Goal: Information Seeking & Learning: Learn about a topic

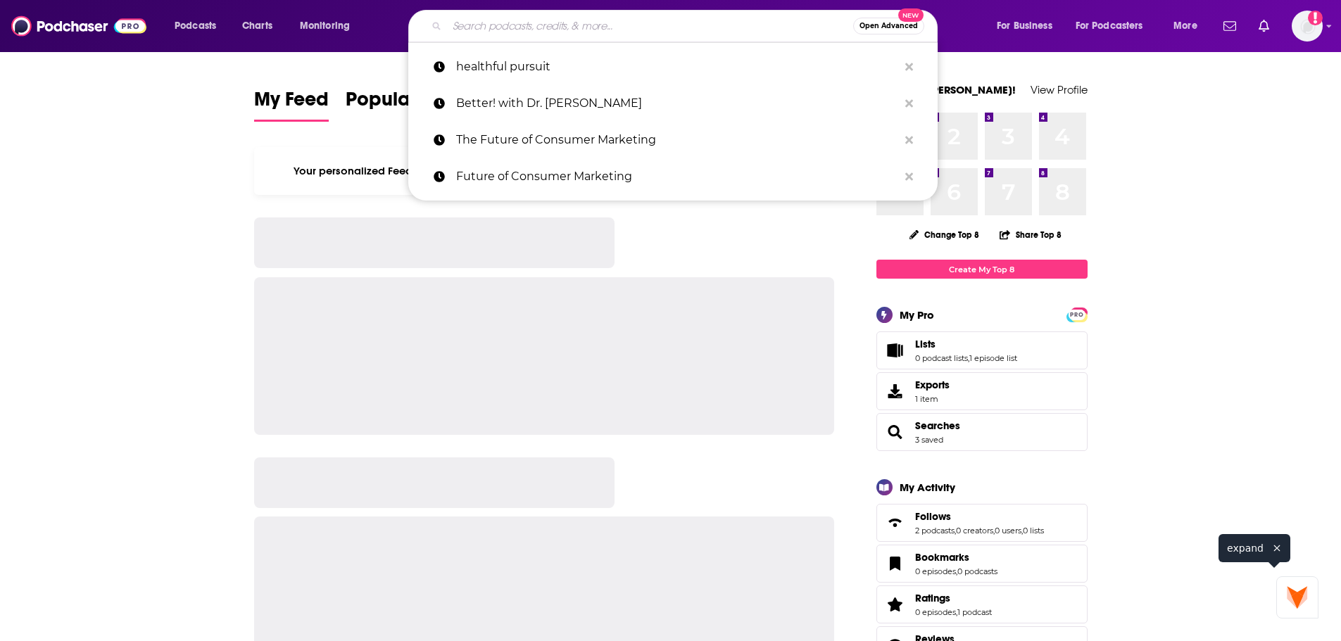
click at [632, 25] on input "Search podcasts, credits, & more..." at bounding box center [650, 26] width 406 height 23
paste input "Feel Freaking Amazing"
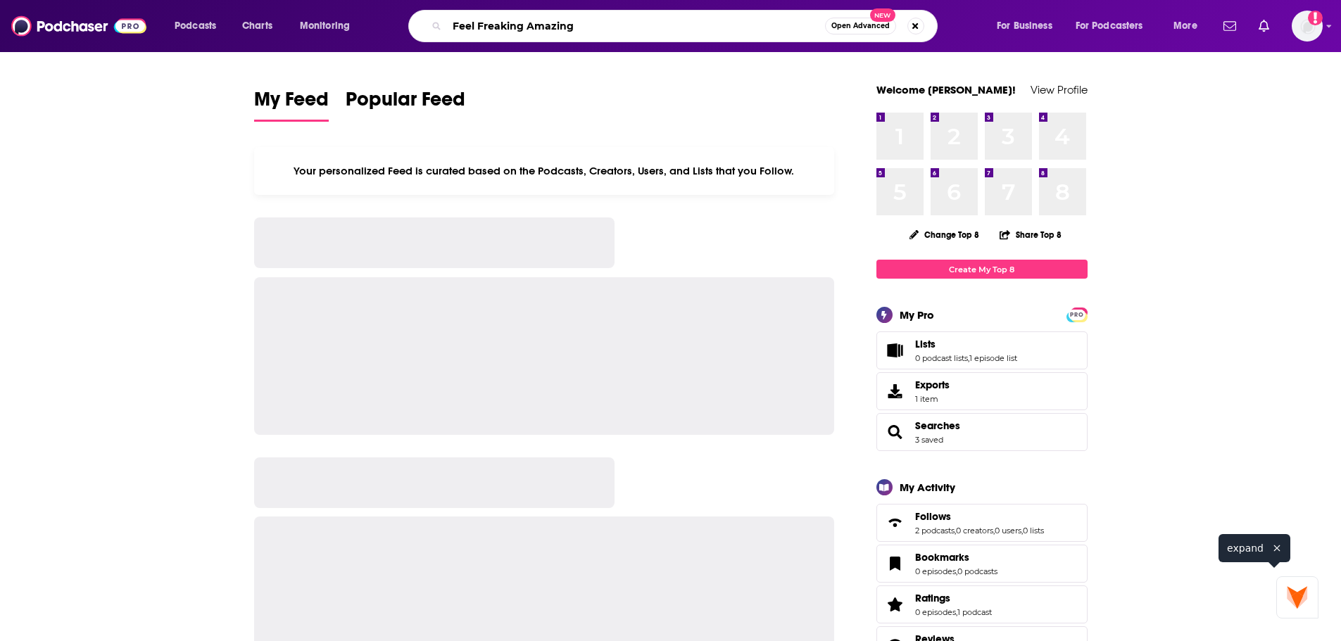
type input "Feel Freaking Amazing"
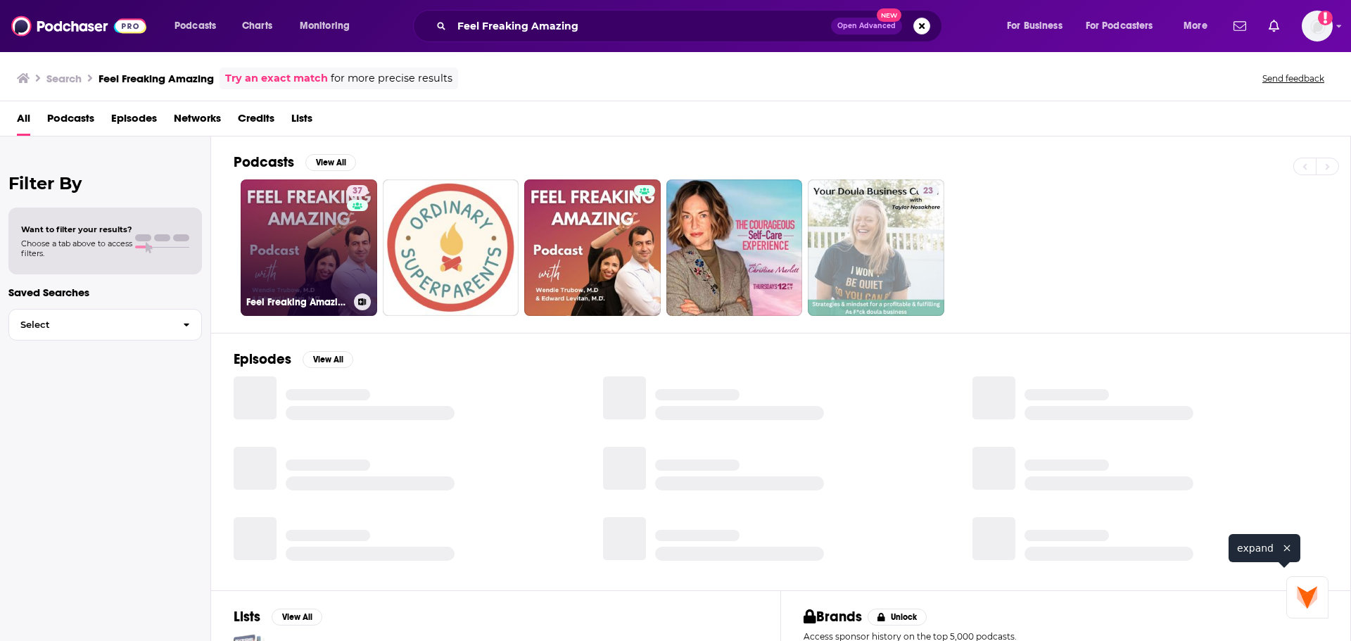
click at [278, 208] on link "37 Feel Freaking Amazing™" at bounding box center [309, 247] width 137 height 137
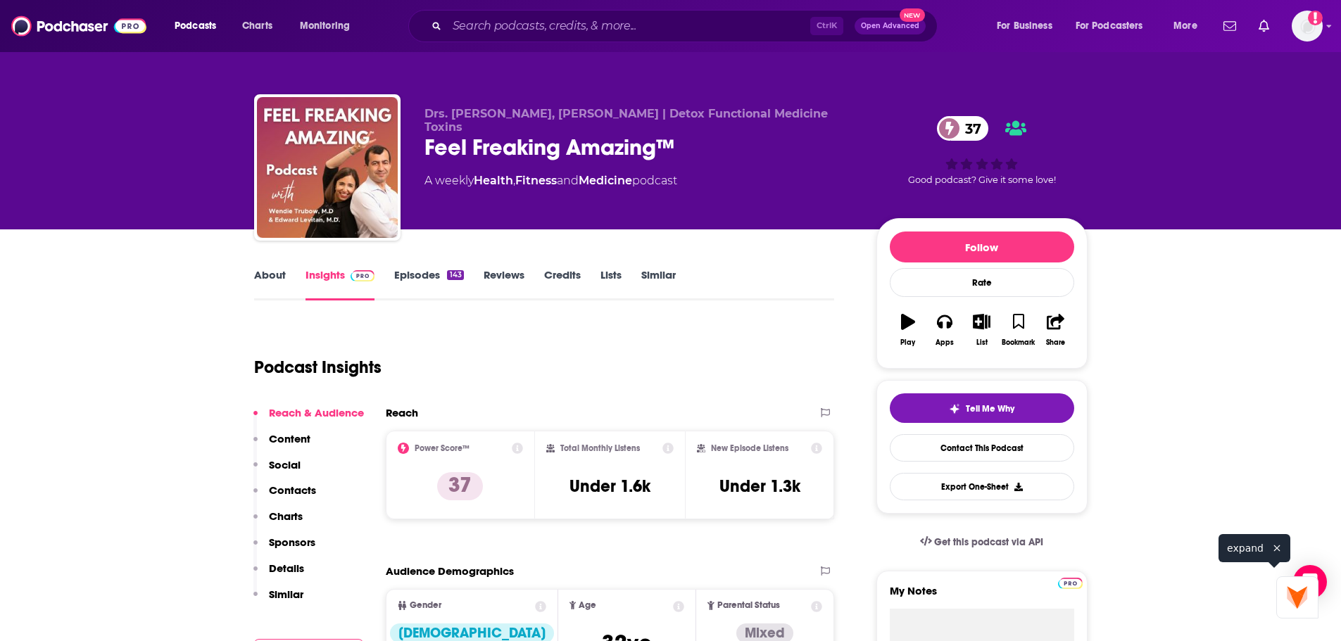
click at [442, 279] on link "Episodes 143" at bounding box center [428, 284] width 69 height 32
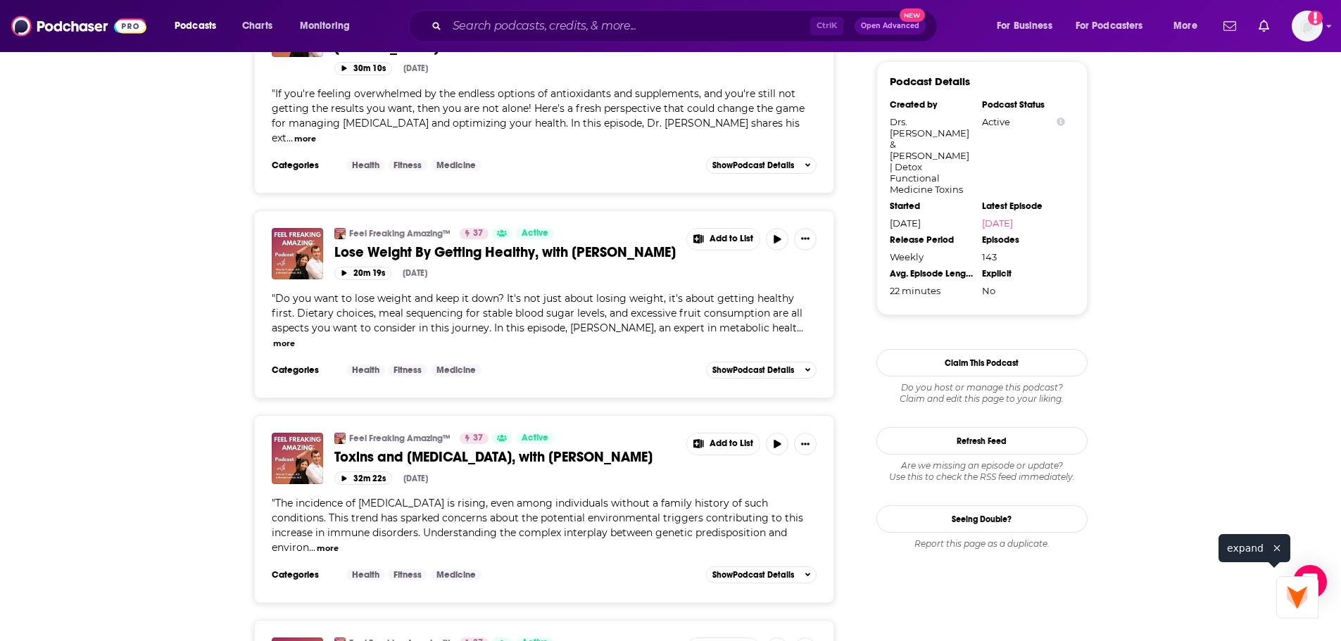
scroll to position [985, 0]
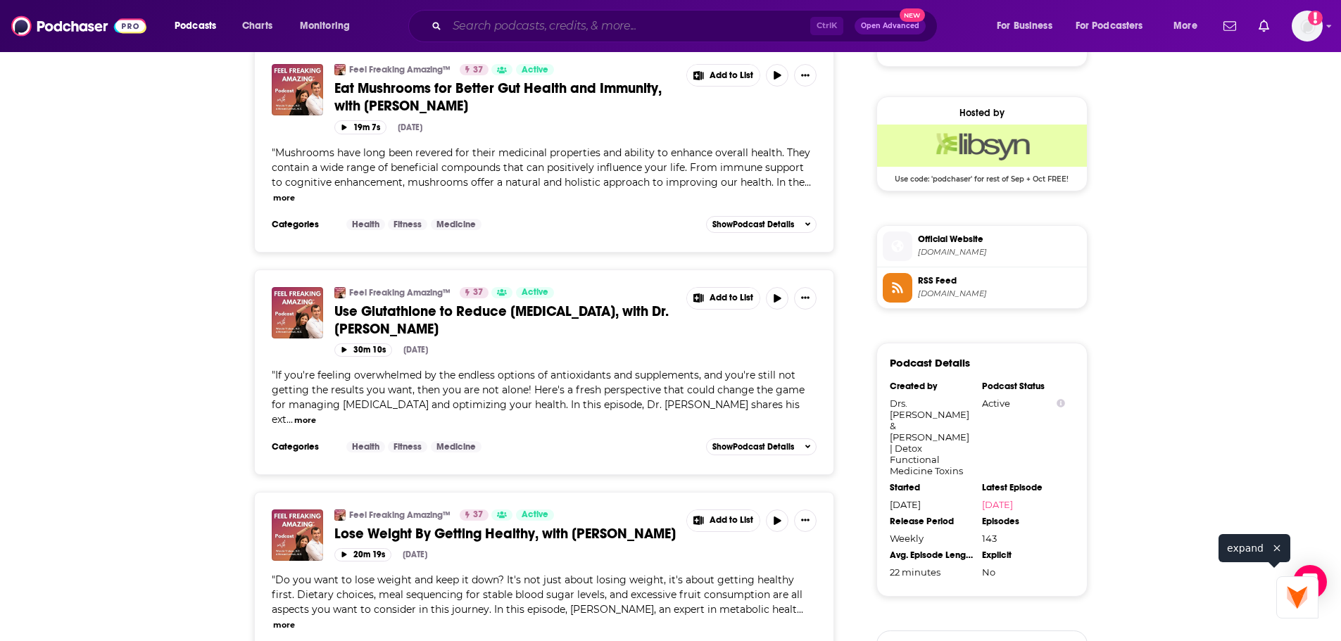
click at [616, 30] on input "Search podcasts, credits, & more..." at bounding box center [628, 26] width 363 height 23
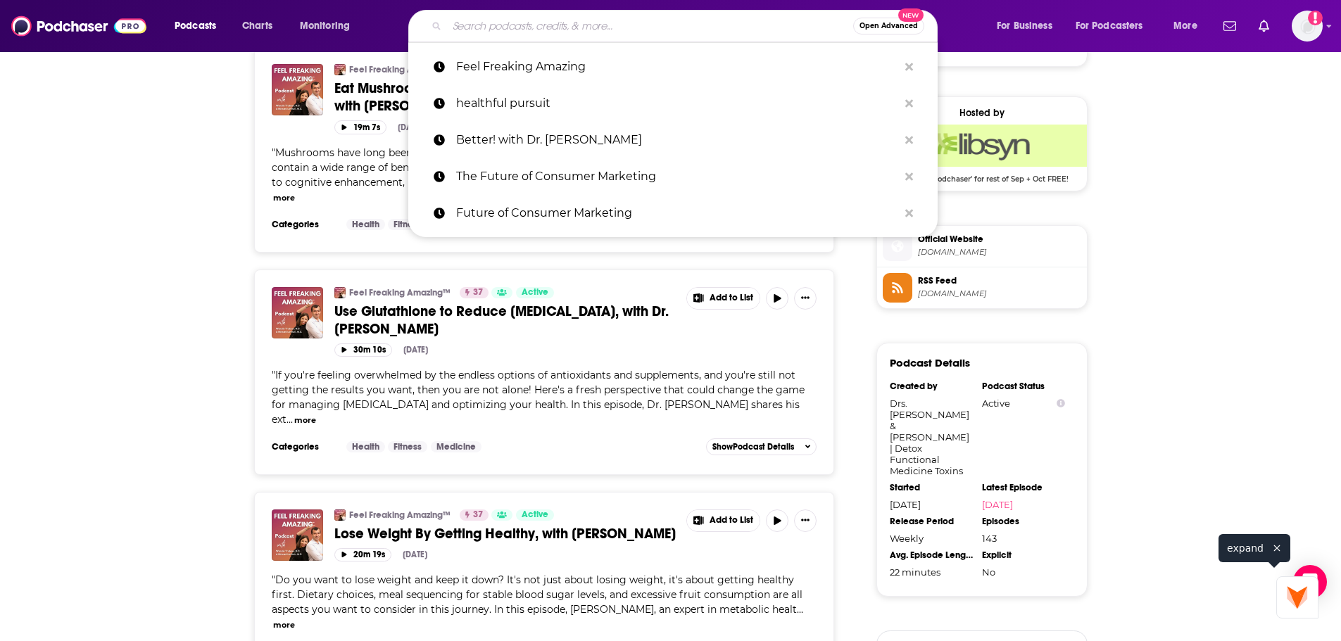
paste input "Theia podcast"
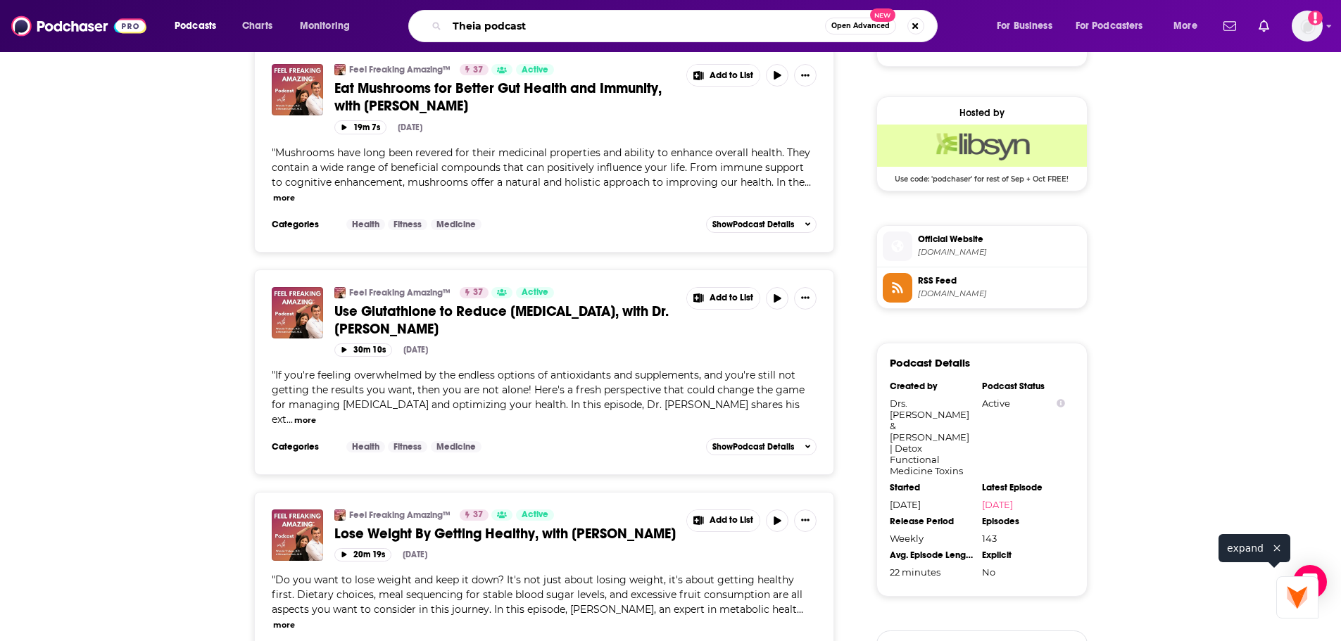
click at [523, 29] on input "Theia podcast" at bounding box center [636, 26] width 378 height 23
click at [517, 26] on input "Theia podcast" at bounding box center [636, 26] width 378 height 23
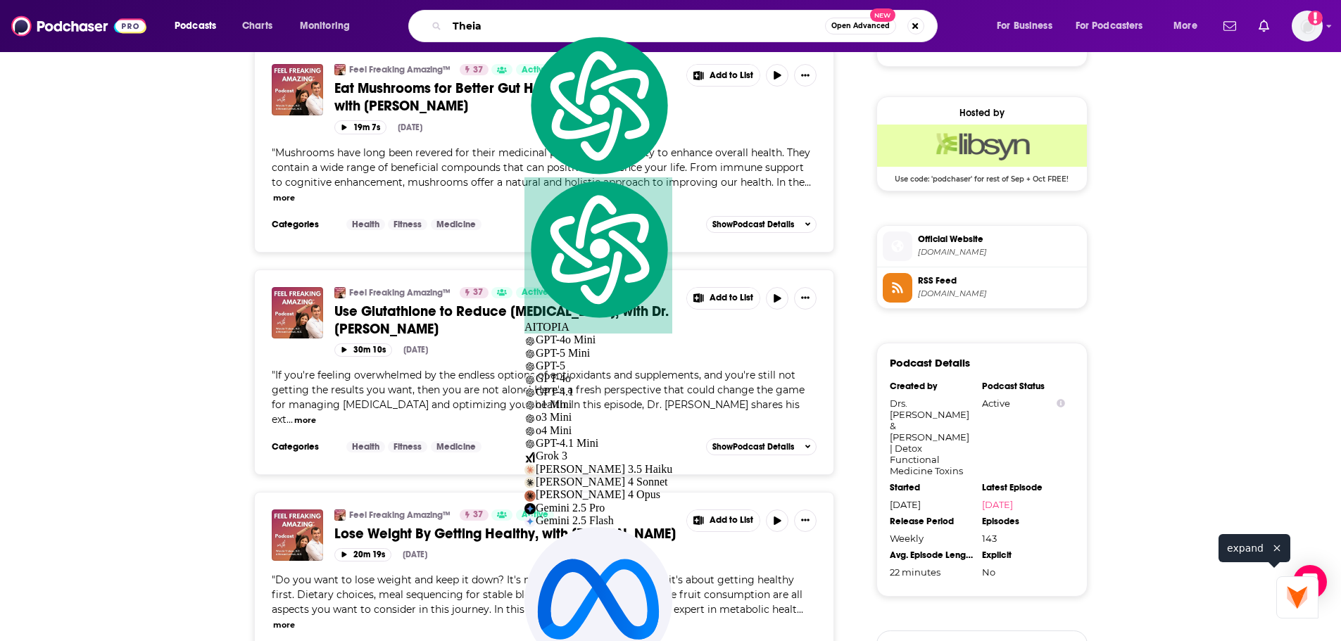
type input "Theia"
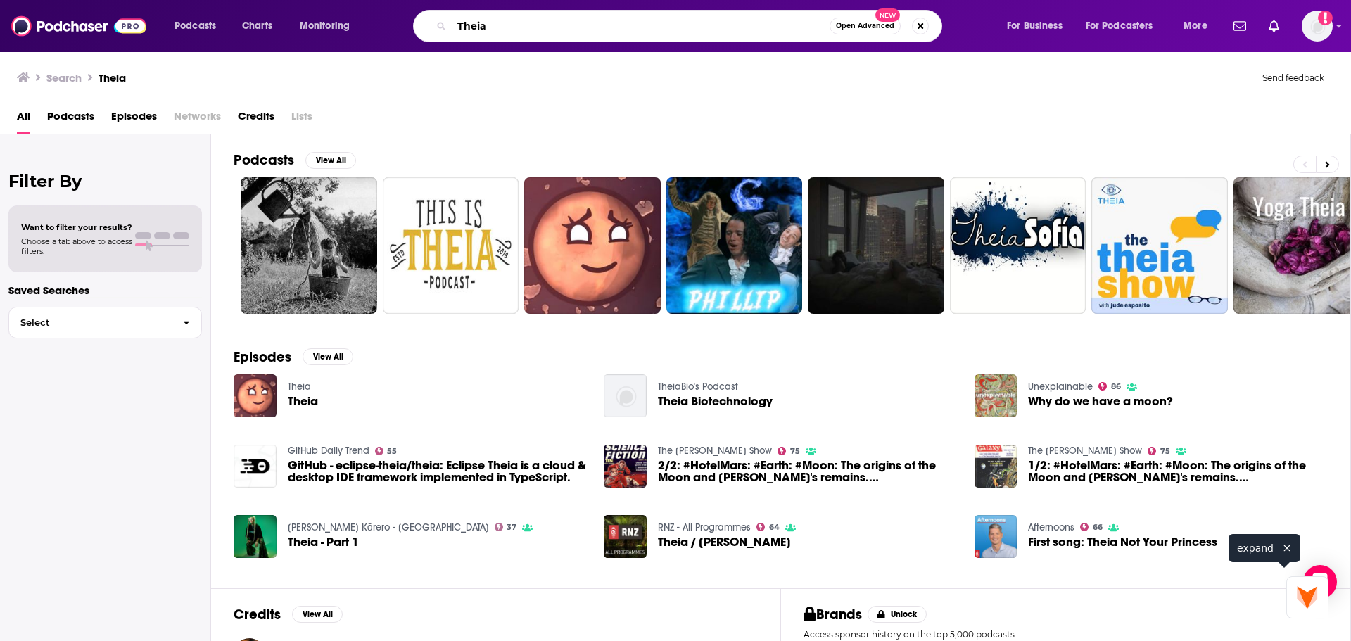
click at [628, 39] on div "Theia Open Advanced New" at bounding box center [677, 26] width 529 height 32
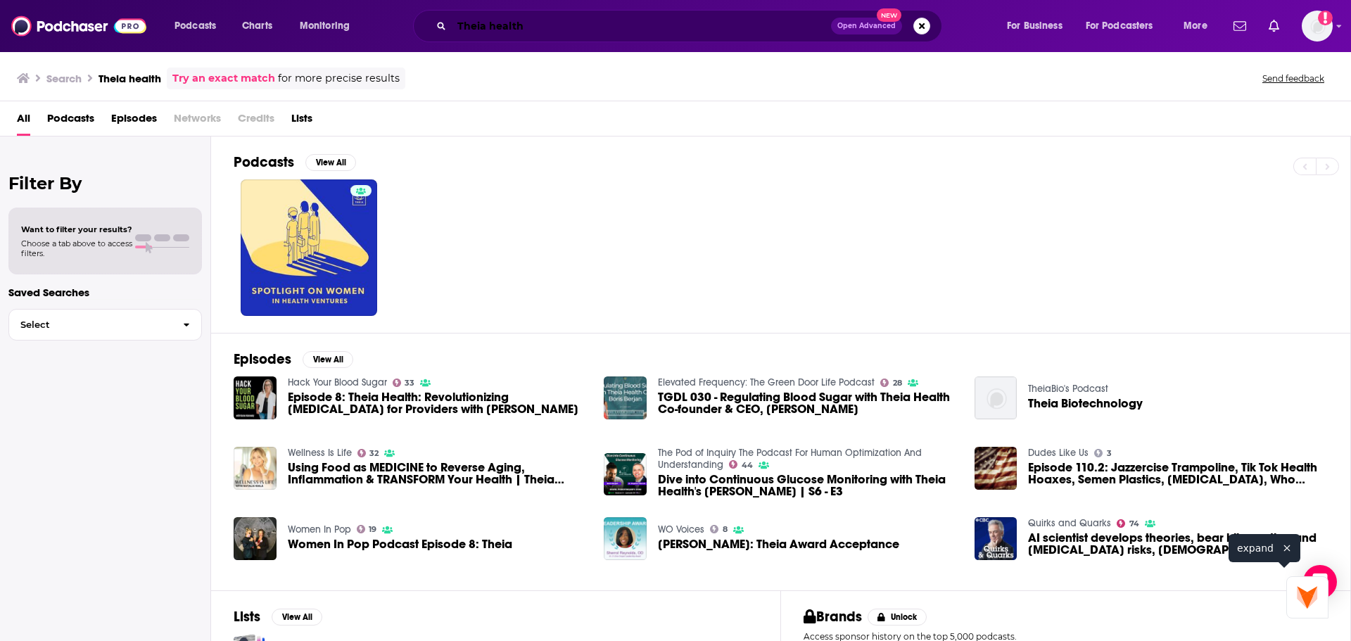
click at [528, 29] on input "Theia health" at bounding box center [641, 26] width 379 height 23
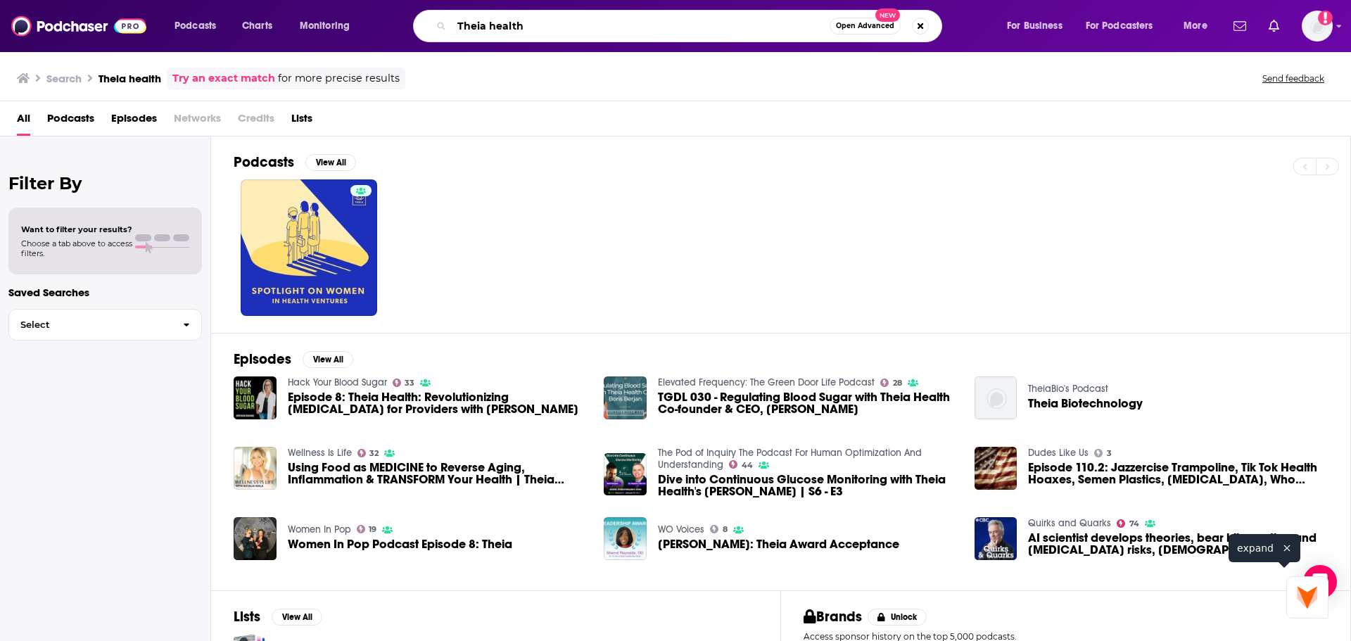
click at [528, 29] on input "Theia health" at bounding box center [641, 26] width 378 height 23
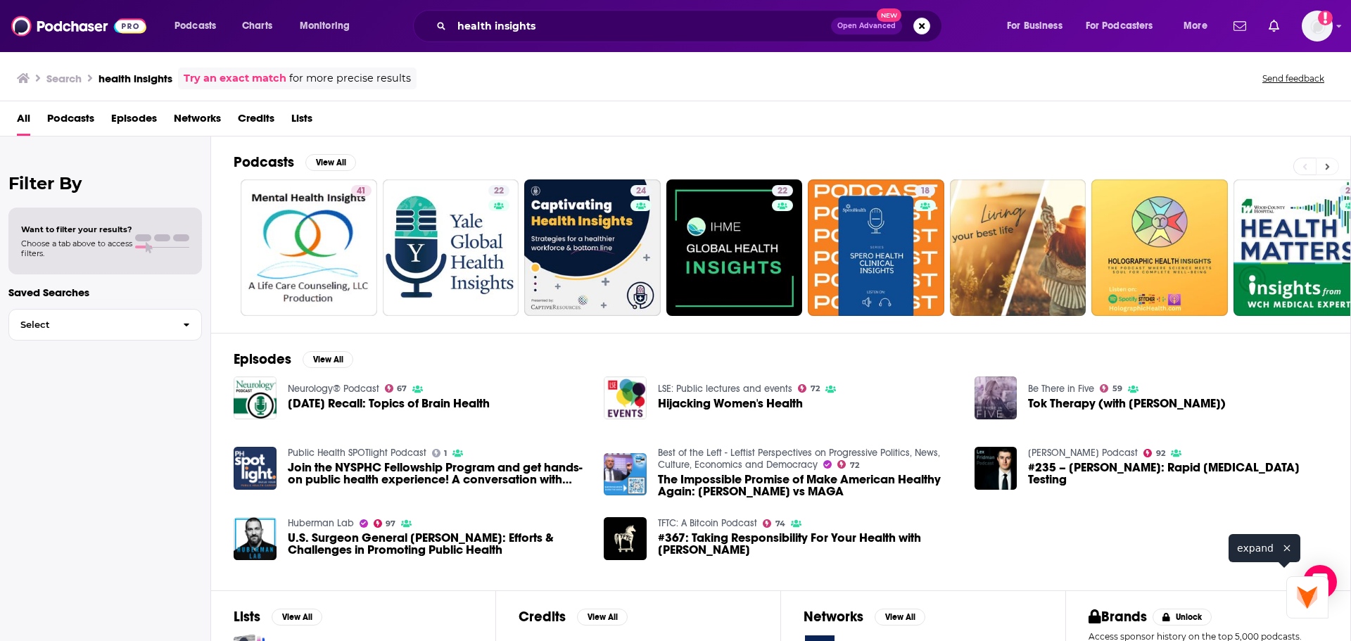
click at [1323, 163] on button at bounding box center [1327, 167] width 23 height 18
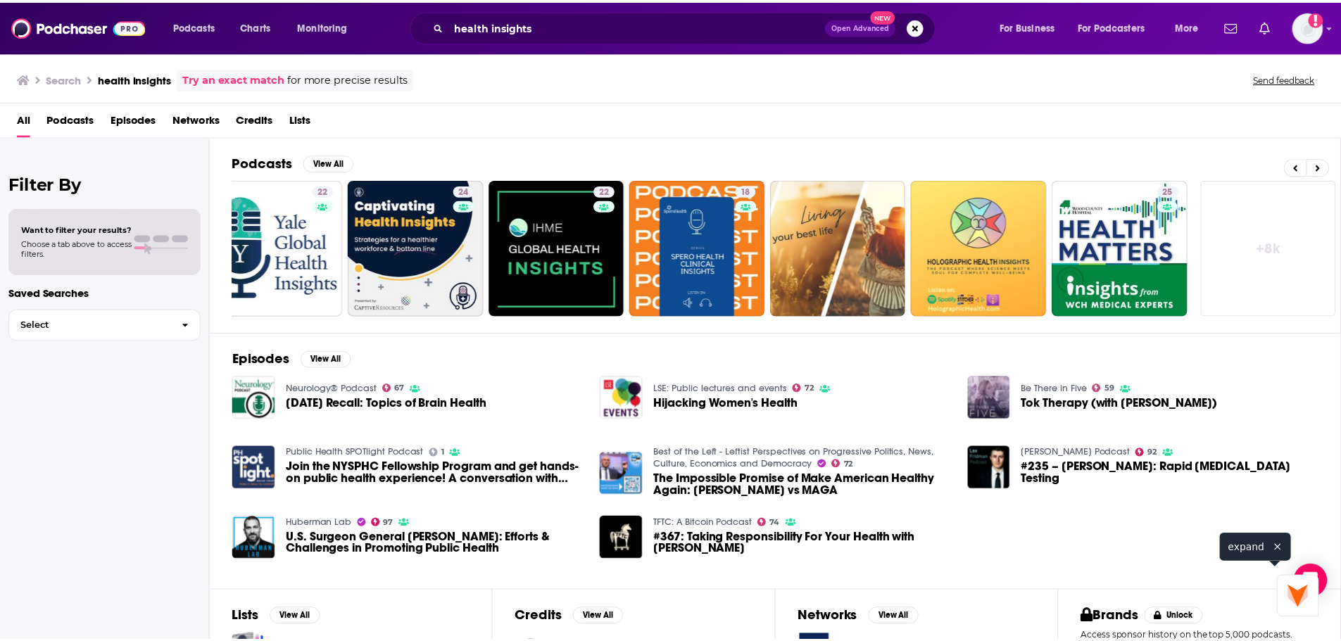
scroll to position [0, 175]
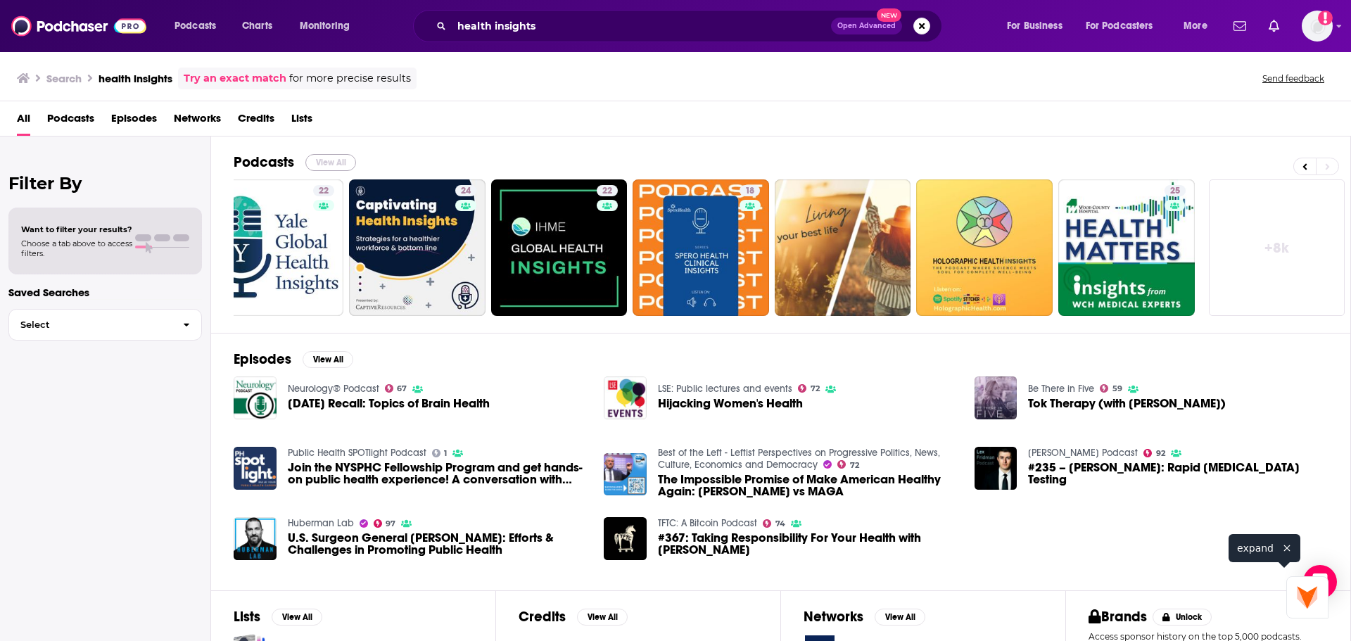
click at [344, 158] on button "View All" at bounding box center [330, 162] width 51 height 17
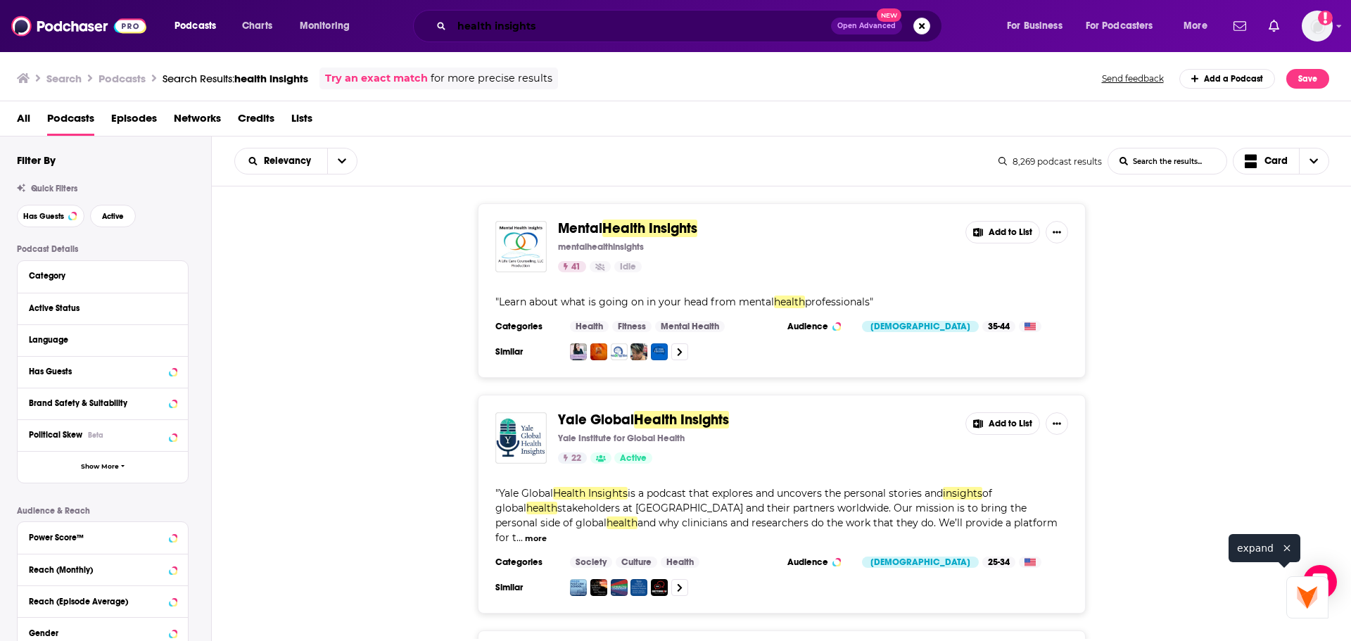
click at [658, 16] on input "health insights" at bounding box center [641, 26] width 379 height 23
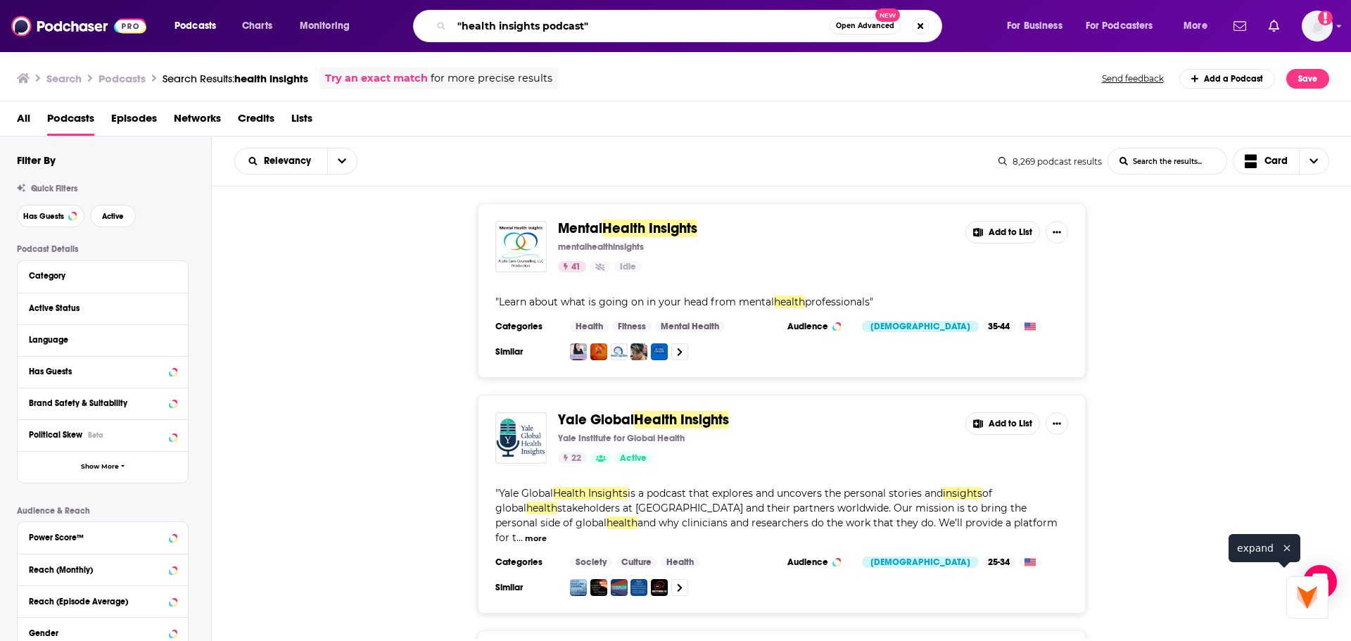
type input ""health insights podcast""
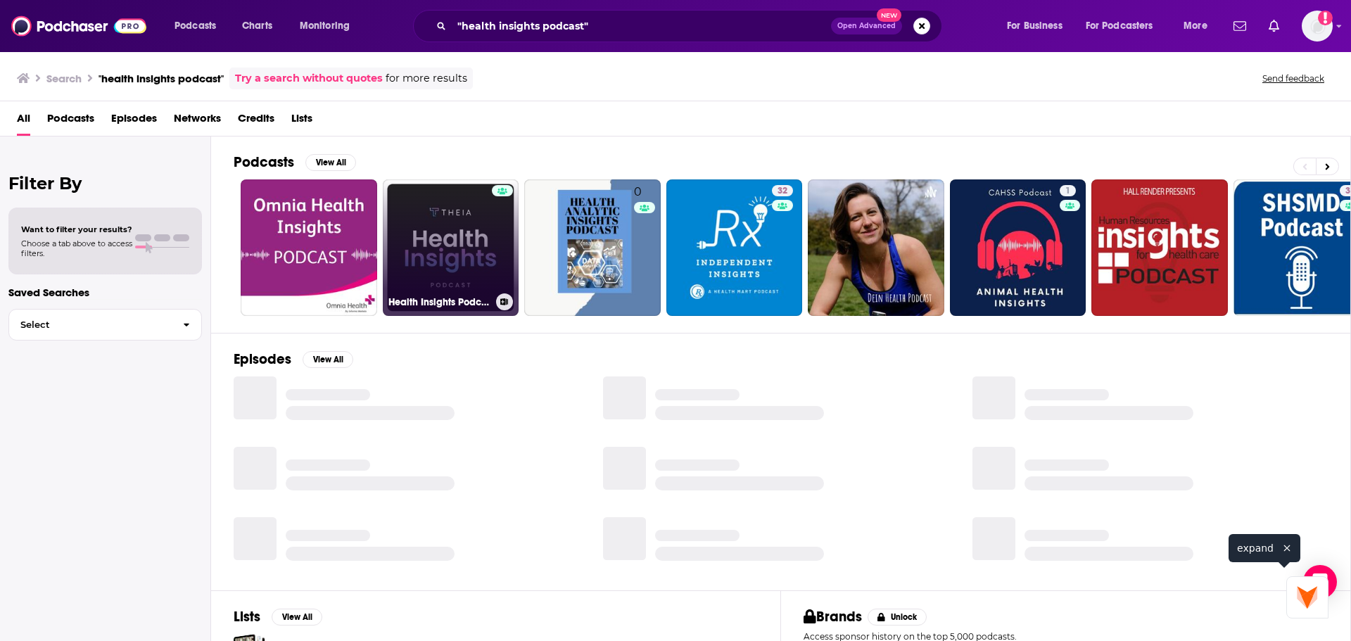
click at [416, 235] on link "Health Insights Podcast | Wellness and Longevity" at bounding box center [451, 247] width 137 height 137
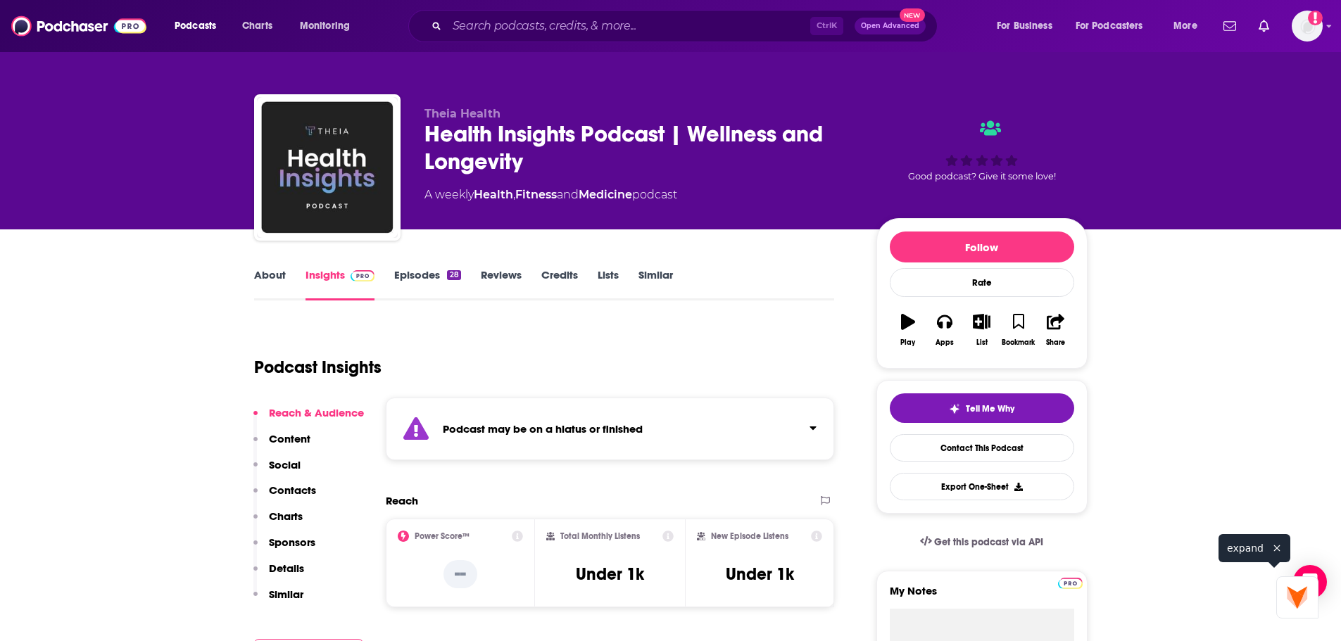
click at [408, 274] on link "Episodes 28" at bounding box center [427, 284] width 66 height 32
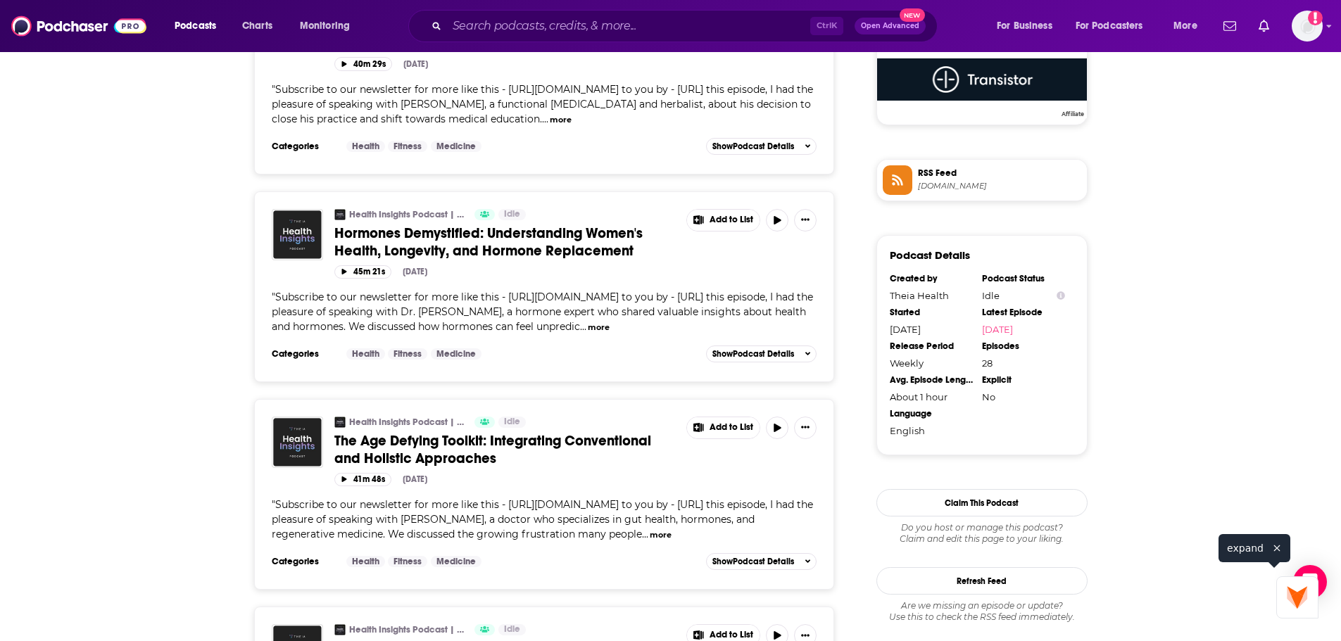
scroll to position [1126, 0]
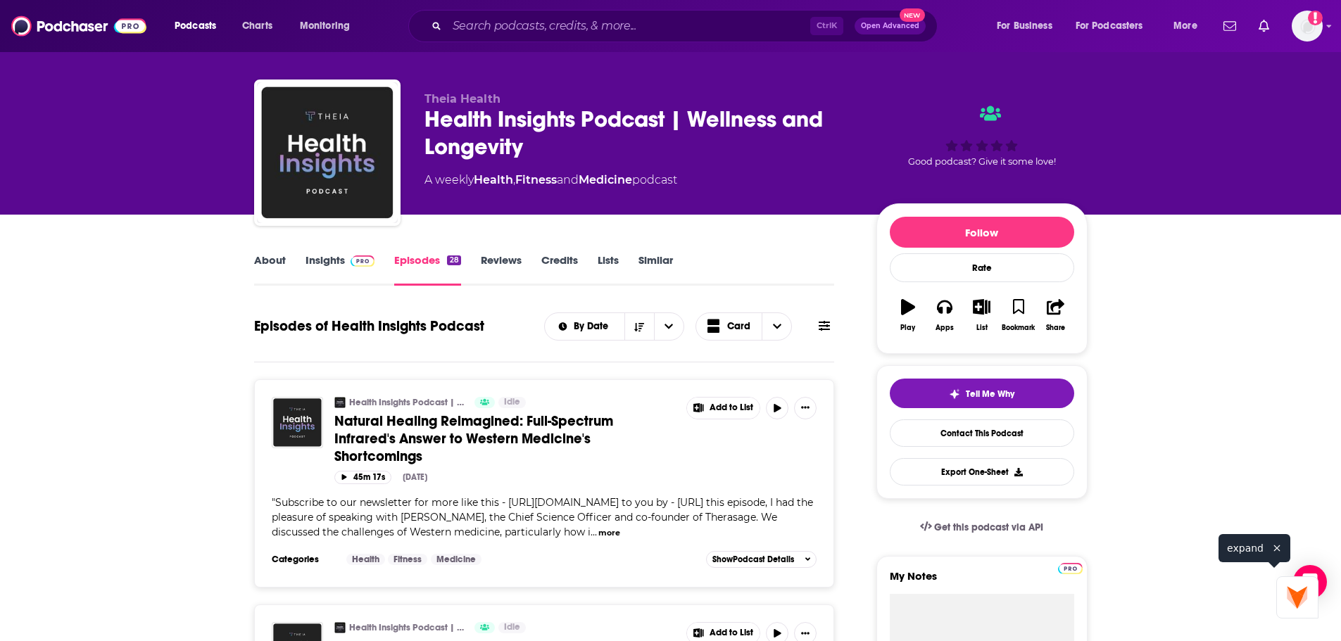
scroll to position [0, 0]
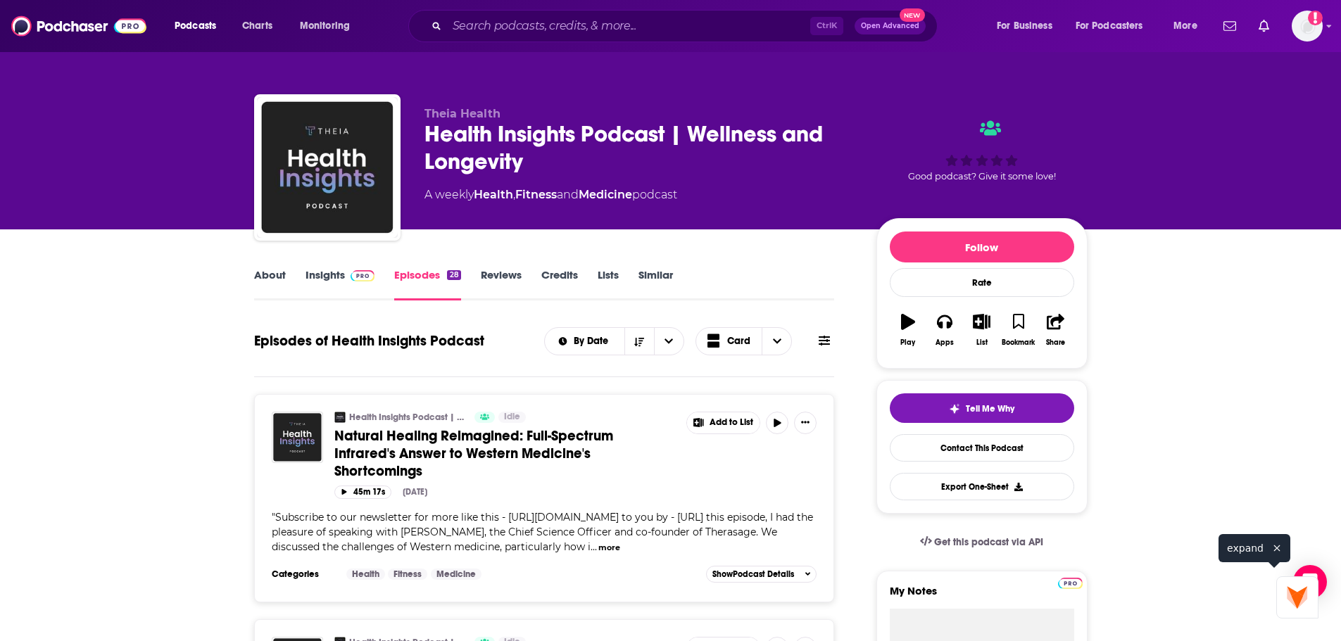
click at [272, 290] on link "About" at bounding box center [270, 284] width 32 height 32
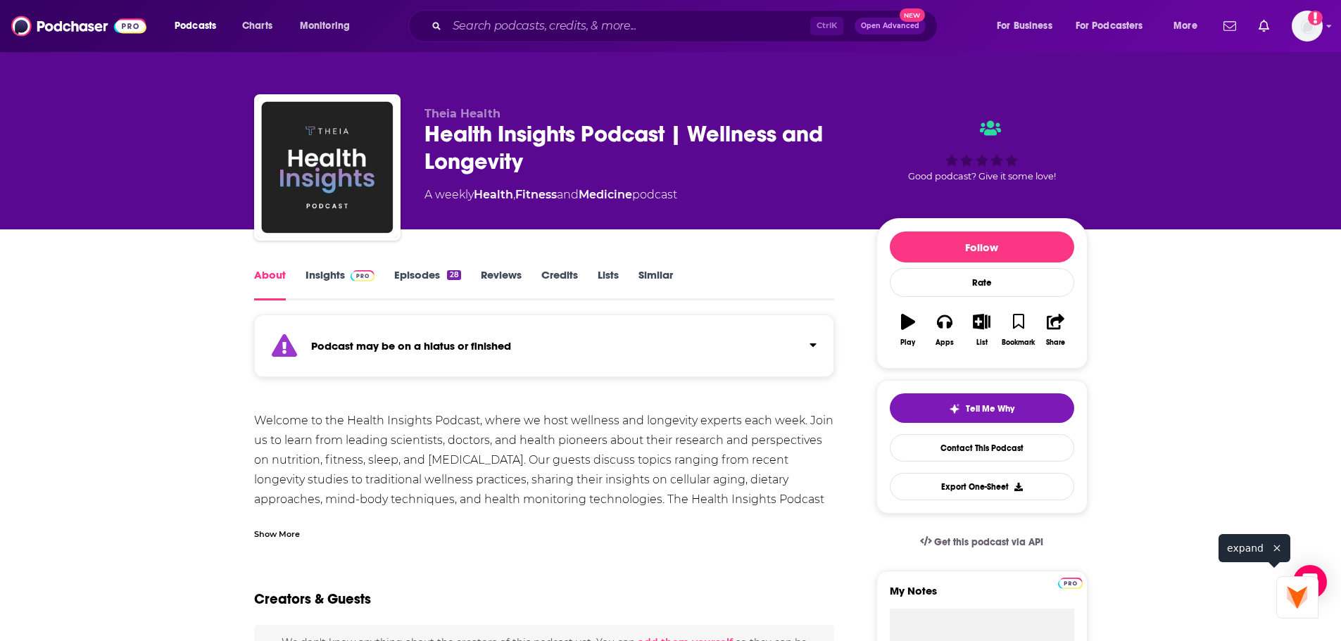
click at [317, 539] on div "Show More" at bounding box center [544, 529] width 581 height 24
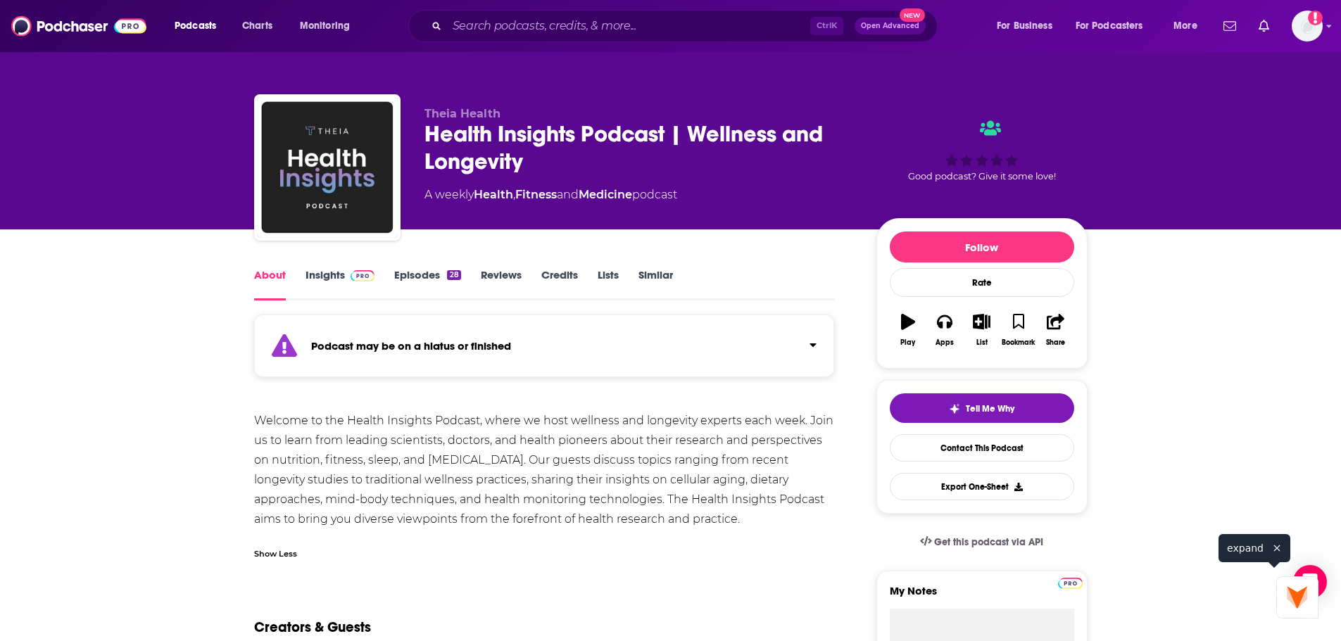
click at [334, 277] on link "Insights" at bounding box center [340, 284] width 70 height 32
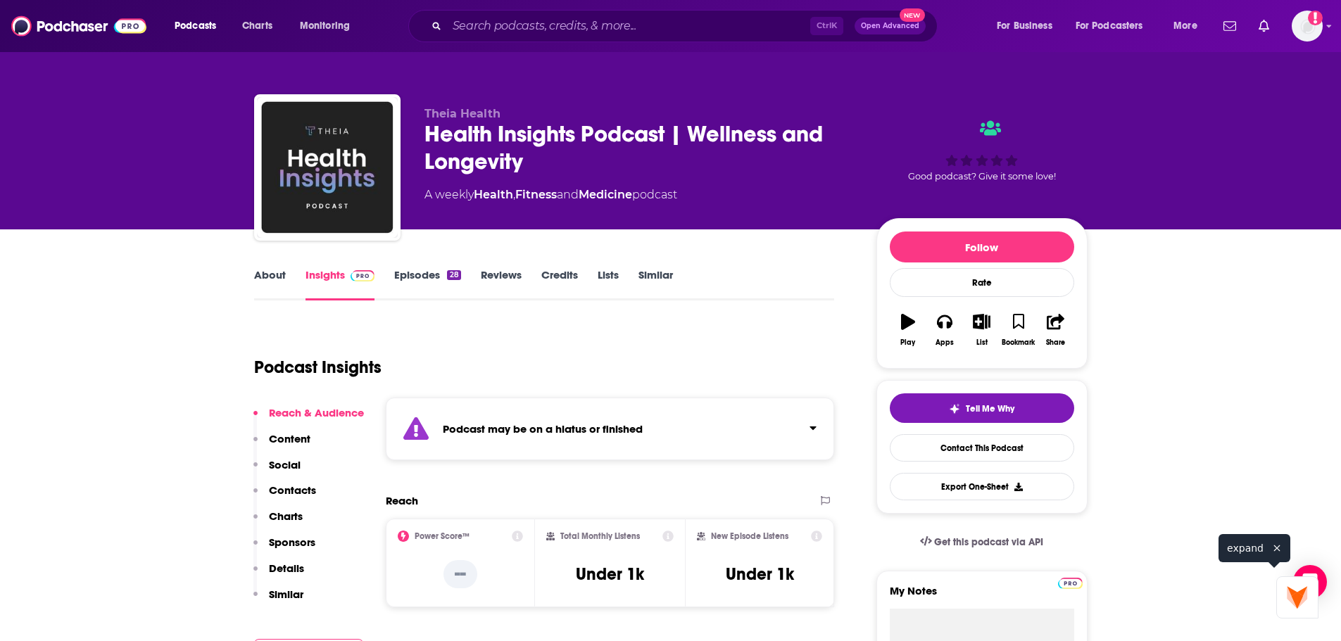
click at [507, 149] on div "Health Insights Podcast | Wellness and Longevity" at bounding box center [638, 147] width 429 height 55
click at [725, 141] on div "Health Insights Podcast | Wellness and Longevity" at bounding box center [638, 147] width 429 height 55
click at [466, 135] on div "Health Insights Podcast | Wellness and Longevity" at bounding box center [638, 147] width 429 height 55
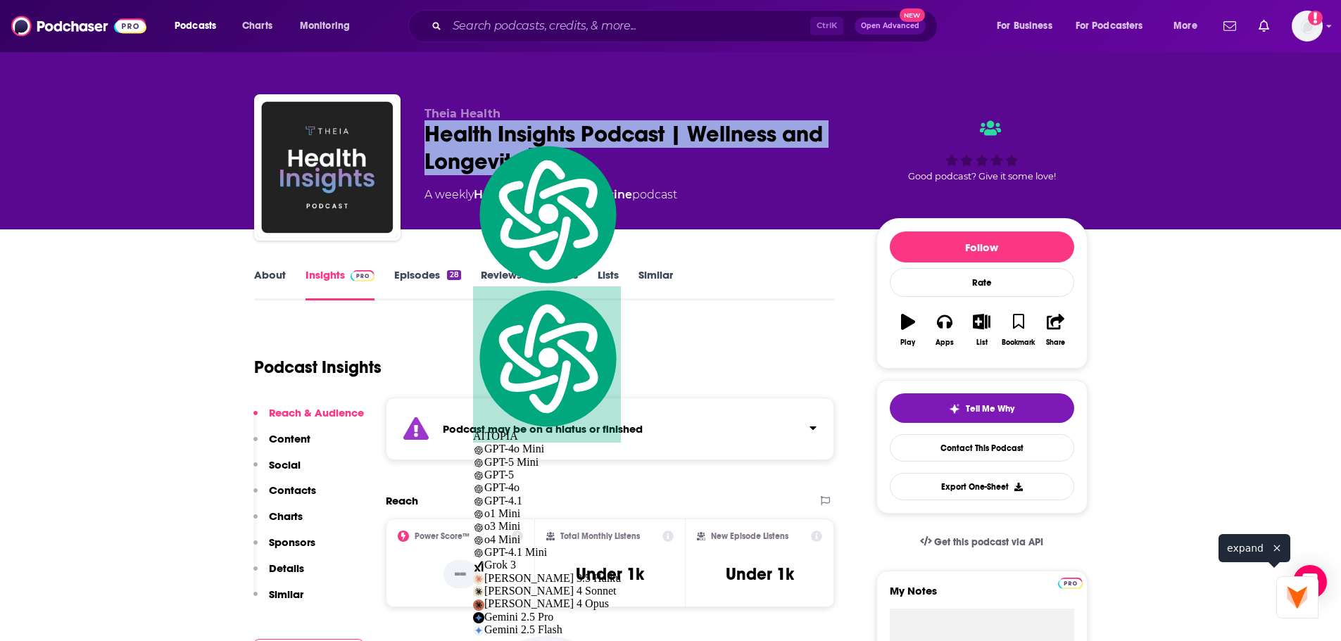
click at [466, 135] on div "Health Insights Podcast | Wellness and Longevity" at bounding box center [638, 147] width 429 height 55
copy div "Health Insights Podcast | Wellness and Longevity"
click at [503, 132] on div "Health Insights Podcast | Wellness and Longevity" at bounding box center [638, 147] width 429 height 55
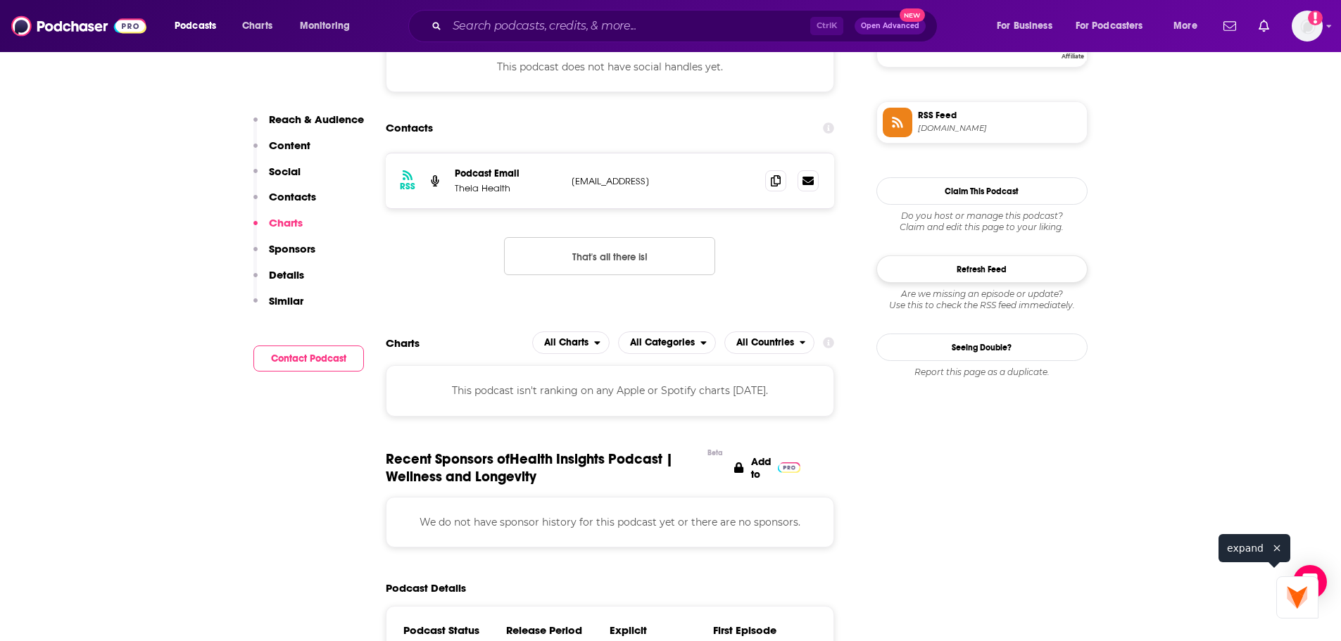
scroll to position [985, 0]
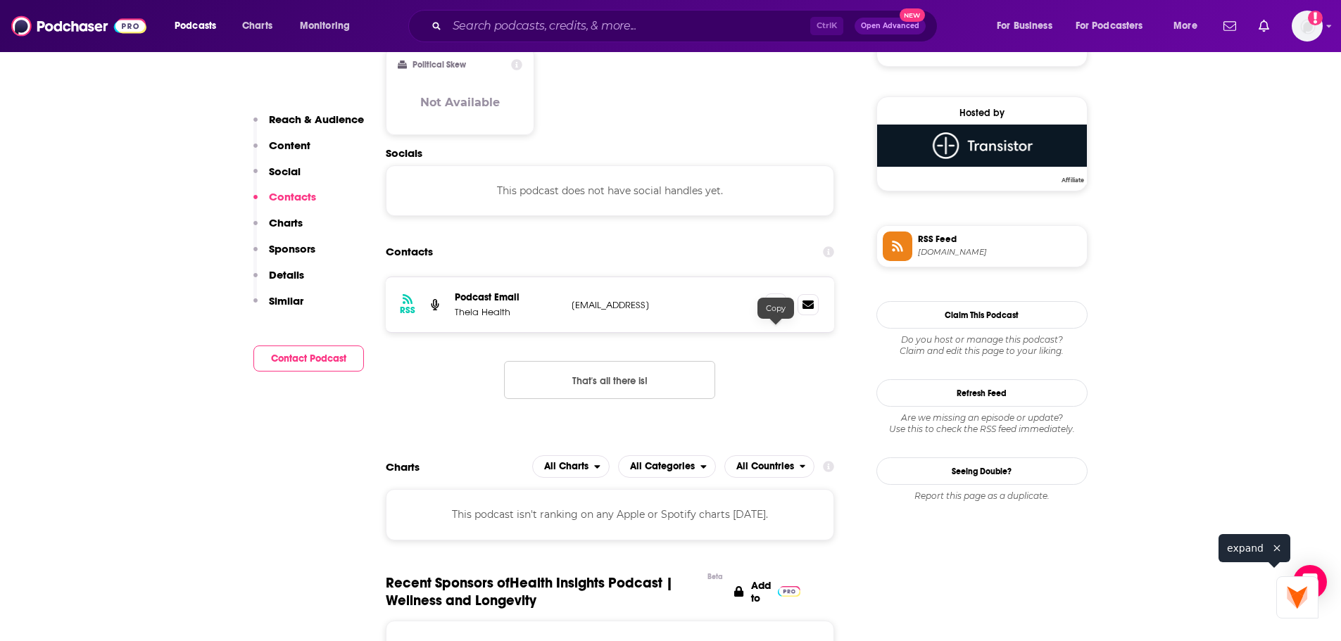
click at [775, 310] on icon at bounding box center [776, 303] width 10 height 11
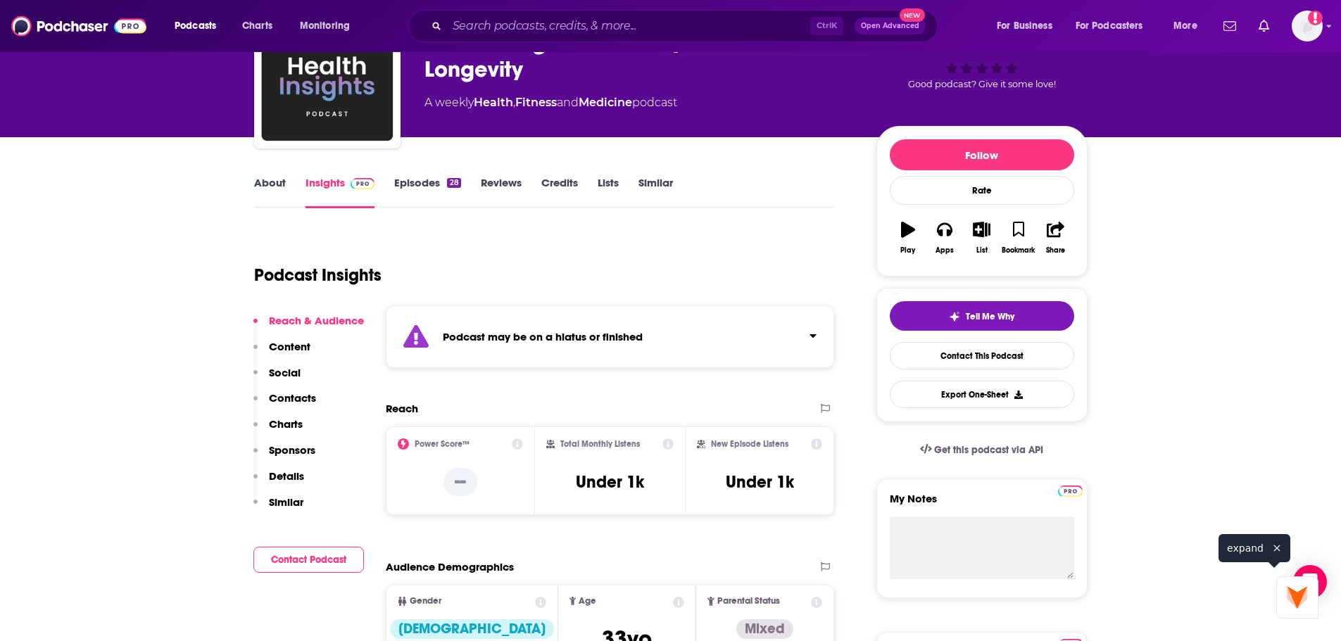
scroll to position [0, 0]
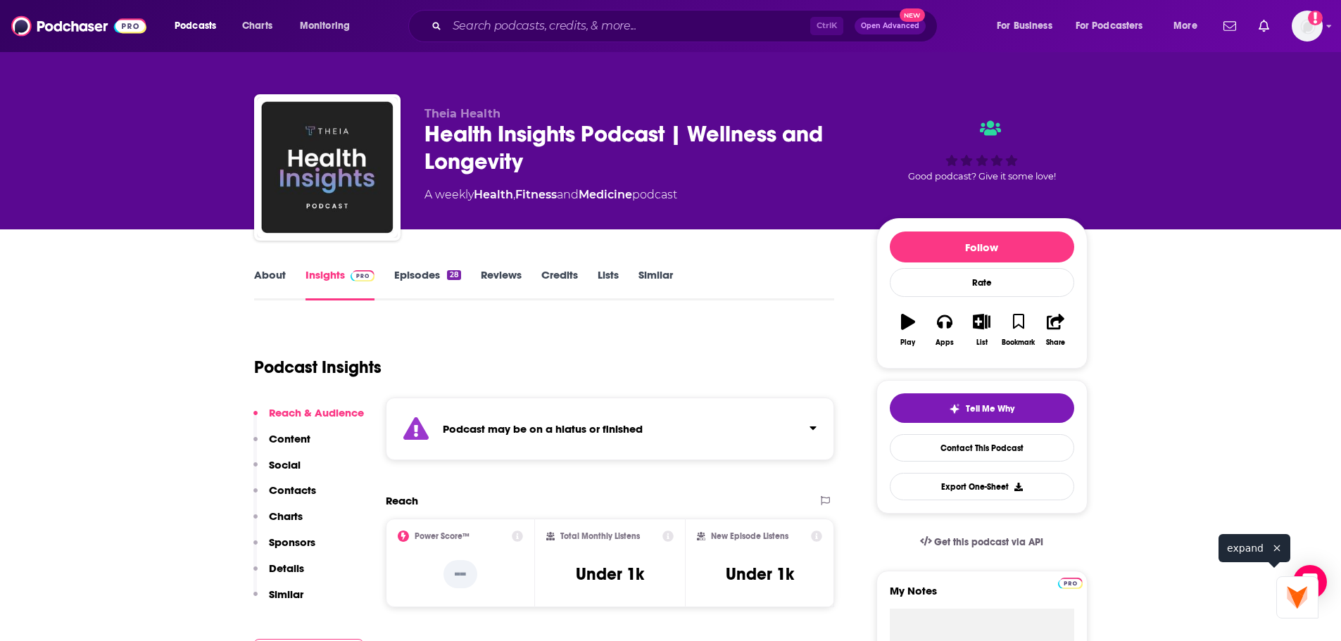
drag, startPoint x: 455, startPoint y: 111, endPoint x: 446, endPoint y: 113, distance: 8.6
click at [454, 110] on span "Theia Health" at bounding box center [462, 113] width 76 height 13
click at [446, 113] on span "Theia Health" at bounding box center [462, 113] width 76 height 13
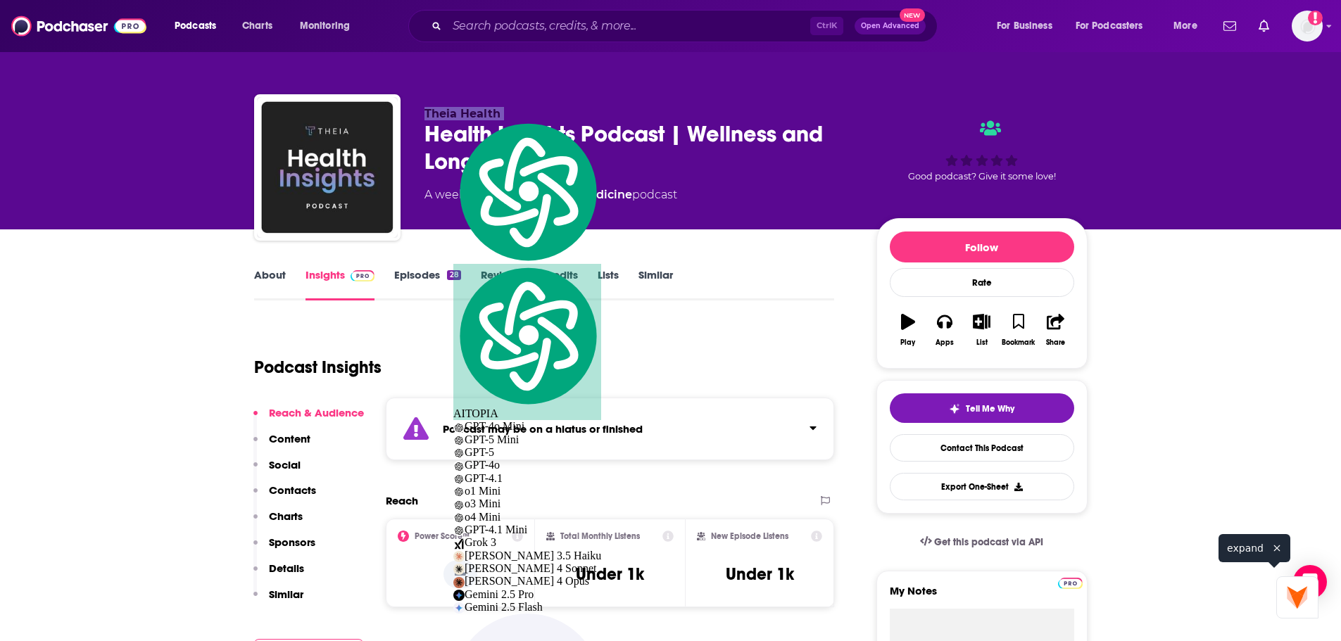
click at [446, 113] on span "Theia Health" at bounding box center [462, 113] width 76 height 13
copy p "Theia Health"
click at [942, 329] on icon "button" at bounding box center [944, 322] width 15 height 14
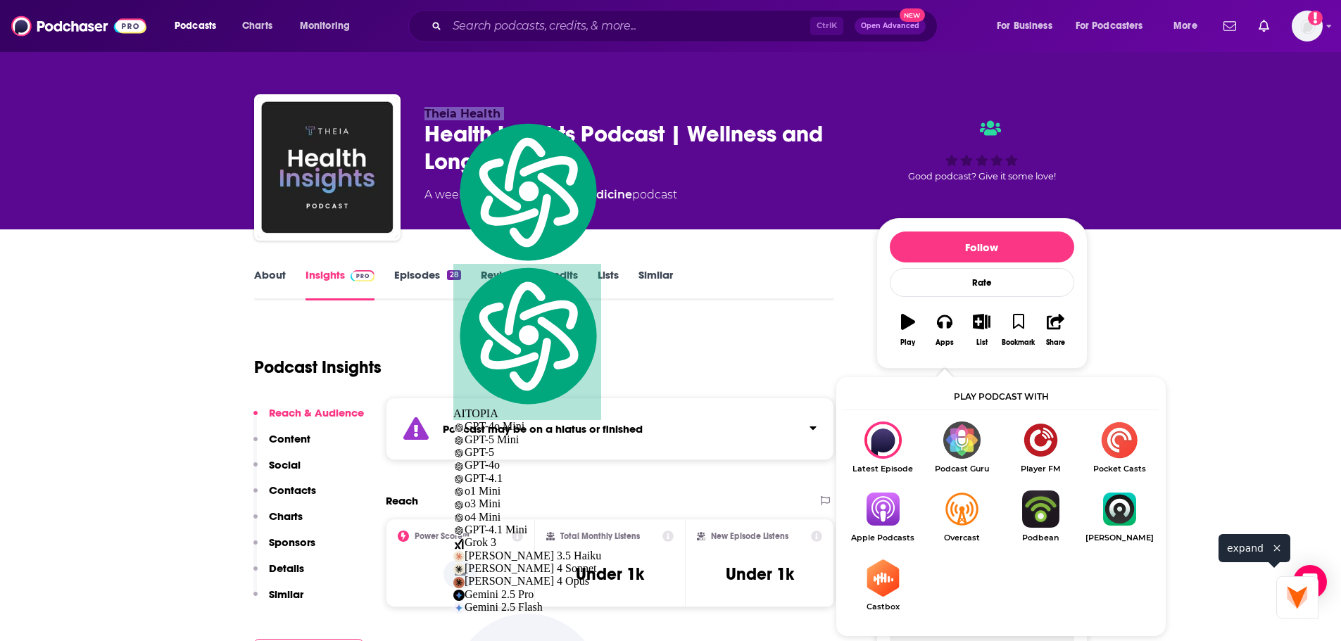
click at [880, 534] on span "Apple Podcasts" at bounding box center [882, 537] width 79 height 9
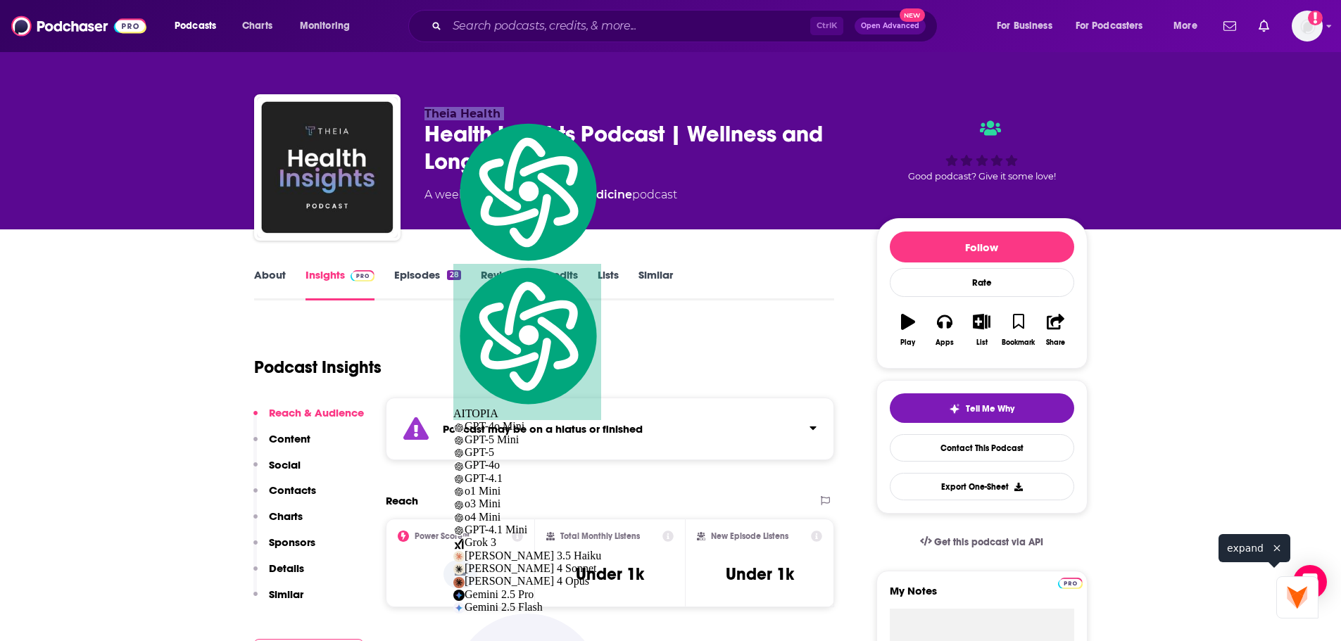
click at [412, 280] on link "Episodes 28" at bounding box center [427, 284] width 66 height 32
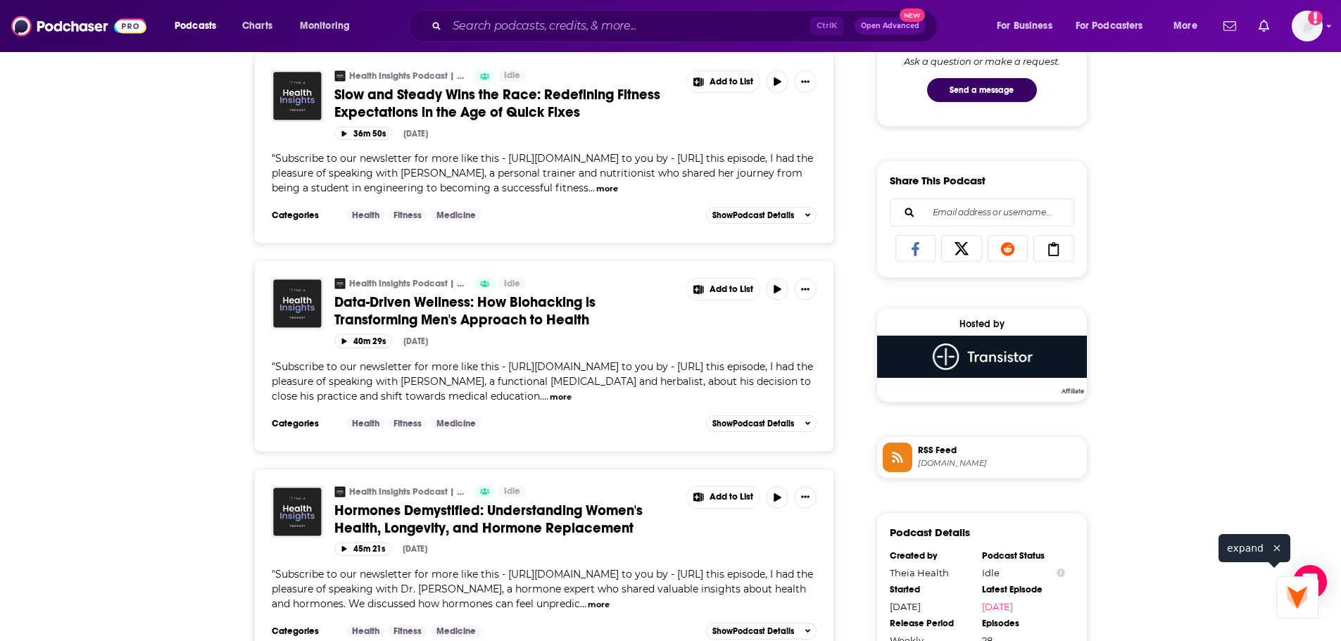
scroll to position [1126, 0]
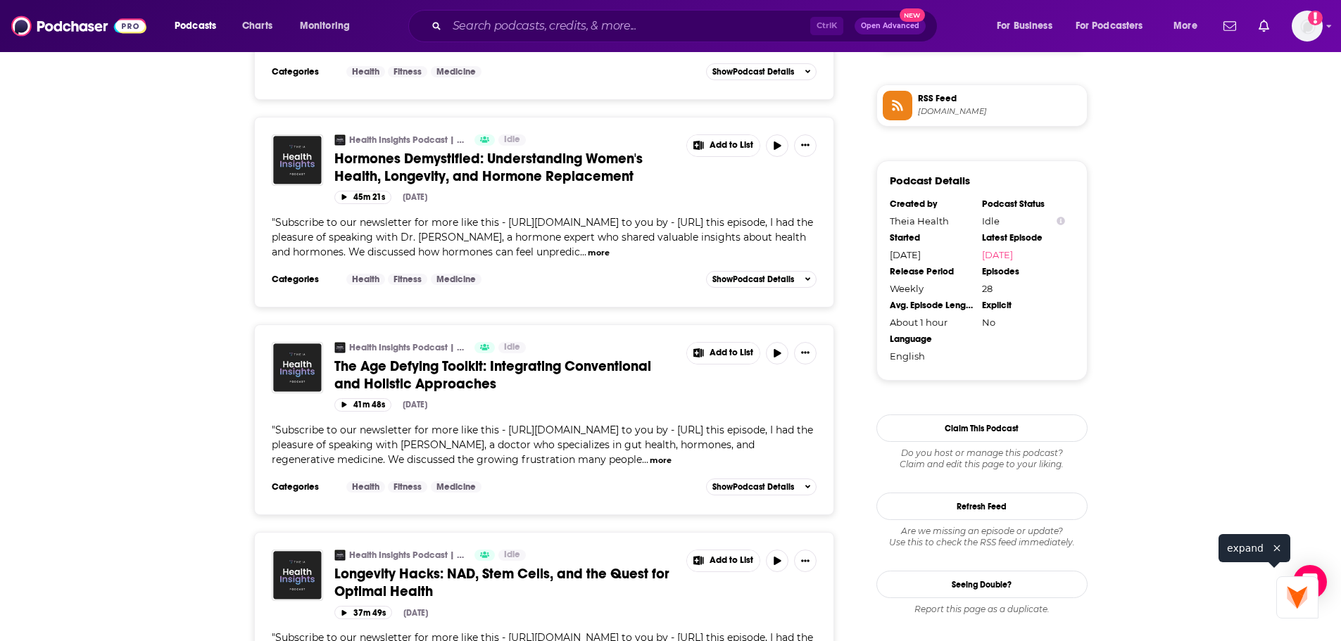
click at [544, 515] on div "Health Insights Podcast | Wellness and Longevity Idle The Age Defying Toolkit: …" at bounding box center [544, 419] width 581 height 191
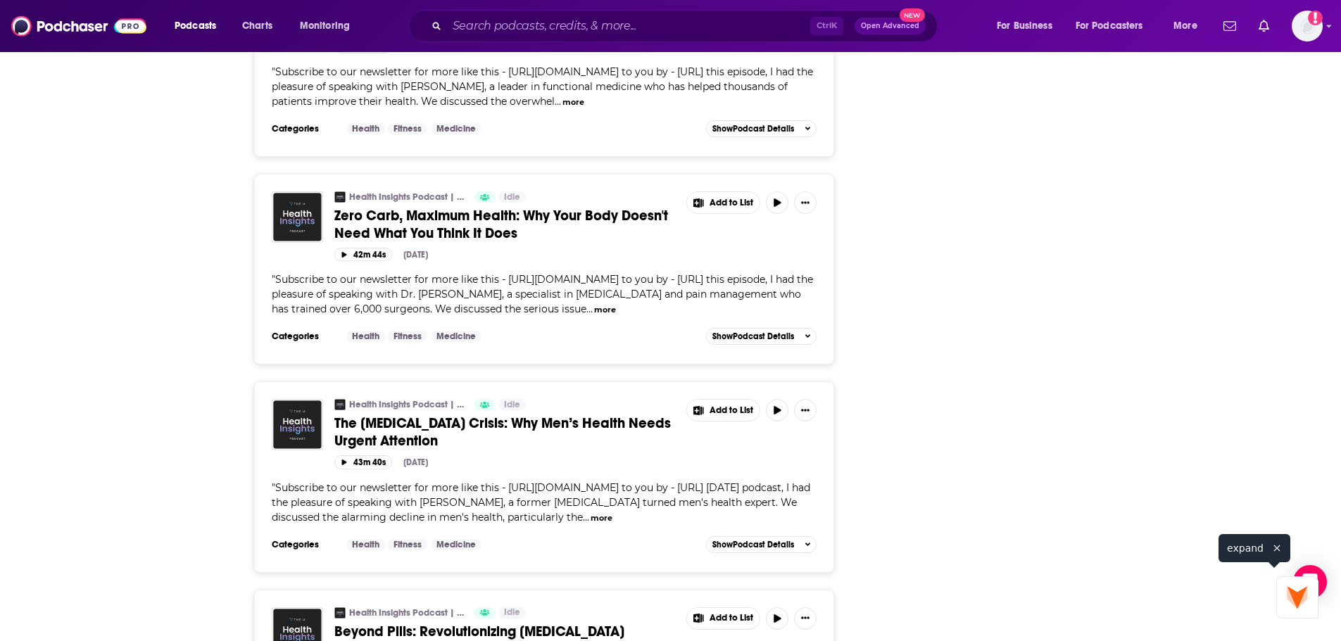
scroll to position [2181, 0]
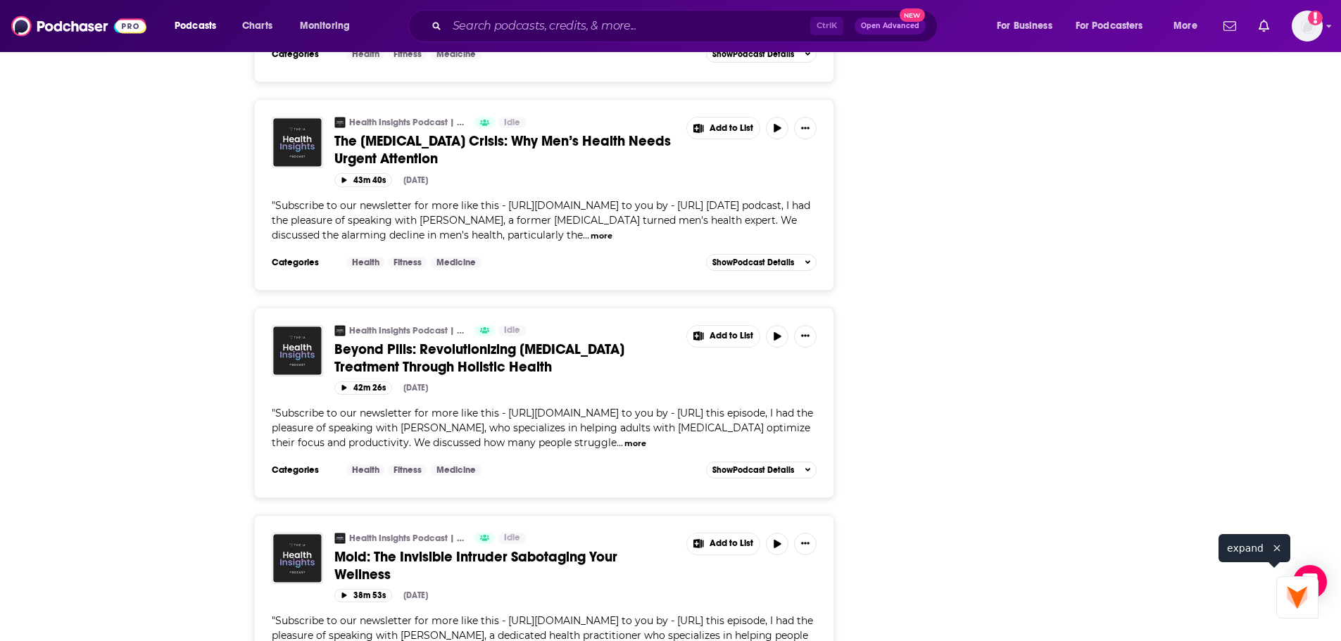
drag, startPoint x: 893, startPoint y: 587, endPoint x: 1044, endPoint y: 559, distance: 153.8
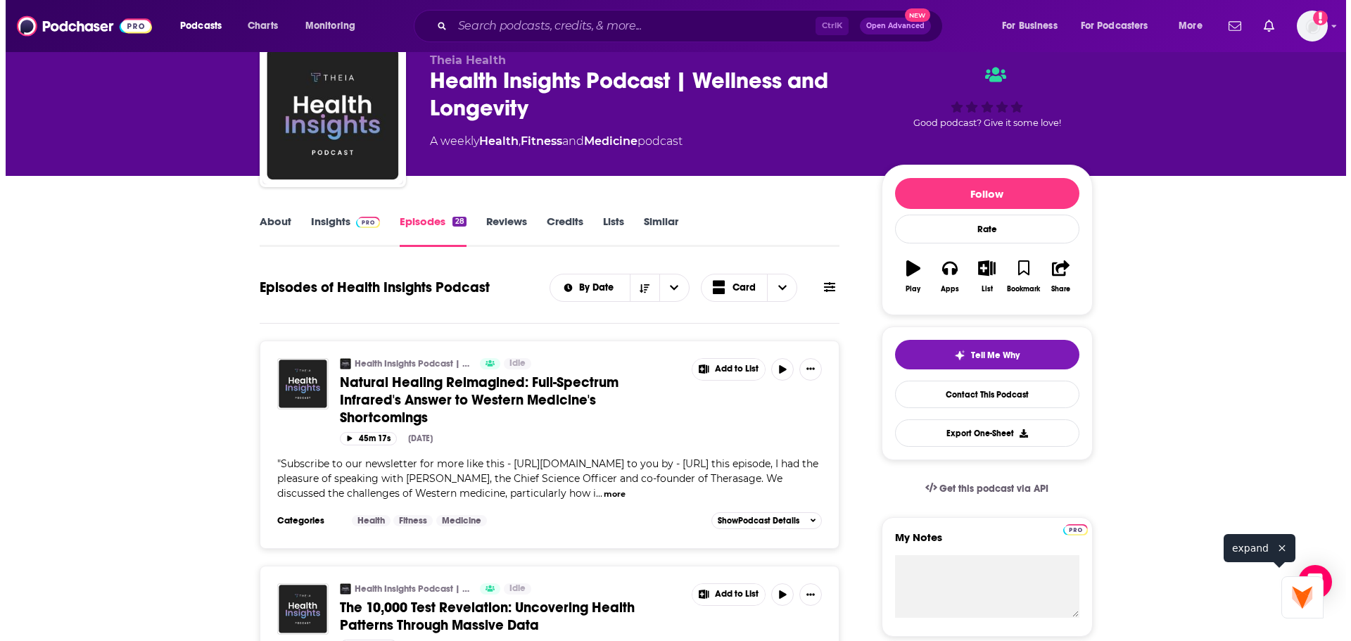
scroll to position [0, 0]
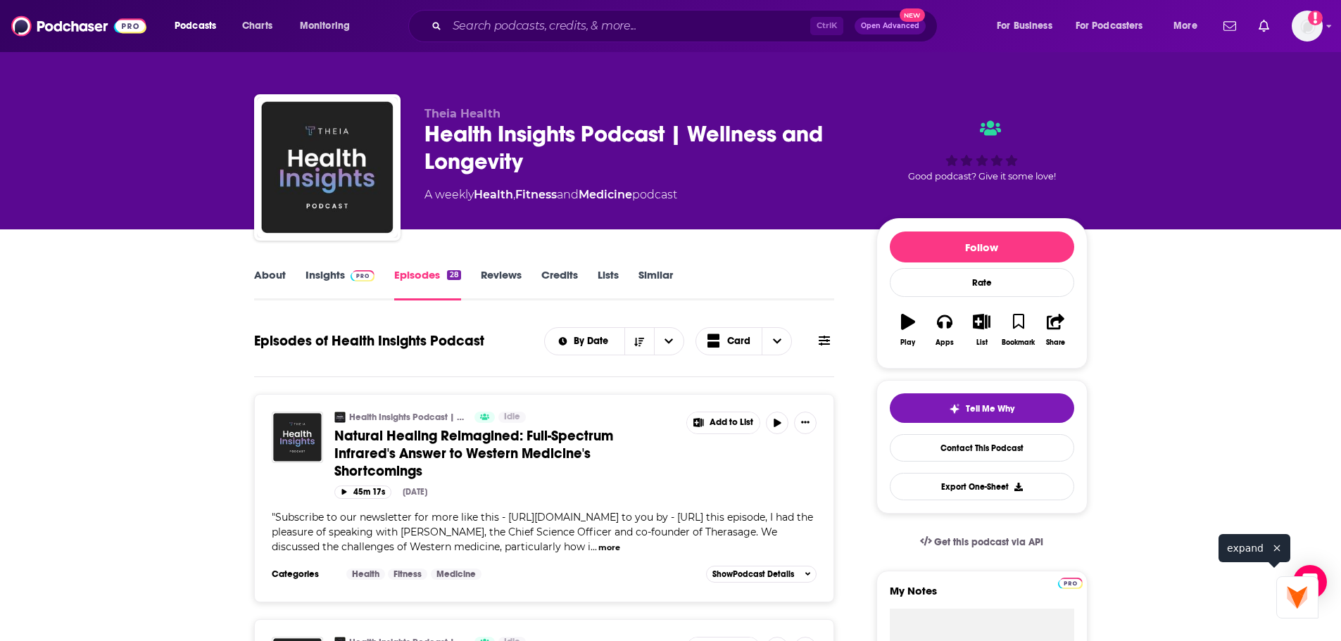
click at [274, 278] on link "About" at bounding box center [270, 284] width 32 height 32
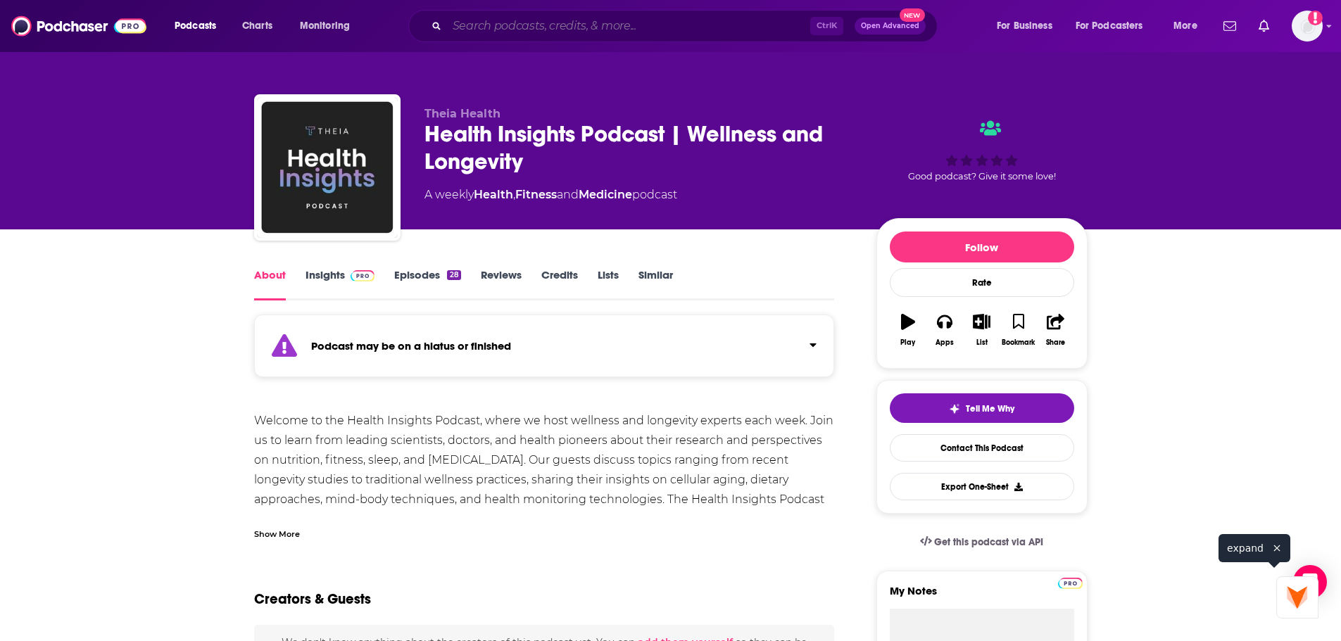
click at [643, 22] on input "Search podcasts, credits, & more..." at bounding box center [628, 26] width 363 height 23
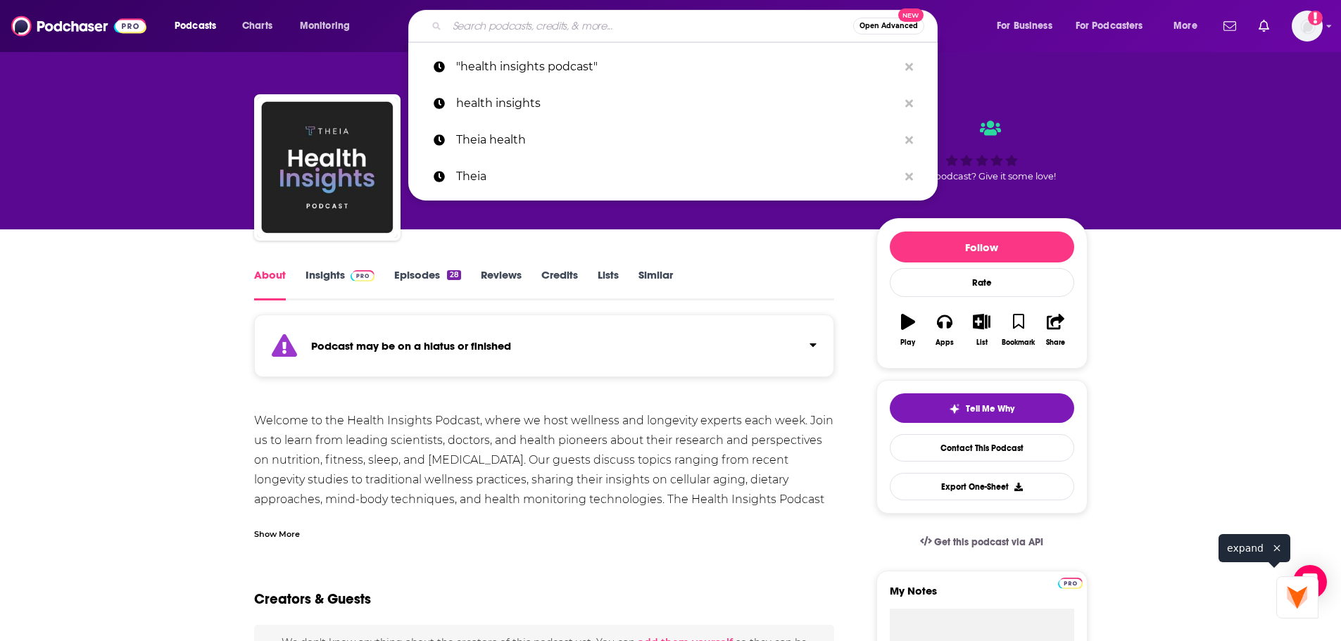
paste input "Being Brighid"
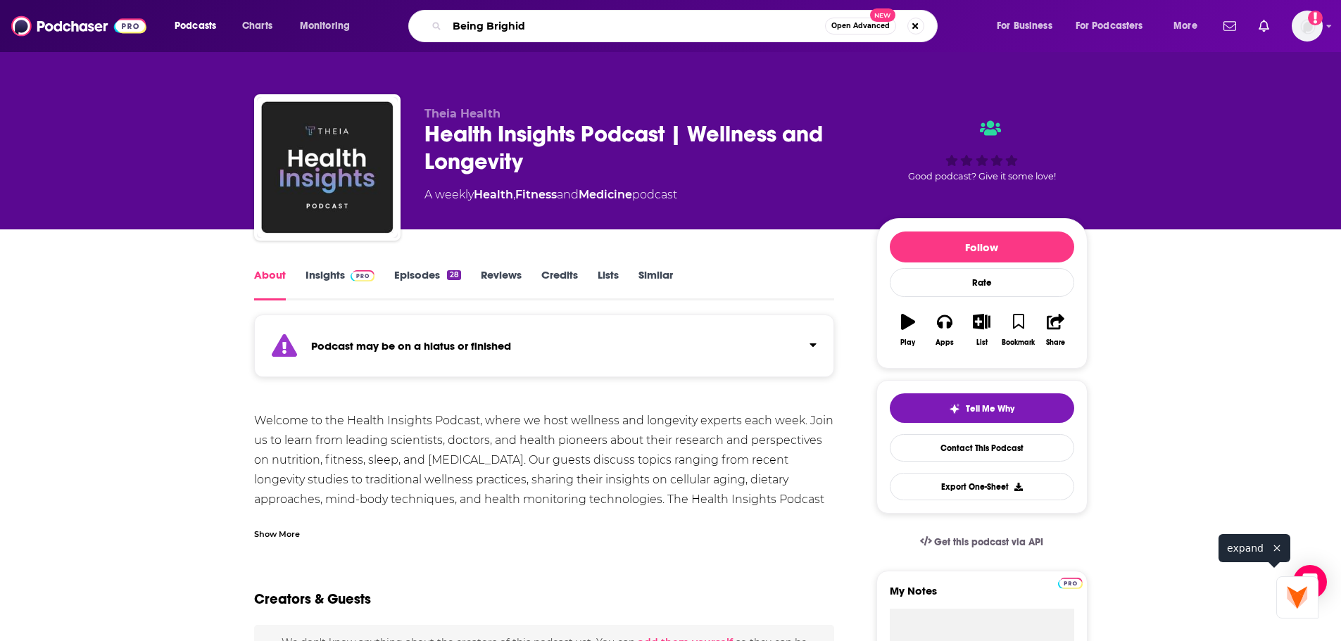
type input "Being Brighid"
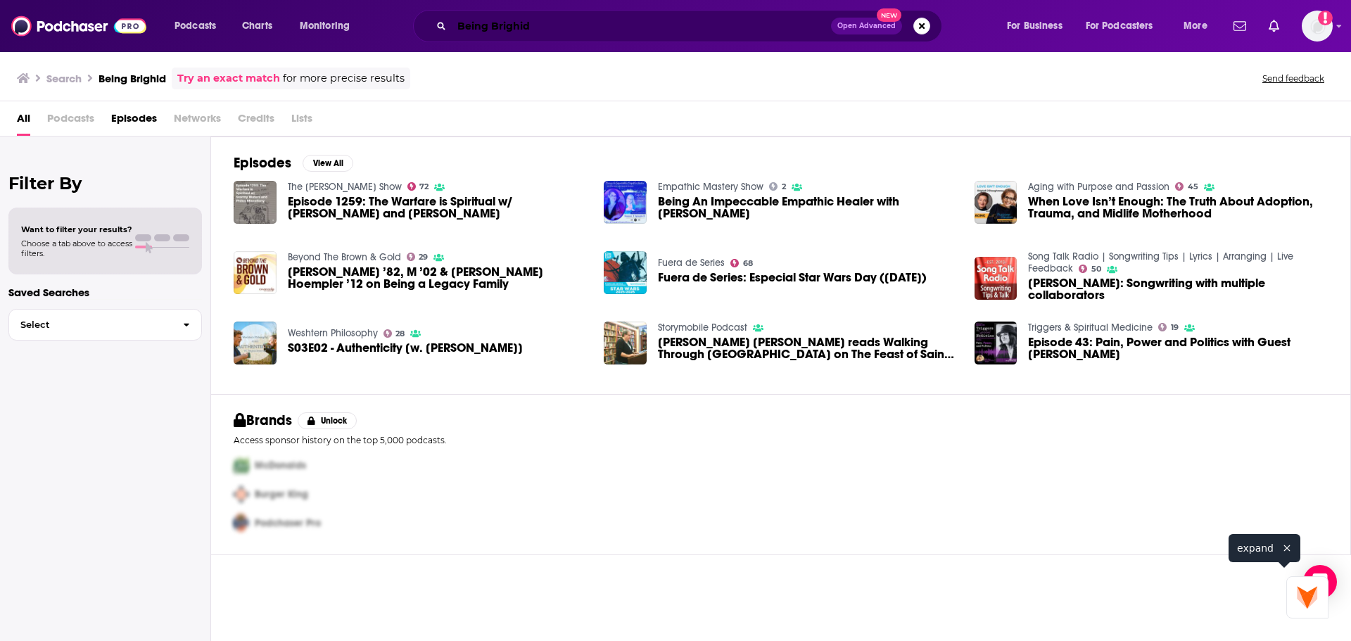
click at [479, 25] on input "Being Brighid" at bounding box center [641, 26] width 379 height 23
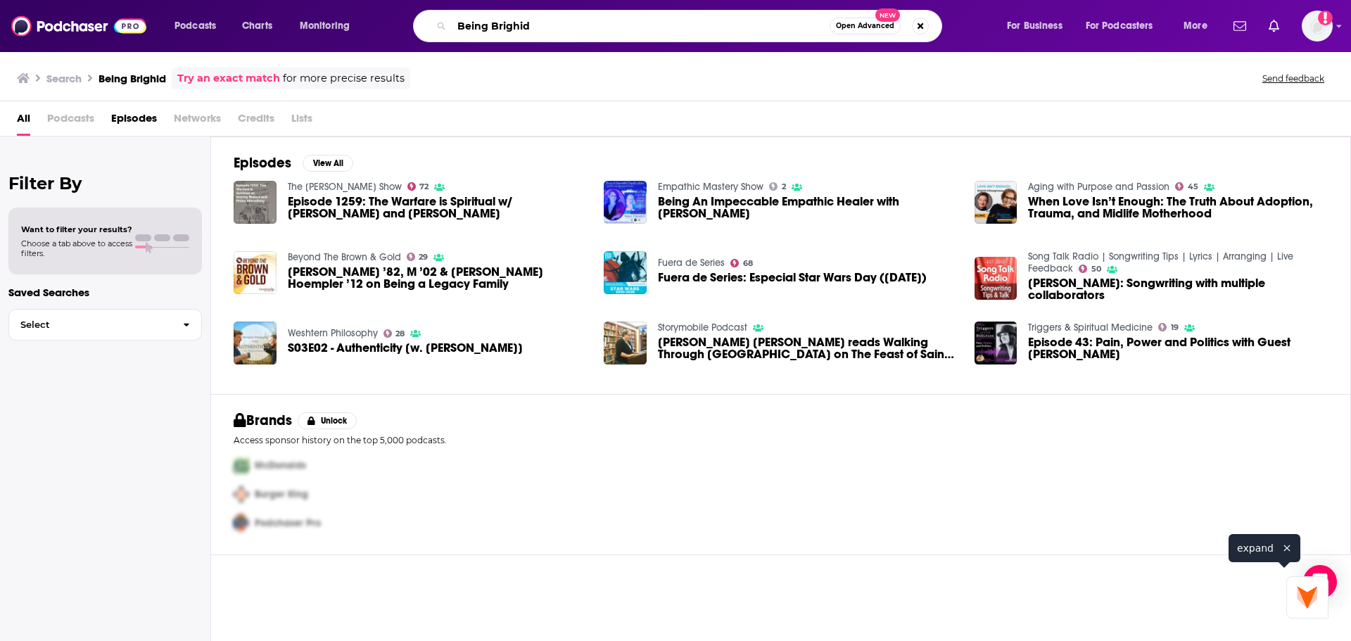
click at [479, 25] on input "Being Brighid" at bounding box center [641, 26] width 378 height 23
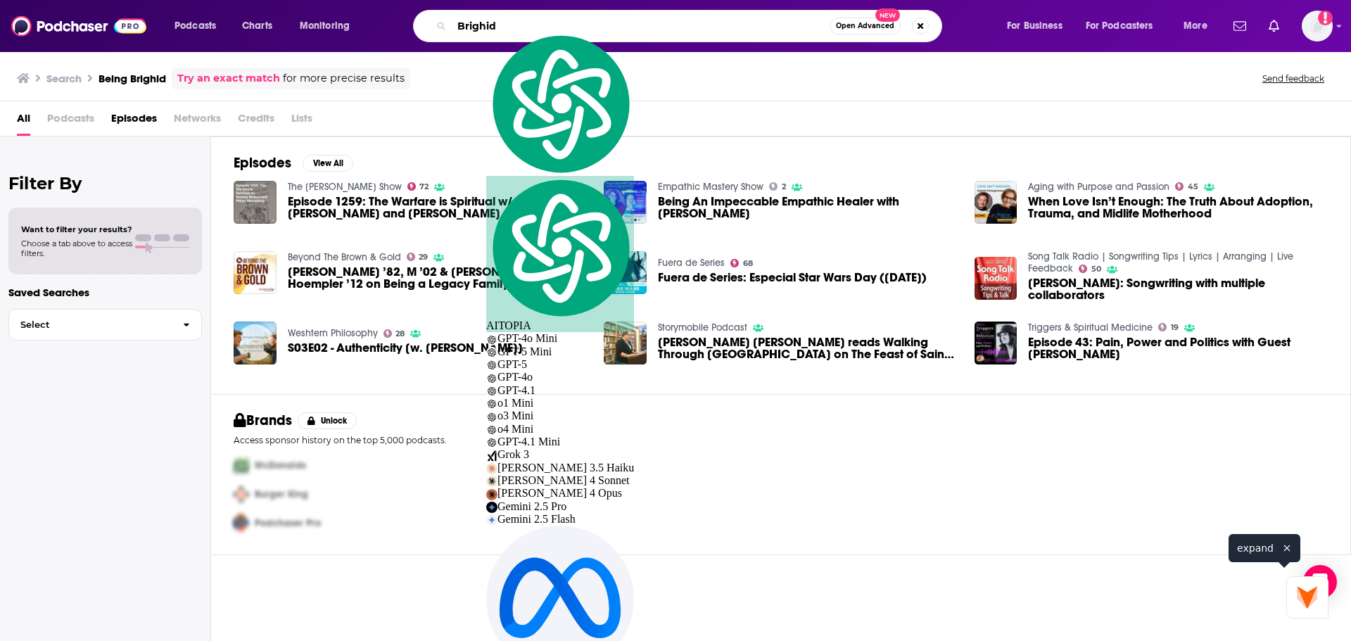
type input "Brighid"
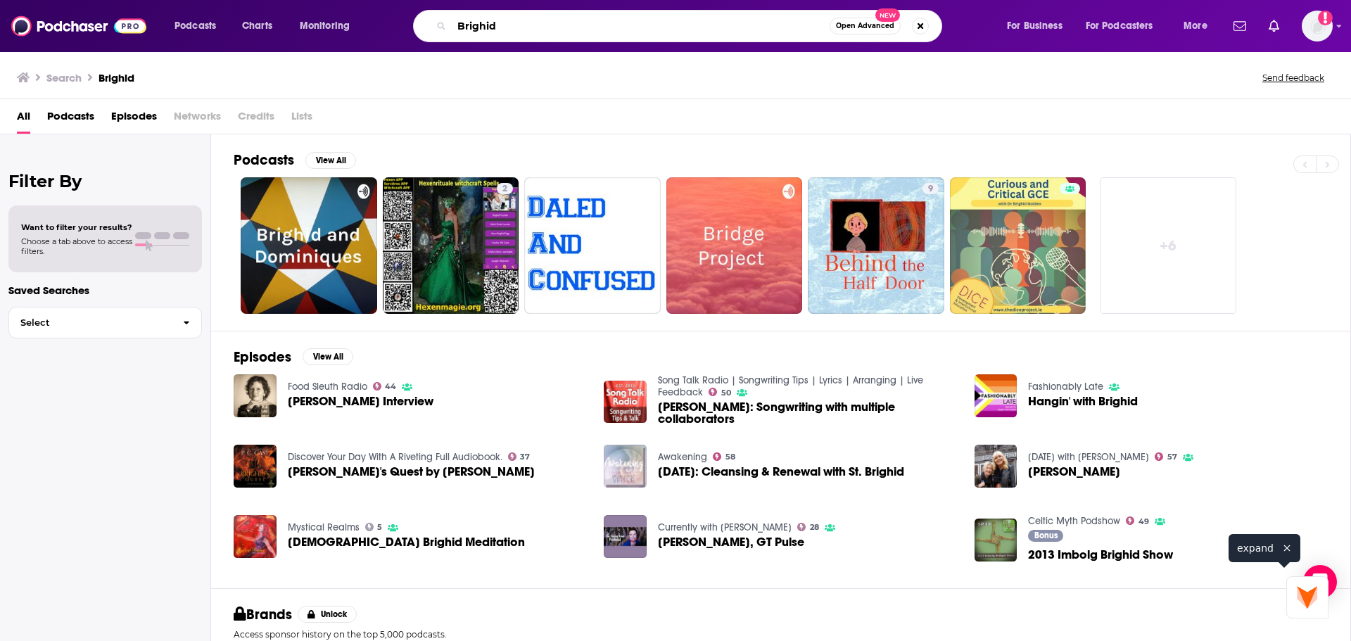
click at [509, 32] on input "Brighid" at bounding box center [641, 26] width 378 height 23
click at [490, 28] on input "Brighid" at bounding box center [641, 26] width 378 height 23
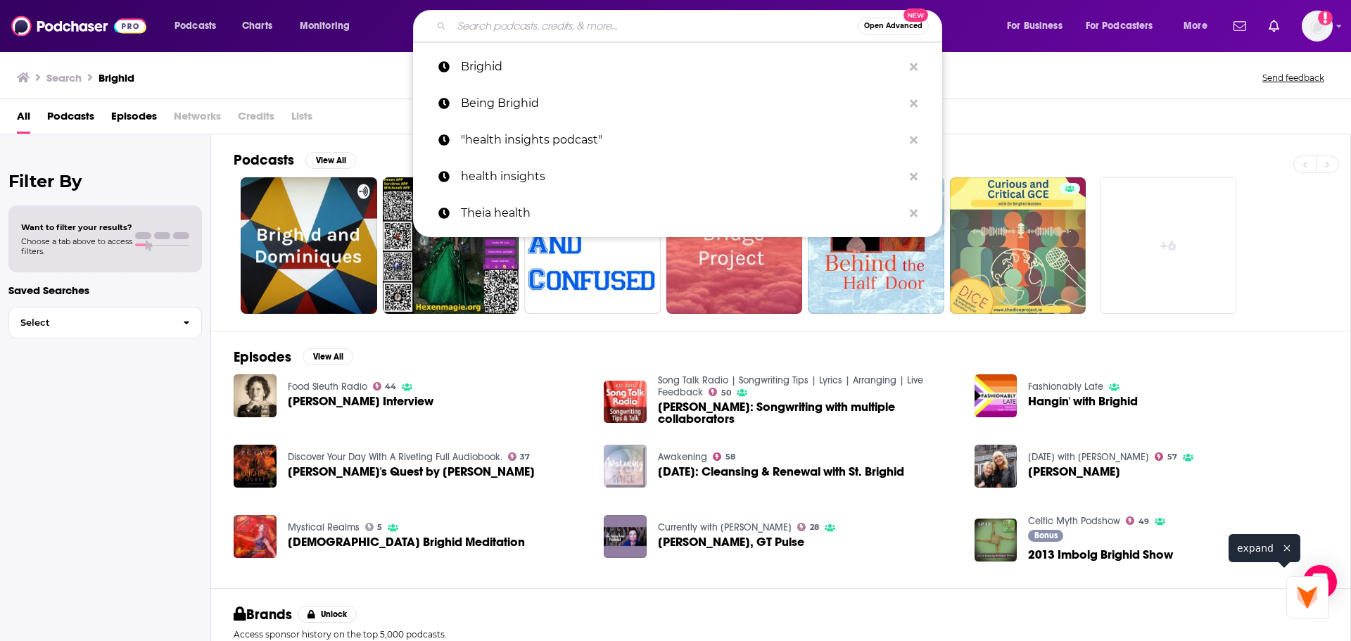
paste input "BeingBrigid"
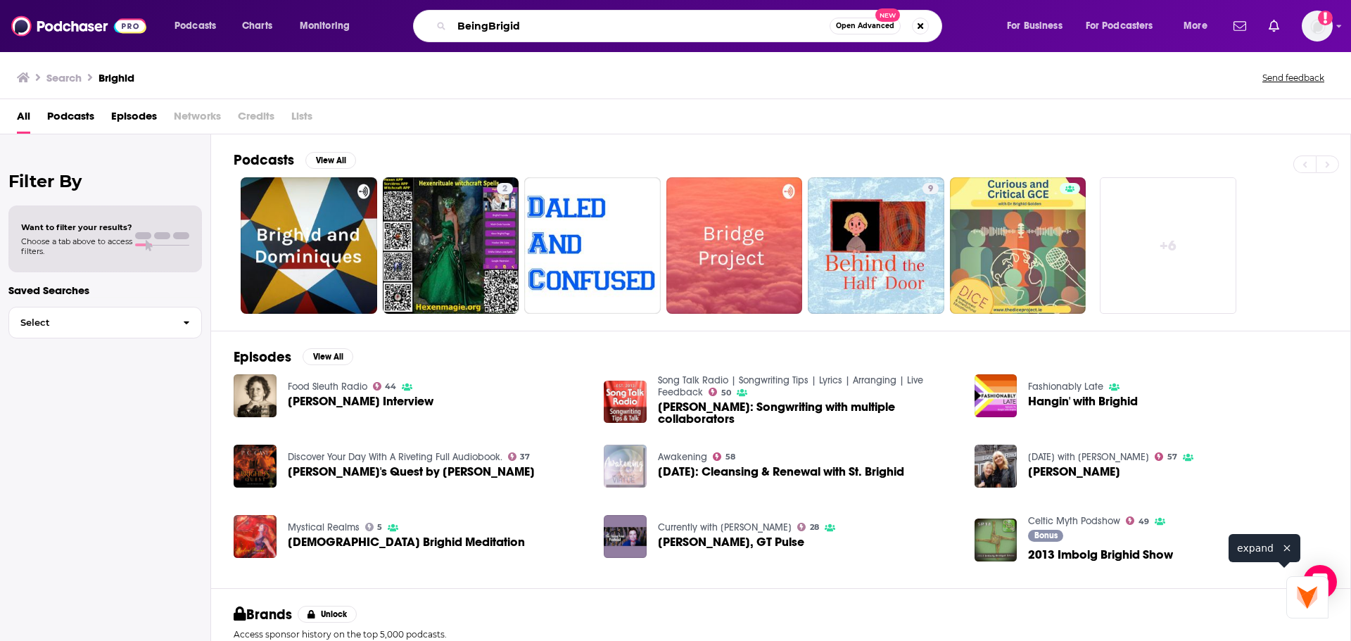
type input "BeingBrigid"
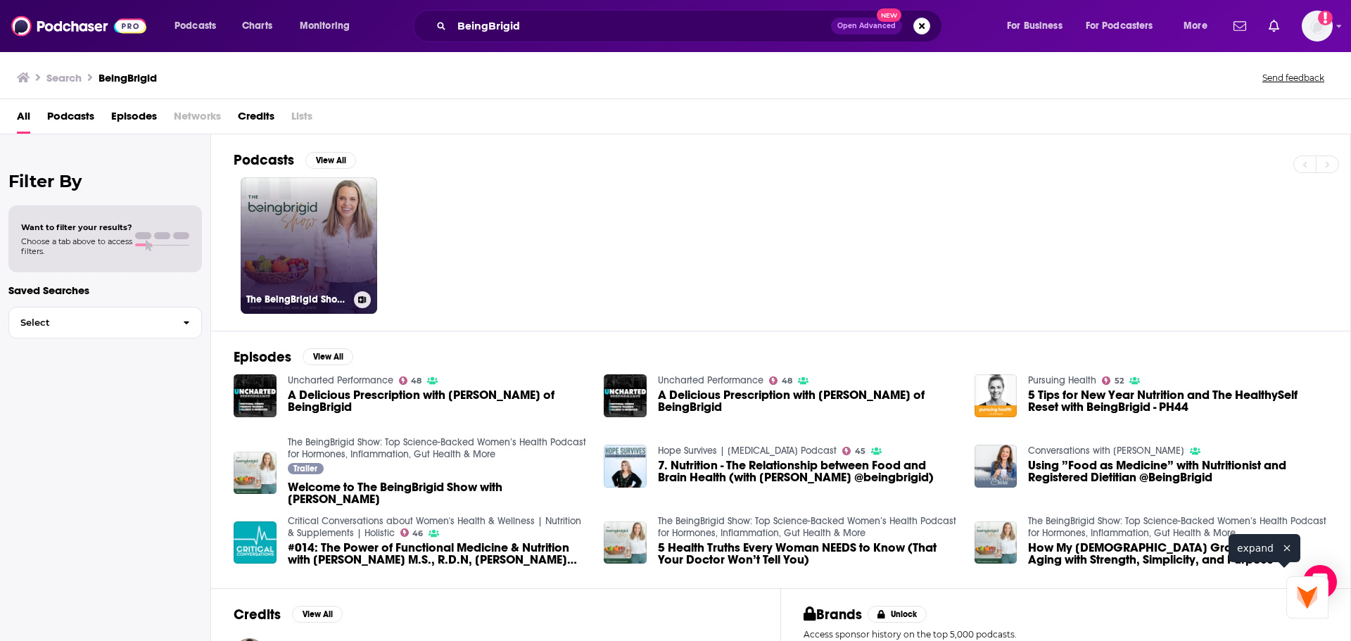
click at [327, 247] on link "The BeingBrigid Show: Top Science-Backed Women’s Health Podcast for Hormones, I…" at bounding box center [309, 245] width 137 height 137
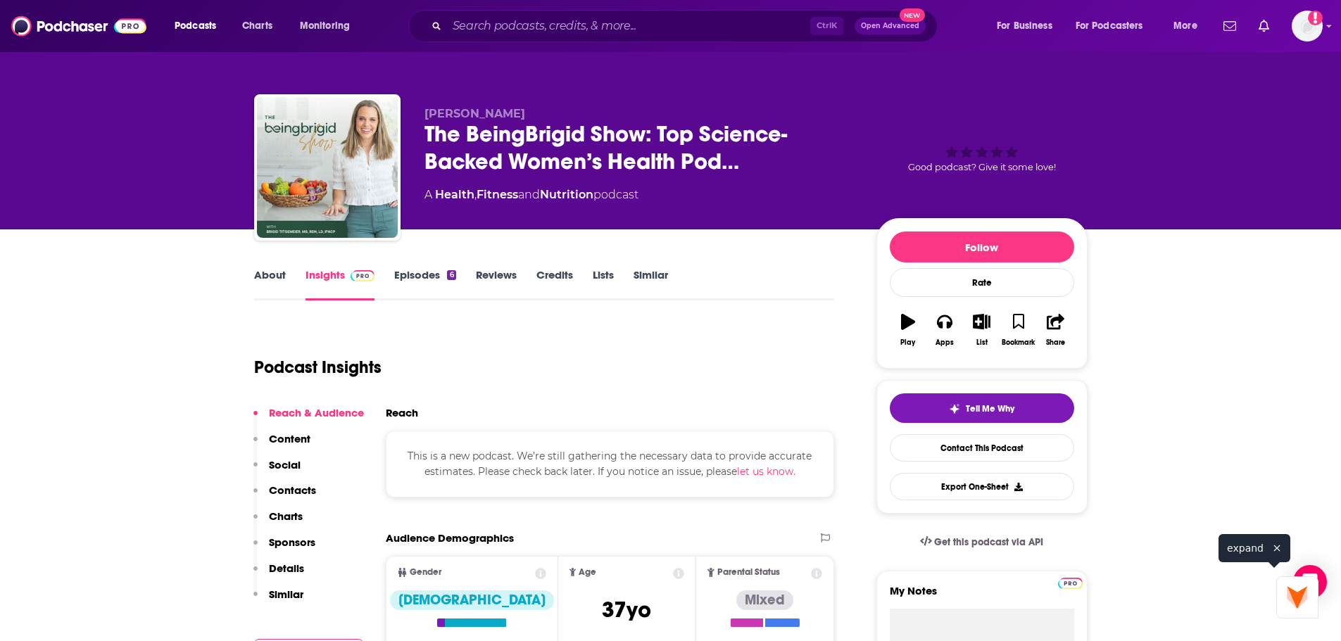
click at [409, 278] on link "Episodes 6" at bounding box center [424, 284] width 61 height 32
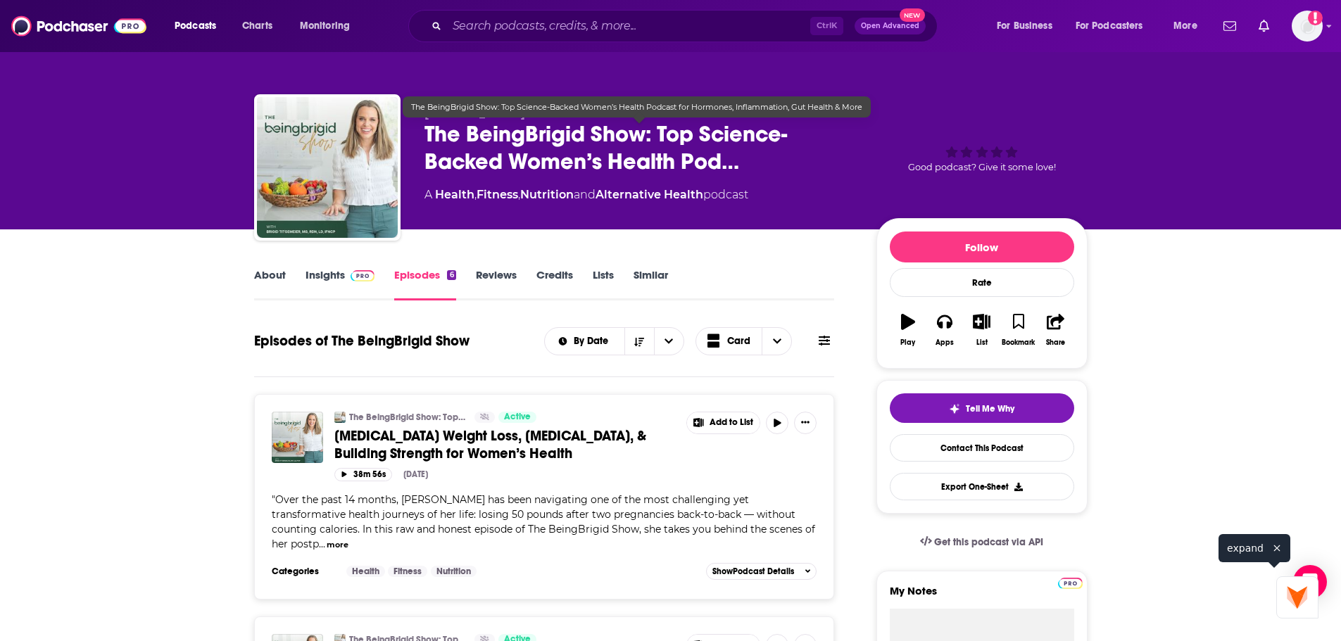
click at [519, 175] on span "The BeingBrigid Show: Top Science-Backed Women’s Health Pod…" at bounding box center [638, 147] width 429 height 55
click at [642, 141] on span "The BeingBrigid Show: Top Science-Backed Women’s Health Pod…" at bounding box center [638, 147] width 429 height 55
drag, startPoint x: 646, startPoint y: 141, endPoint x: 468, endPoint y: 153, distance: 178.4
click at [468, 153] on span "The BeingBrigid Show: Top Science-Backed Women’s Health Pod…" at bounding box center [638, 147] width 429 height 55
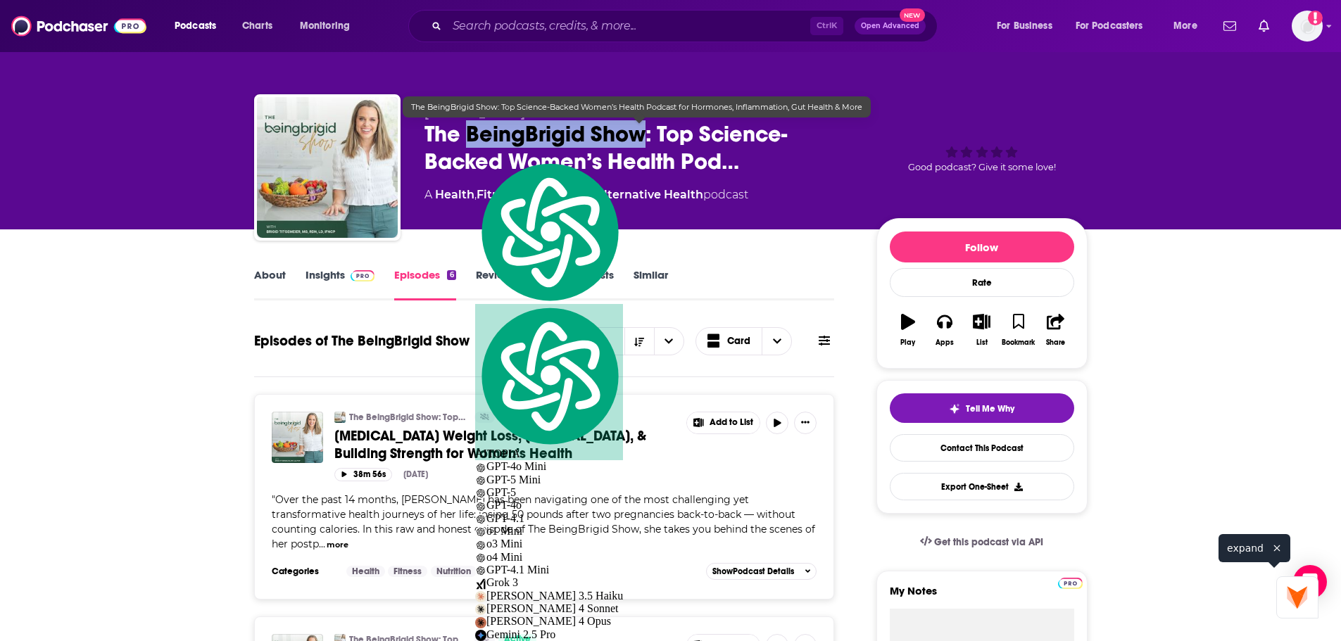
copy h2 "BeingBrigid Show"
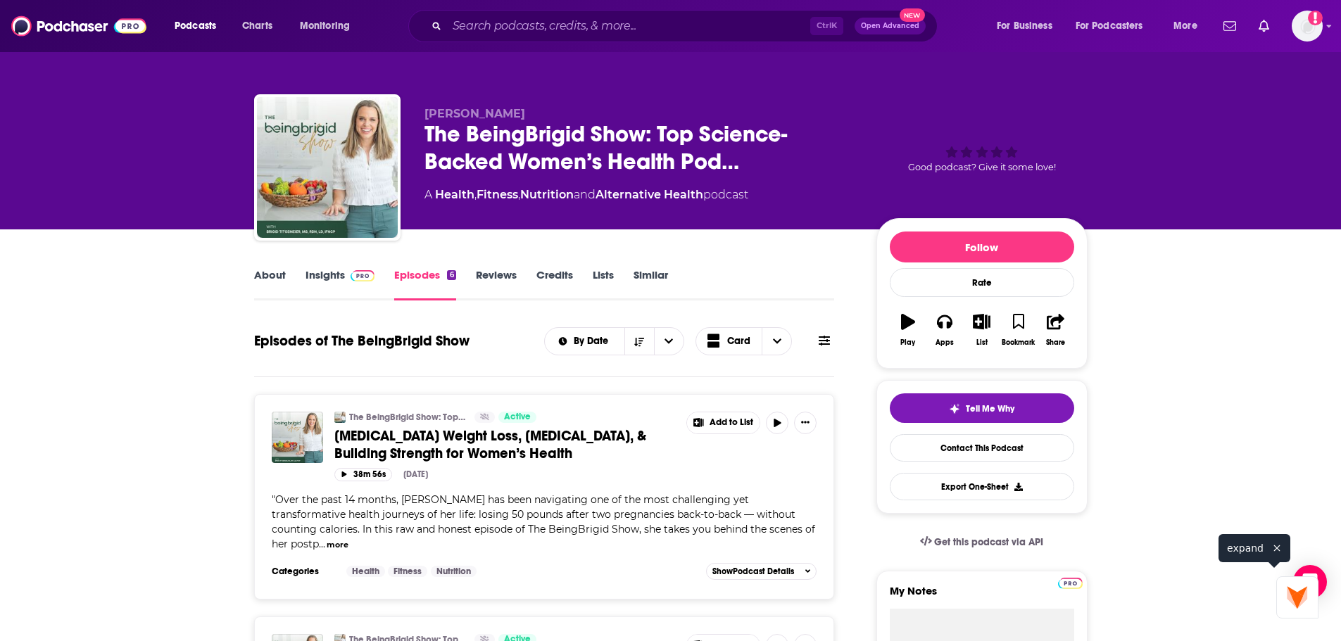
click at [499, 120] on span "[PERSON_NAME]" at bounding box center [474, 113] width 101 height 13
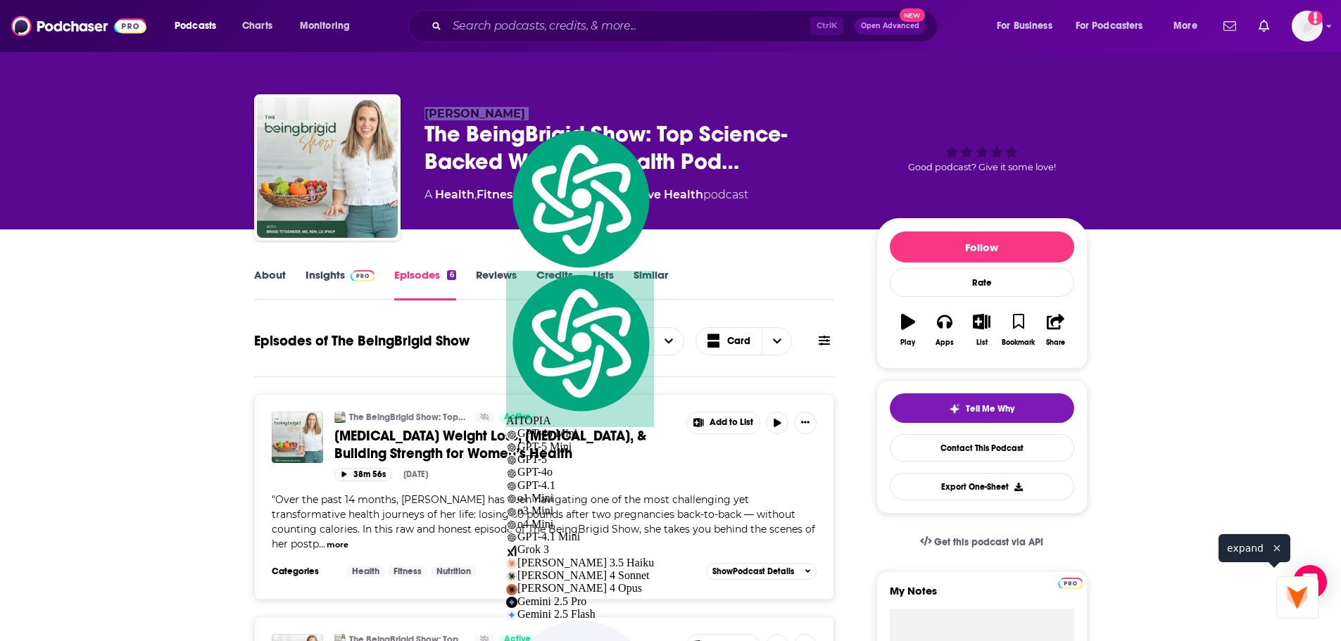
click at [499, 120] on span "[PERSON_NAME]" at bounding box center [474, 113] width 101 height 13
copy p "[PERSON_NAME]"
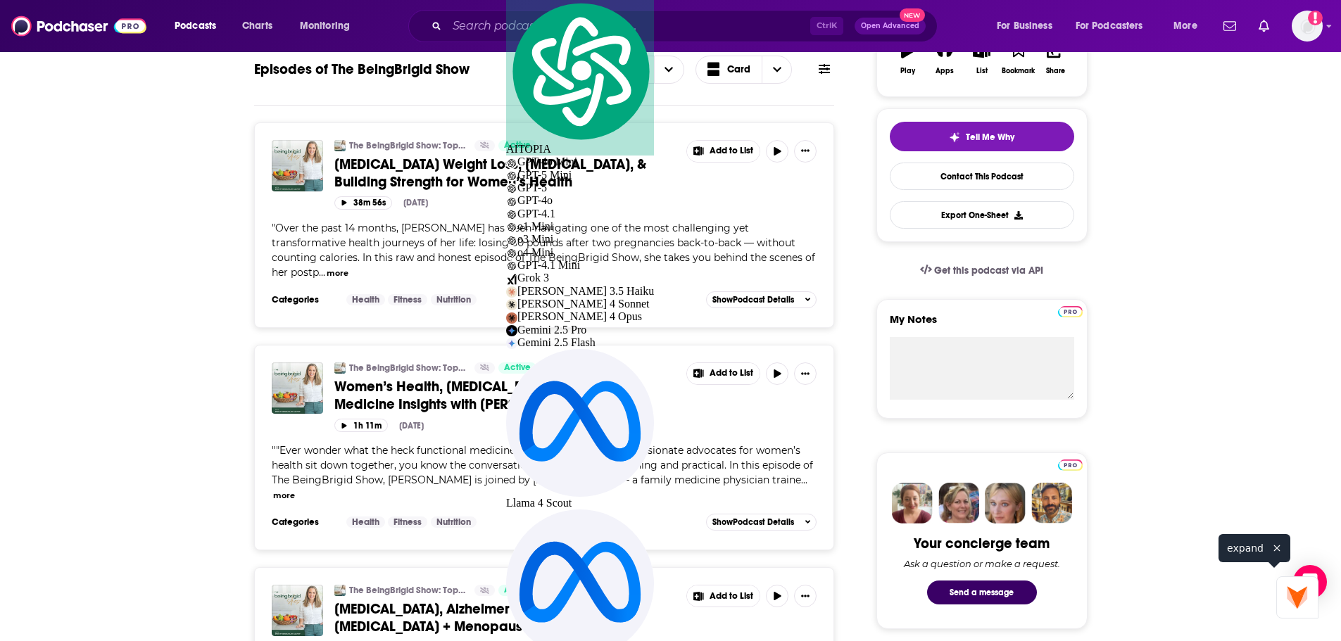
scroll to position [211, 0]
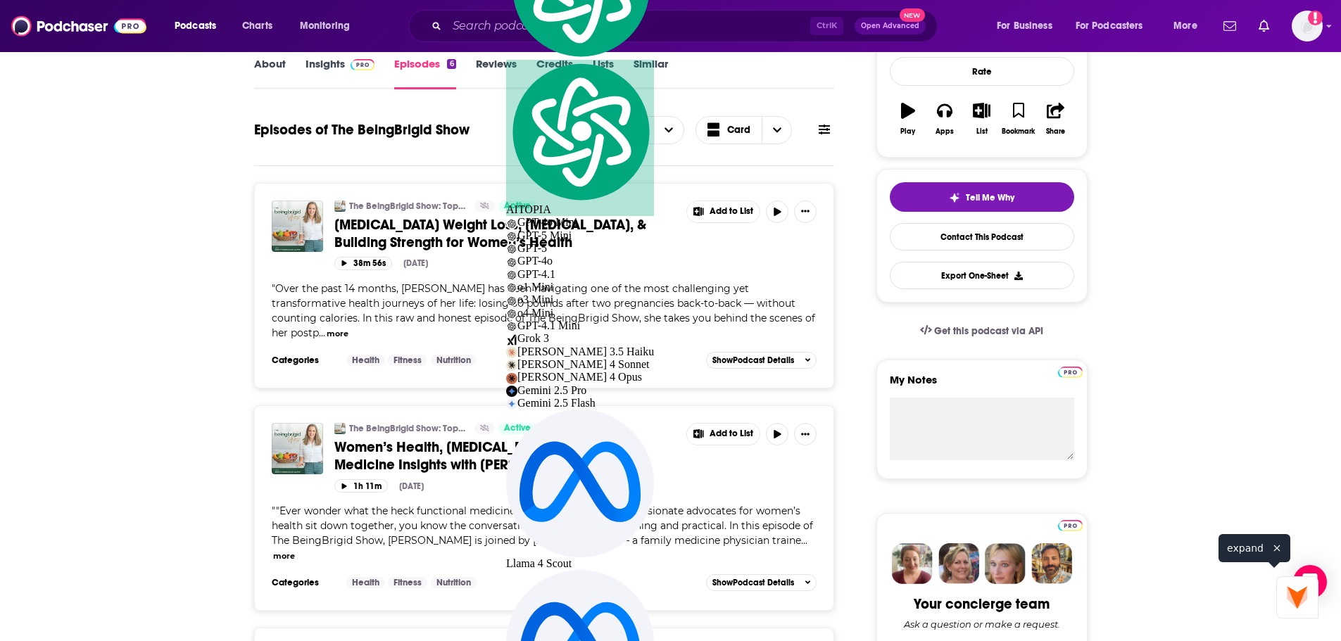
click at [354, 77] on link "Insights" at bounding box center [340, 73] width 70 height 32
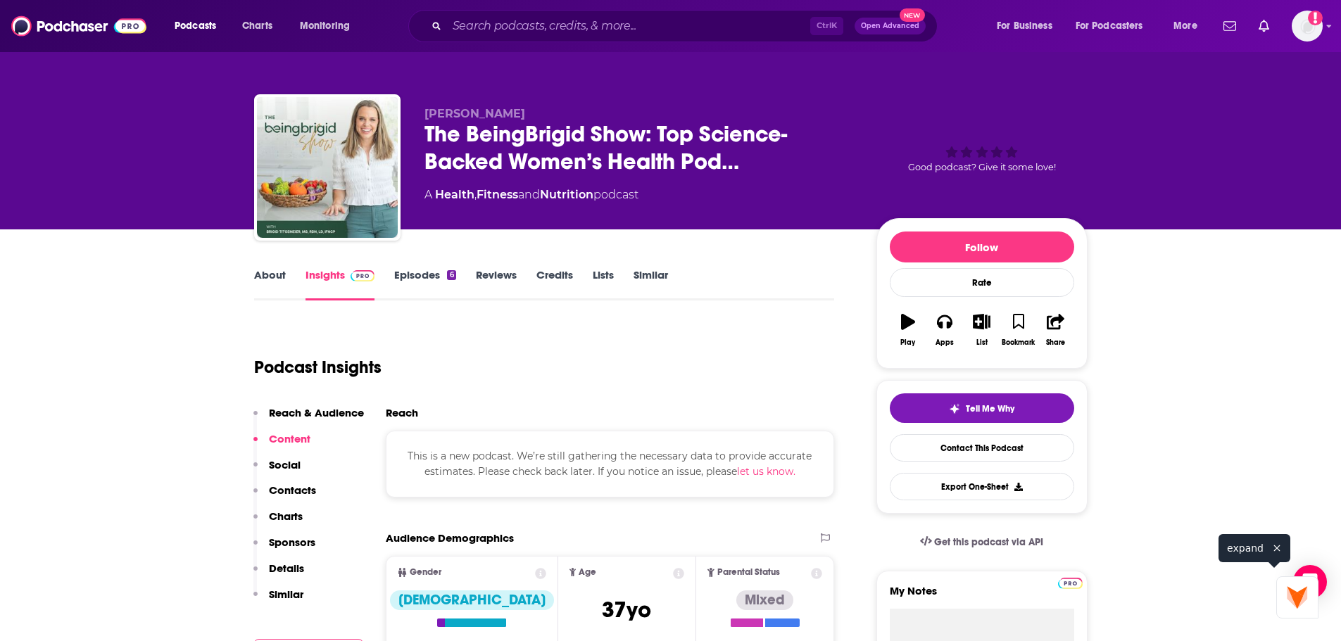
click at [274, 285] on link "About" at bounding box center [270, 284] width 32 height 32
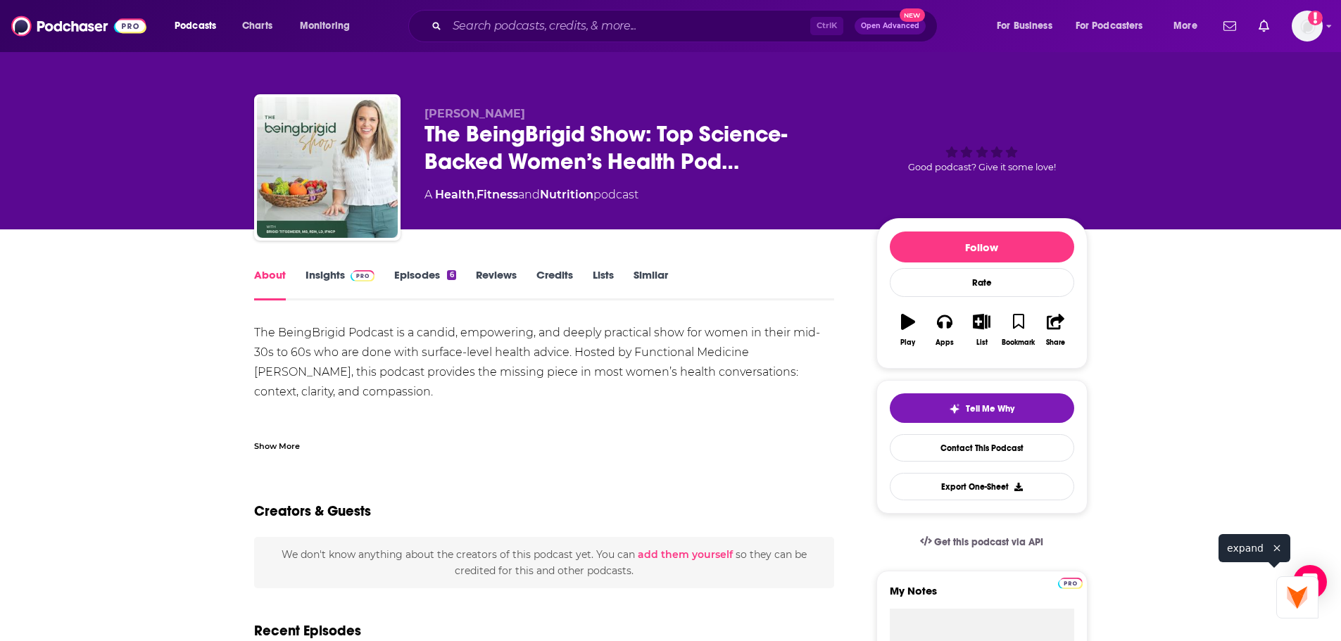
click at [270, 452] on div "Show More" at bounding box center [277, 444] width 46 height 13
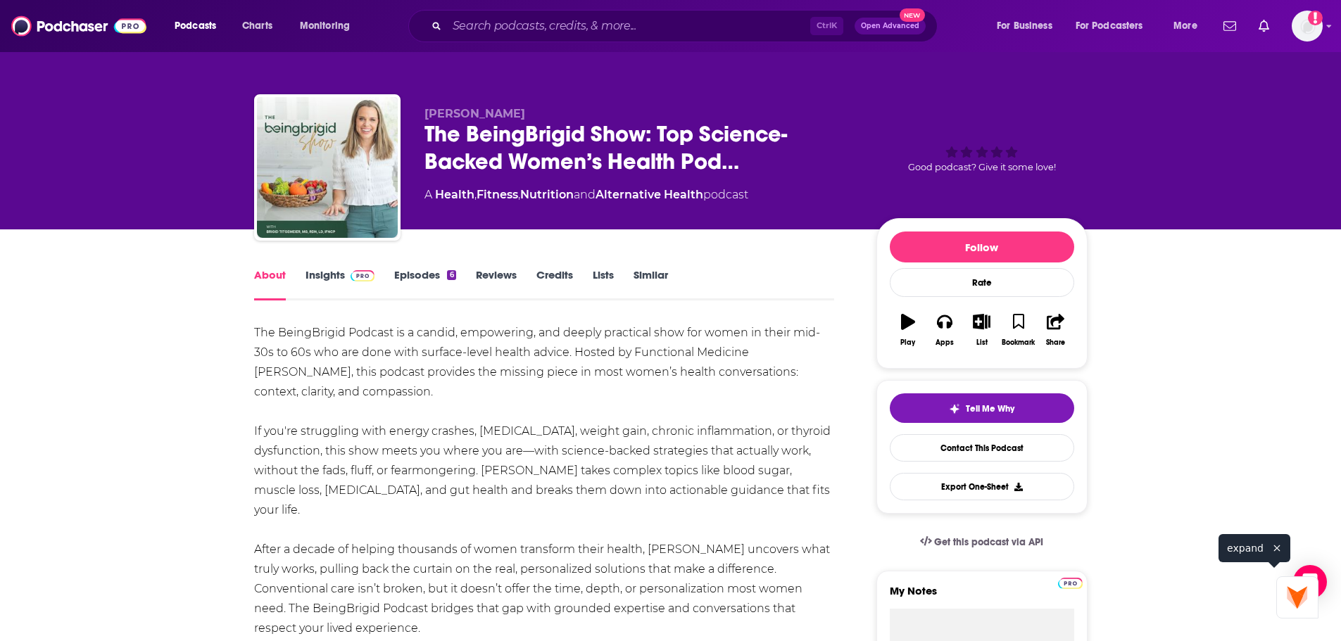
drag, startPoint x: 552, startPoint y: 113, endPoint x: 426, endPoint y: 110, distance: 126.0
click at [426, 110] on p "[PERSON_NAME]" at bounding box center [638, 113] width 429 height 13
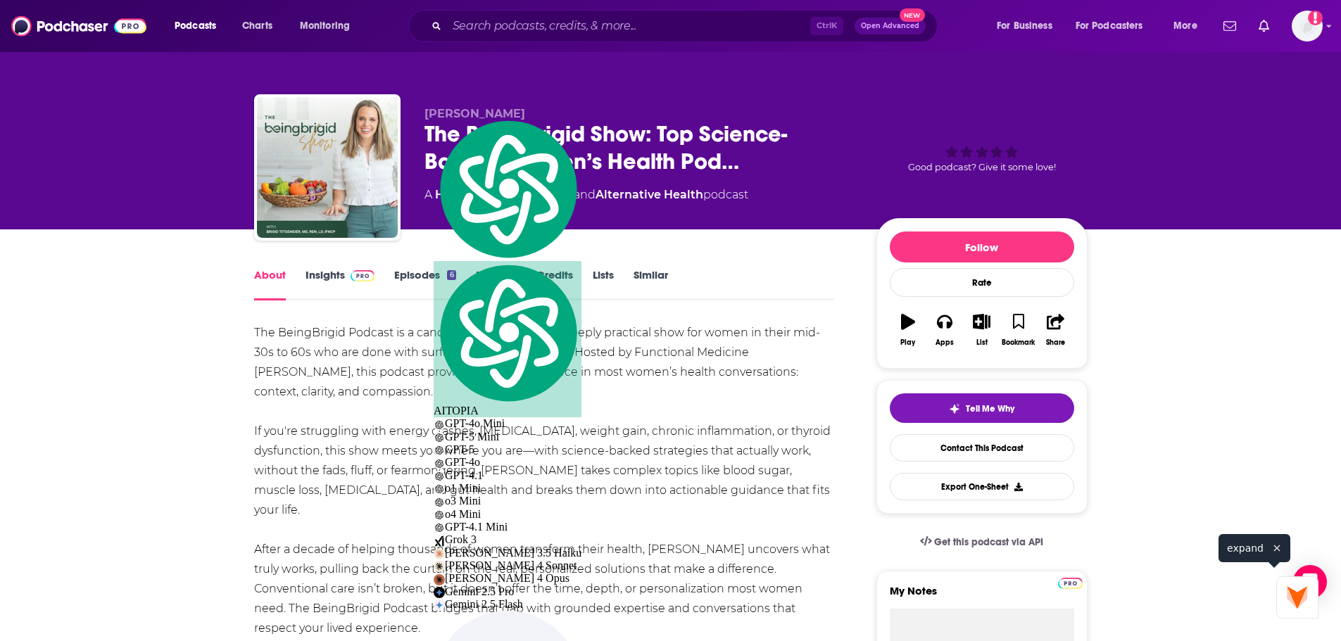
copy span "[PERSON_NAME]"
click at [342, 280] on link "Insights" at bounding box center [340, 284] width 70 height 32
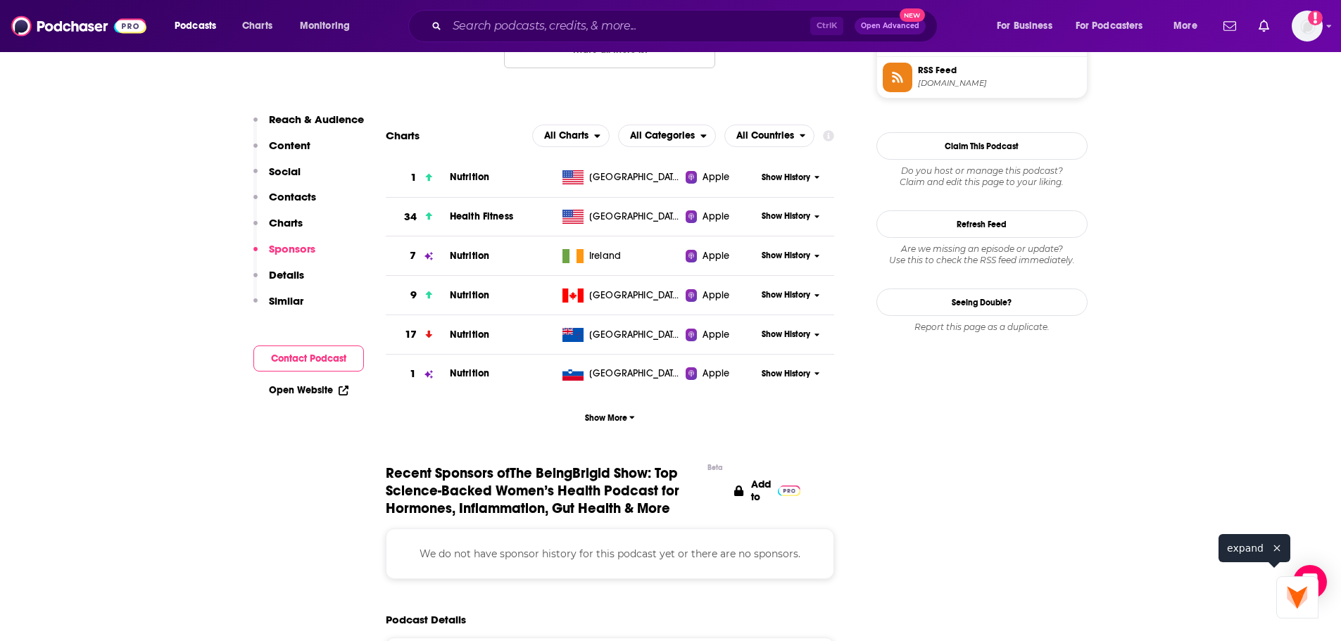
scroll to position [985, 0]
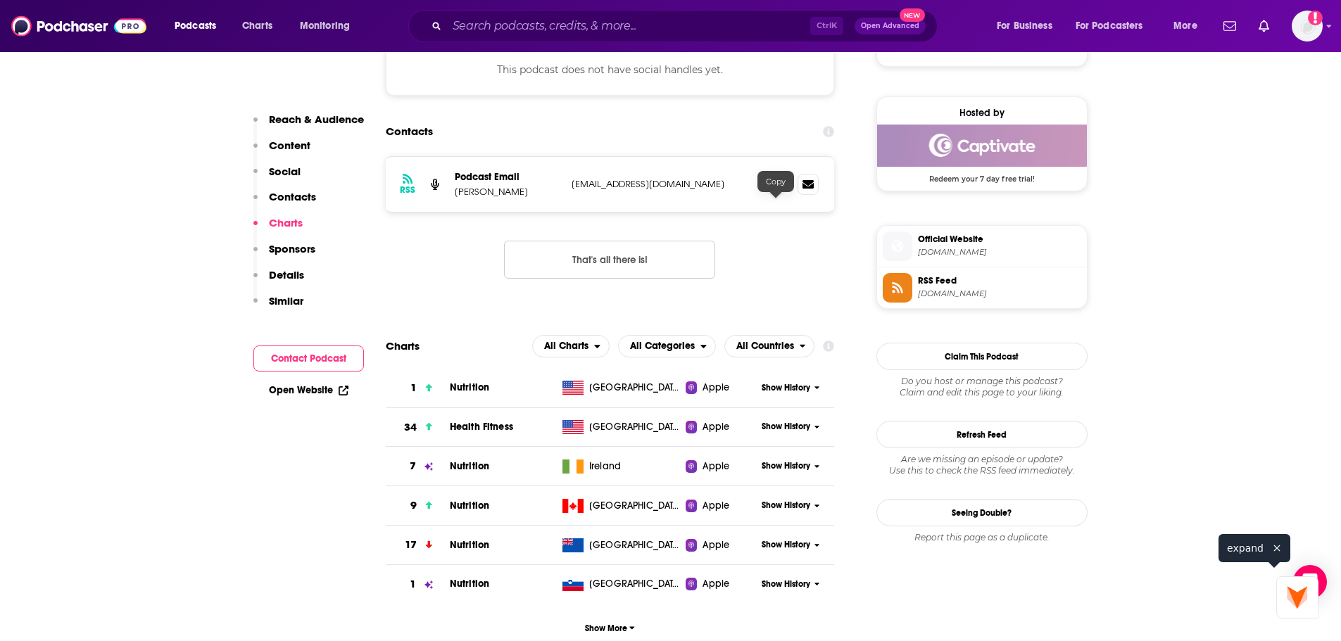
click at [780, 189] on icon at bounding box center [776, 183] width 10 height 11
click at [496, 198] on p "[PERSON_NAME]" at bounding box center [508, 192] width 106 height 12
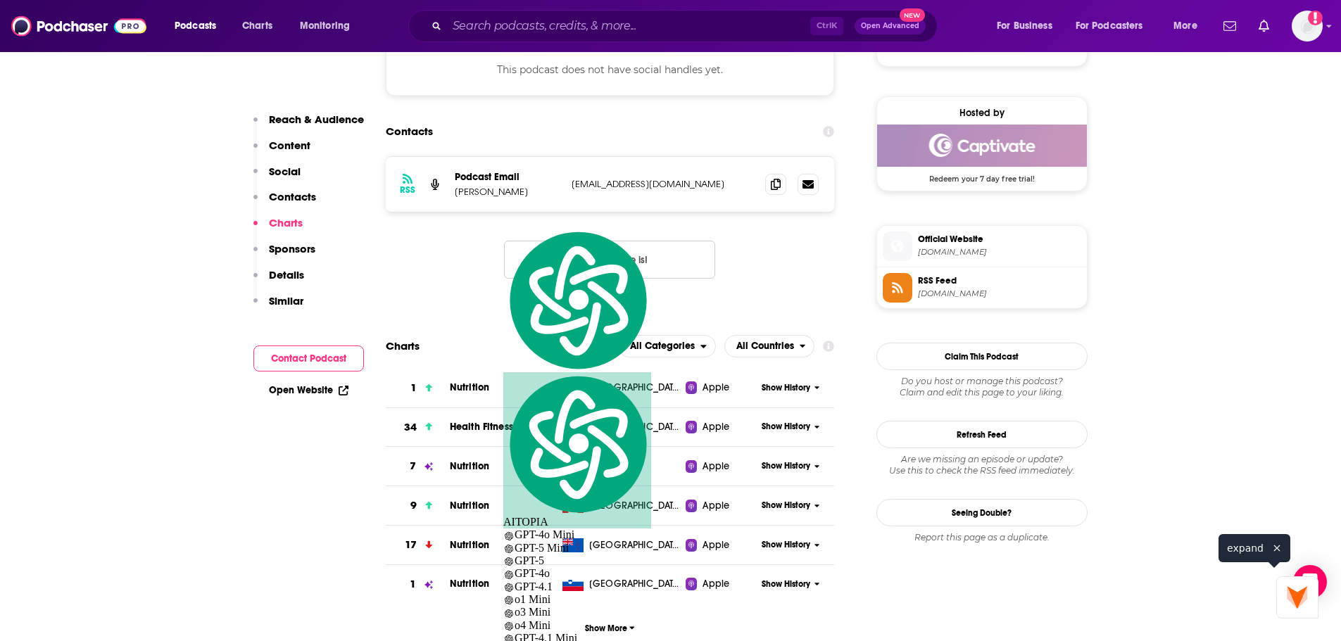
click at [493, 198] on p "[PERSON_NAME]" at bounding box center [508, 192] width 106 height 12
copy p "[PERSON_NAME]"
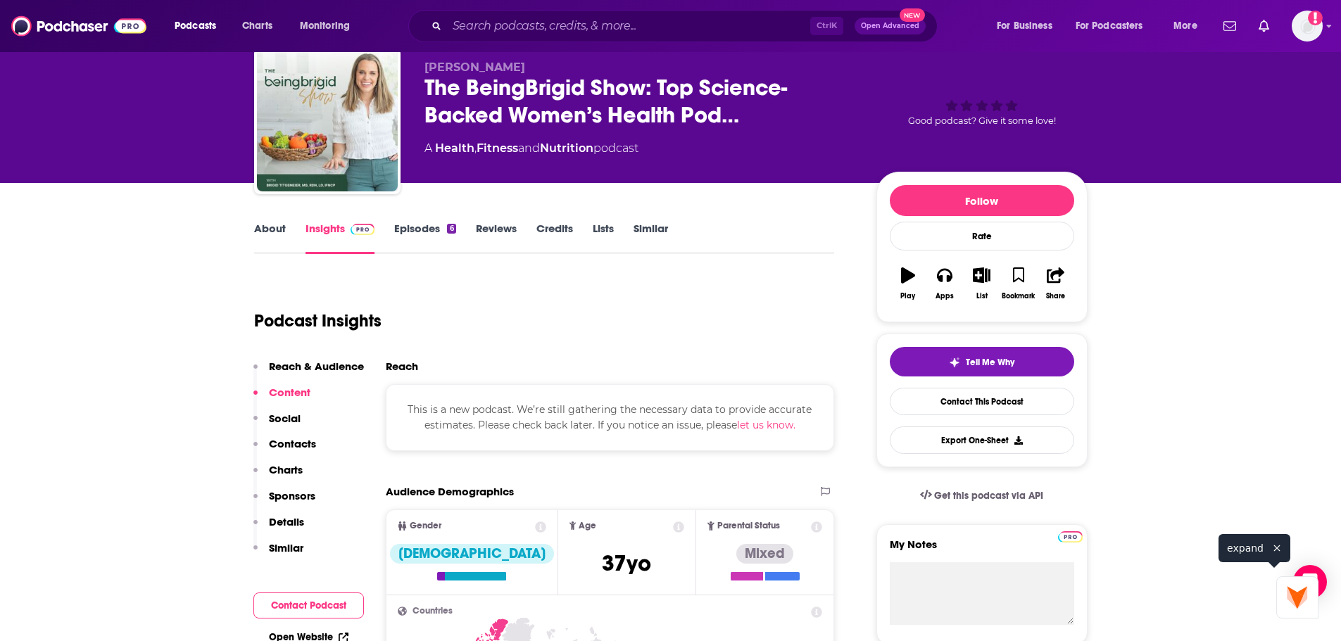
scroll to position [0, 0]
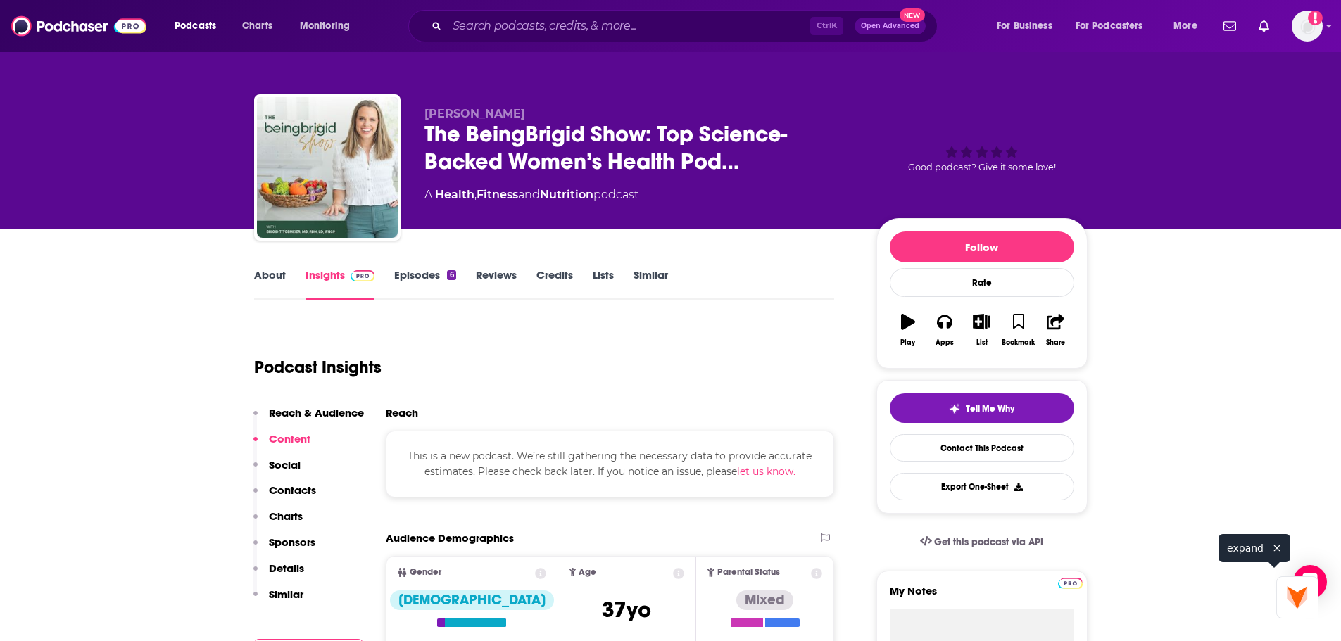
drag, startPoint x: 241, startPoint y: 291, endPoint x: 253, endPoint y: 293, distance: 12.1
click at [270, 283] on link "About" at bounding box center [270, 284] width 32 height 32
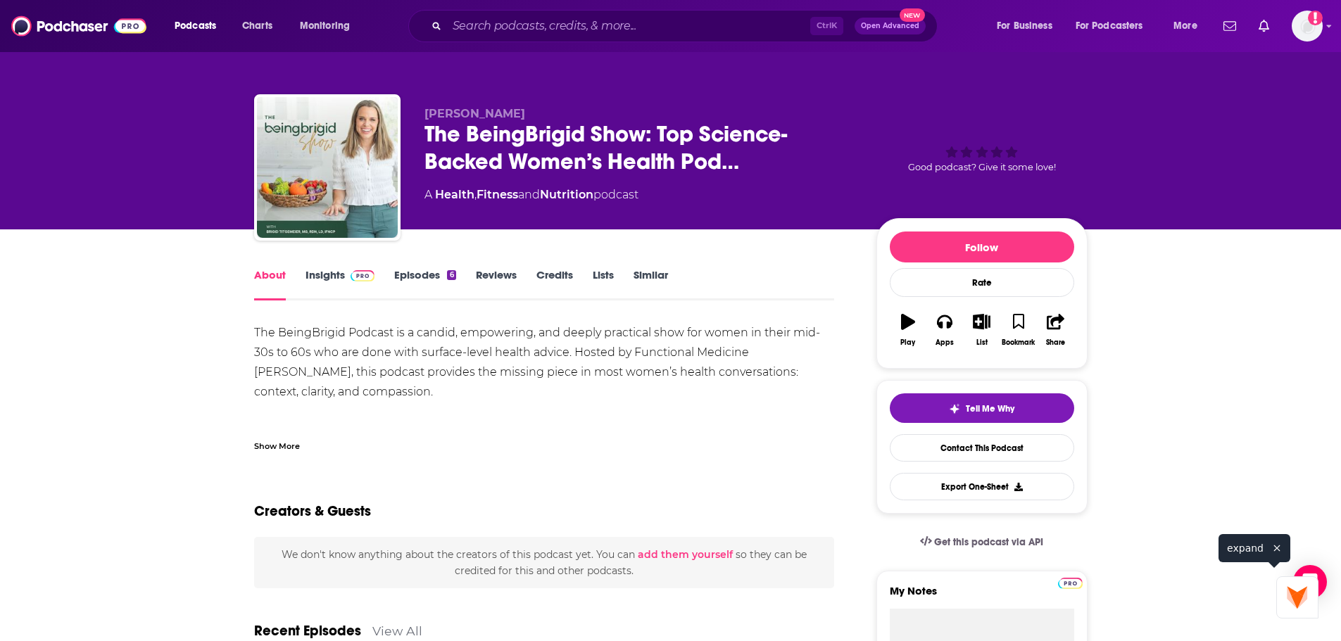
click at [297, 440] on div "Show More" at bounding box center [277, 444] width 46 height 13
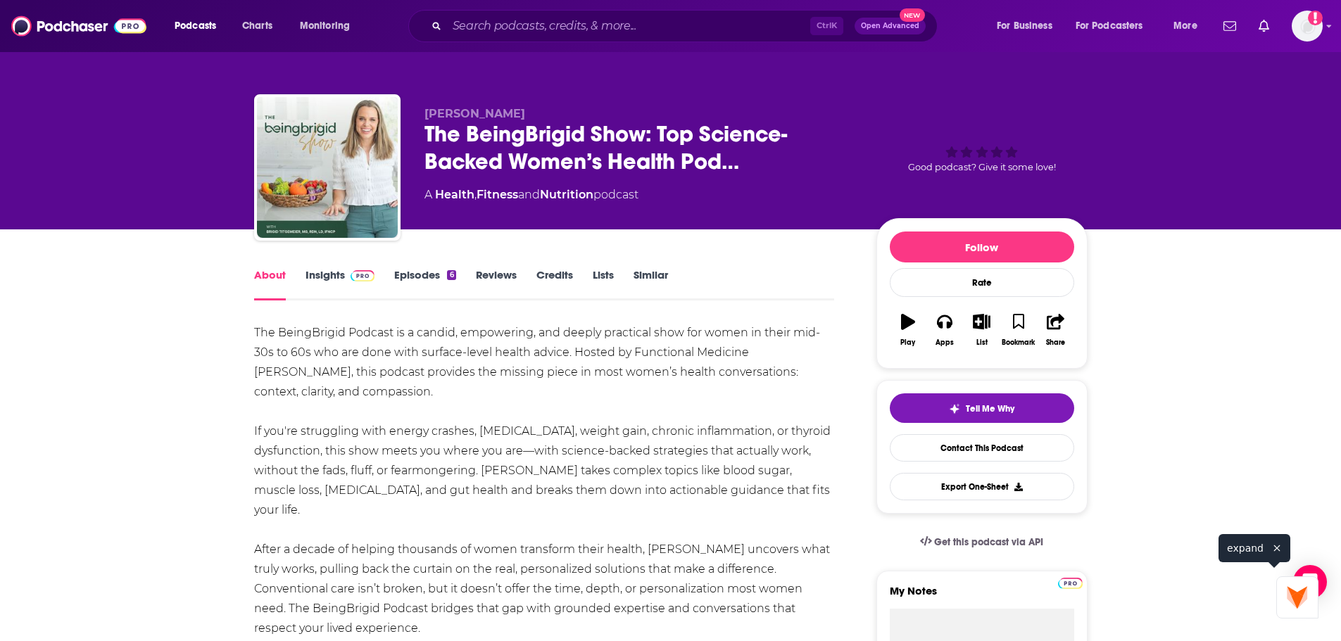
click at [265, 372] on div "The BeingBrigid Podcast is a candid, empowering, and deeply practical show for …" at bounding box center [544, 648] width 581 height 650
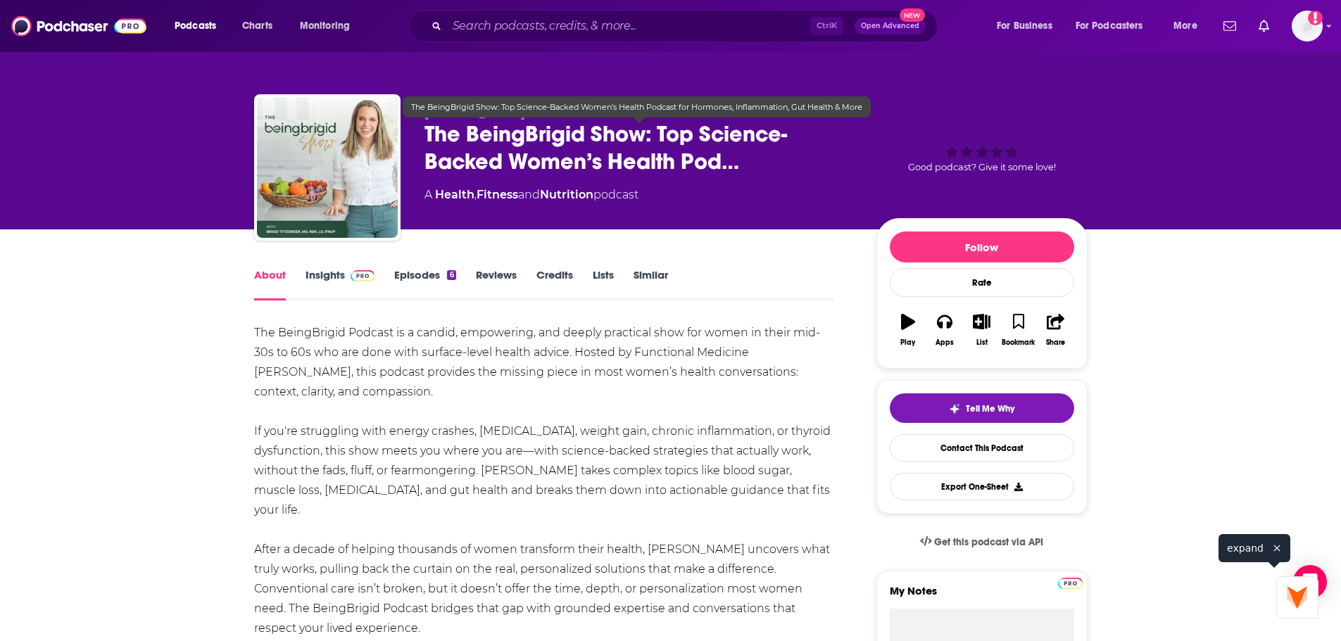
click at [690, 152] on span "The BeingBrigid Show: Top Science-Backed Women’s Health Pod…" at bounding box center [638, 147] width 429 height 55
click at [654, 146] on span "The BeingBrigid Show: Top Science-Backed Women’s Health Pod…" at bounding box center [638, 147] width 429 height 55
click at [653, 146] on span "The BeingBrigid Show: Top Science-Backed Women’s Health Pod…" at bounding box center [638, 147] width 429 height 55
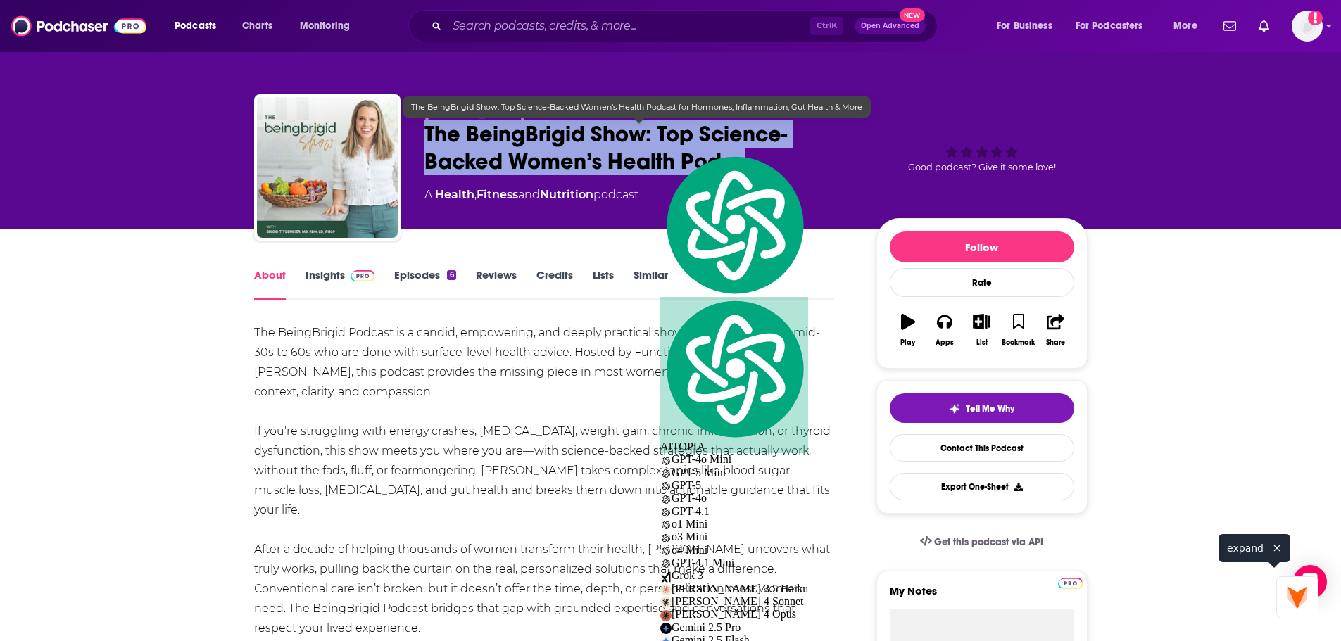
click at [653, 146] on span "The BeingBrigid Show: Top Science-Backed Women’s Health Pod…" at bounding box center [638, 147] width 429 height 55
click at [608, 149] on span "The BeingBrigid Show: Top Science-Backed Women’s Health Pod…" at bounding box center [638, 147] width 429 height 55
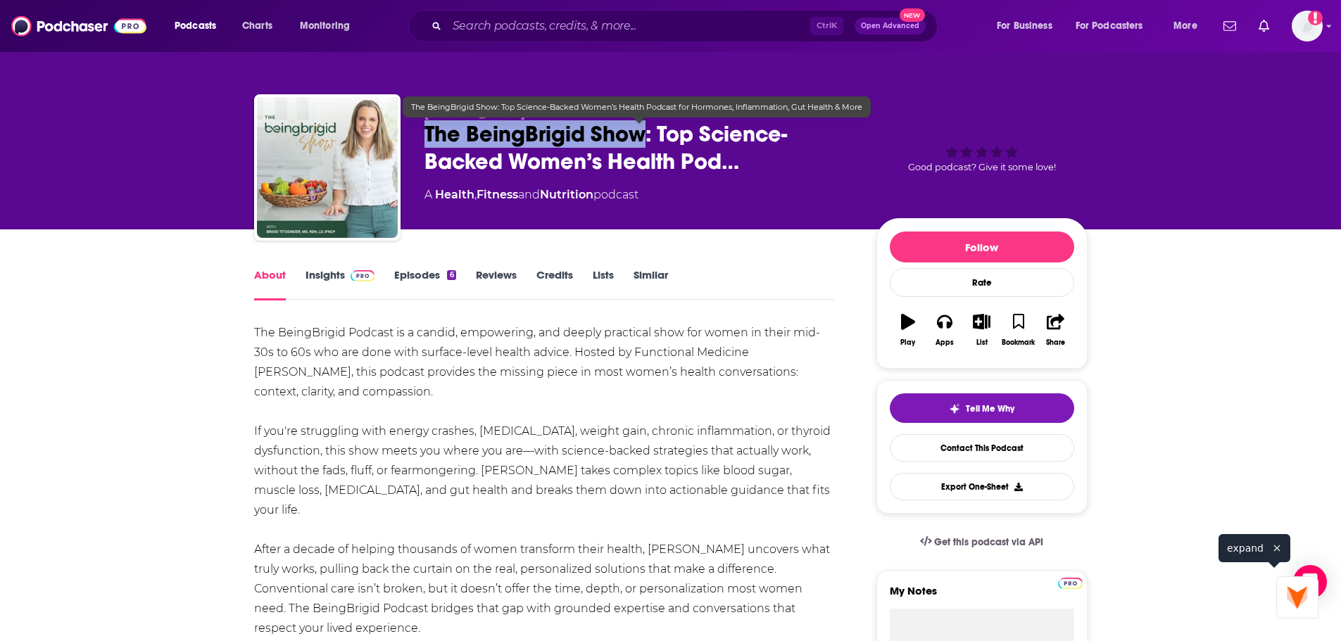
drag, startPoint x: 642, startPoint y: 141, endPoint x: 422, endPoint y: 146, distance: 219.6
click at [424, 146] on span "The BeingBrigid Show: Top Science-Backed Women’s Health Pod…" at bounding box center [638, 147] width 429 height 55
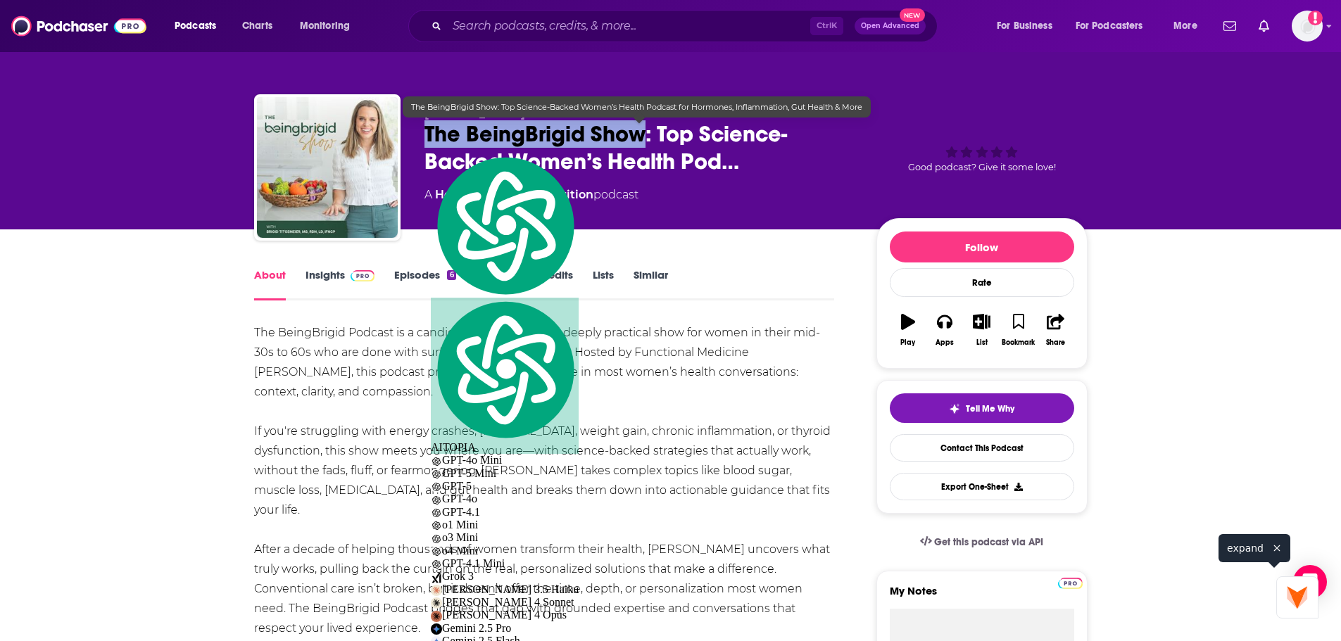
copy h1 "The BeingBrigid Show"
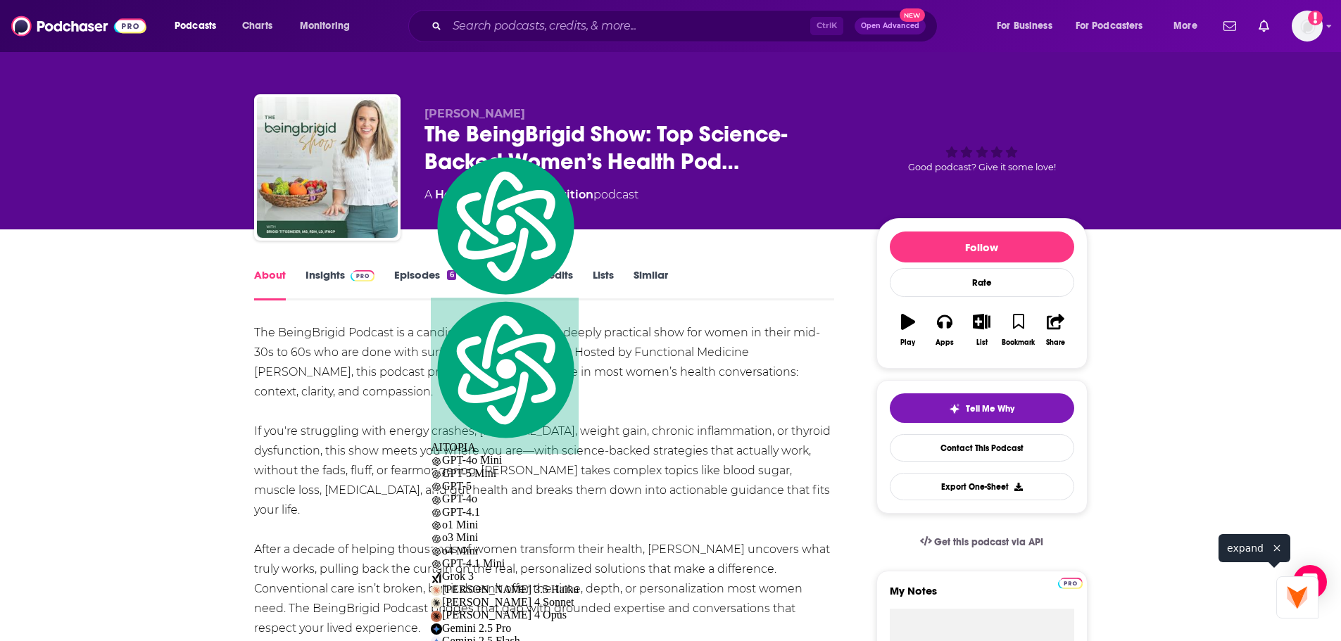
click at [517, 108] on span "[PERSON_NAME]" at bounding box center [474, 113] width 101 height 13
click at [517, 109] on span "[PERSON_NAME]" at bounding box center [474, 113] width 101 height 13
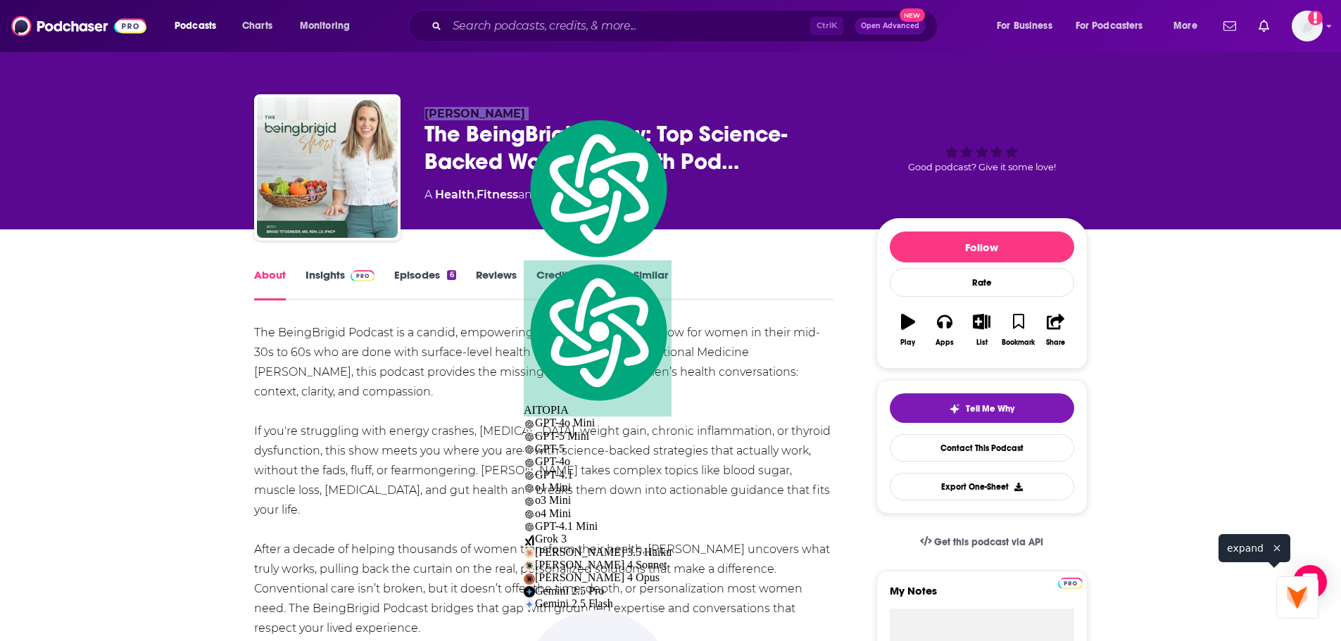
click at [517, 109] on span "[PERSON_NAME]" at bounding box center [474, 113] width 101 height 13
copy p "[PERSON_NAME]"
click at [273, 341] on div "The BeingBrigid Podcast is a candid, empowering, and deeply practical show for …" at bounding box center [544, 648] width 581 height 650
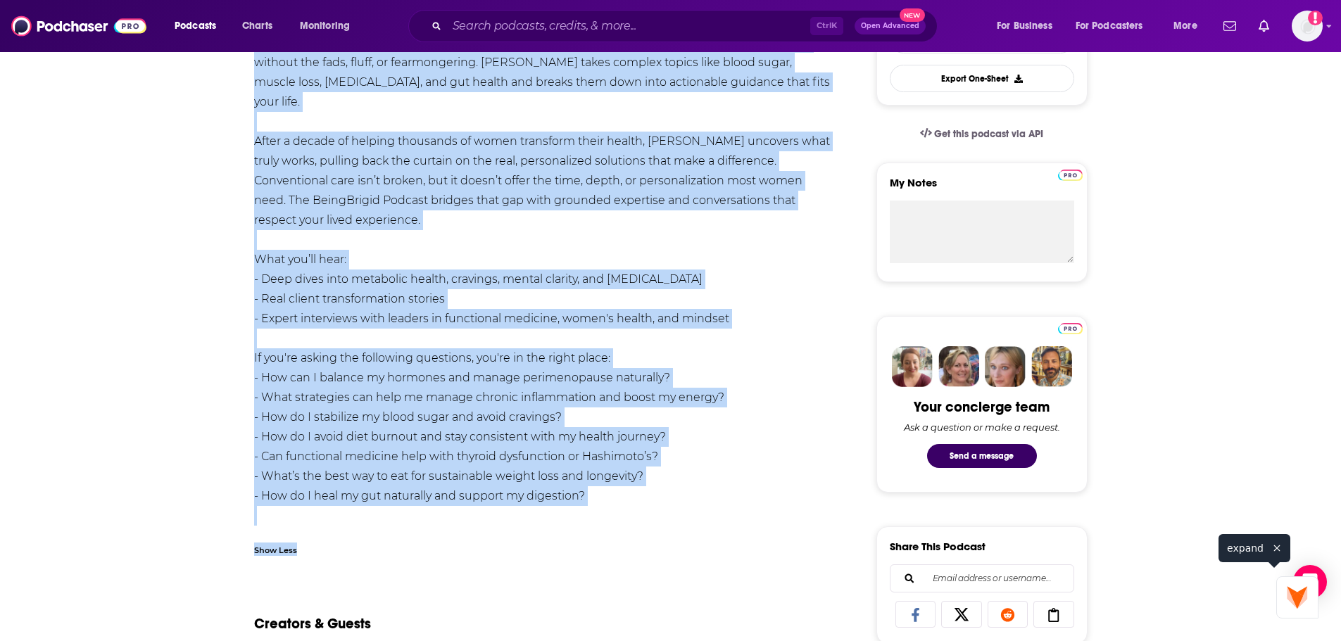
scroll to position [563, 0]
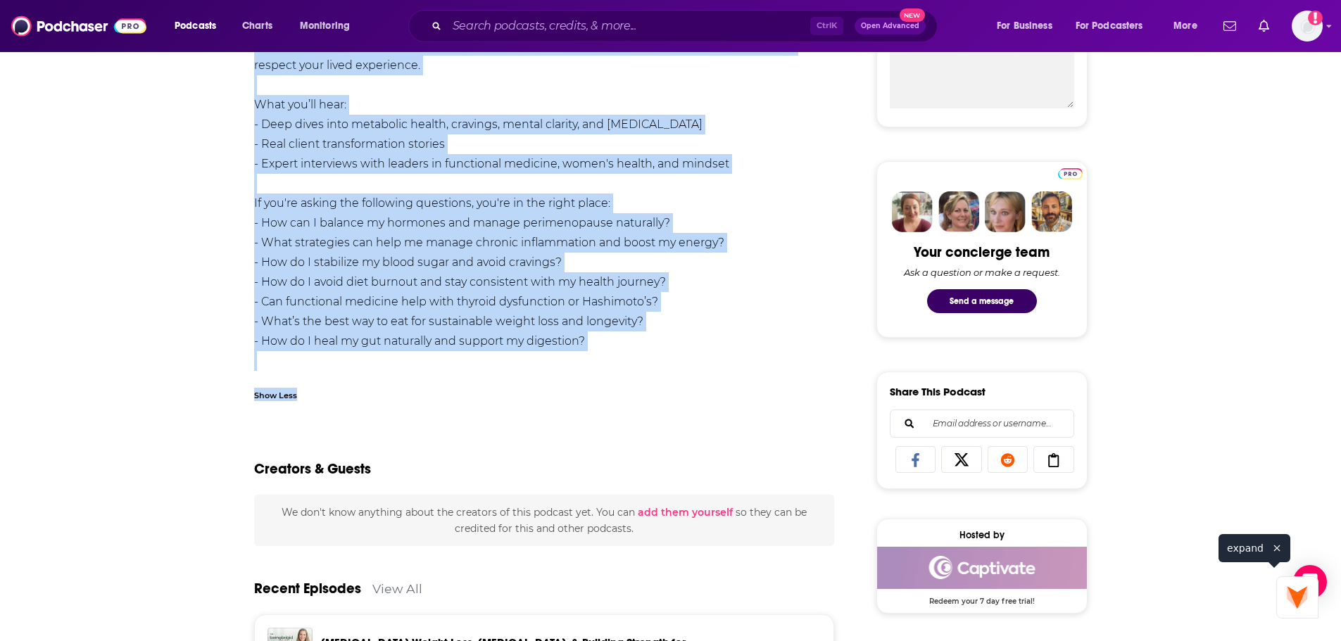
drag, startPoint x: 255, startPoint y: 329, endPoint x: 578, endPoint y: 363, distance: 325.5
click at [626, 357] on div "The BeingBrigid Podcast is a candid, empowering, and deeply practical show for …" at bounding box center [544, 85] width 581 height 650
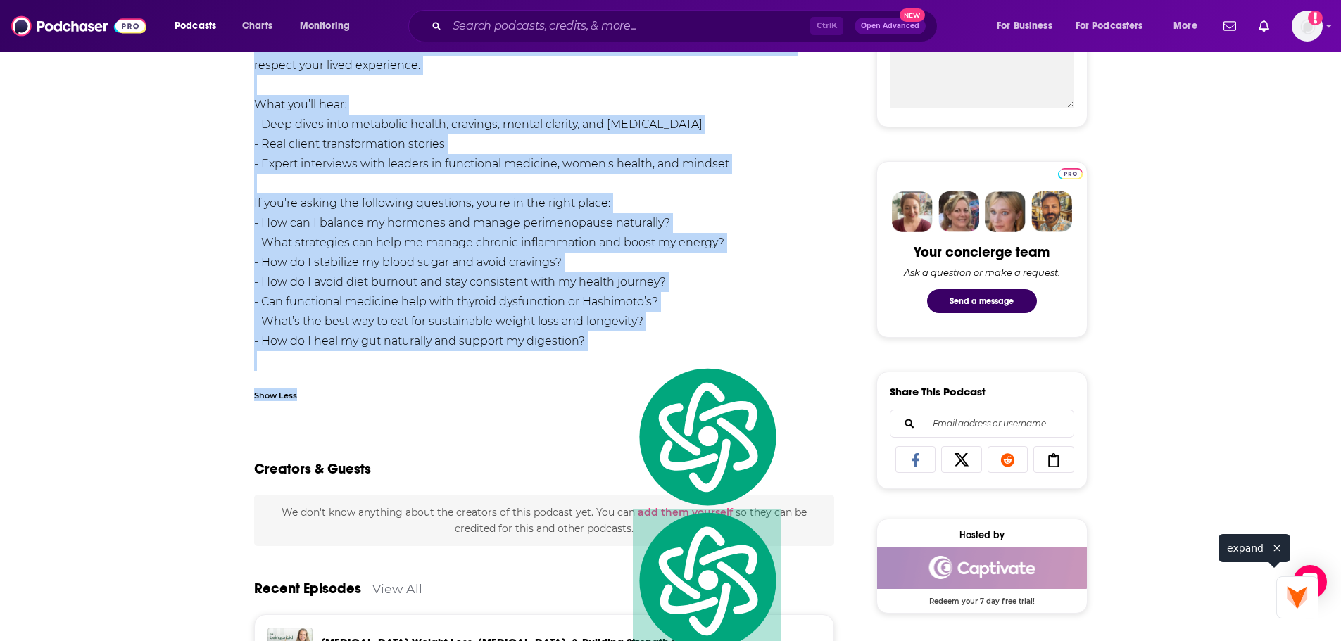
copy div "Lor IpsumDolors Ametcon ad e seddoe, temporinci, utl etdolo magnaaliq enim adm …"
click at [531, 38] on div "Ctrl K Open Advanced New" at bounding box center [672, 26] width 529 height 32
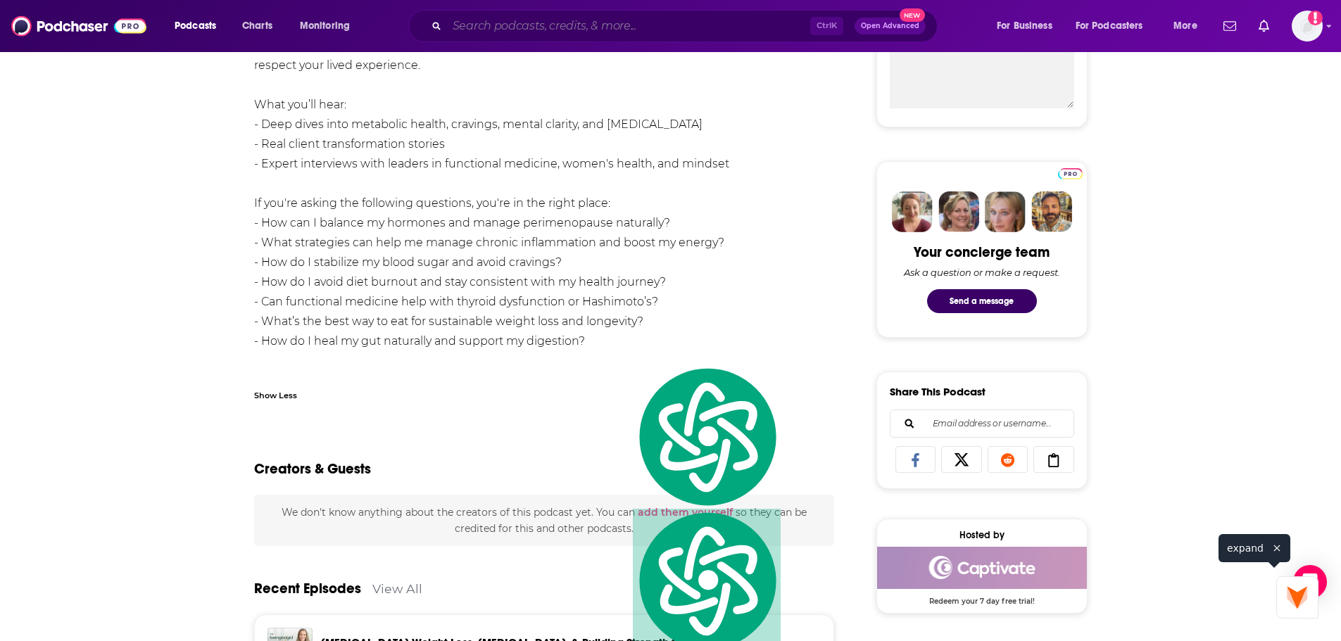
click at [537, 22] on input "Search podcasts, credits, & more..." at bounding box center [628, 26] width 363 height 23
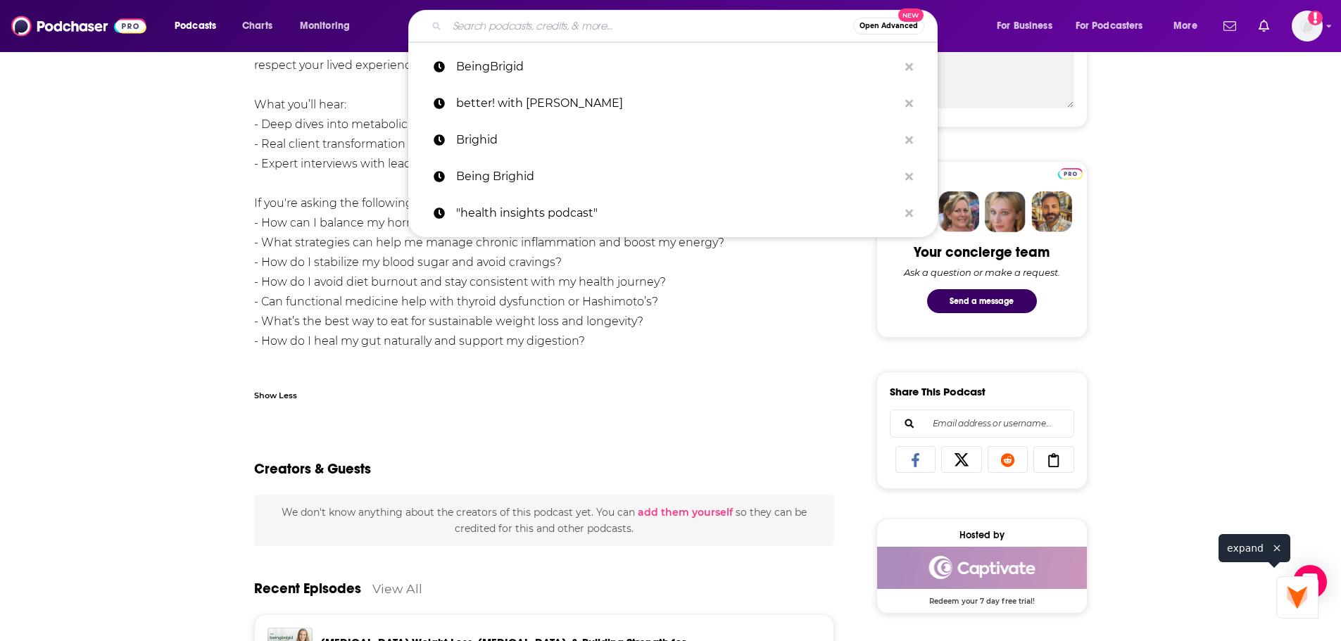
click at [625, 16] on div "Open Advanced New" at bounding box center [672, 26] width 529 height 32
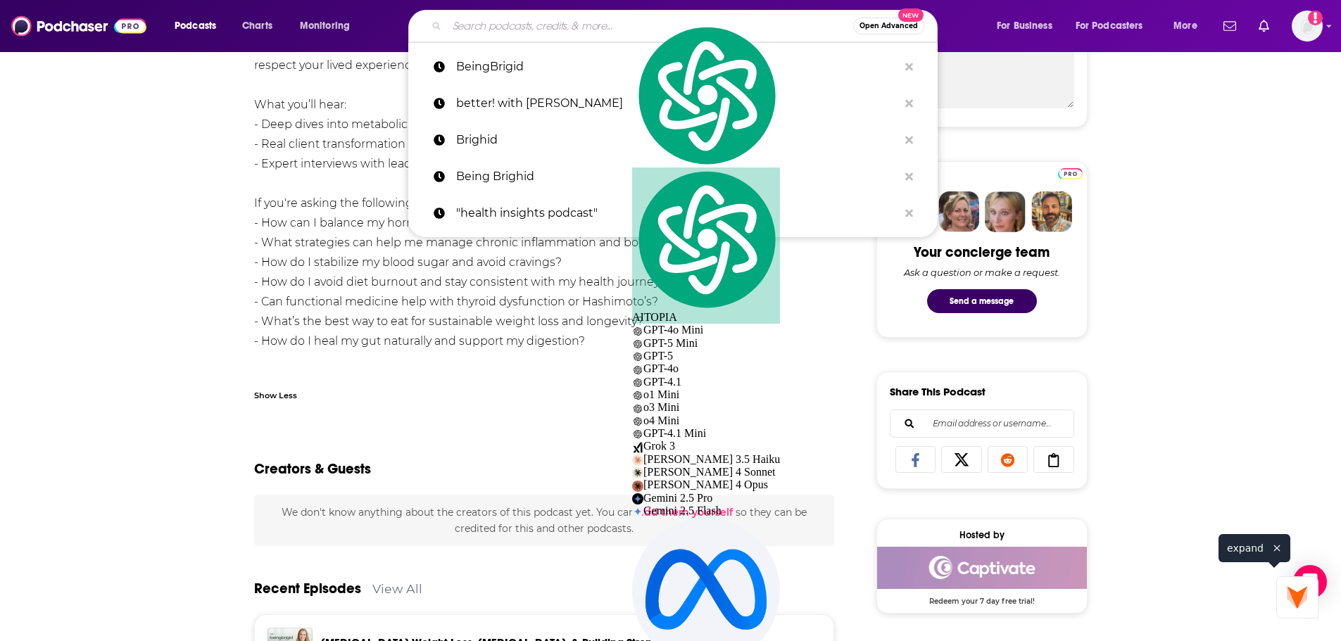
click at [555, 31] on input "Search podcasts, credits, & more..." at bounding box center [650, 26] width 406 height 23
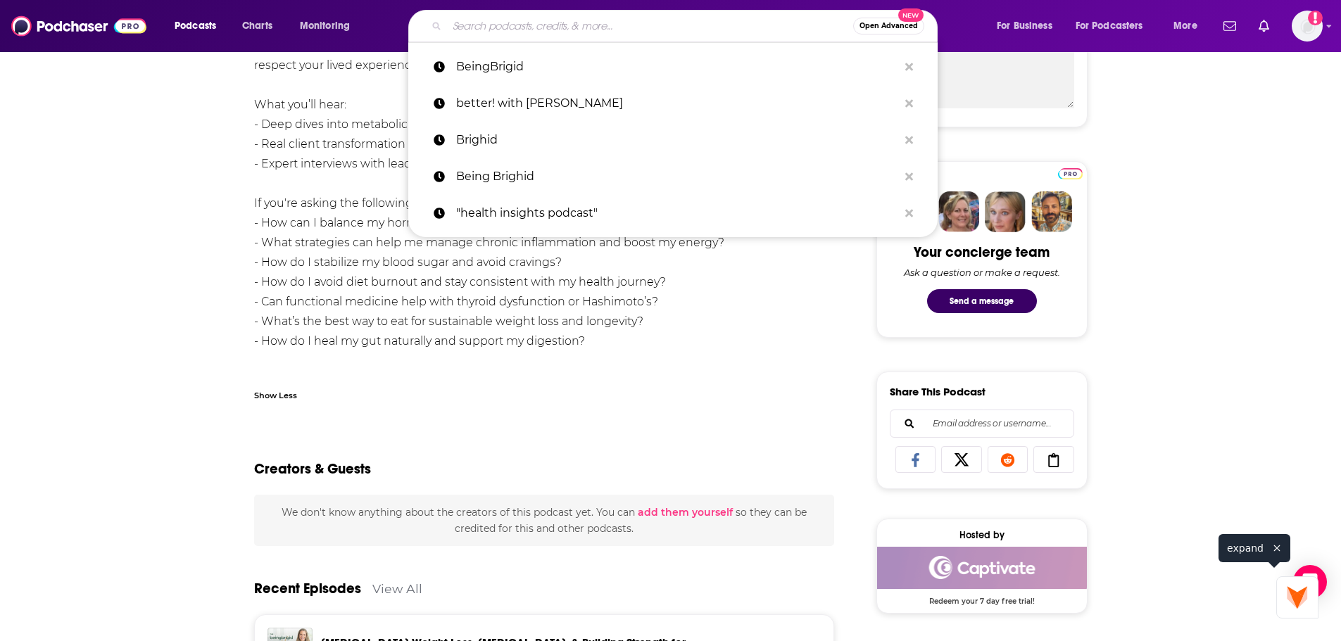
click at [649, 27] on input "Search podcasts, credits, & more..." at bounding box center [650, 26] width 406 height 23
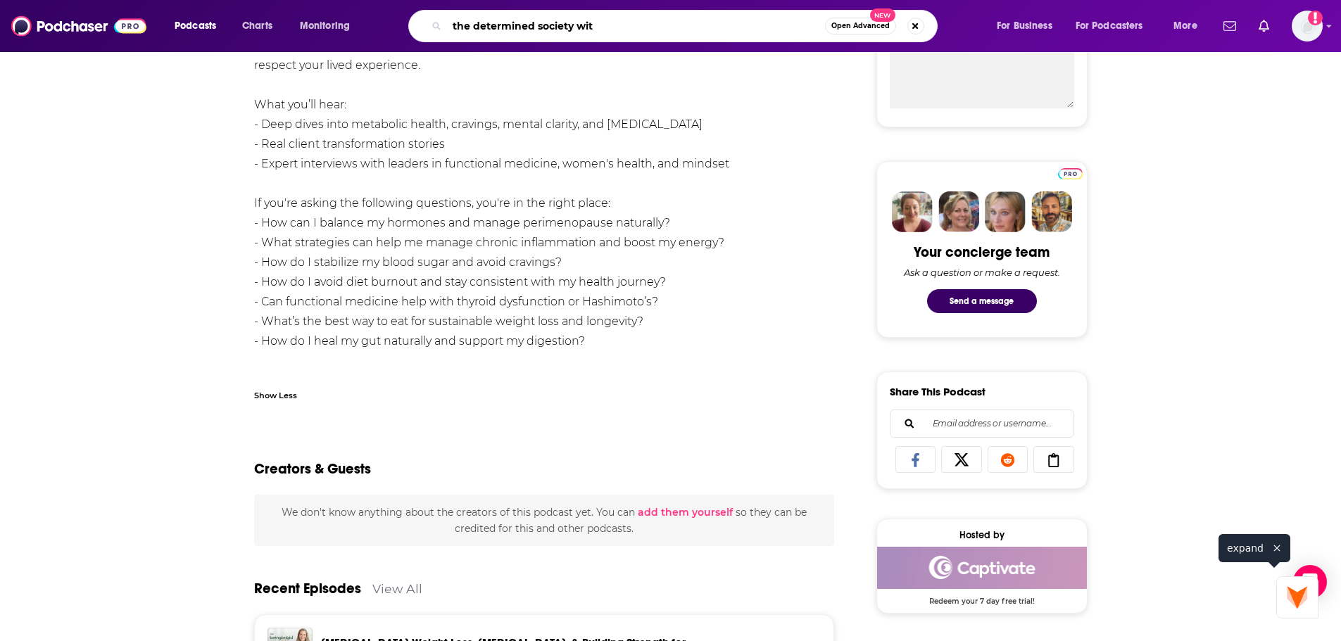
type input "the determined society with"
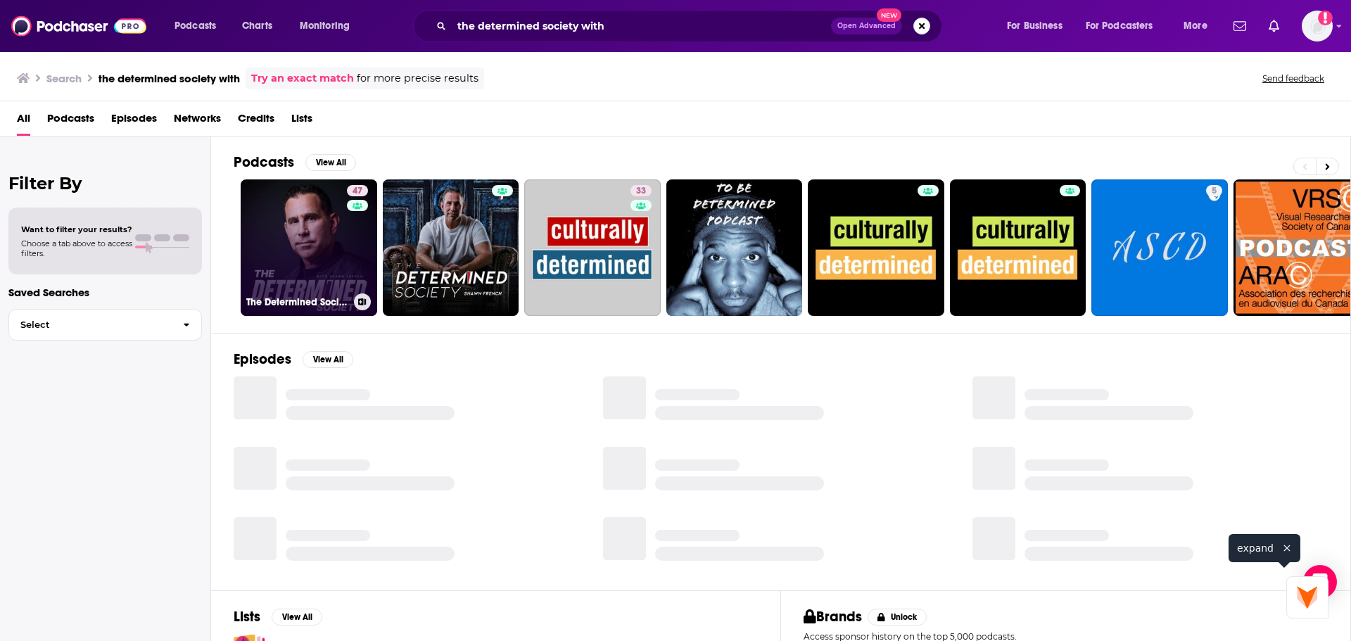
click at [332, 246] on link "47 The Determined Society with [PERSON_NAME]" at bounding box center [309, 247] width 137 height 137
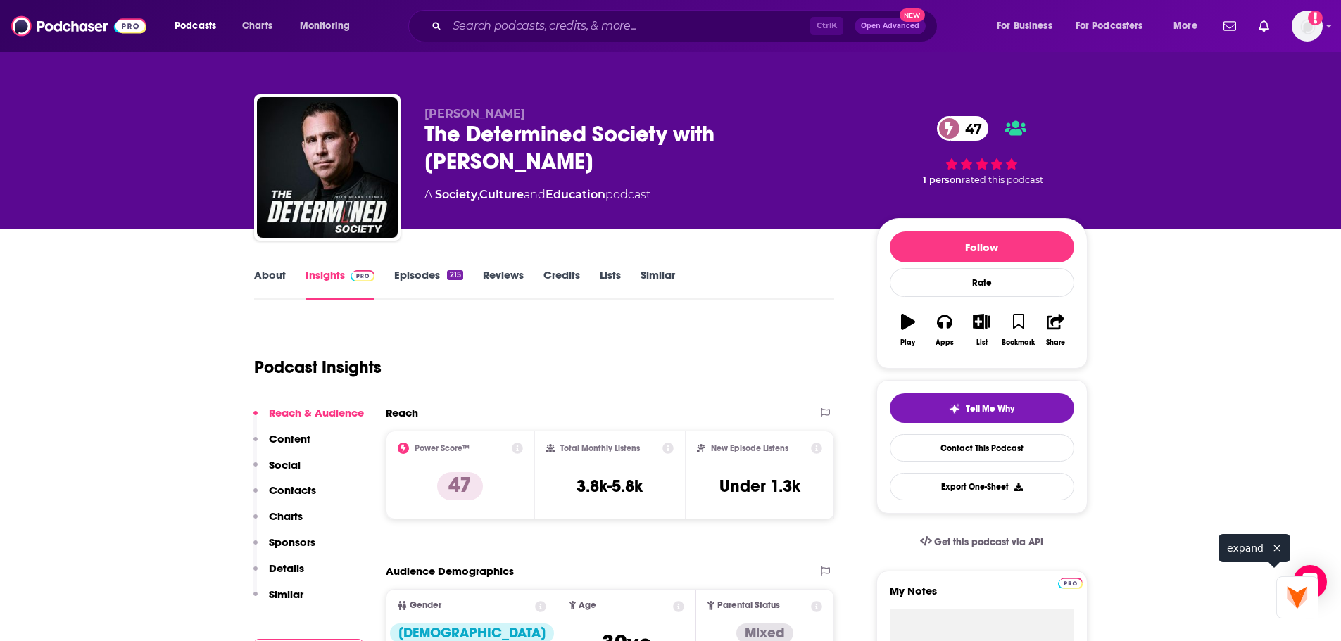
click at [570, 419] on div "Reach" at bounding box center [596, 412] width 420 height 13
click at [431, 268] on link "Episodes 215" at bounding box center [428, 284] width 68 height 32
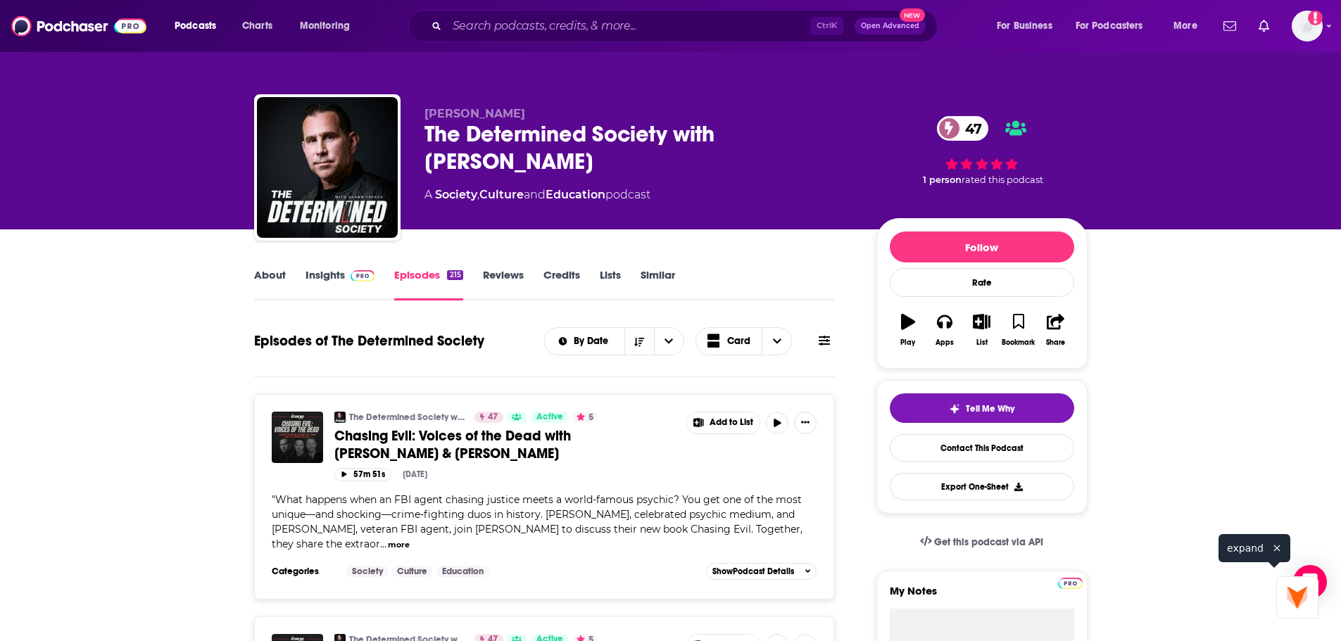
click at [331, 267] on div "About Insights Episodes 215 Reviews Credits Lists Similar" at bounding box center [544, 283] width 581 height 34
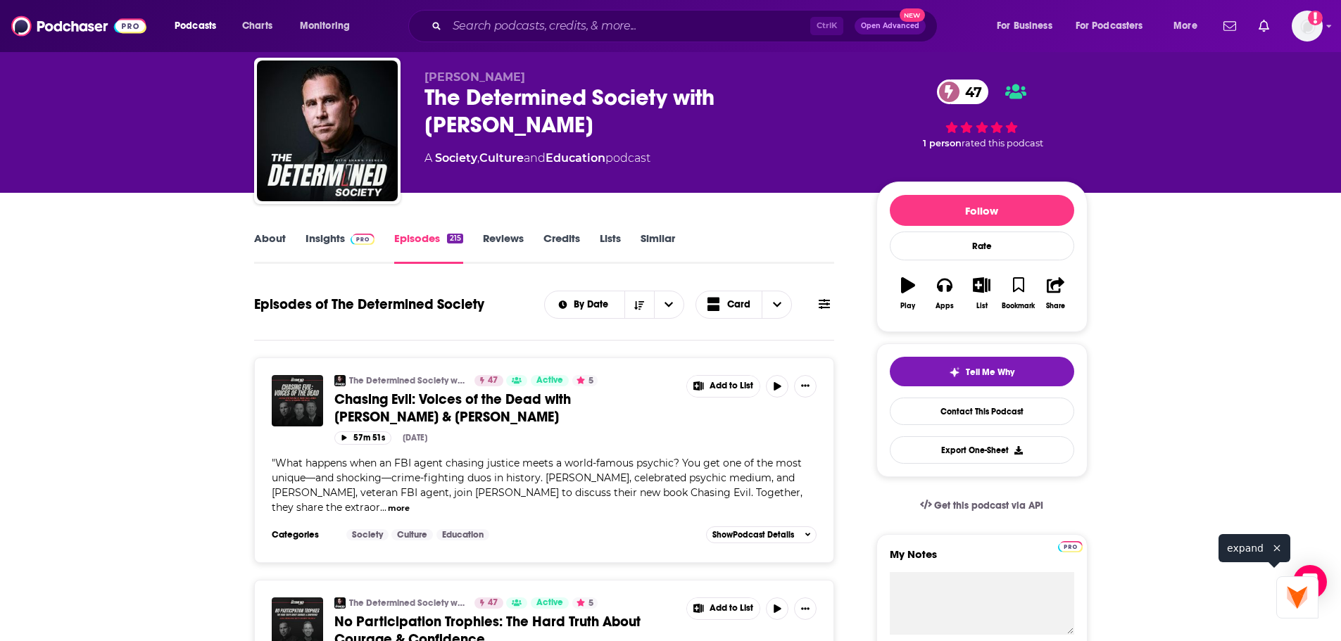
scroll to position [70, 0]
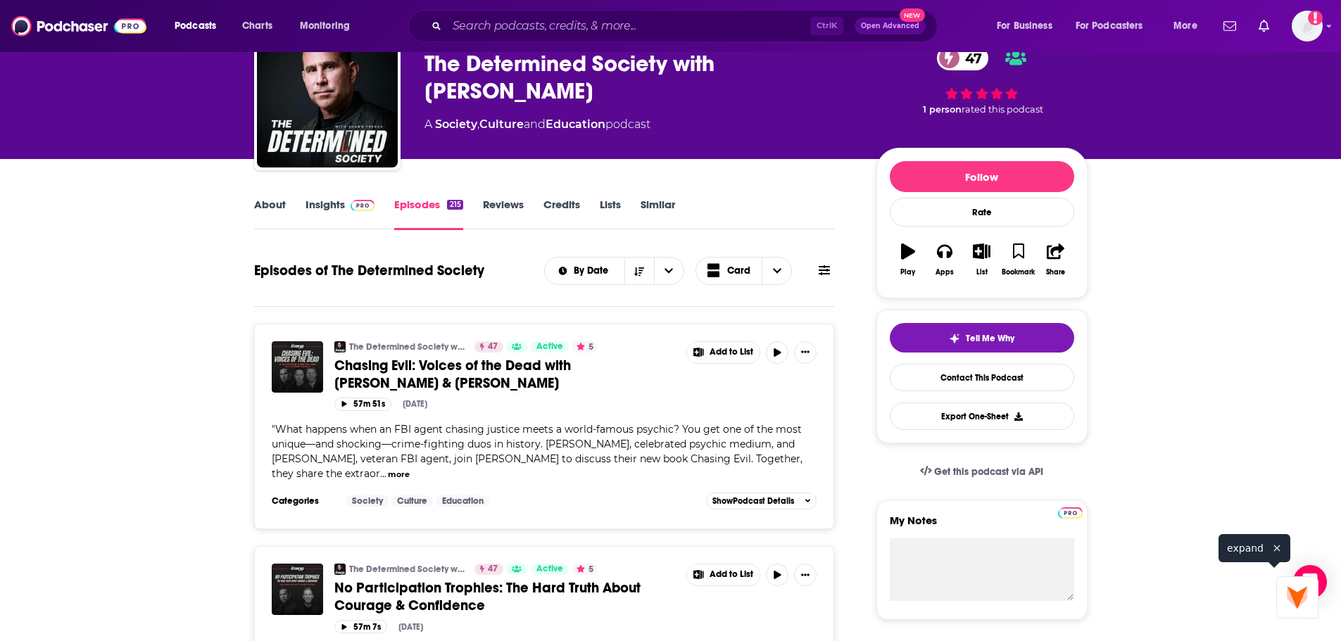
click at [328, 217] on link "Insights" at bounding box center [340, 214] width 70 height 32
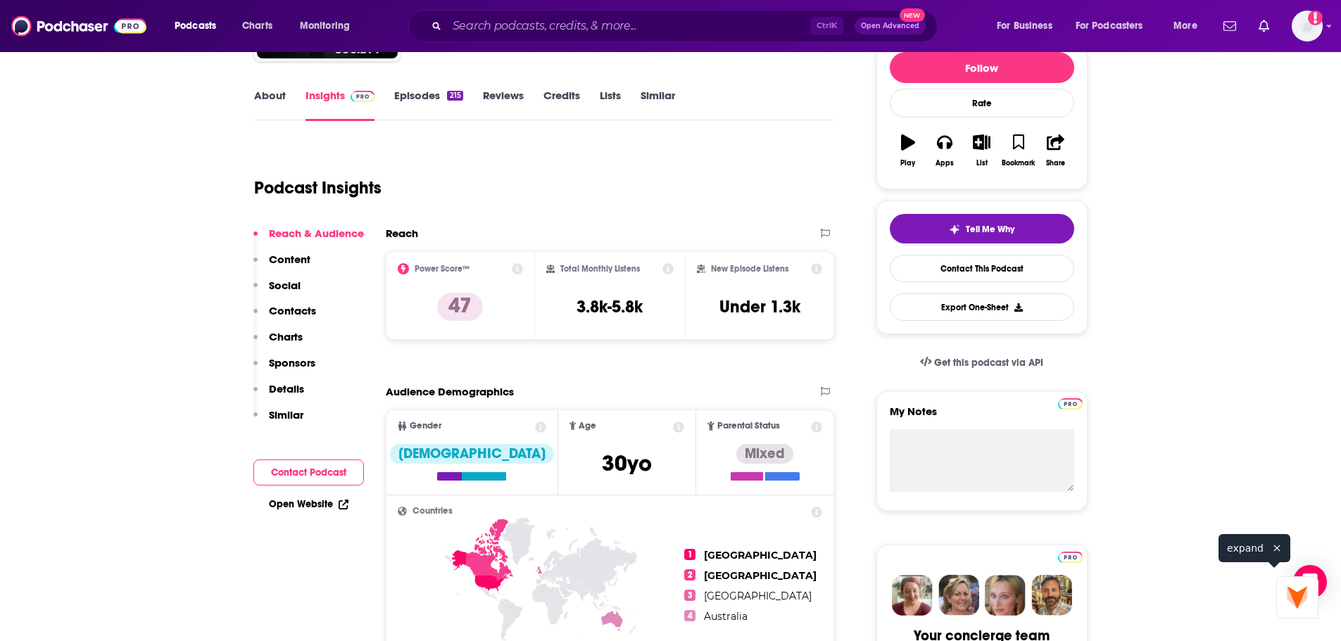
scroll to position [211, 0]
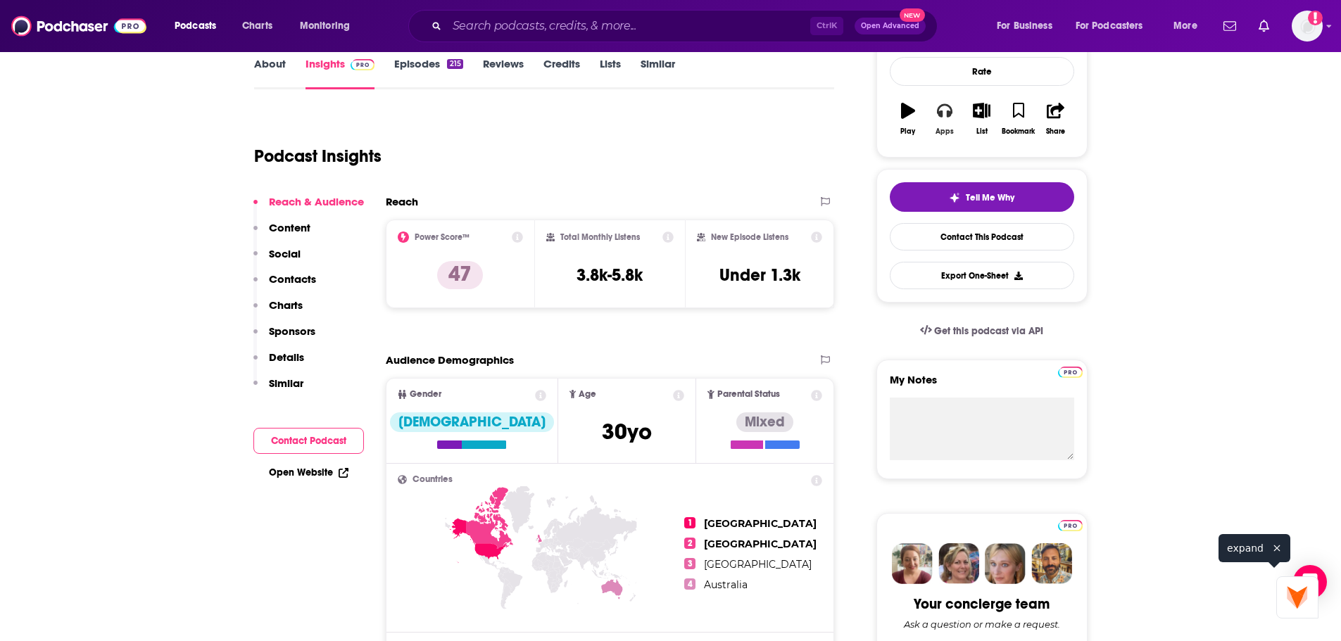
click at [942, 117] on icon "button" at bounding box center [944, 110] width 15 height 15
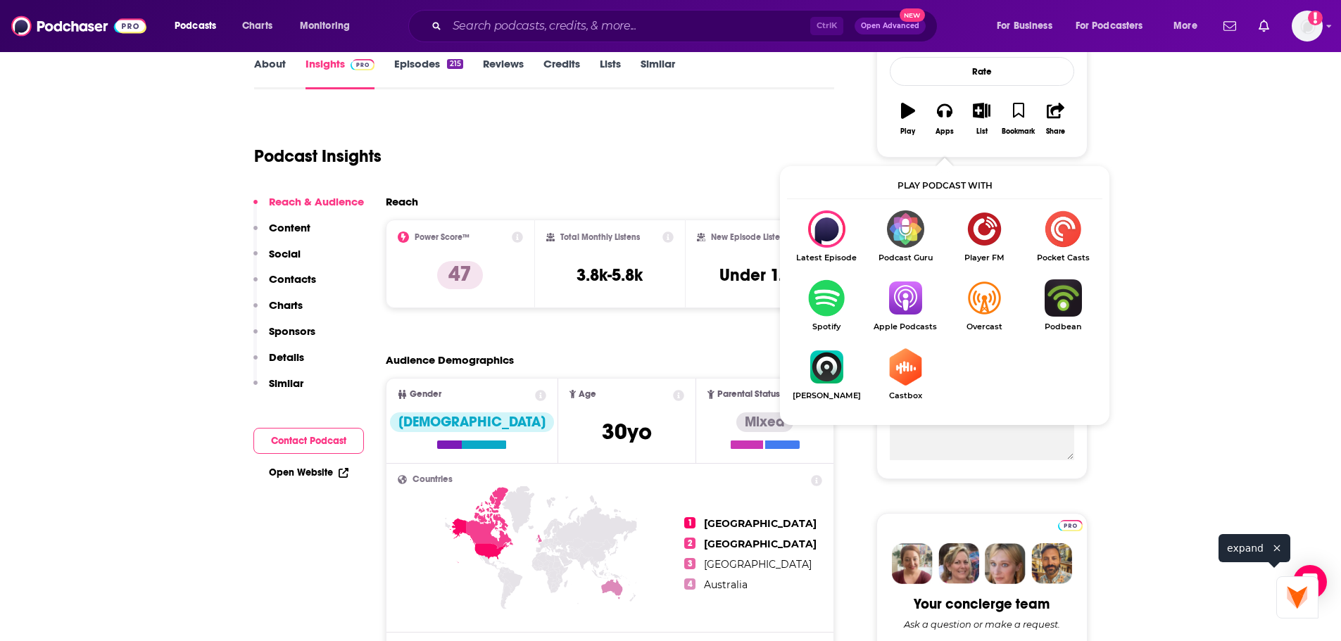
click at [903, 303] on img "Show Listen On dropdown" at bounding box center [905, 297] width 79 height 37
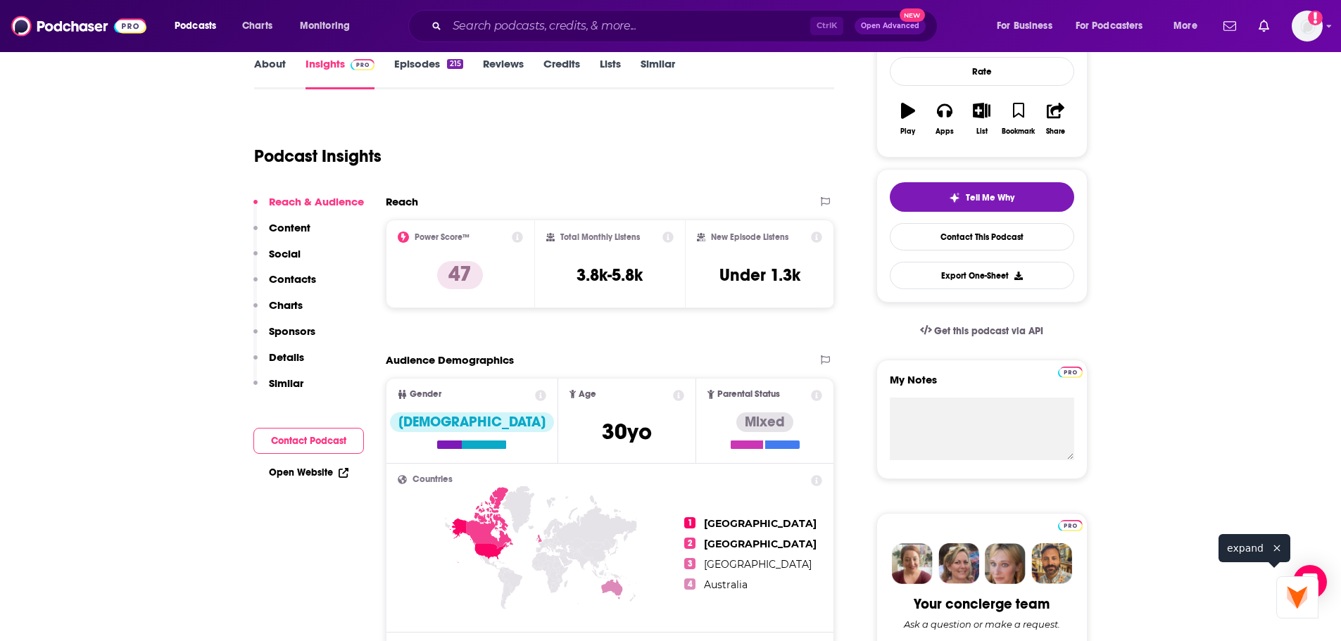
scroll to position [0, 0]
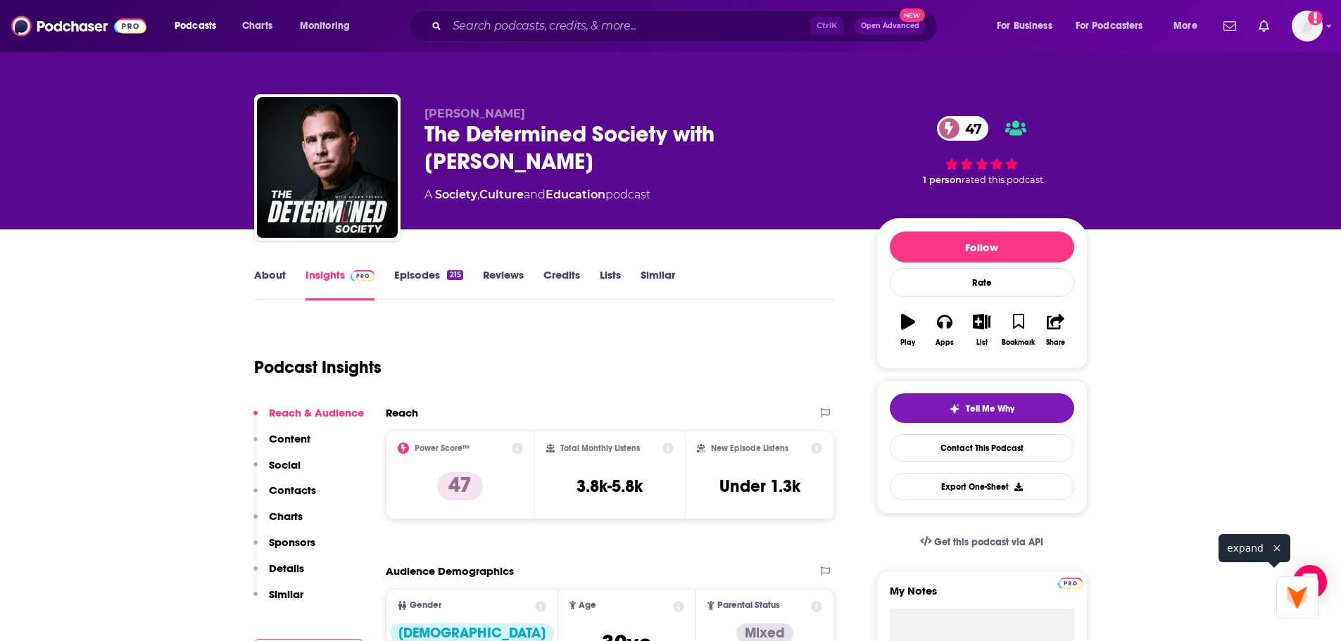
click at [486, 143] on div "The Determined Society with [PERSON_NAME] 47" at bounding box center [638, 147] width 429 height 55
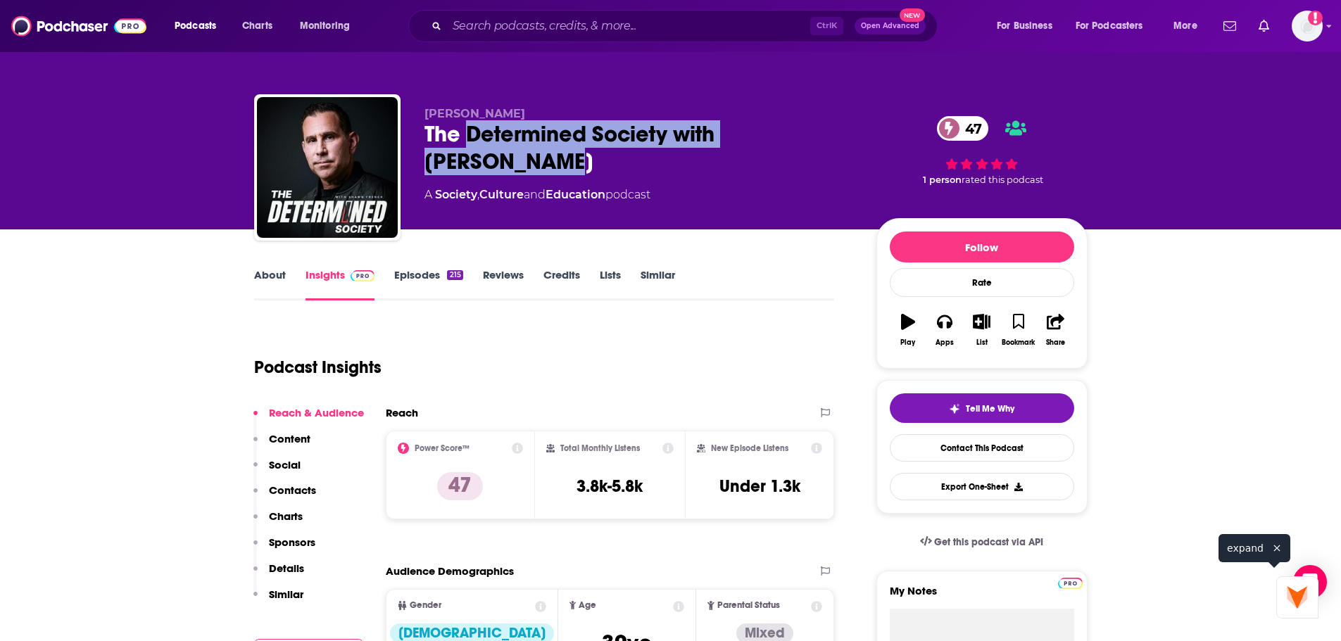
drag, startPoint x: 471, startPoint y: 132, endPoint x: 505, endPoint y: 175, distance: 55.6
click at [505, 175] on div "The Determined Society with [PERSON_NAME] 47" at bounding box center [638, 147] width 429 height 55
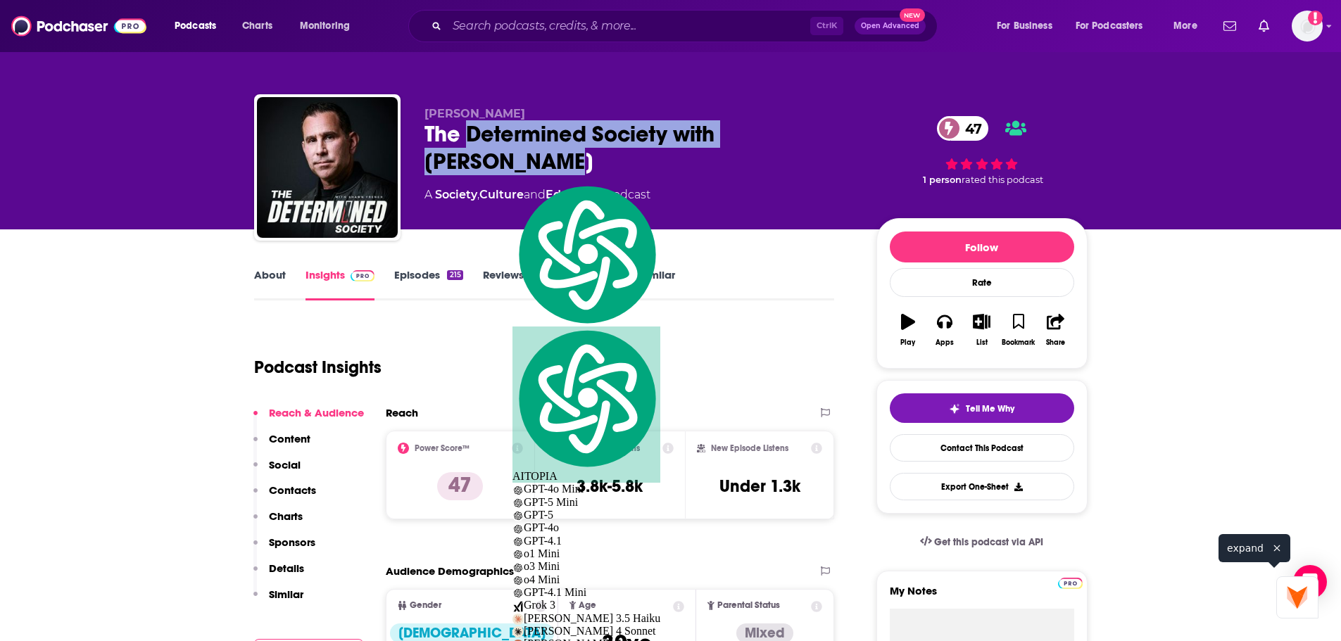
copy h2 "Determined Society with [PERSON_NAME]"
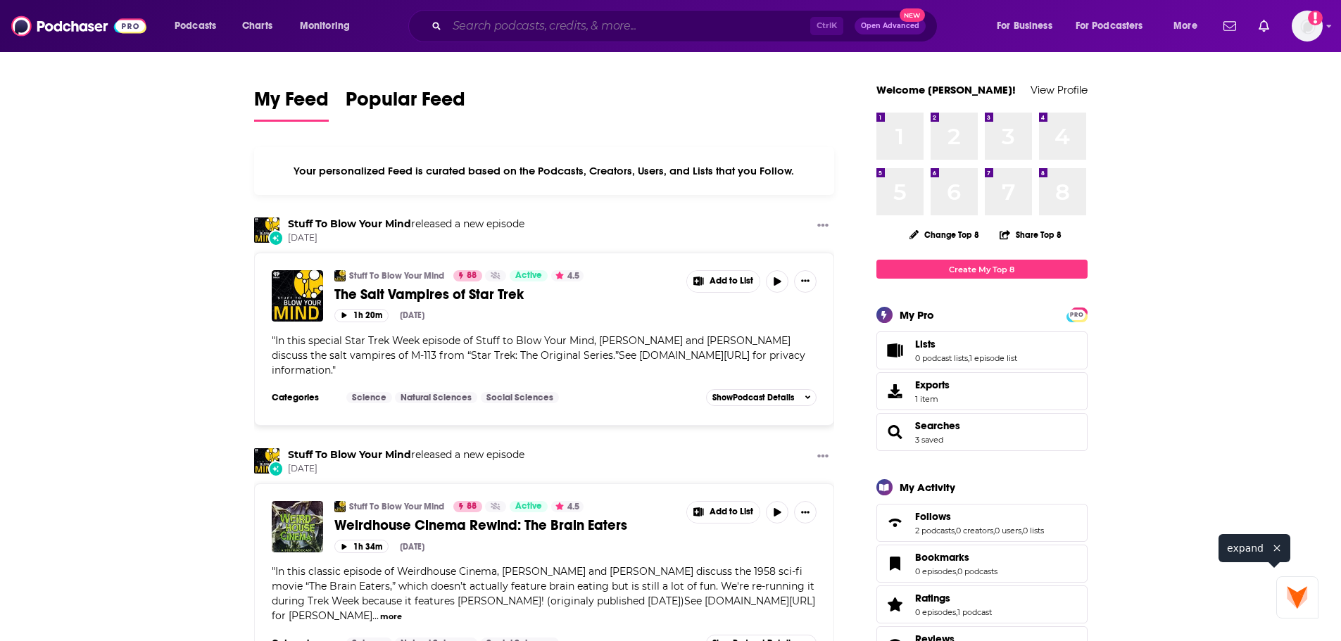
click at [693, 36] on input "Search podcasts, credits, & more..." at bounding box center [628, 26] width 363 height 23
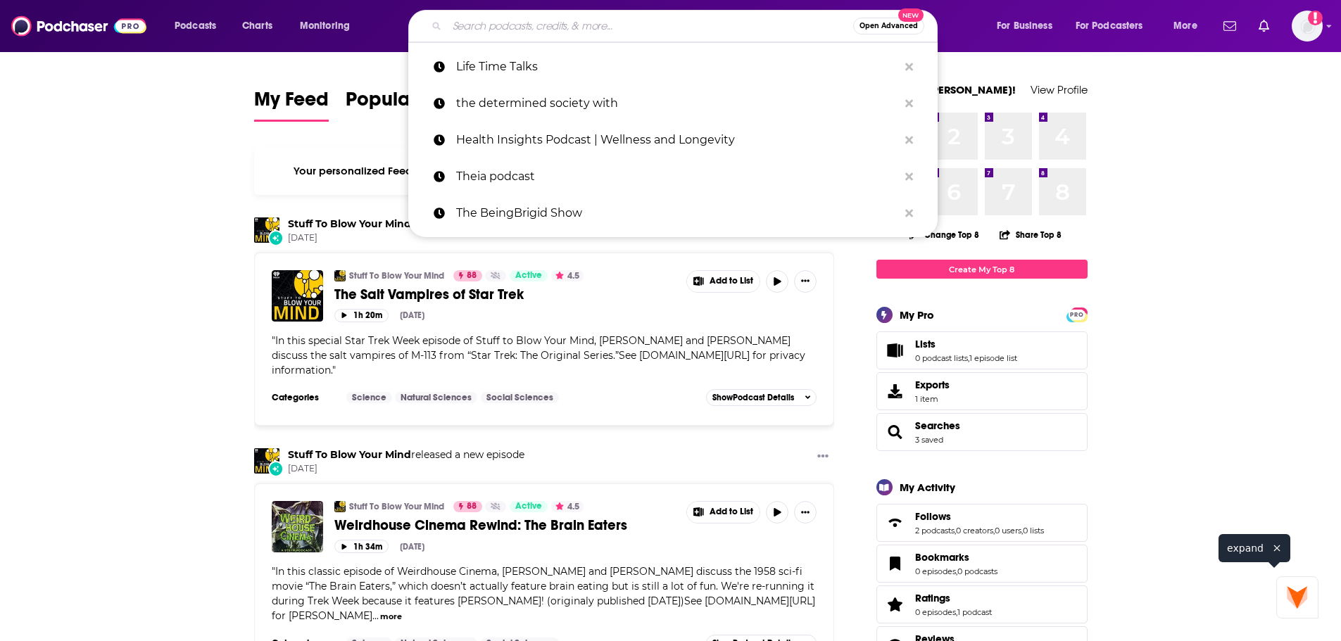
paste input "Sh!t That Goes On In Our Heads"
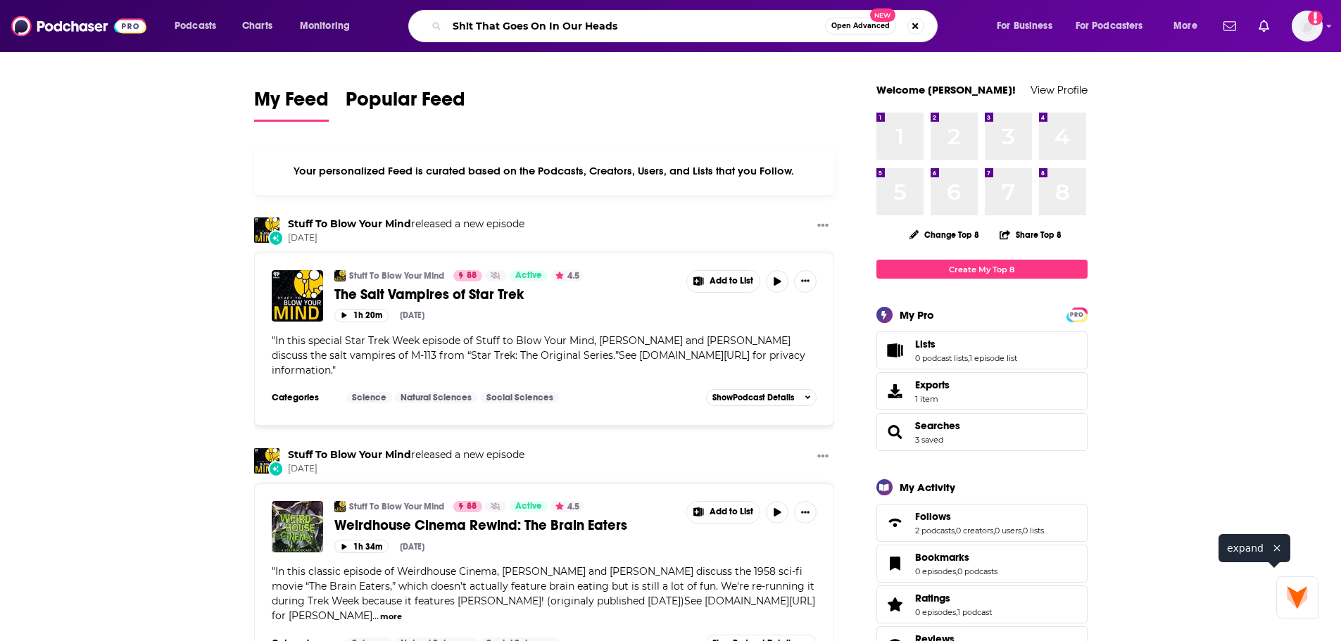
type input "Sh!t That Goes On In Our Heads"
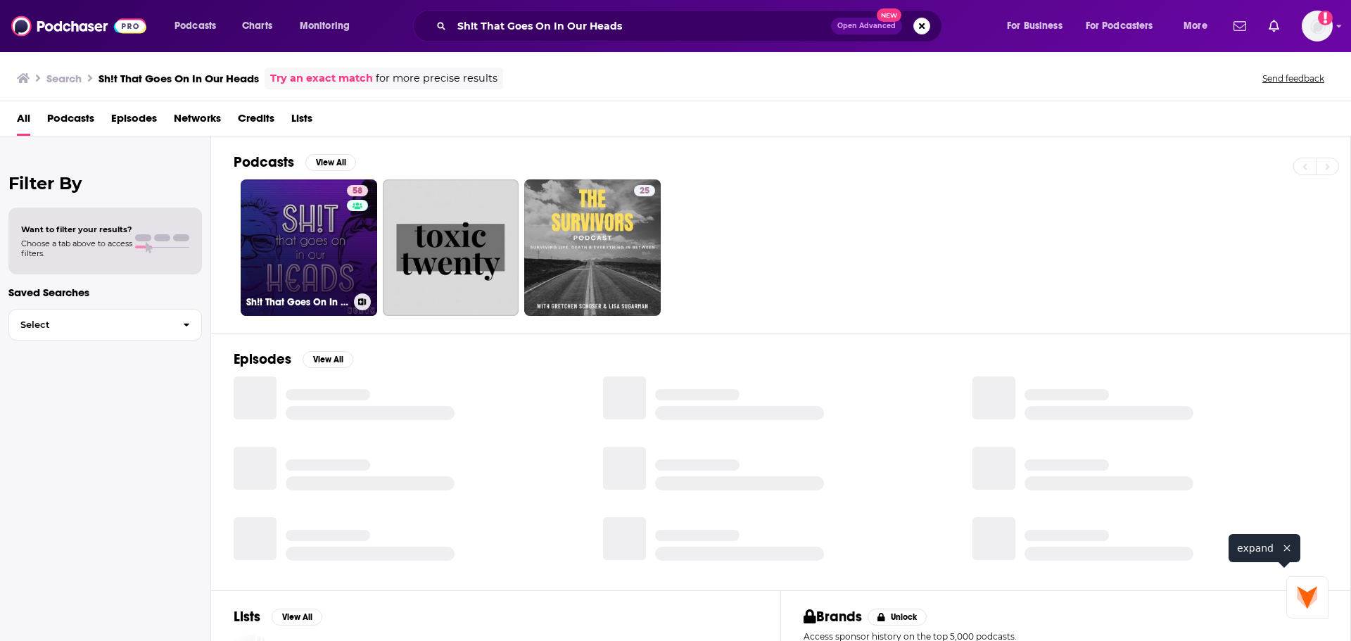
click at [308, 245] on link "58 Sh!t That Goes On In Our Heads" at bounding box center [309, 247] width 137 height 137
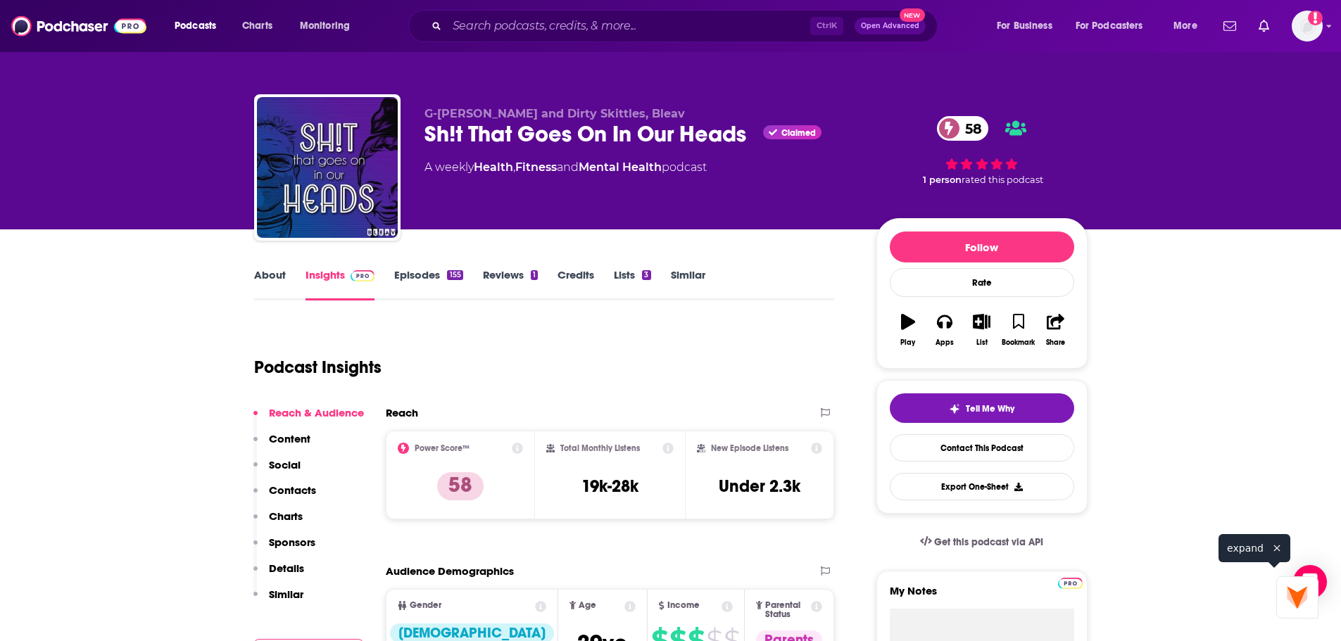
click at [556, 119] on span "G-[PERSON_NAME] and Dirty Skittles, Bleav" at bounding box center [554, 113] width 260 height 13
click at [553, 120] on span "G-[PERSON_NAME] and Dirty Skittles, Bleav" at bounding box center [554, 113] width 260 height 13
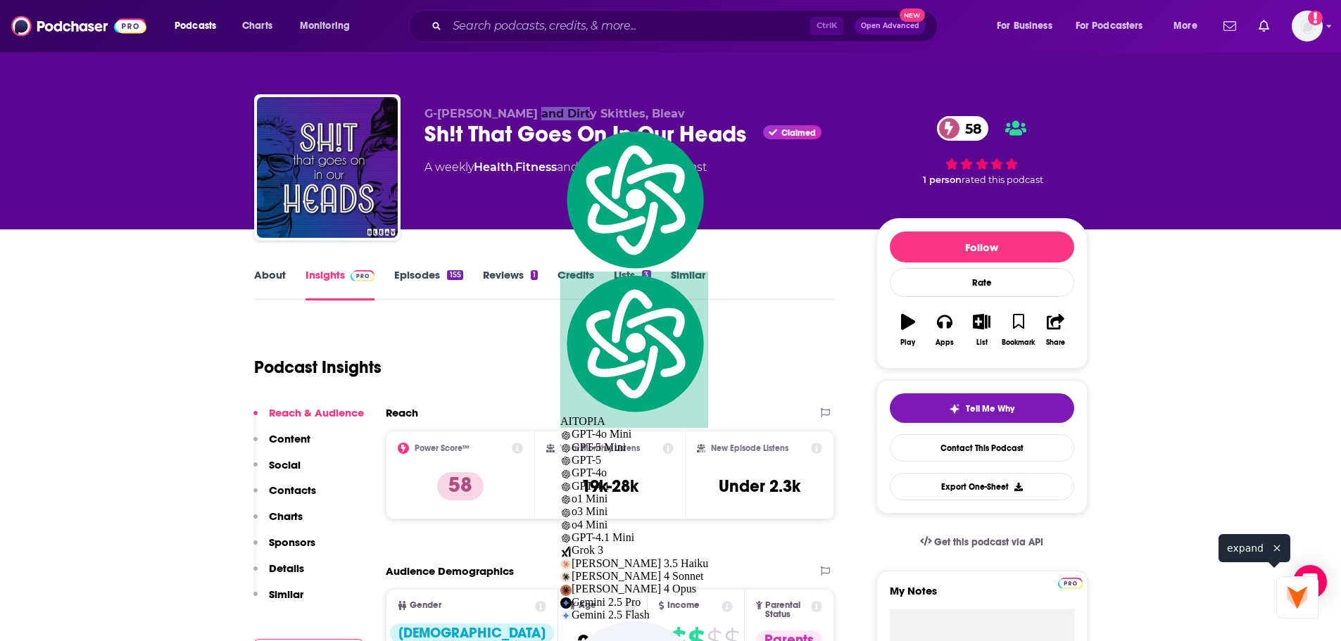
click at [553, 120] on span "G-[PERSON_NAME] and Dirty Skittles, Bleav" at bounding box center [554, 113] width 260 height 13
click at [550, 120] on span "G-[PERSON_NAME] and Dirty Skittles, Bleav" at bounding box center [554, 113] width 260 height 13
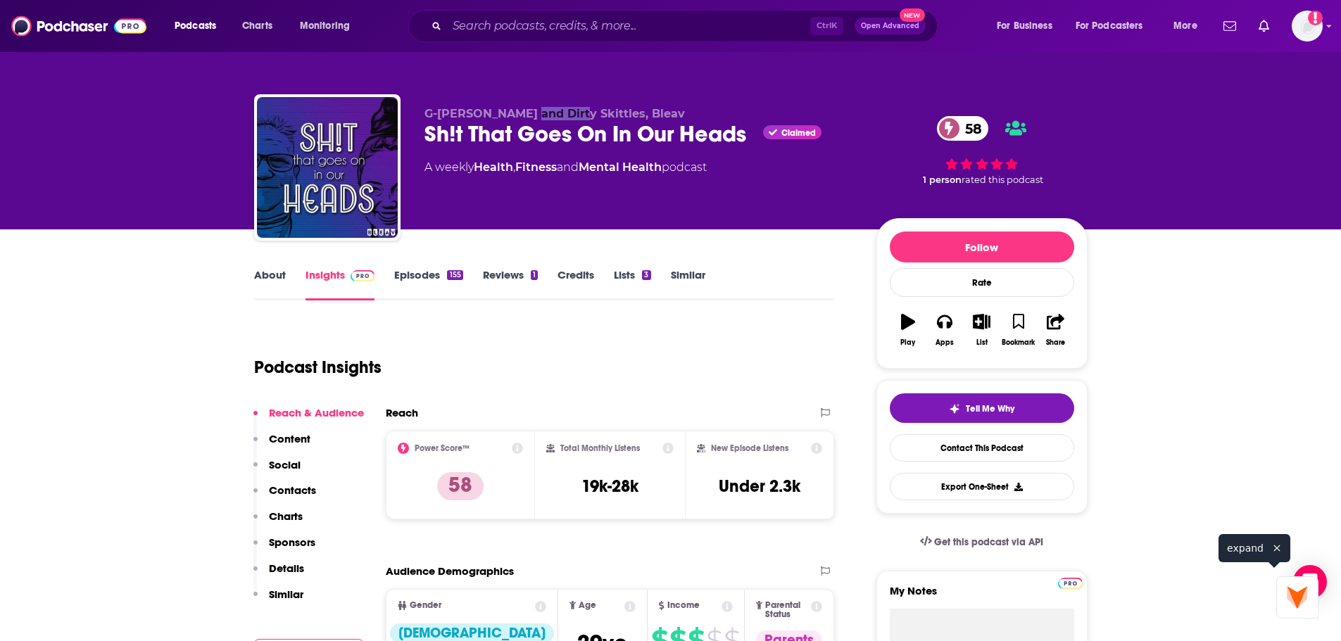
click at [550, 120] on span "G-[PERSON_NAME] and Dirty Skittles, Bleav" at bounding box center [554, 113] width 260 height 13
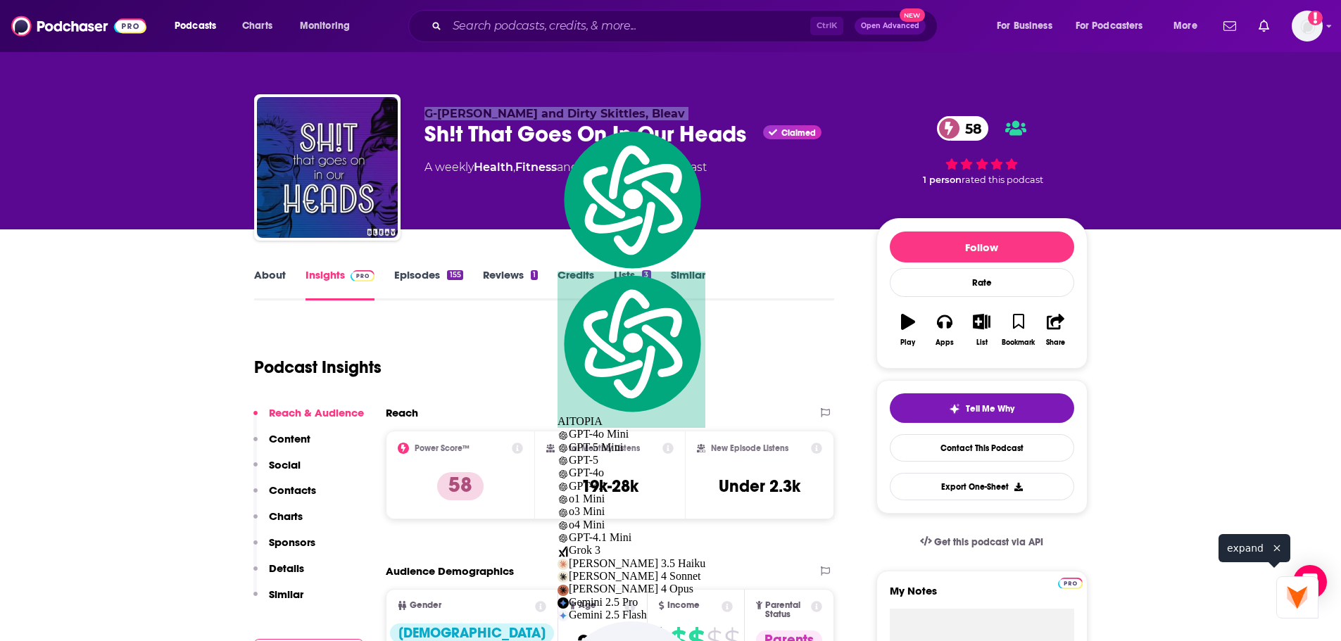
click at [550, 120] on span "G-[PERSON_NAME] and Dirty Skittles, Bleav" at bounding box center [554, 113] width 260 height 13
copy p "G-[PERSON_NAME] and Dirty Skittles, Bleav"
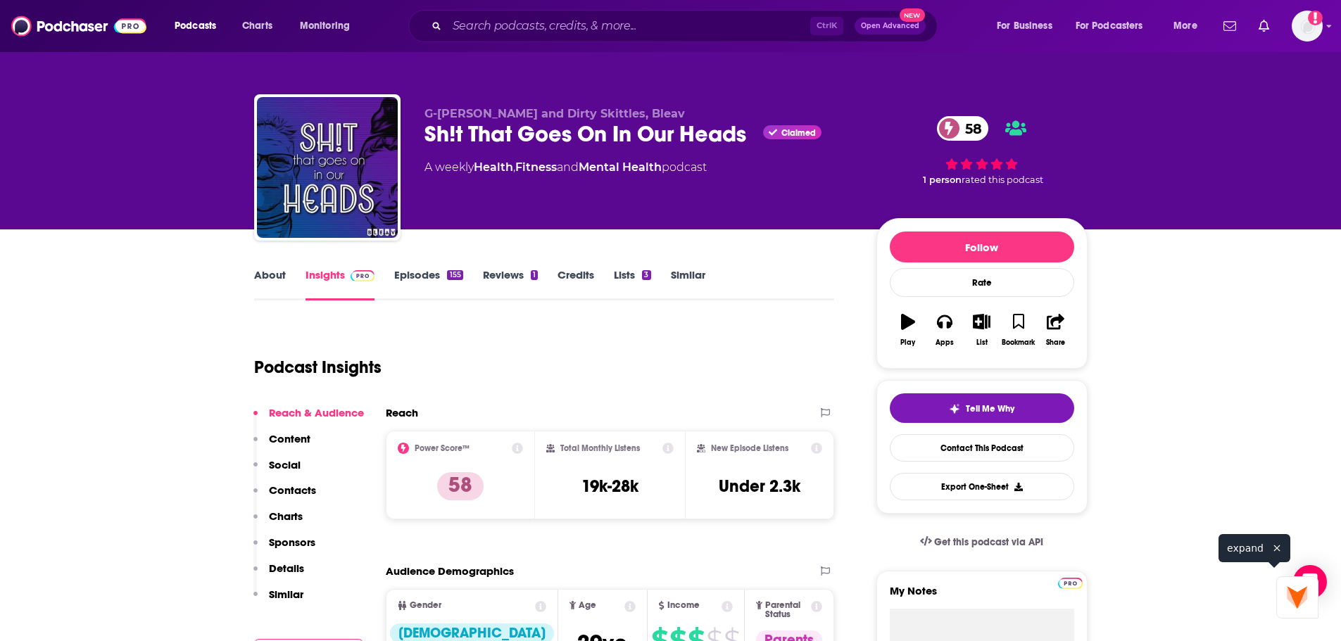
click at [446, 288] on link "Episodes 155" at bounding box center [428, 284] width 68 height 32
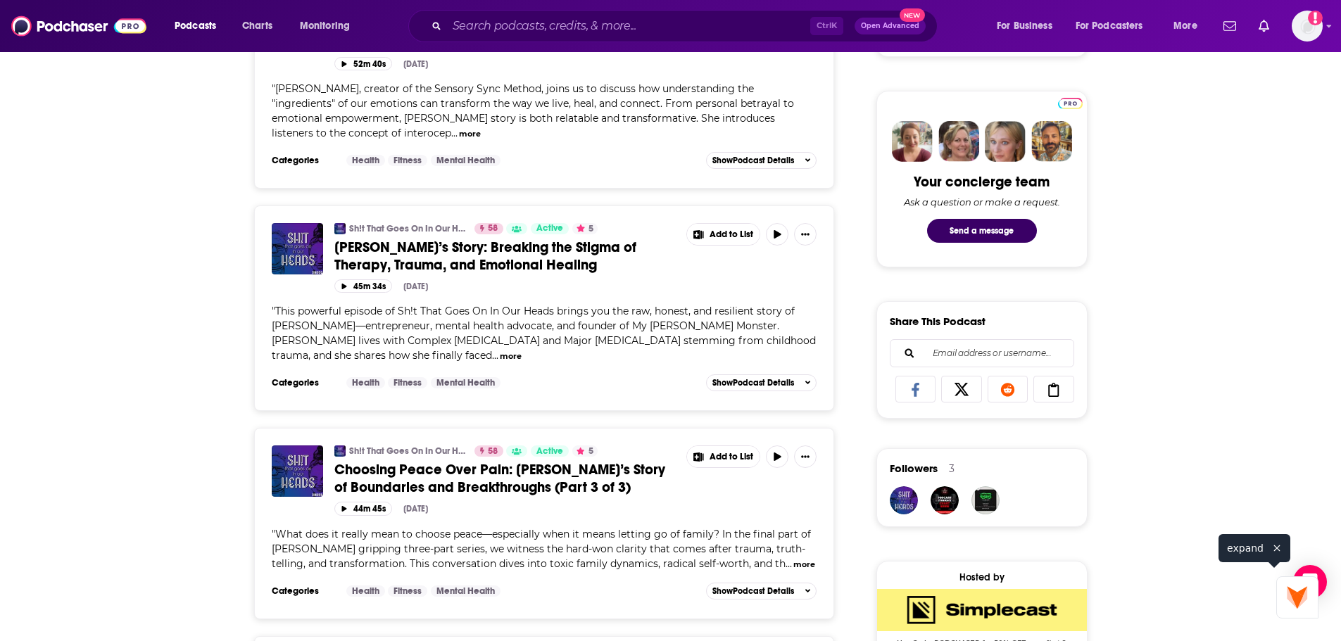
scroll to position [211, 0]
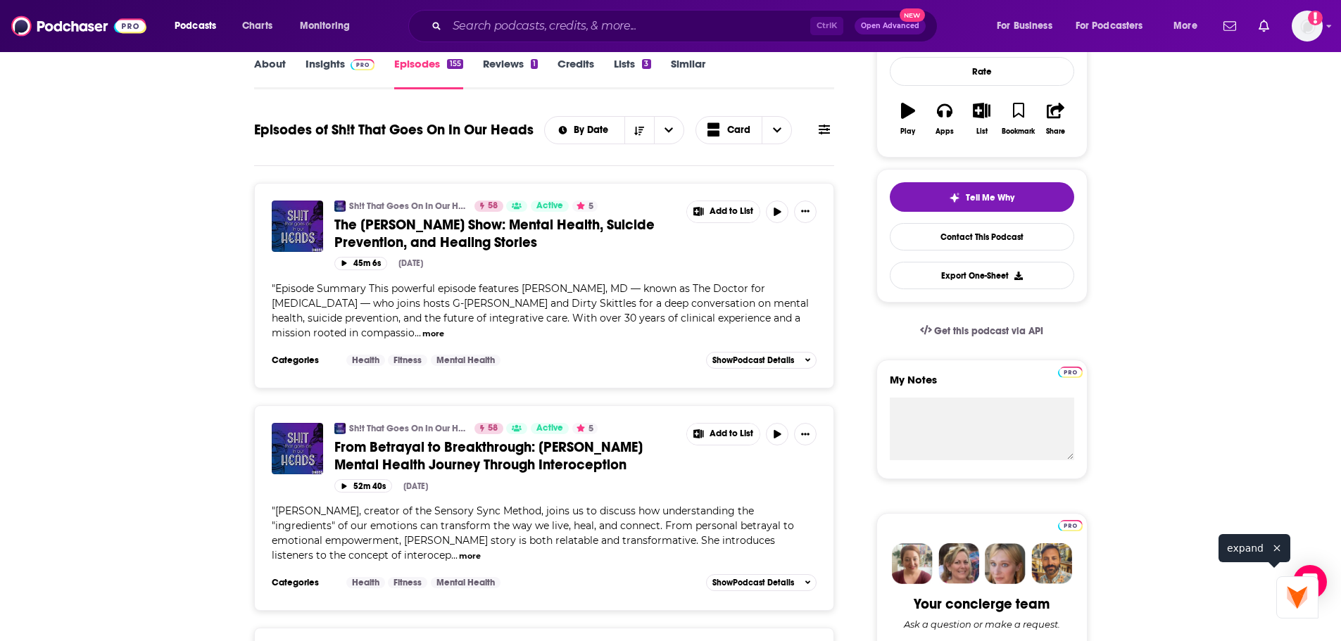
click at [346, 69] on span at bounding box center [360, 63] width 30 height 13
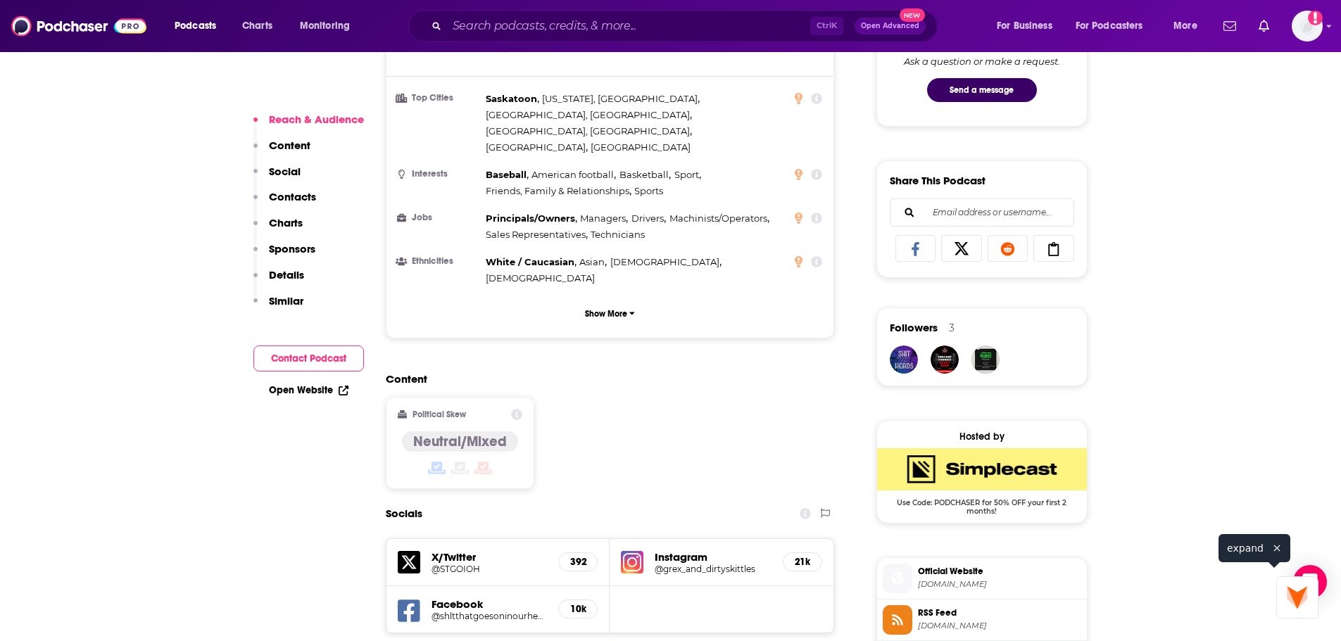
scroll to position [1196, 0]
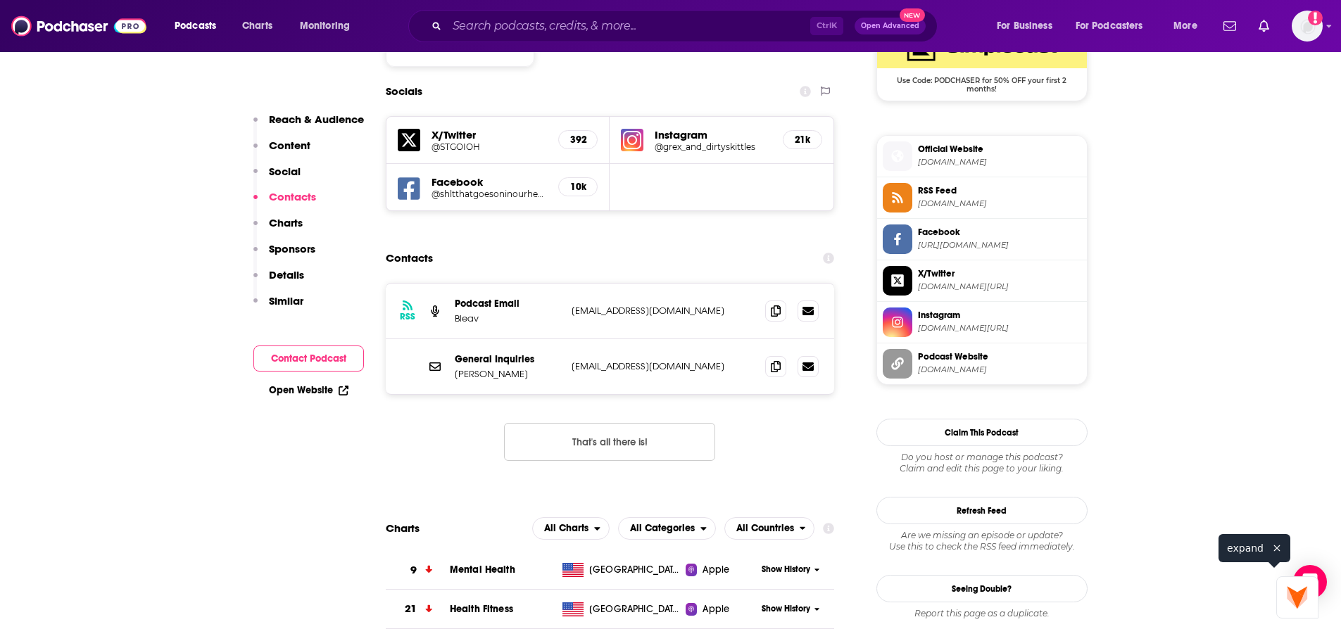
click at [463, 322] on div "RSS Podcast Email Bleav admin@bleav.com admin@bleav.com" at bounding box center [610, 312] width 449 height 56
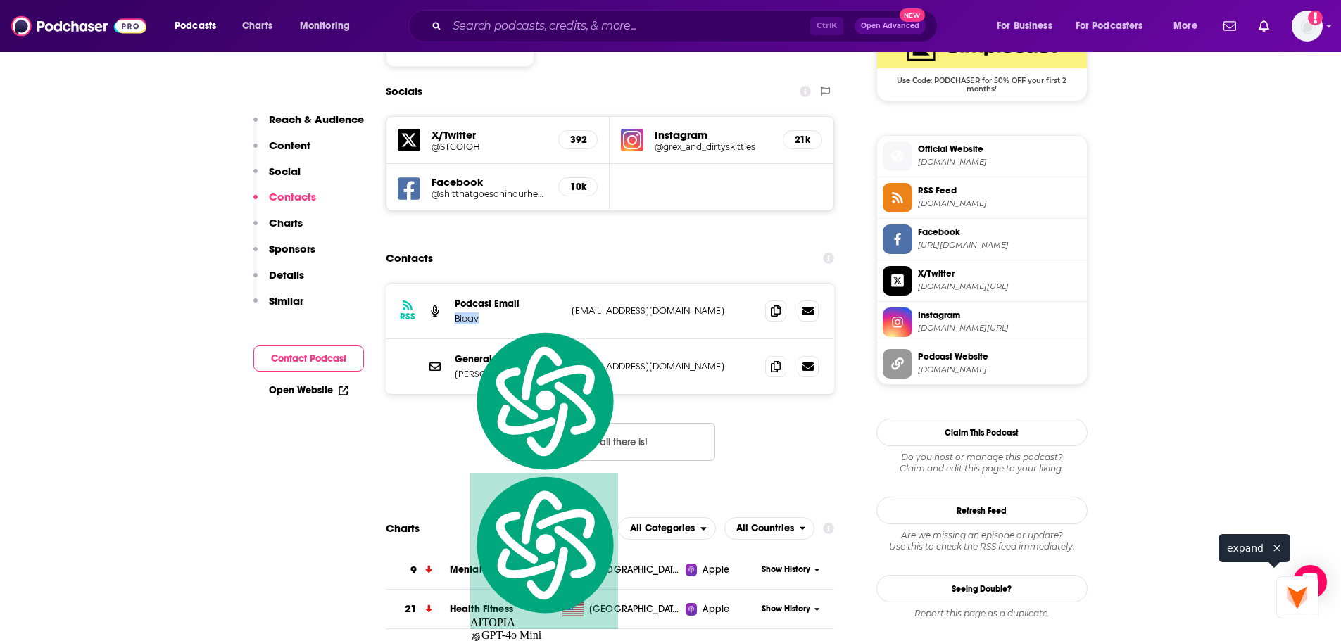
copy p "Bleav"
click at [937, 167] on span "bleav.com" at bounding box center [999, 162] width 163 height 11
click at [831, 445] on div "RSS Podcast Email Bleav admin@bleav.com admin@bleav.com General Inquiries Gretc…" at bounding box center [610, 383] width 449 height 201
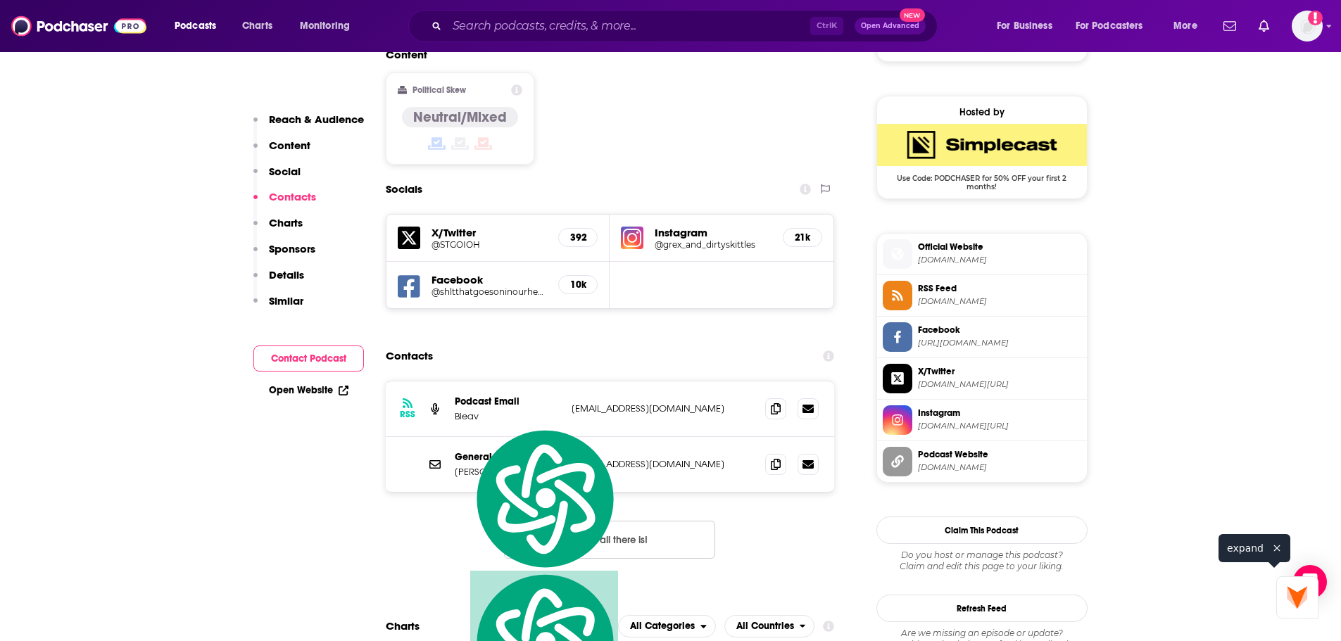
scroll to position [985, 0]
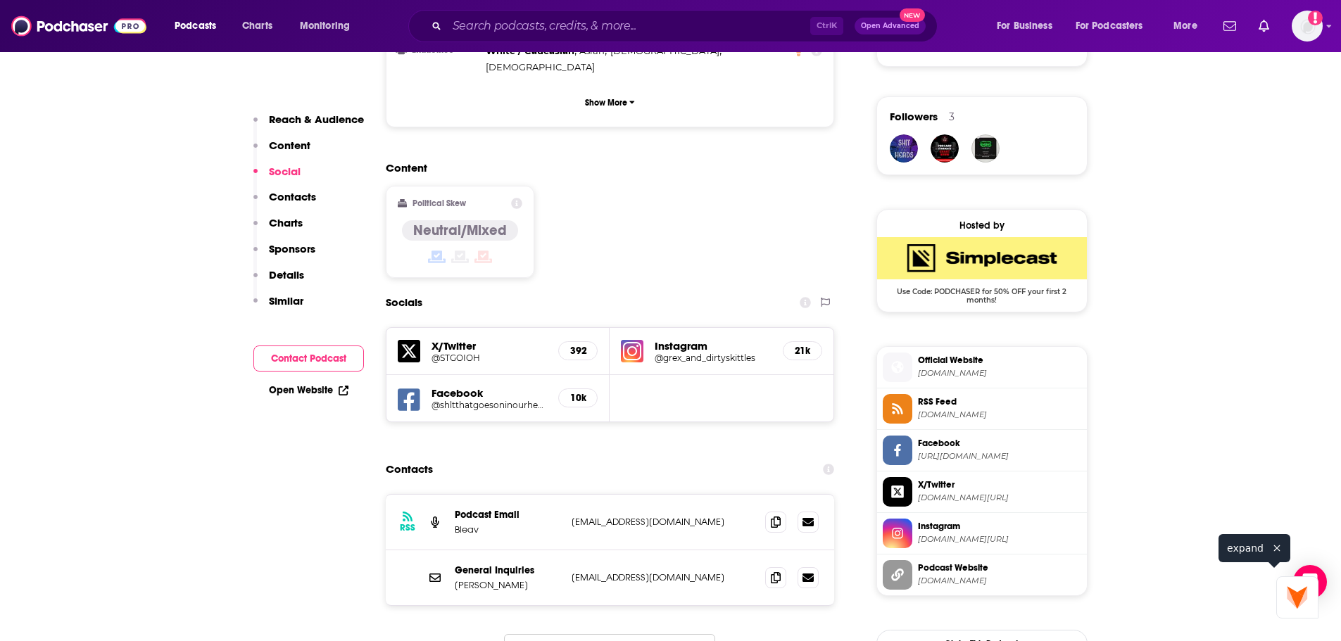
click at [932, 588] on span "Podcast Website goesoninourheads.net" at bounding box center [996, 574] width 169 height 28
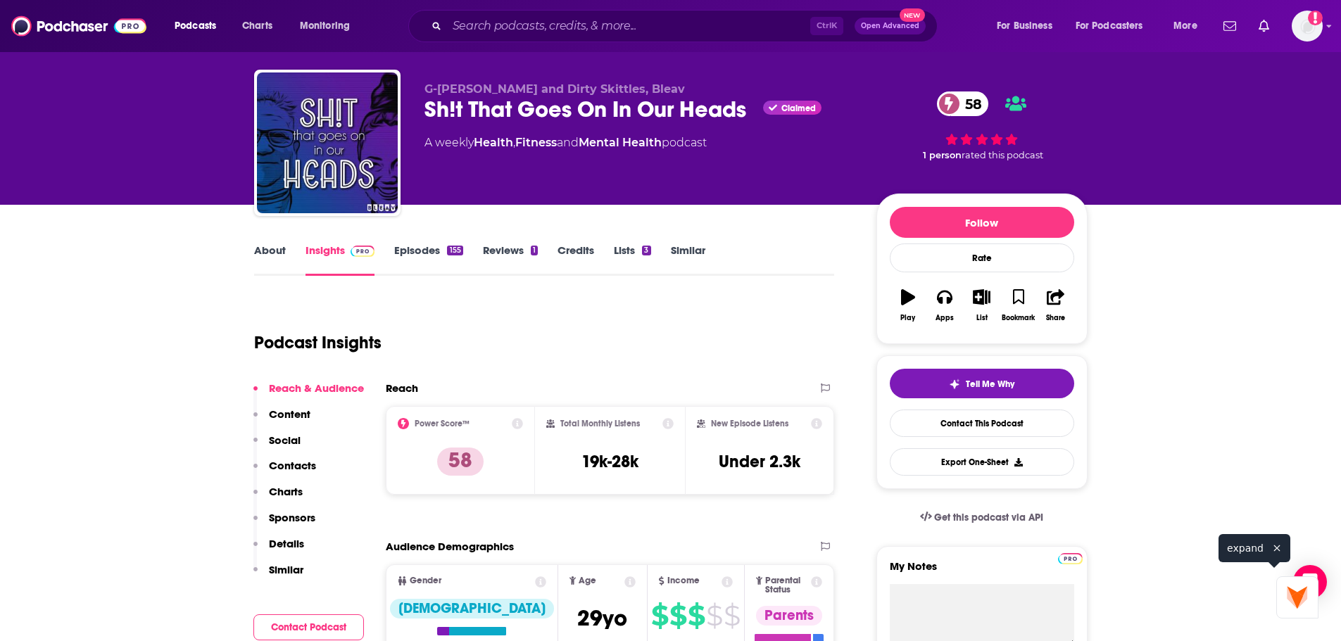
scroll to position [0, 0]
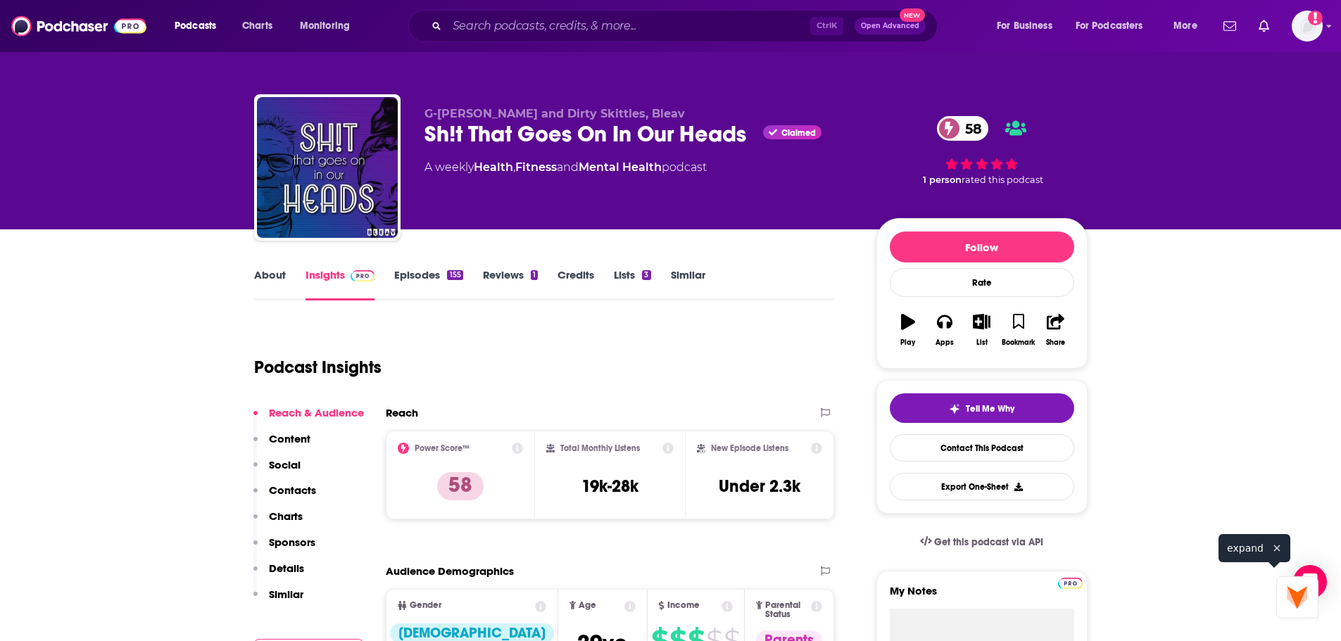
click at [260, 290] on link "About" at bounding box center [270, 284] width 32 height 32
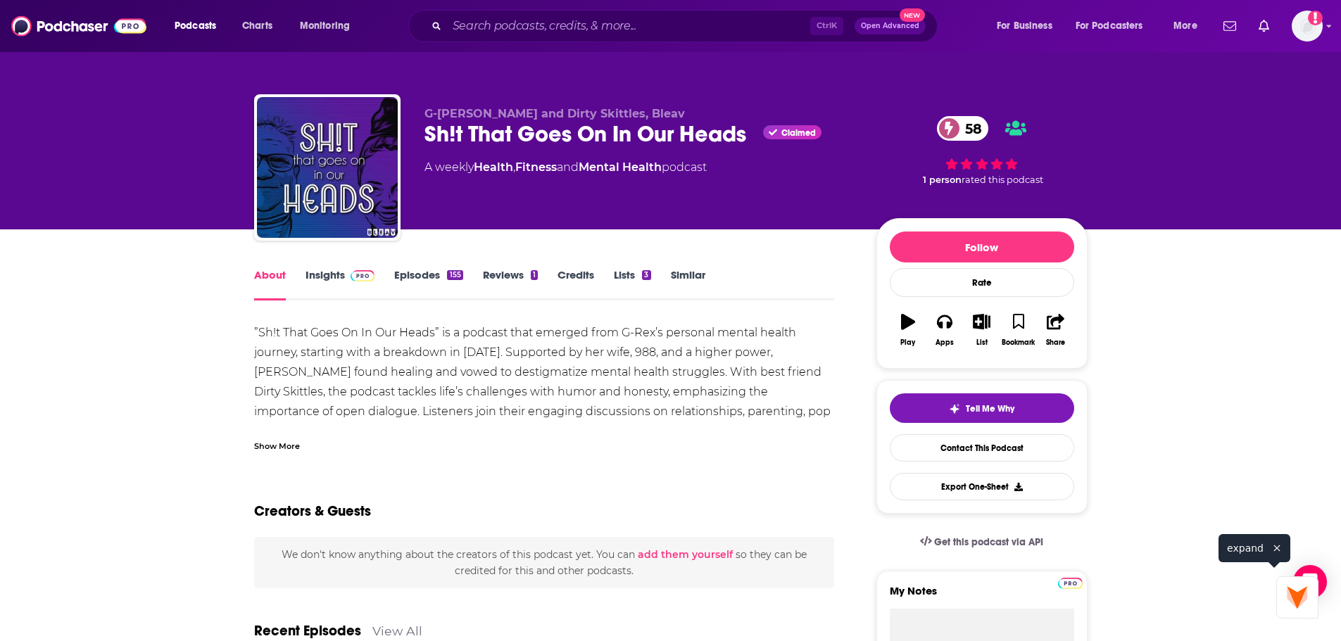
click at [291, 446] on div "Show More" at bounding box center [277, 444] width 46 height 13
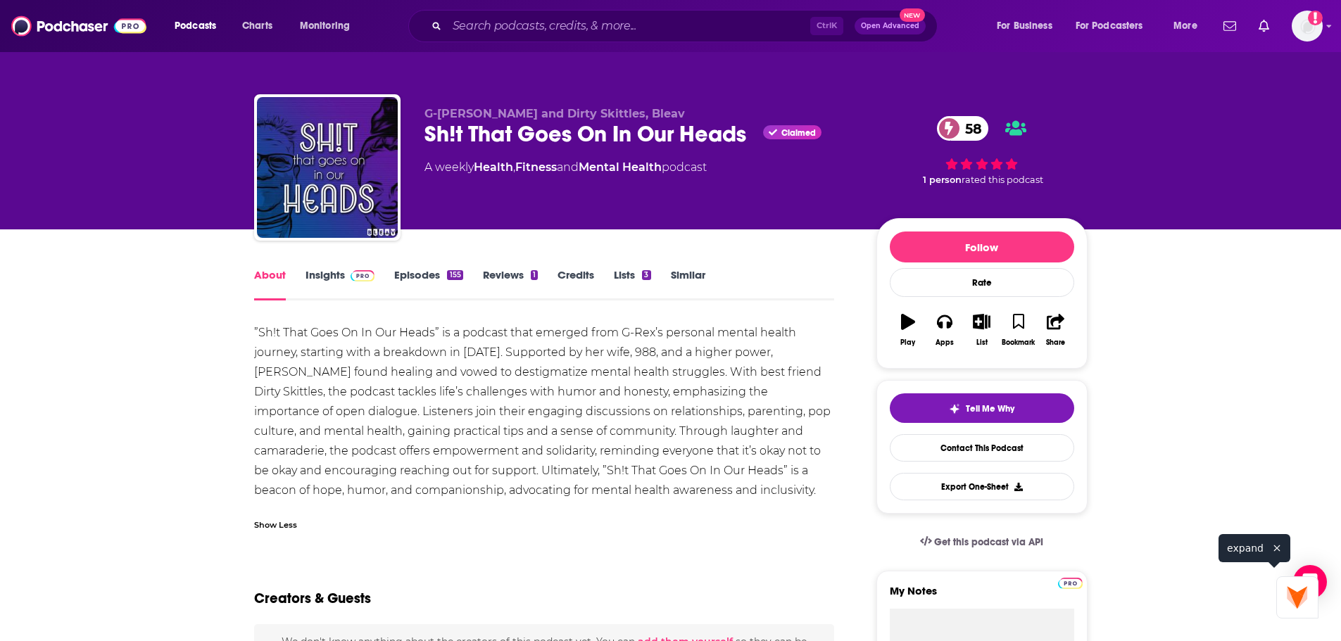
click at [427, 384] on div "”Sh!t That Goes On In Our Heads” is a podcast that emerged from G-Rex’s persona…" at bounding box center [544, 411] width 581 height 177
click at [426, 384] on div "”Sh!t That Goes On In Our Heads” is a podcast that emerged from G-Rex’s persona…" at bounding box center [544, 411] width 581 height 177
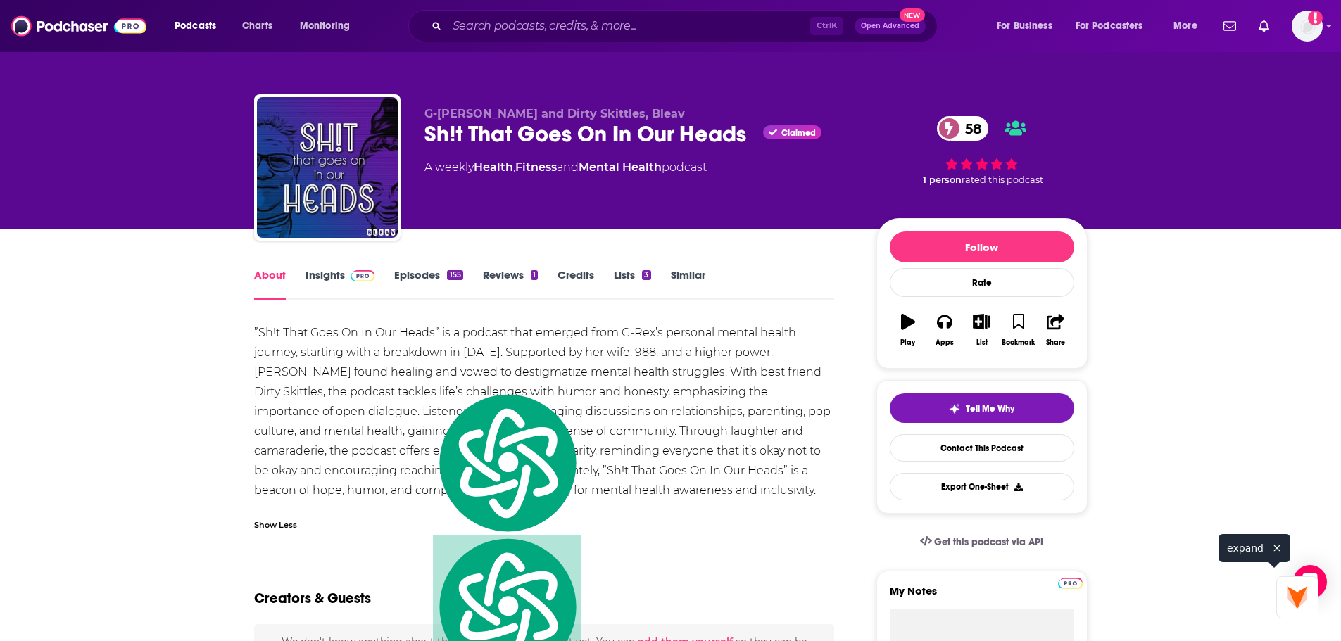
click at [329, 417] on div "”Sh!t That Goes On In Our Heads” is a podcast that emerged from G-Rex’s persona…" at bounding box center [544, 411] width 581 height 177
click at [328, 422] on div "”Sh!t That Goes On In Our Heads” is a podcast that emerged from G-Rex’s persona…" at bounding box center [544, 411] width 581 height 177
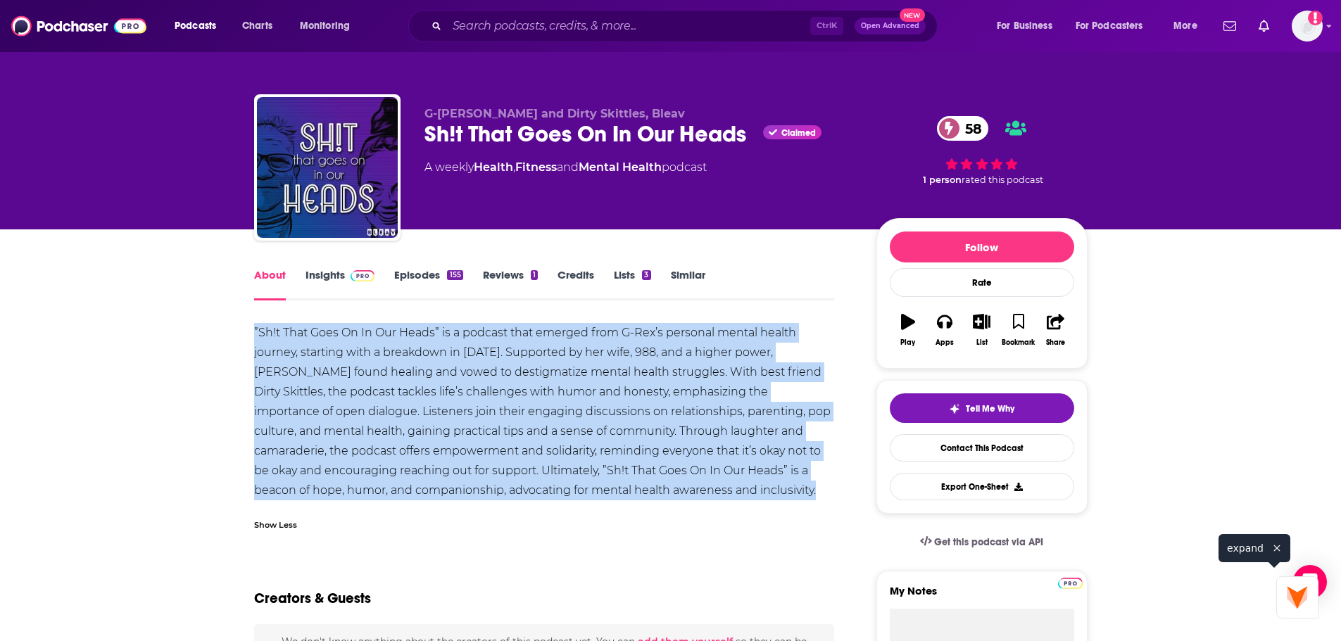
click at [328, 422] on div "”Sh!t That Goes On In Our Heads” is a podcast that emerged from G-Rex’s persona…" at bounding box center [544, 411] width 581 height 177
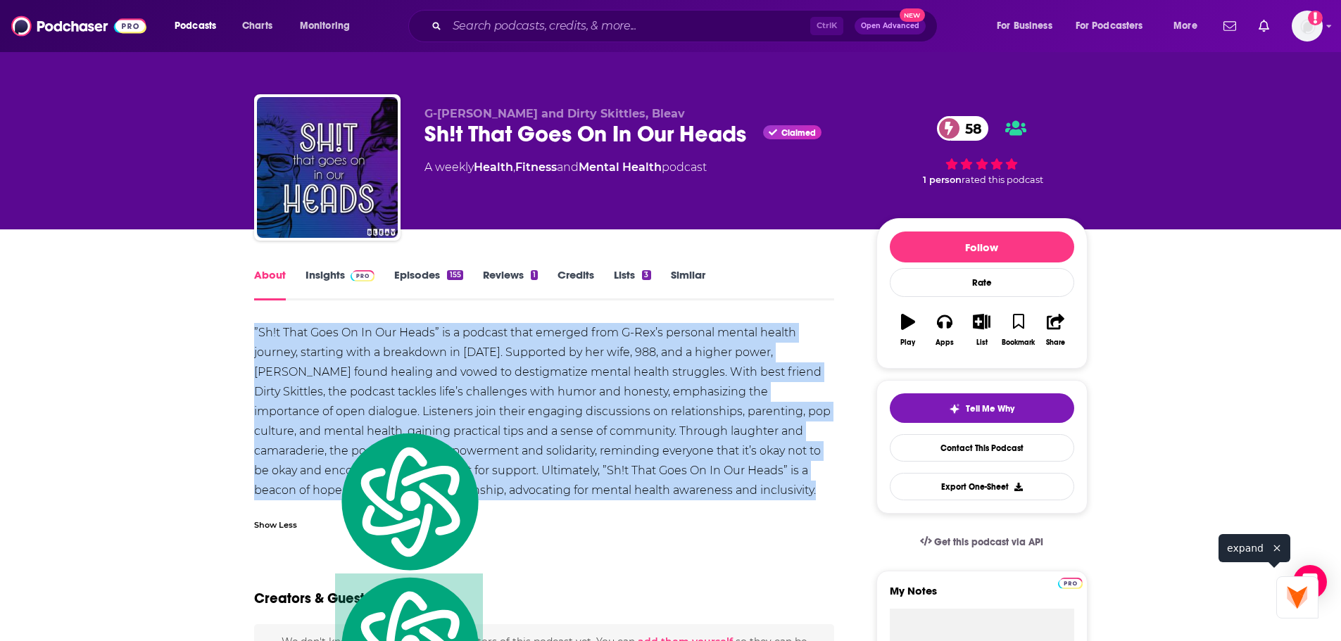
copy div "”Sh!t That Goes On In Our Heads” is a podcast that emerged from G-Rex’s persona…"
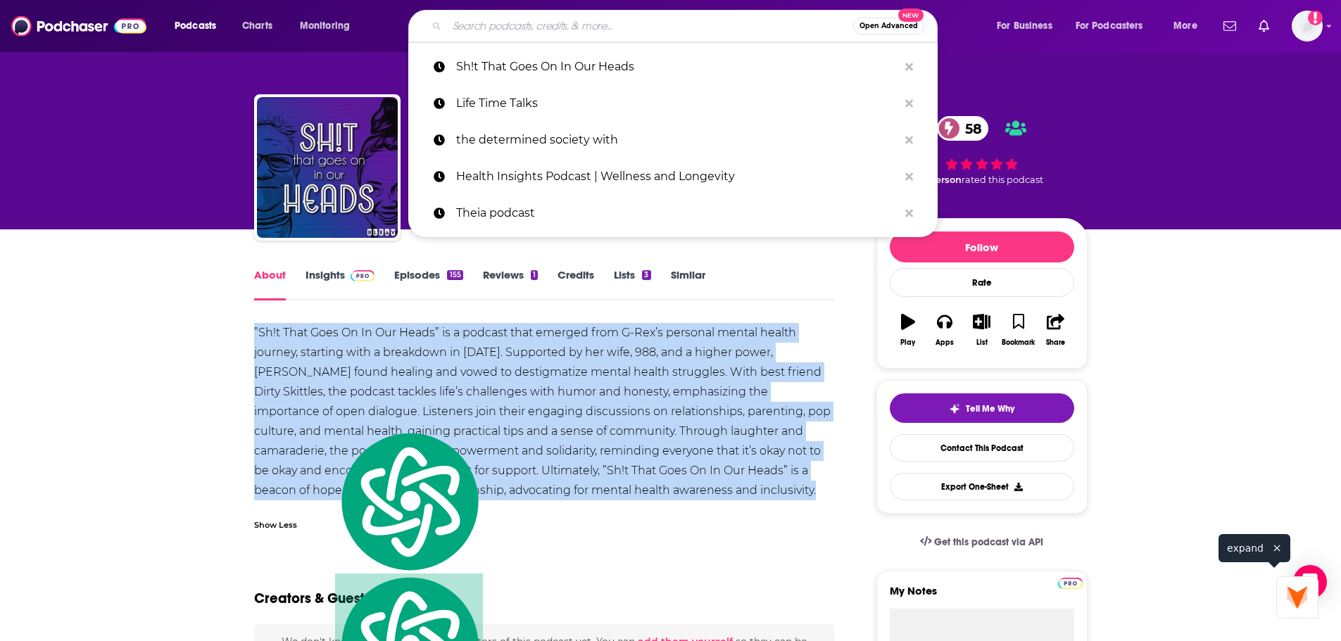
click at [506, 28] on input "Search podcasts, credits, & more..." at bounding box center [650, 26] width 406 height 23
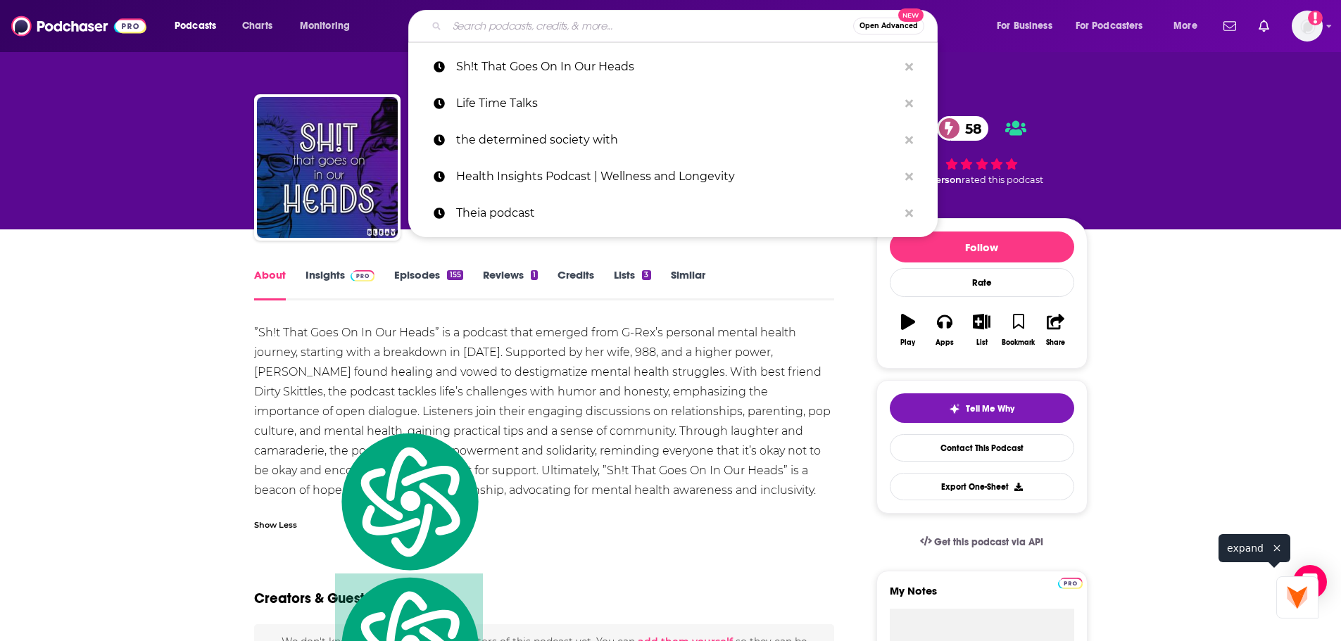
paste input "Alive with Steve Burns"
type input "Alive with Steve Burns"
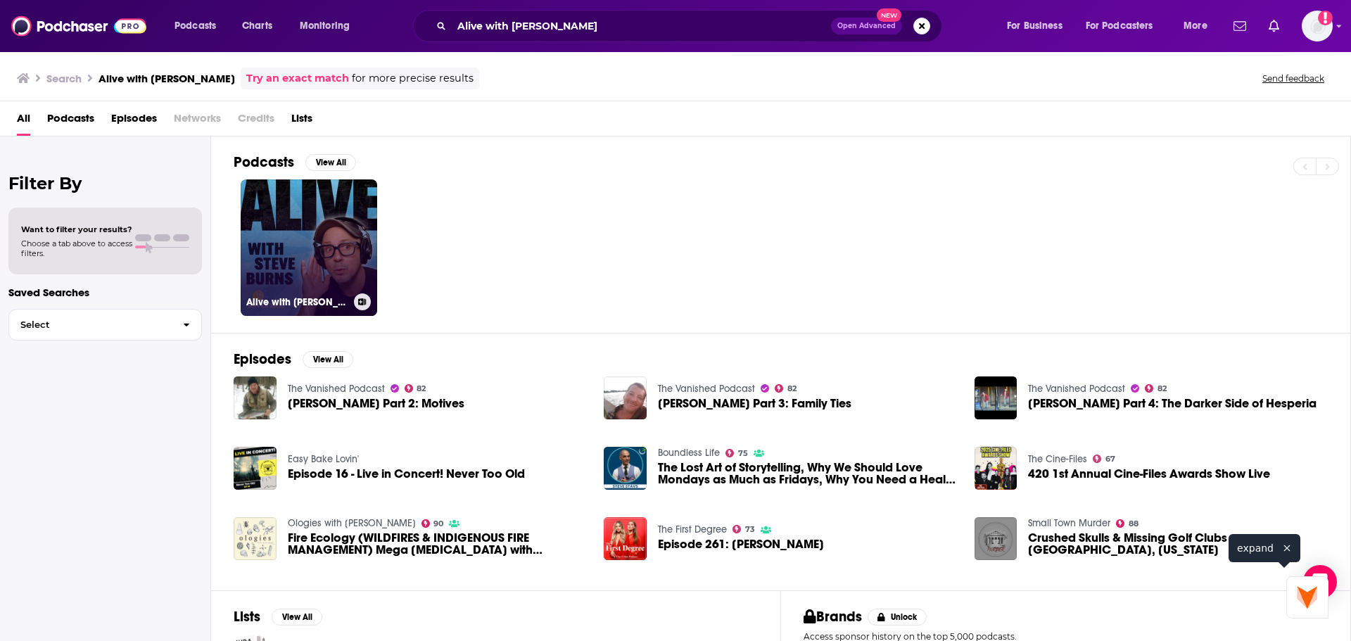
click at [296, 208] on link "Alive with Steve Burns" at bounding box center [309, 247] width 137 height 137
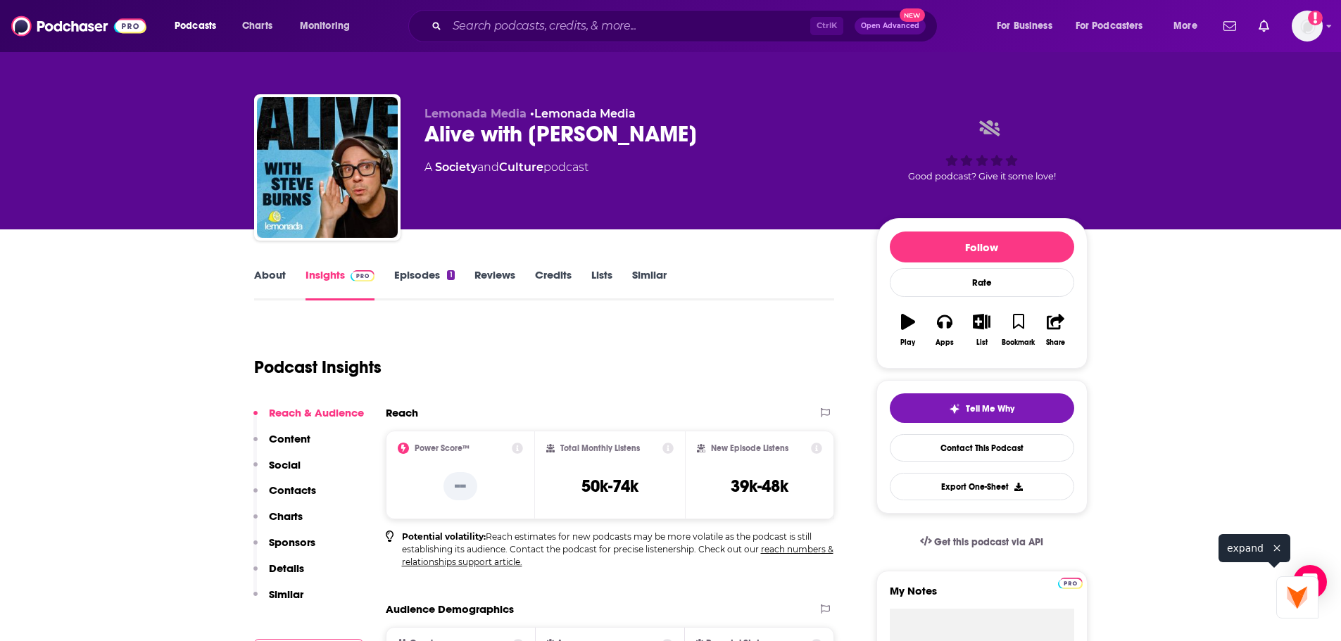
click at [276, 277] on link "About" at bounding box center [270, 284] width 32 height 32
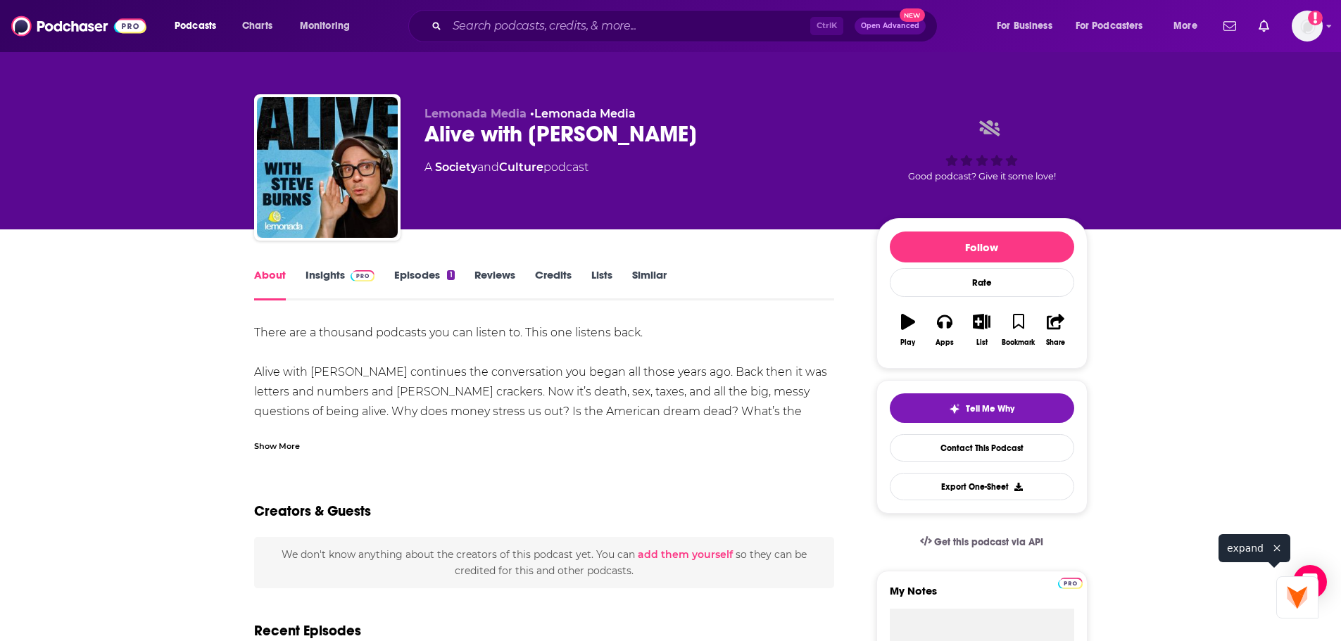
click at [315, 436] on div "Show More" at bounding box center [544, 441] width 581 height 24
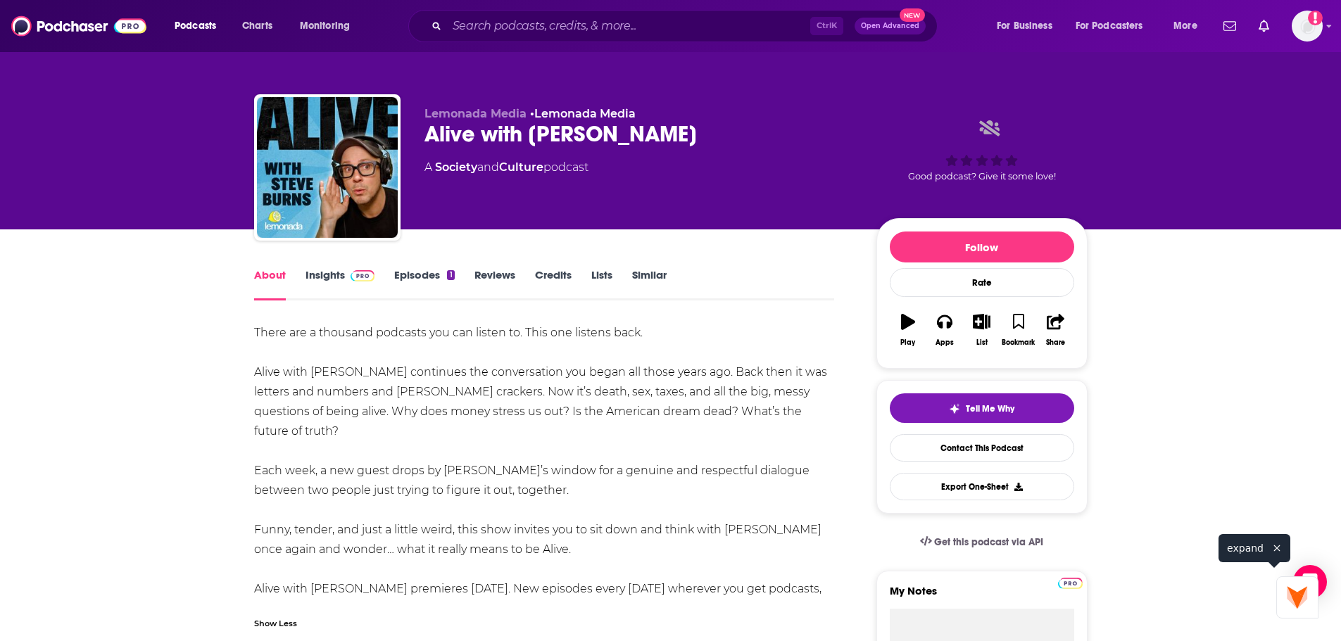
drag, startPoint x: 421, startPoint y: 548, endPoint x: 231, endPoint y: 337, distance: 284.0
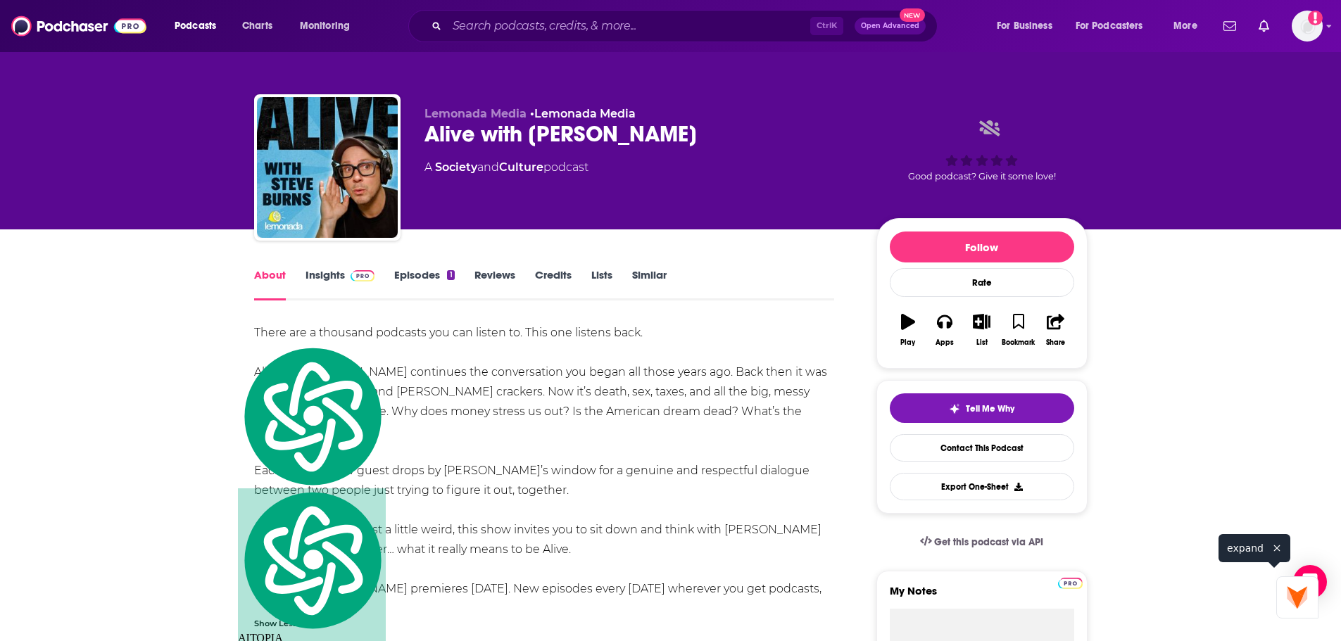
copy div "There are a thousand podcasts you can listen to. This one listens back. Alive w…"
click at [365, 278] on img at bounding box center [362, 275] width 25 height 11
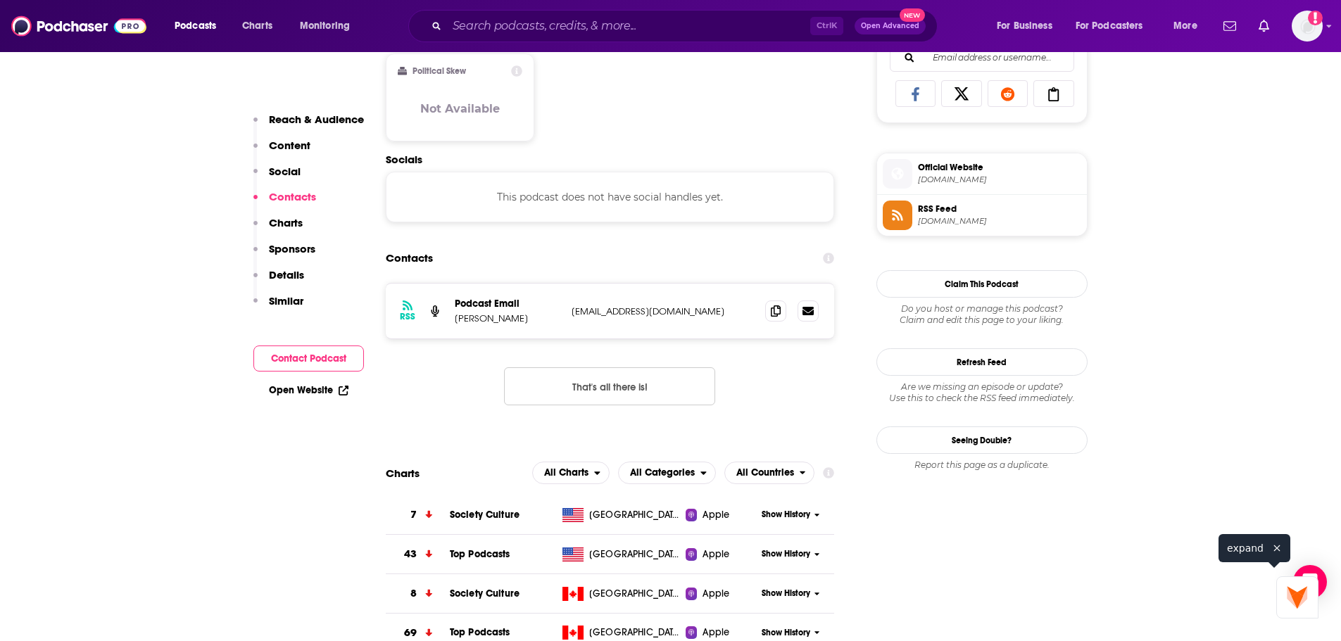
scroll to position [1056, 0]
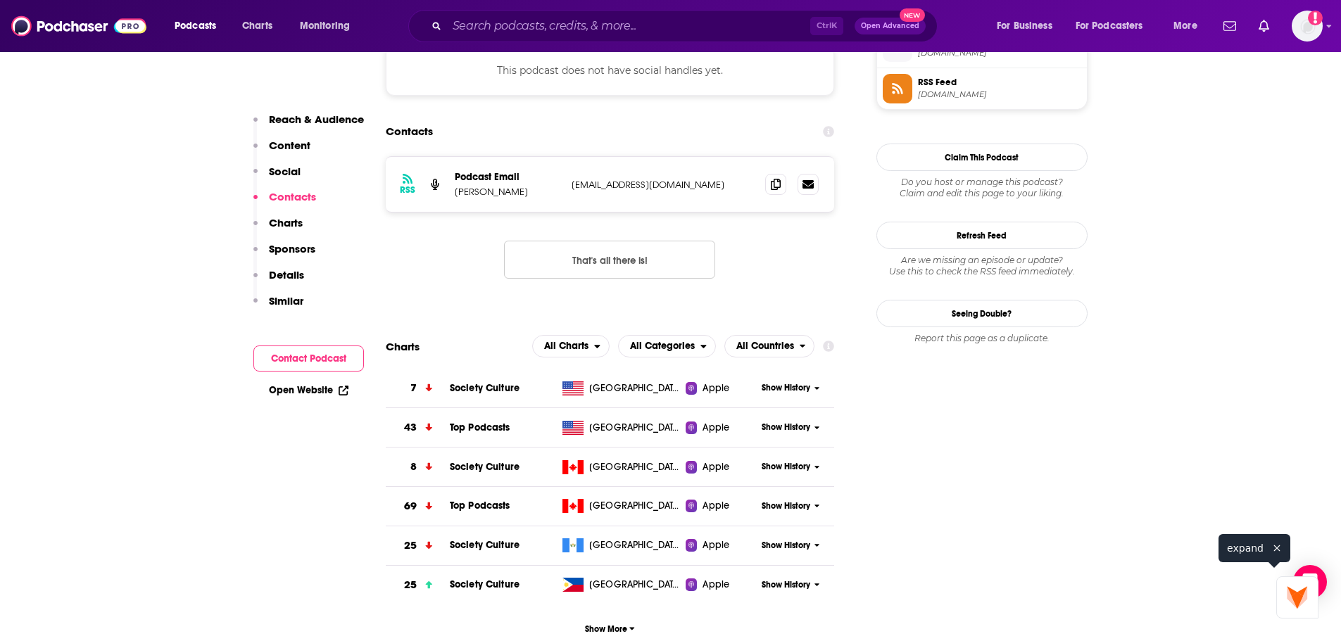
click at [488, 212] on div "RSS Podcast Email autumn dornfeld hey@lemonadamedia.com hey@lemonadamedia.com" at bounding box center [610, 184] width 449 height 55
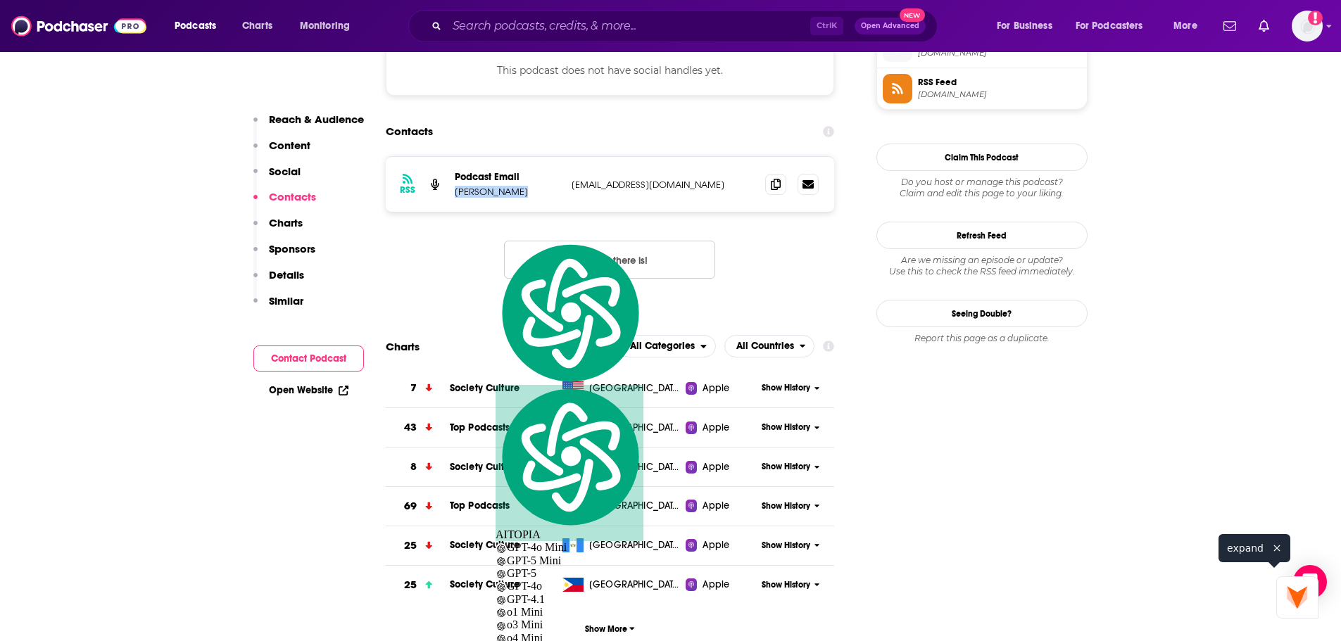
copy p "autumn dornfeld"
click at [778, 189] on icon at bounding box center [776, 183] width 10 height 11
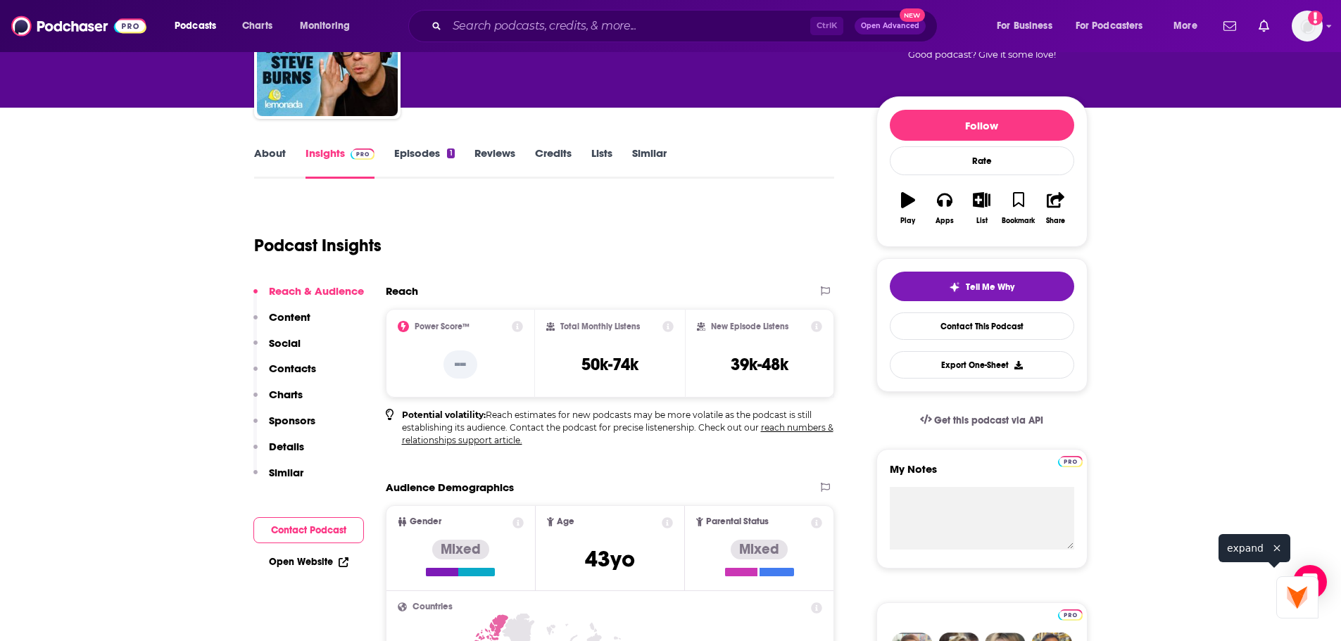
scroll to position [0, 0]
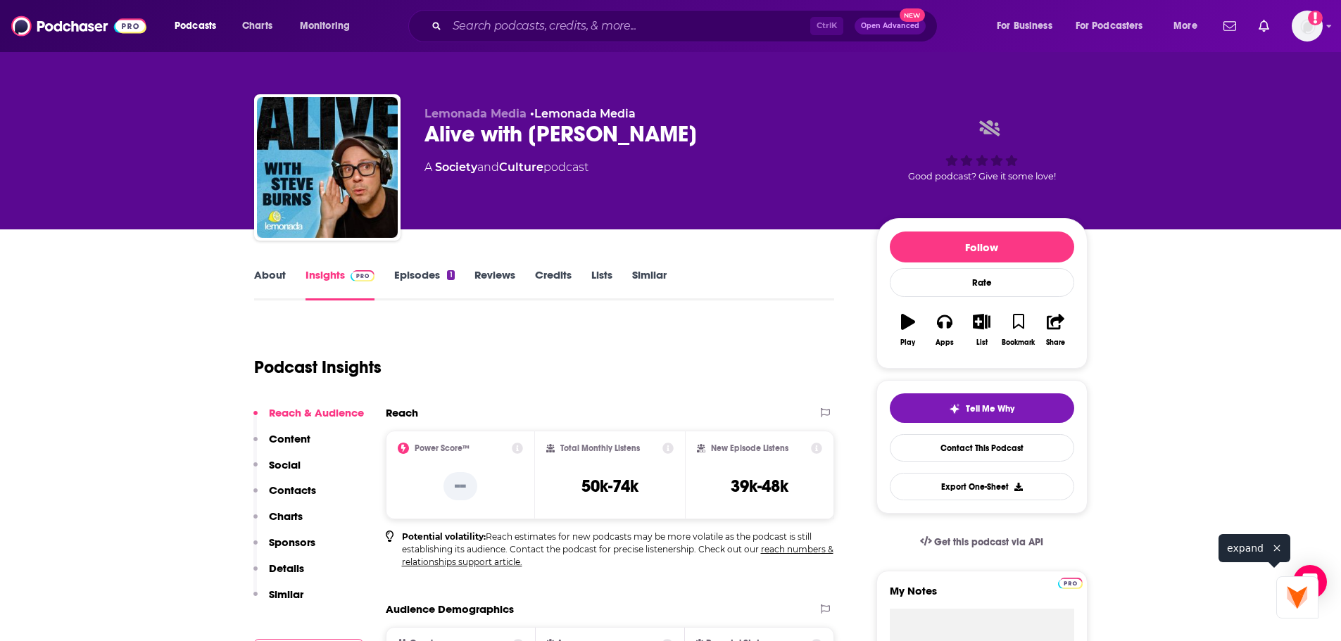
click at [268, 275] on link "About" at bounding box center [270, 284] width 32 height 32
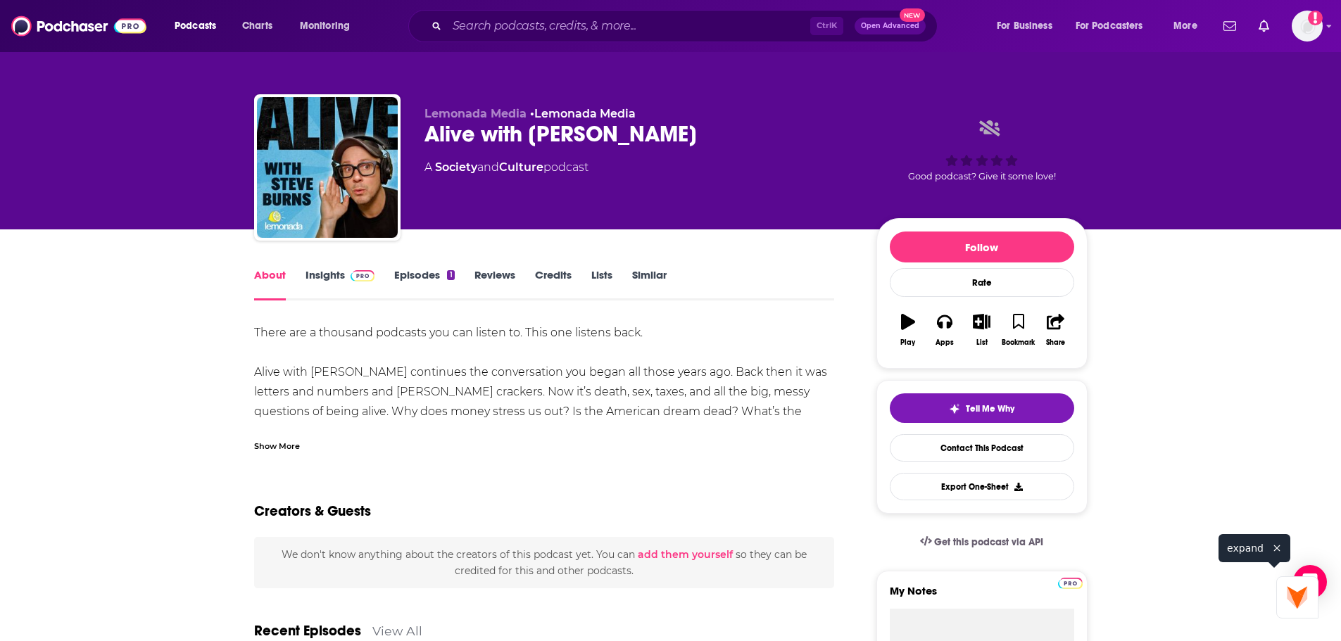
click at [303, 452] on div "Show More" at bounding box center [544, 441] width 581 height 24
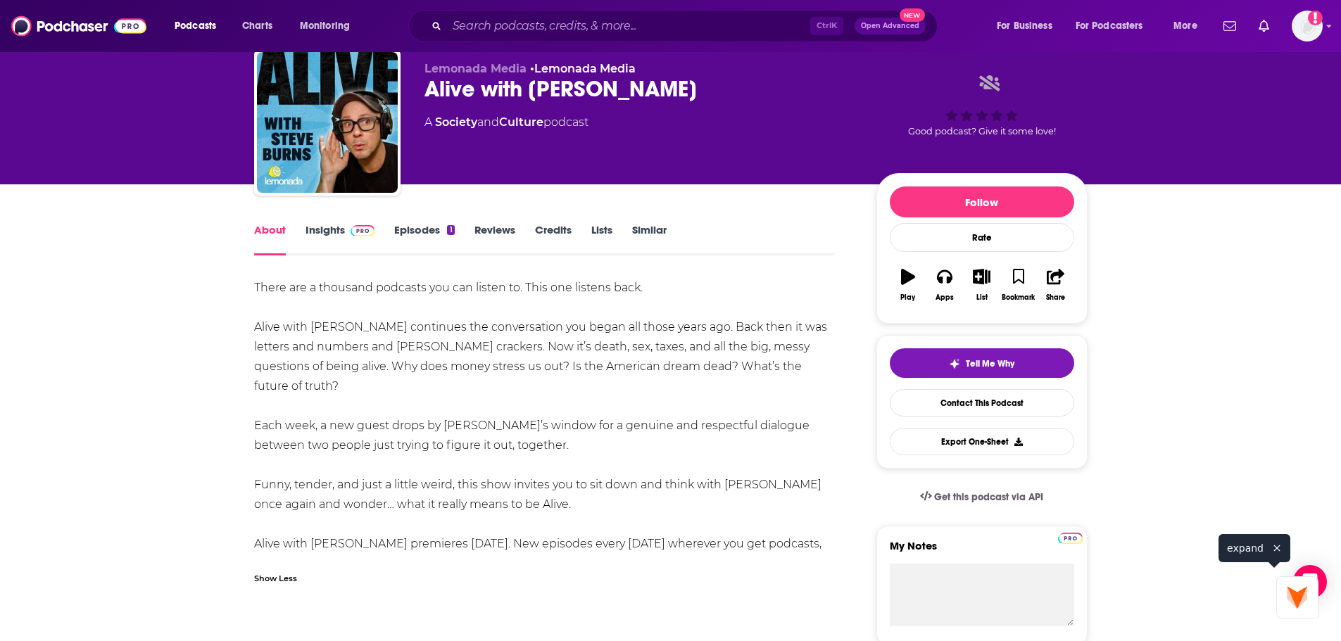
scroll to position [141, 0]
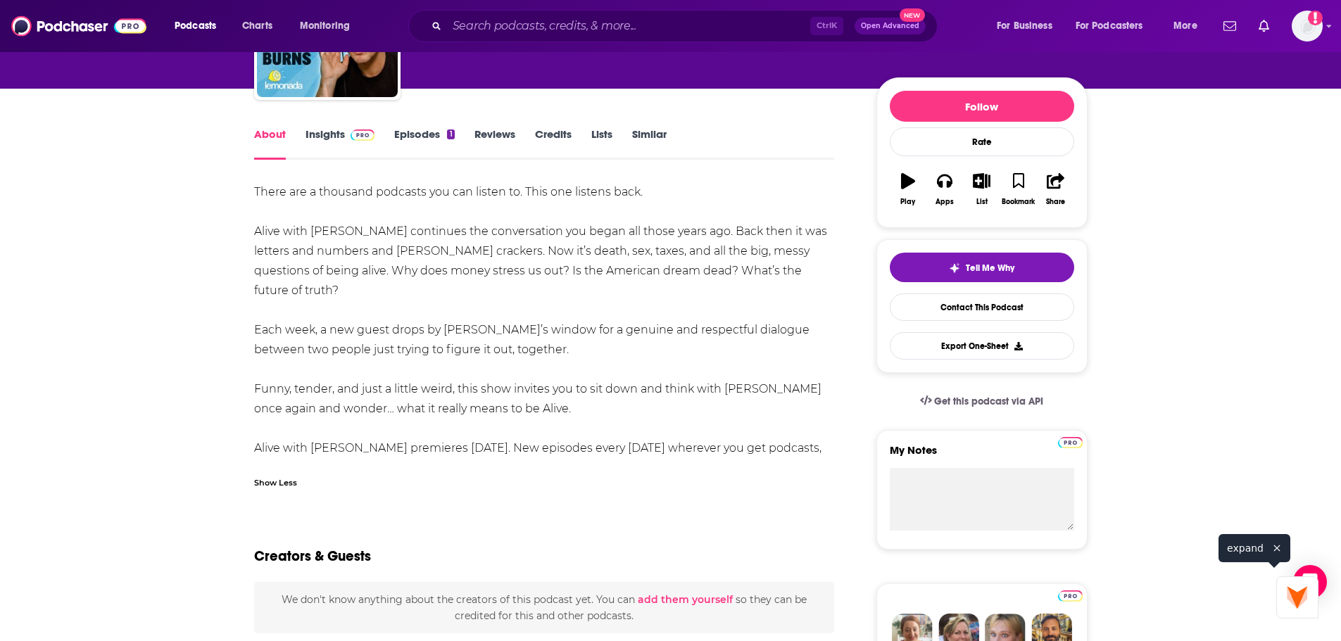
click at [652, 452] on div "There are a thousand podcasts you can listen to. This one listens back. Alive w…" at bounding box center [544, 330] width 581 height 296
drag, startPoint x: 638, startPoint y: 452, endPoint x: 403, endPoint y: 460, distance: 235.2
click at [403, 460] on div "There are a thousand podcasts you can listen to. This one listens back. Alive w…" at bounding box center [544, 330] width 581 height 296
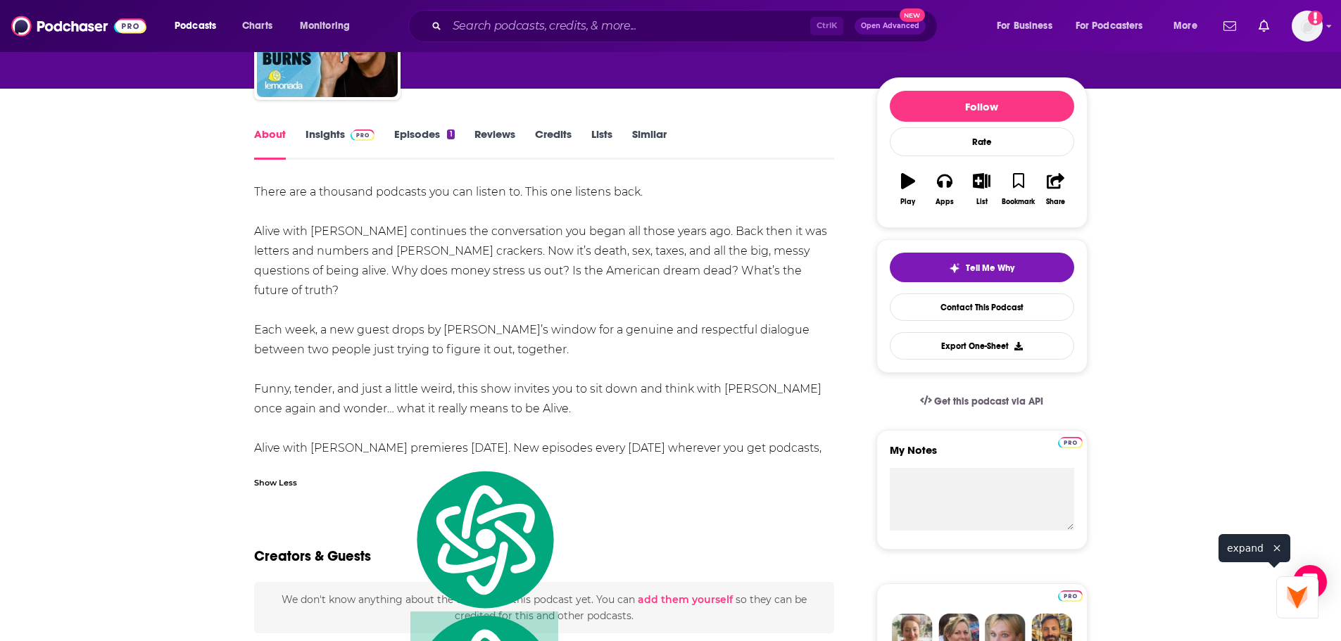
copy link "www.youtube.com/@AlivewithSteveBurns"
click at [619, 38] on div "Ctrl K Open Advanced New" at bounding box center [672, 26] width 529 height 32
click at [614, 23] on input "Search podcasts, credits, & more..." at bounding box center [628, 26] width 363 height 23
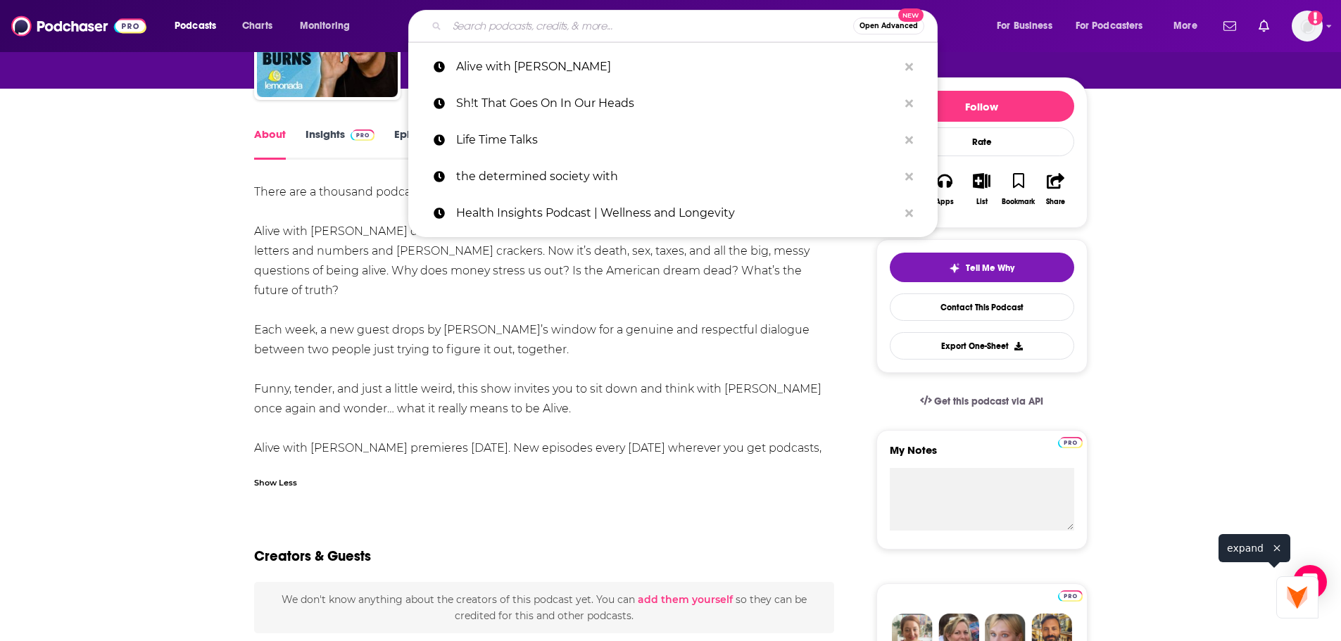
paste input "Sh!t That Goes On In Our Heads"
type input "Sh!t That Goes On In Our Heads"
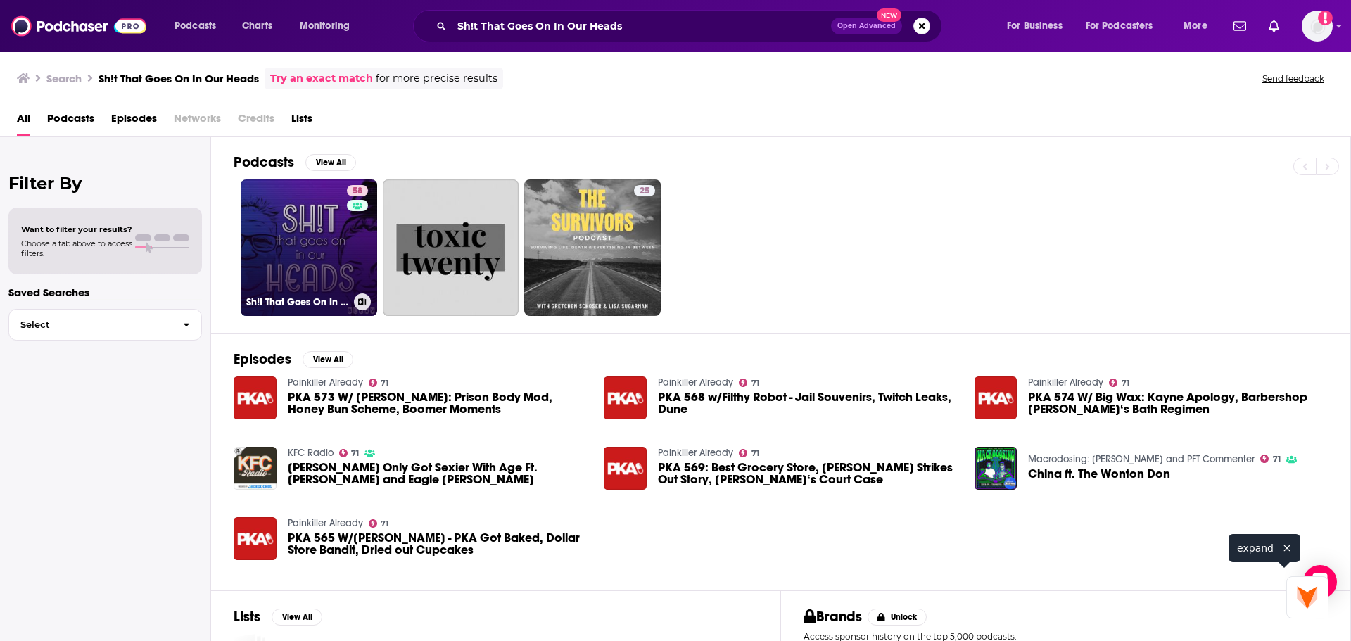
click at [292, 202] on link "58 Sh!t That Goes On In Our Heads" at bounding box center [309, 247] width 137 height 137
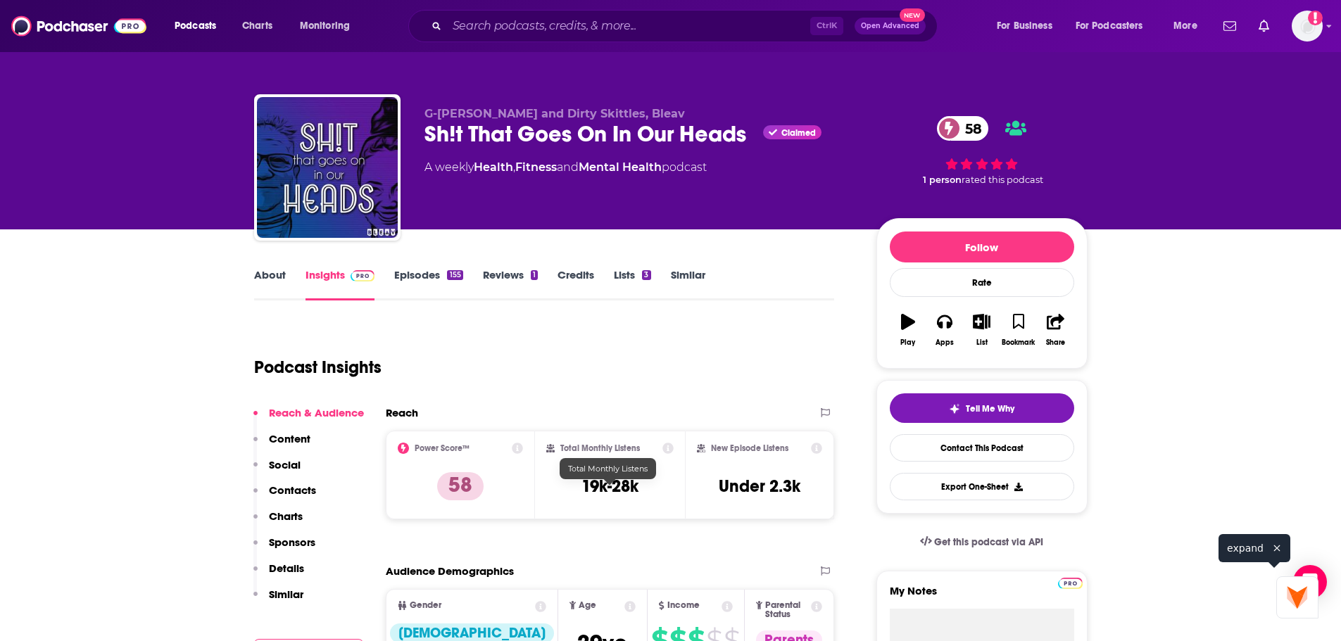
click at [635, 488] on h3 "19k-28k" at bounding box center [609, 486] width 57 height 21
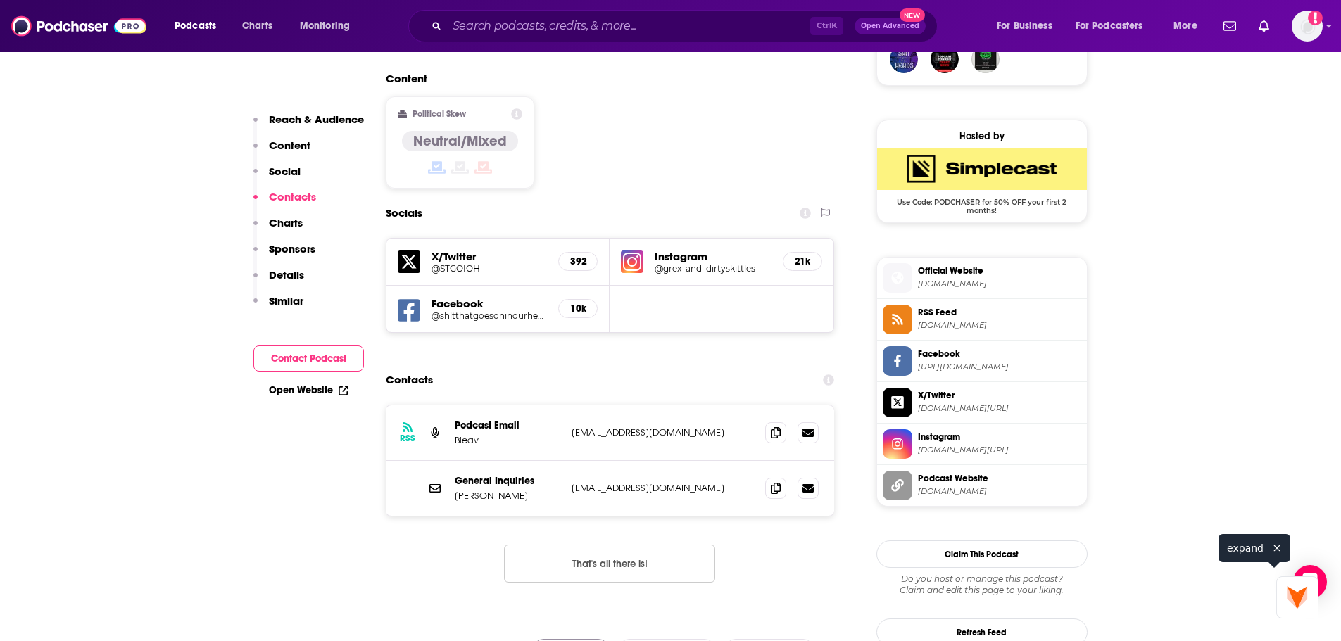
scroll to position [1267, 0]
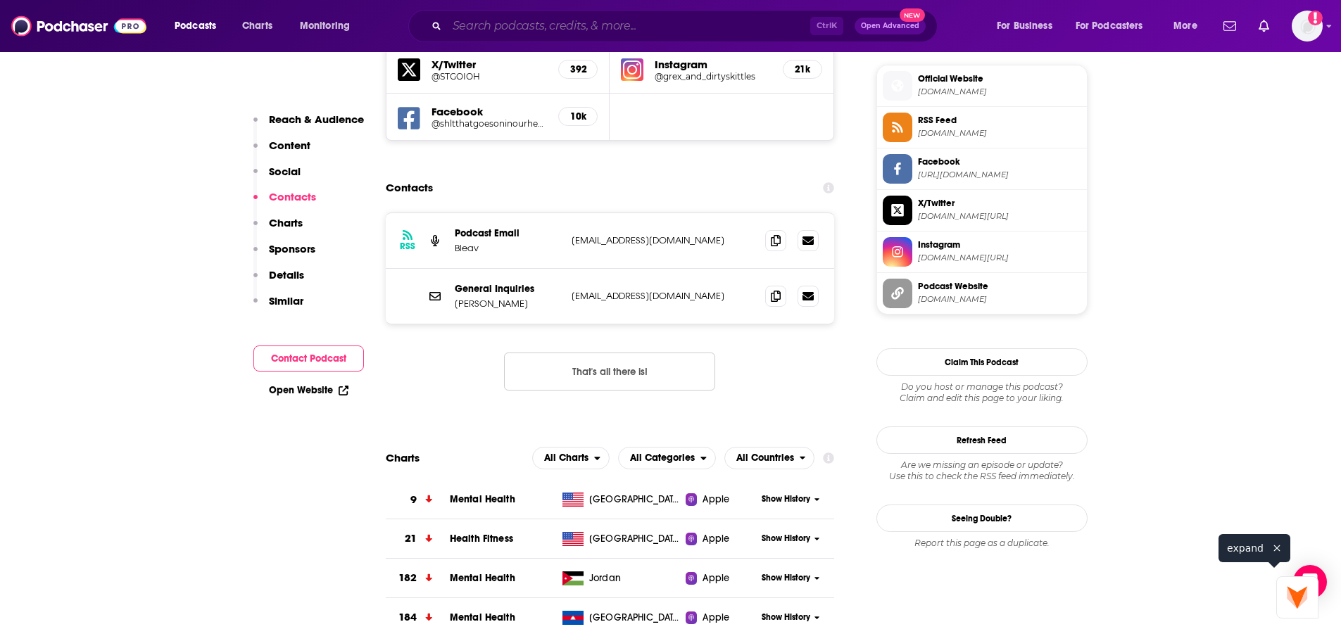
click at [735, 24] on input "Search podcasts, credits, & more..." at bounding box center [628, 26] width 363 height 23
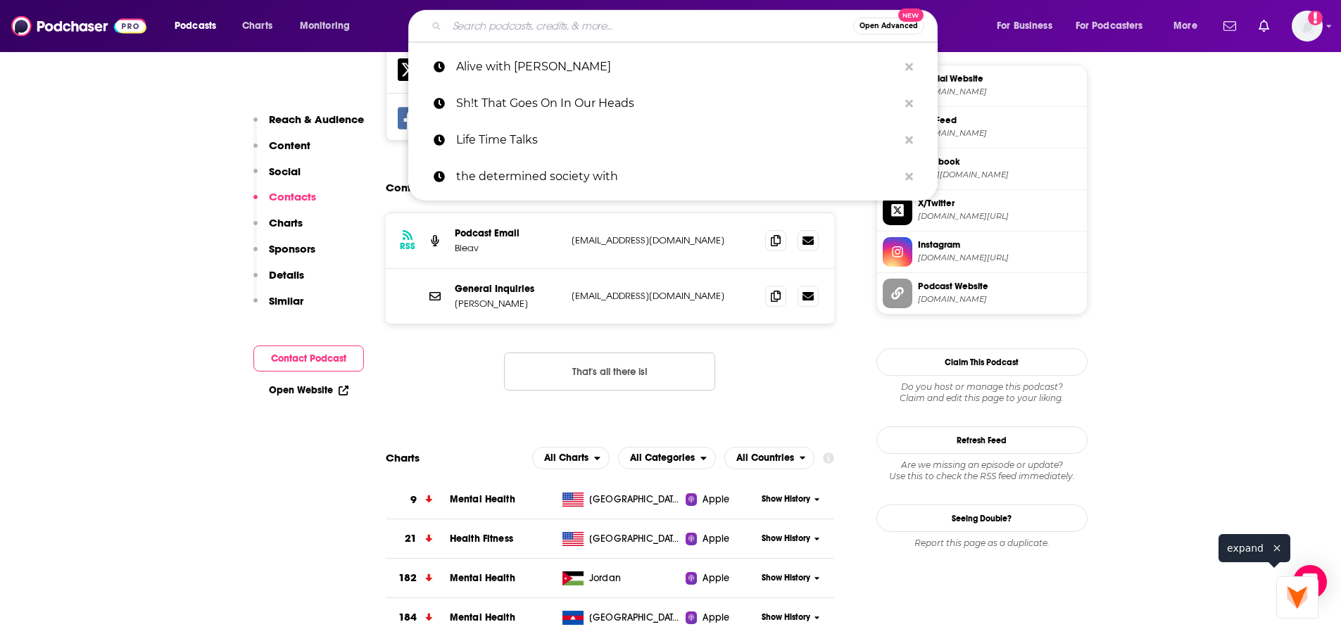
paste input "97 Habits Podcast"
type input "97 Habits Podcast"
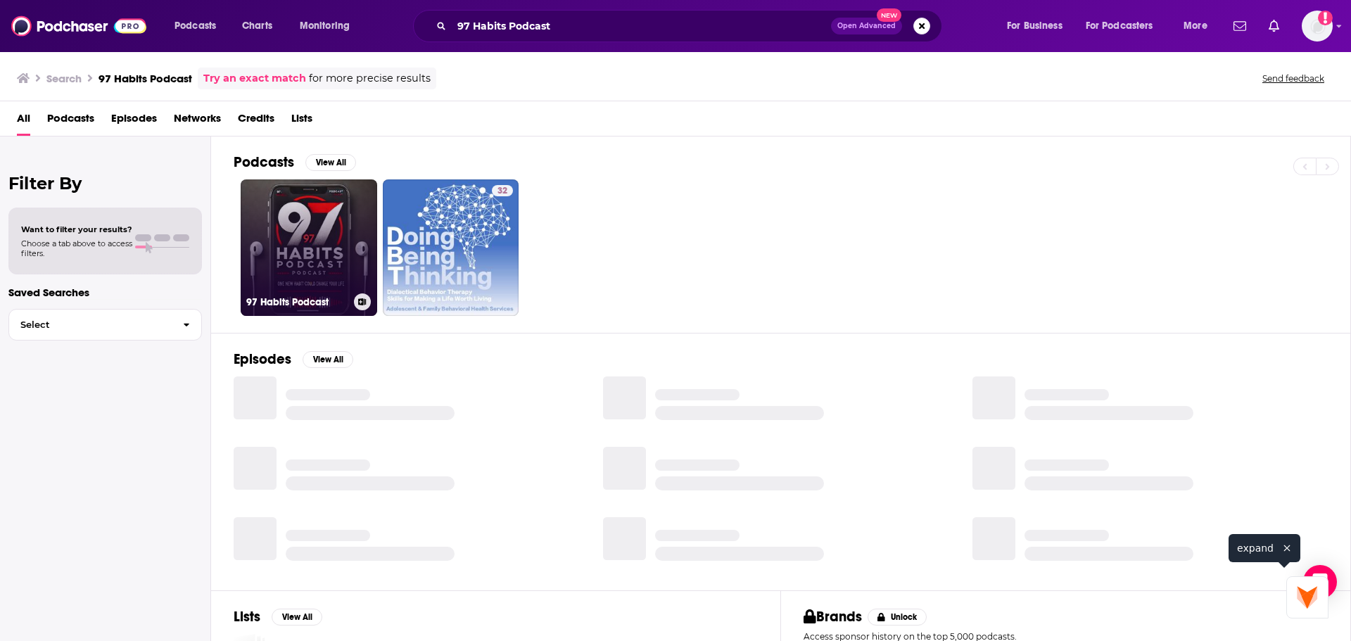
click at [325, 229] on link "97 Habits Podcast" at bounding box center [309, 247] width 137 height 137
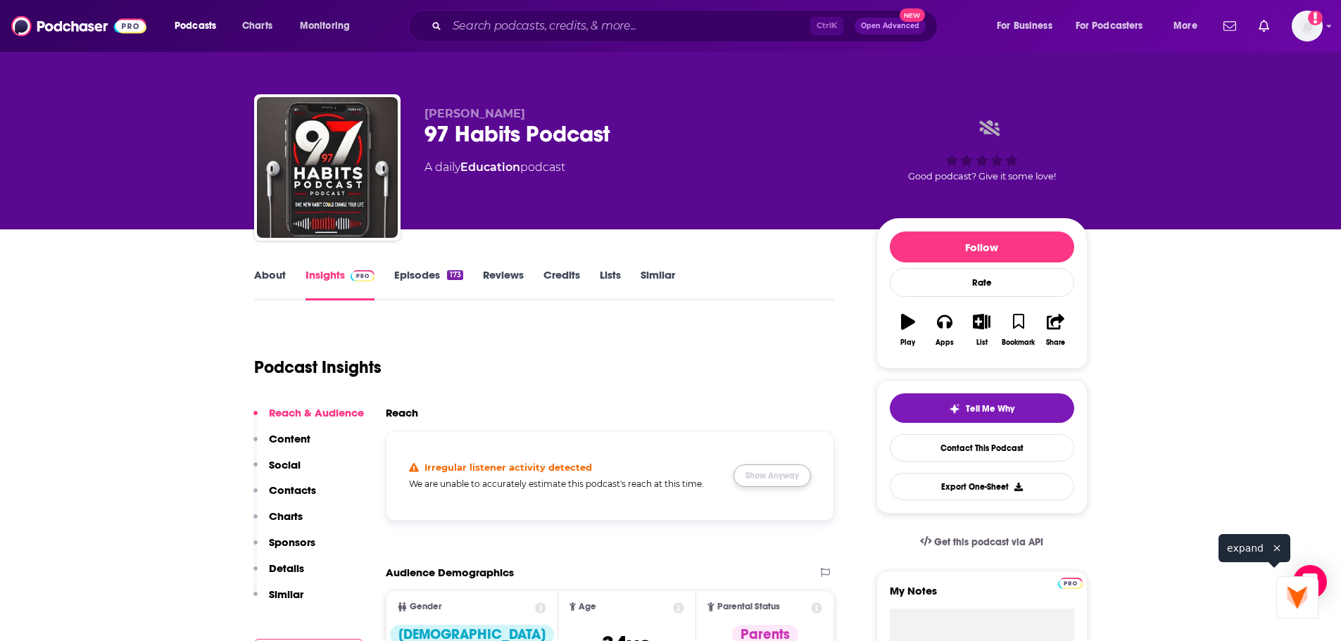
click at [790, 487] on button "Show Anyway" at bounding box center [771, 475] width 77 height 23
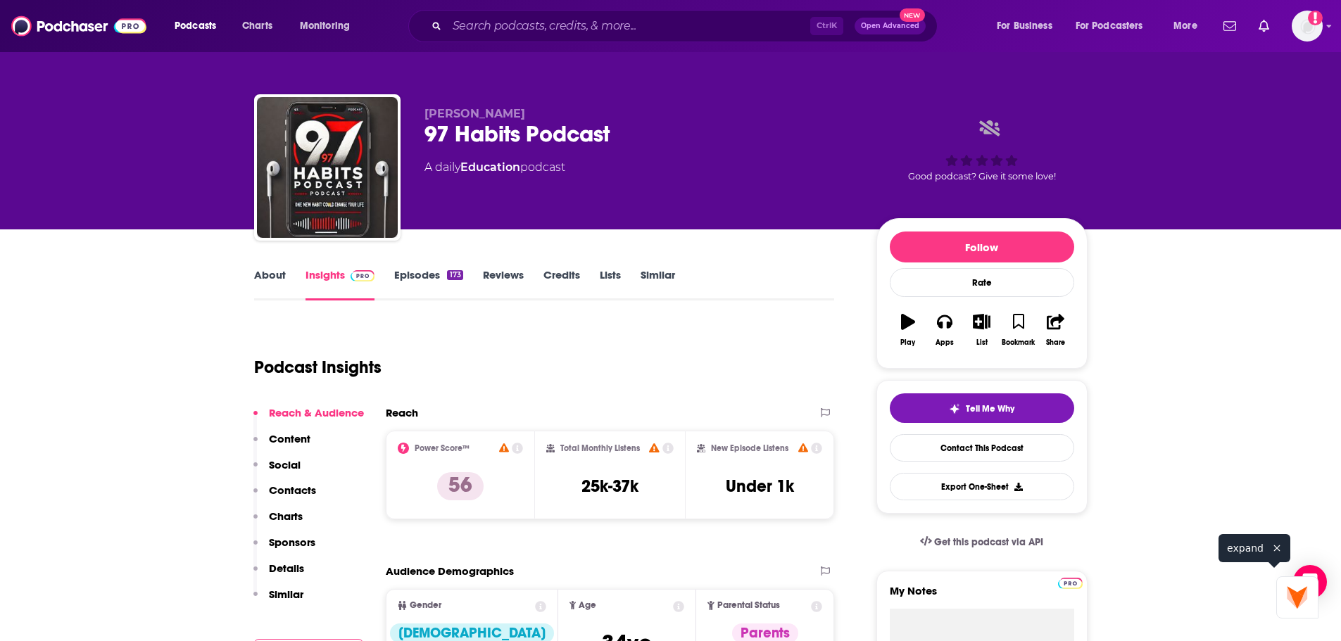
click at [467, 118] on span "Pete Walkey" at bounding box center [474, 113] width 101 height 13
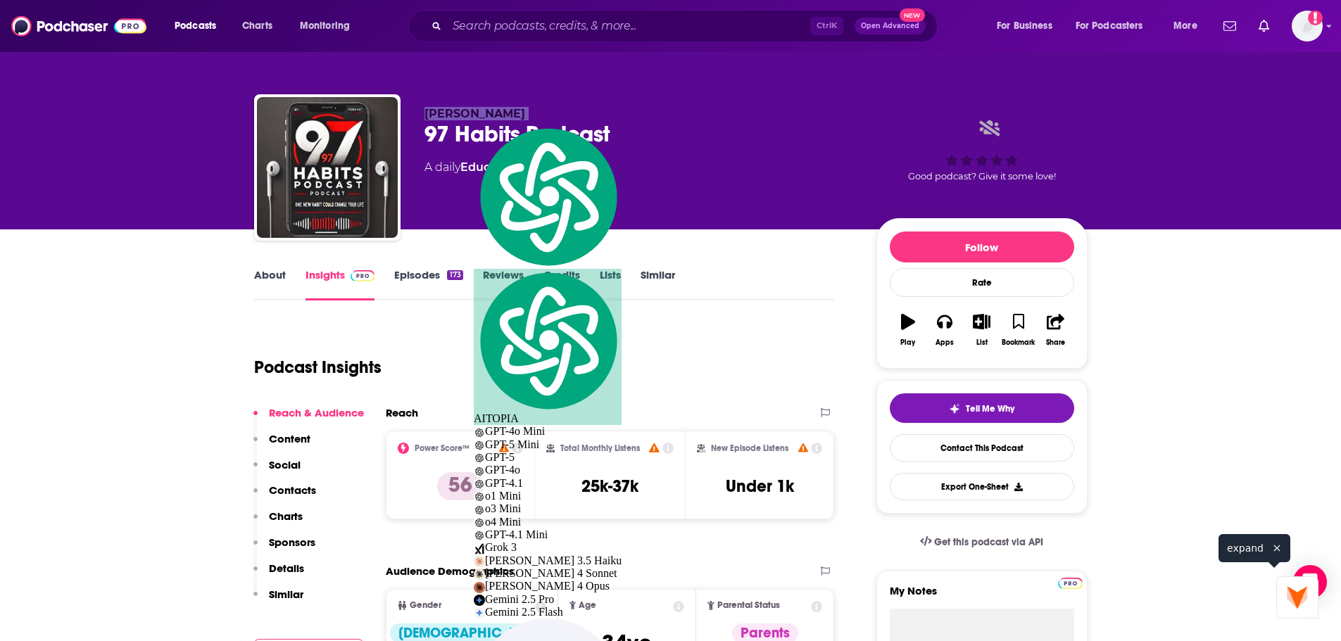
copy p "Pete Walkey"
click at [274, 278] on link "About" at bounding box center [270, 284] width 32 height 32
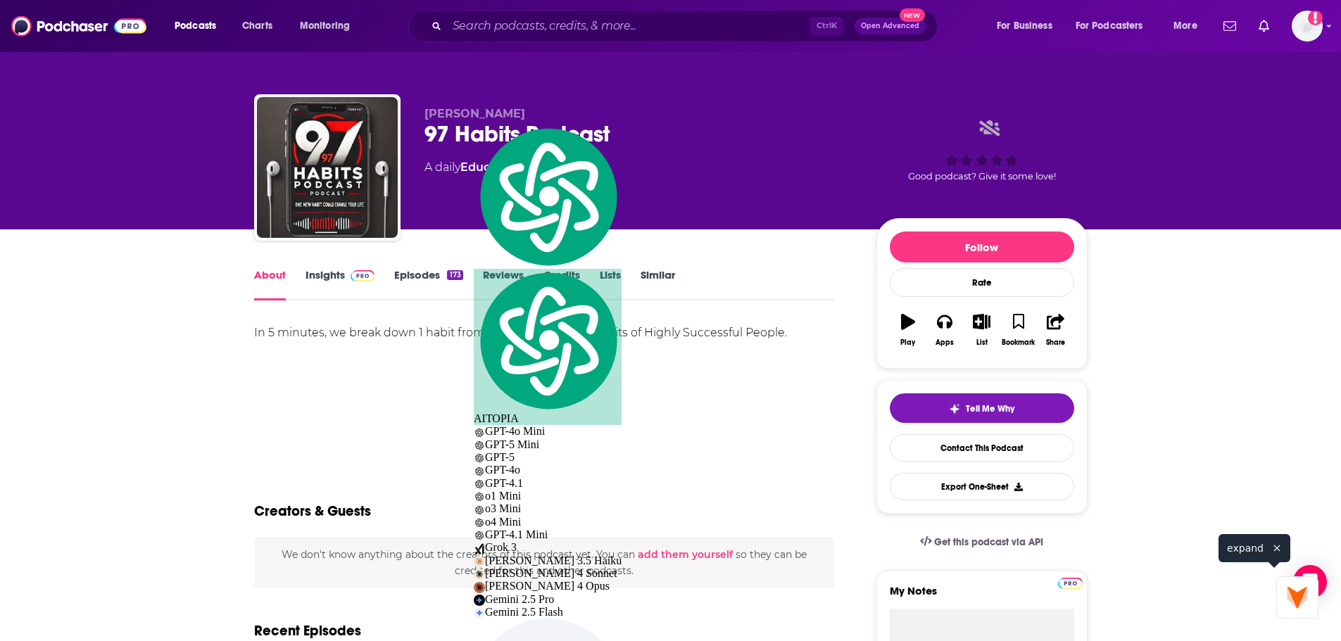
click at [306, 276] on link "Insights" at bounding box center [340, 284] width 70 height 32
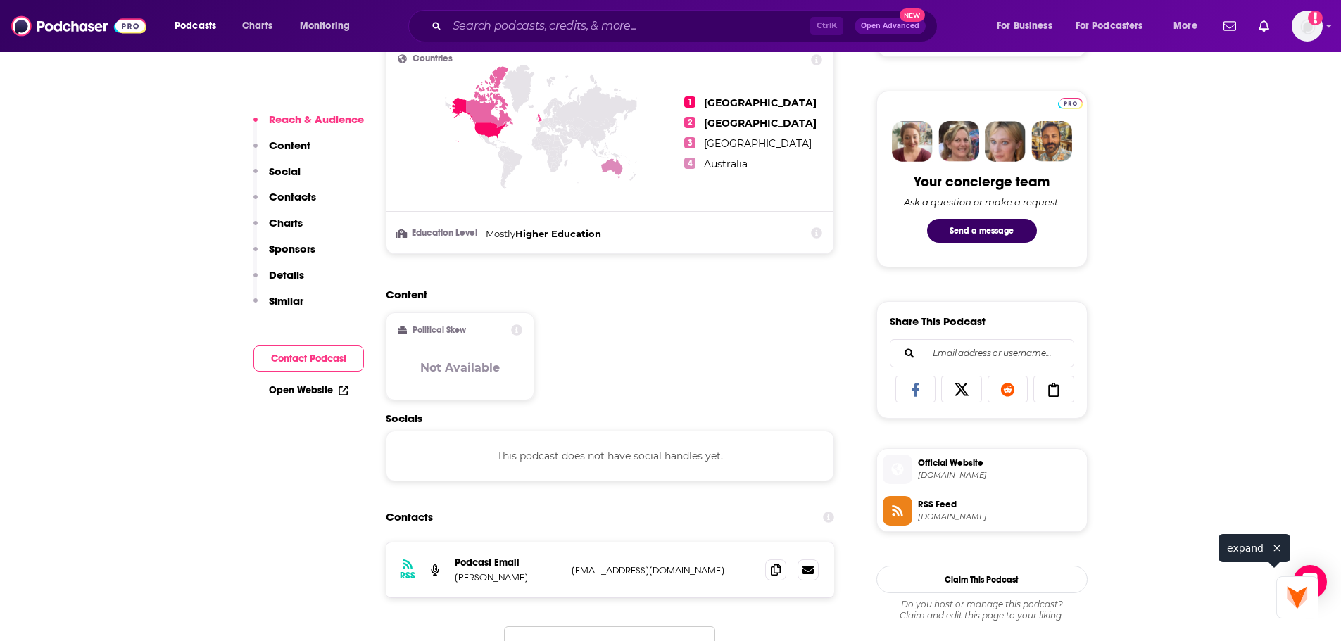
scroll to position [915, 0]
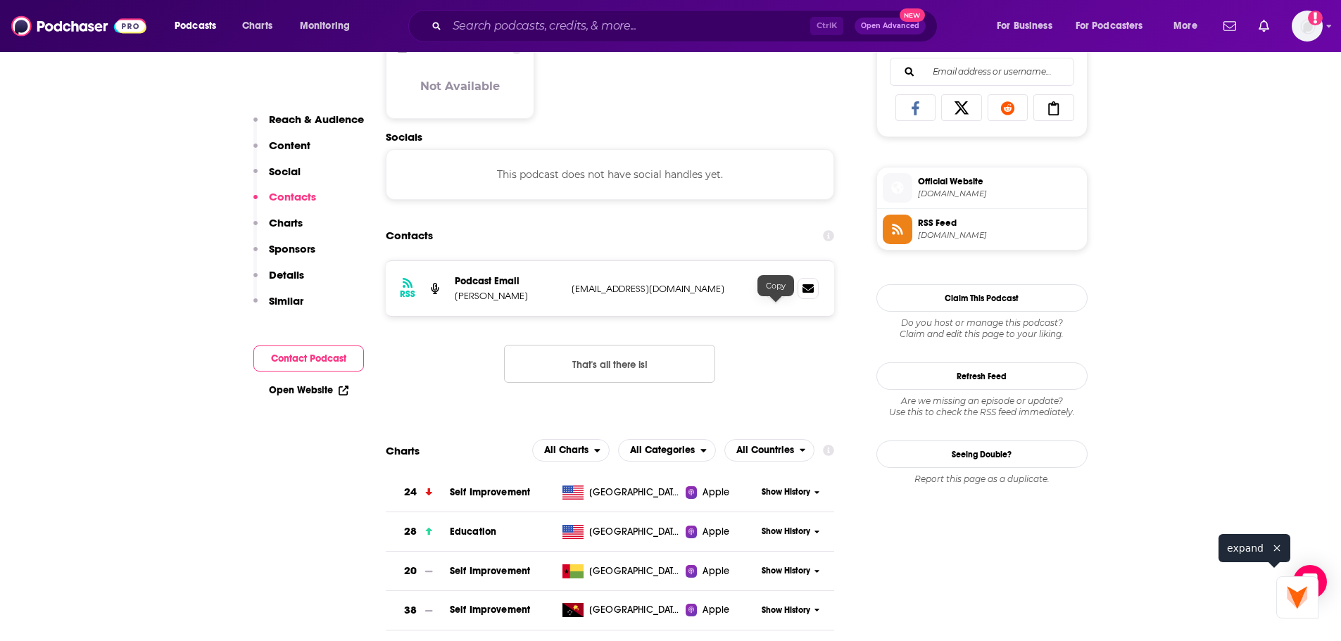
click at [780, 293] on icon at bounding box center [776, 287] width 10 height 11
click at [475, 302] on p "Pete Walkey" at bounding box center [508, 296] width 106 height 12
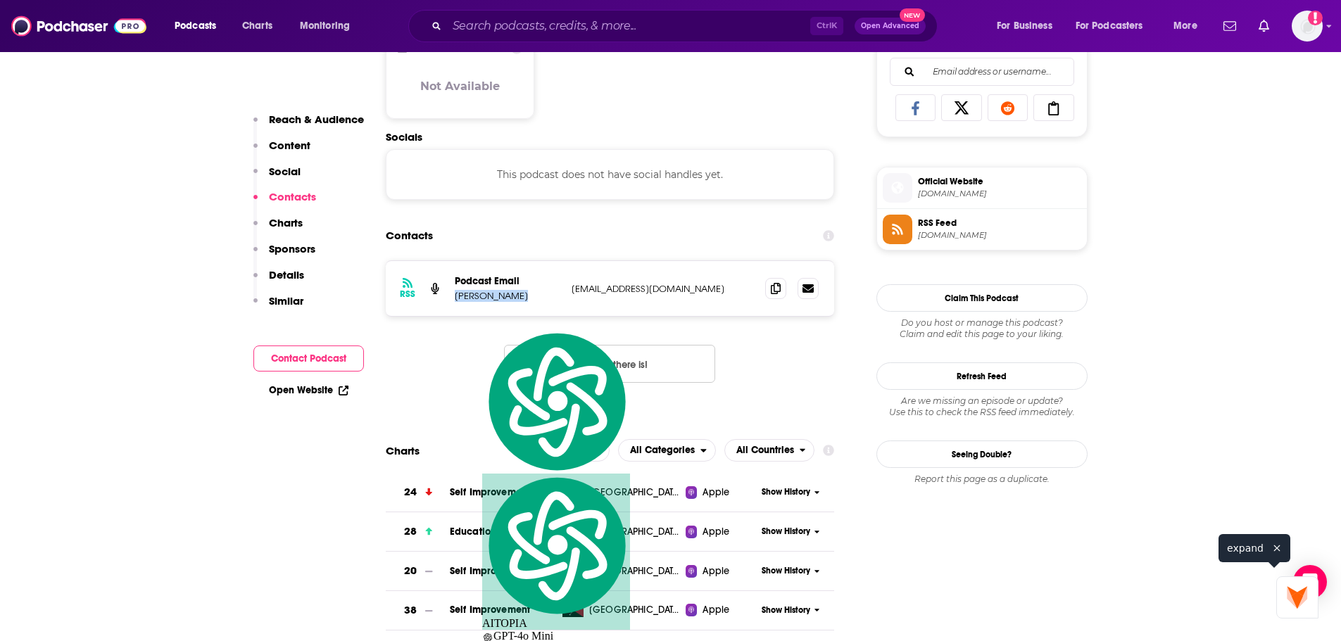
copy p "Pete Walkey"
drag, startPoint x: 1205, startPoint y: 320, endPoint x: 1166, endPoint y: 303, distance: 43.2
click at [939, 188] on span "Official Website" at bounding box center [999, 181] width 163 height 13
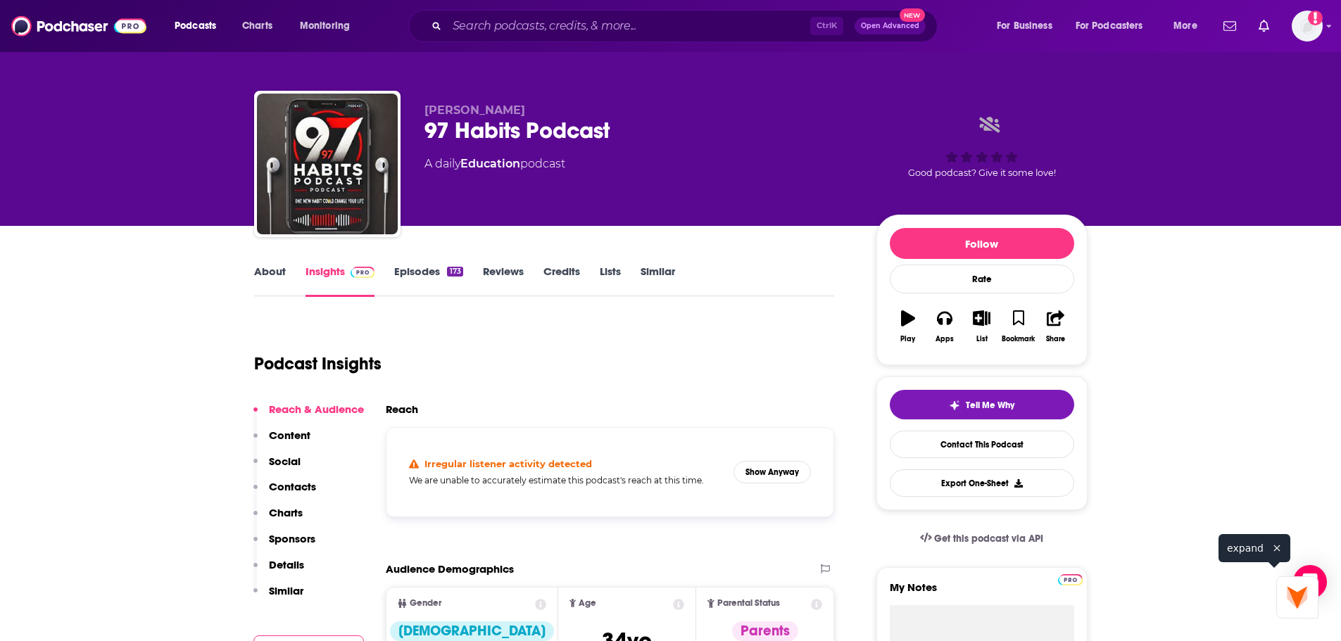
scroll to position [0, 0]
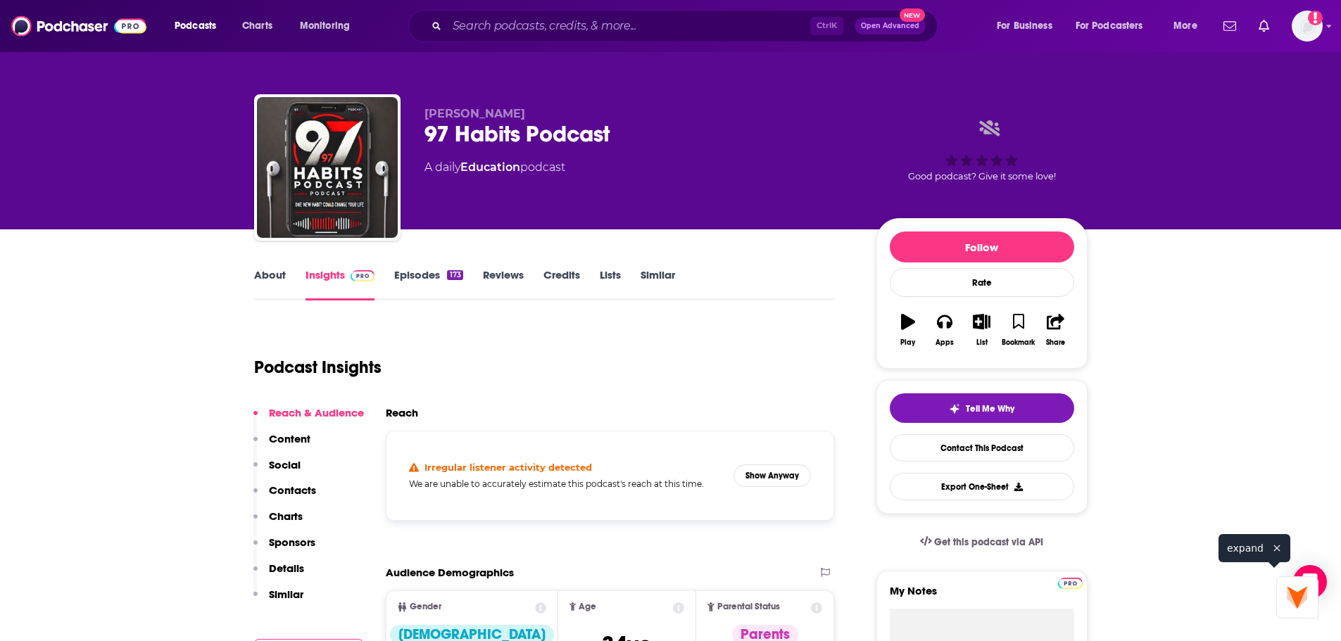
click at [426, 278] on link "Episodes 173" at bounding box center [428, 284] width 68 height 32
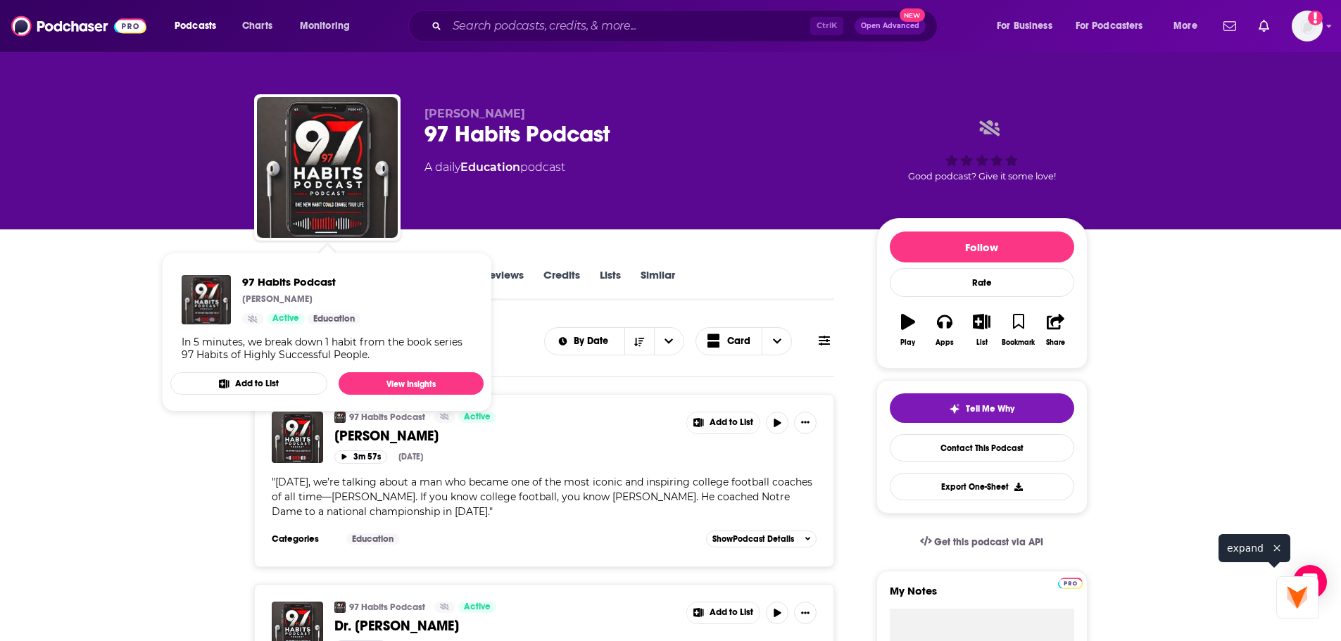
click at [498, 227] on div "Pete Walkey 97 Habits Podcast A daily Education podcast Good podcast? Give it s…" at bounding box center [755, 170] width 663 height 127
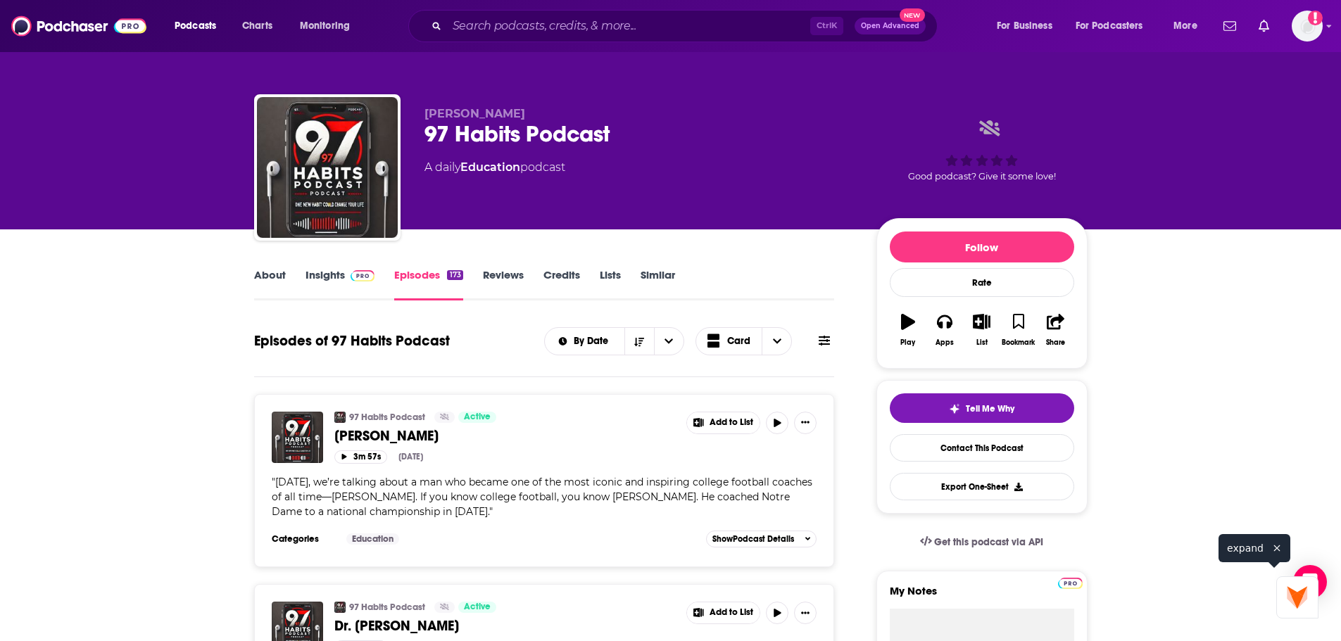
click at [341, 269] on link "Insights" at bounding box center [340, 284] width 70 height 32
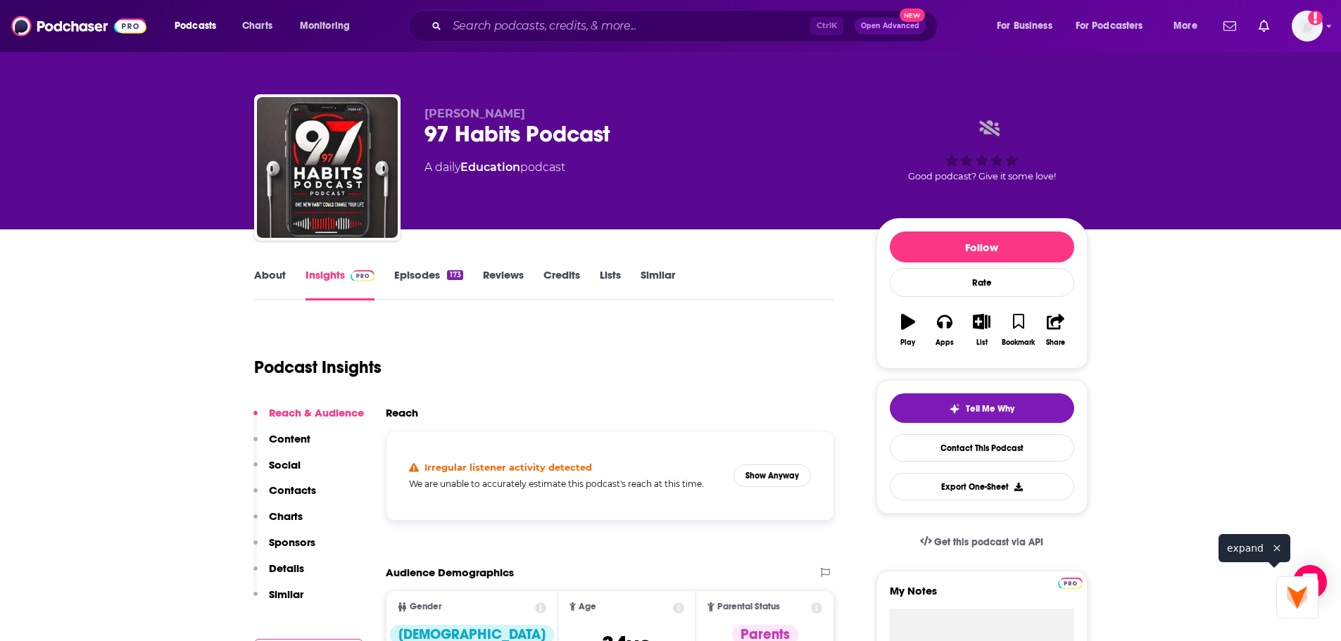
click at [283, 294] on link "About" at bounding box center [270, 284] width 32 height 32
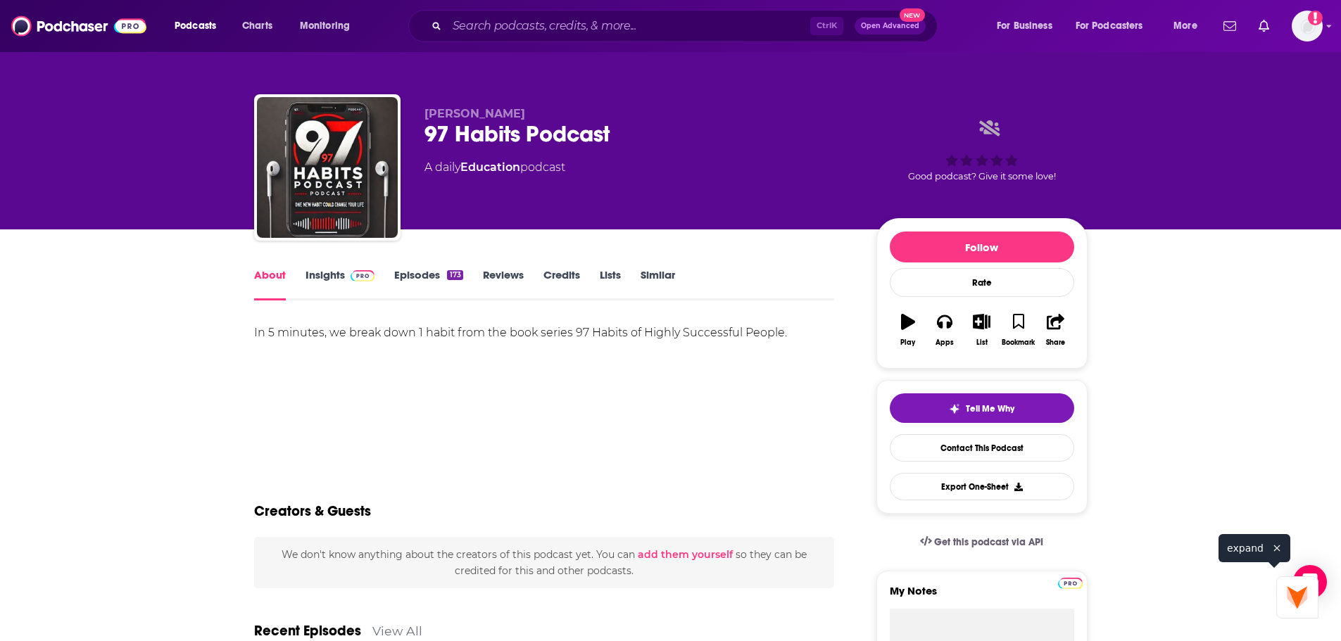
click at [588, 343] on div "In 5 minutes, we break down 1 habit from the book series 97 Habits of Highly Su…" at bounding box center [544, 333] width 581 height 20
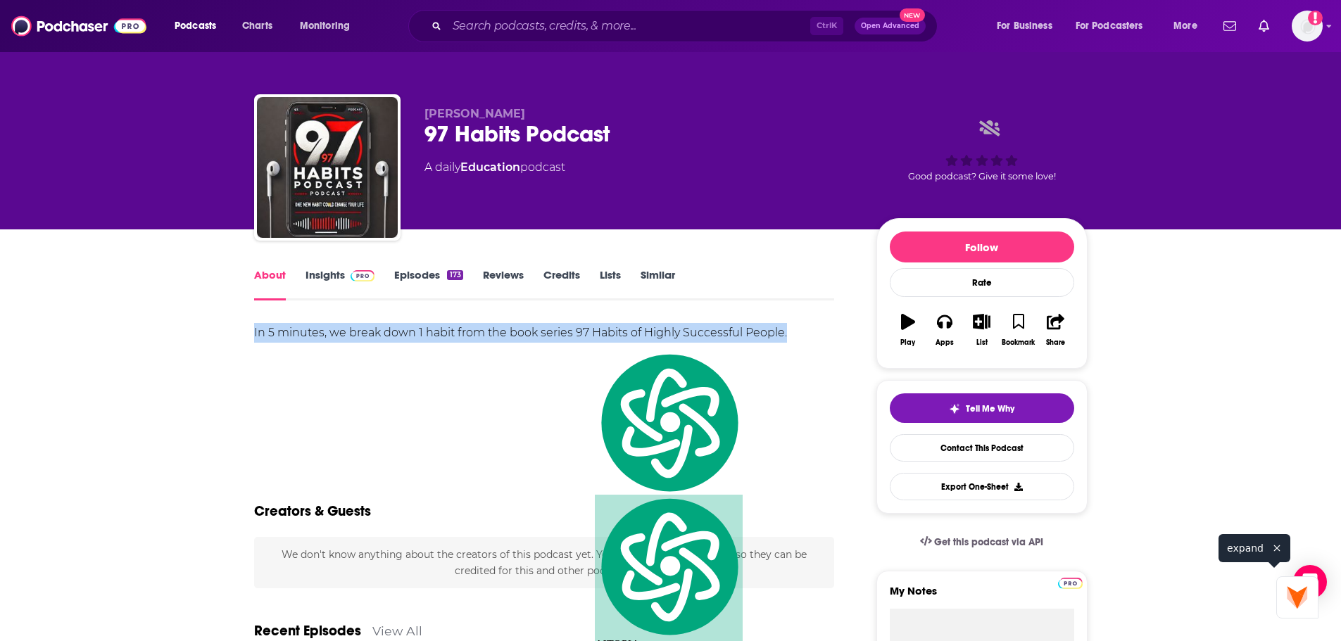
click at [588, 343] on div "In 5 minutes, we break down 1 habit from the book series 97 Habits of Highly Su…" at bounding box center [544, 333] width 581 height 20
copy div "In 5 minutes, we break down 1 habit from the book series 97 Habits of Highly Su…"
click at [944, 327] on icon "button" at bounding box center [944, 321] width 15 height 15
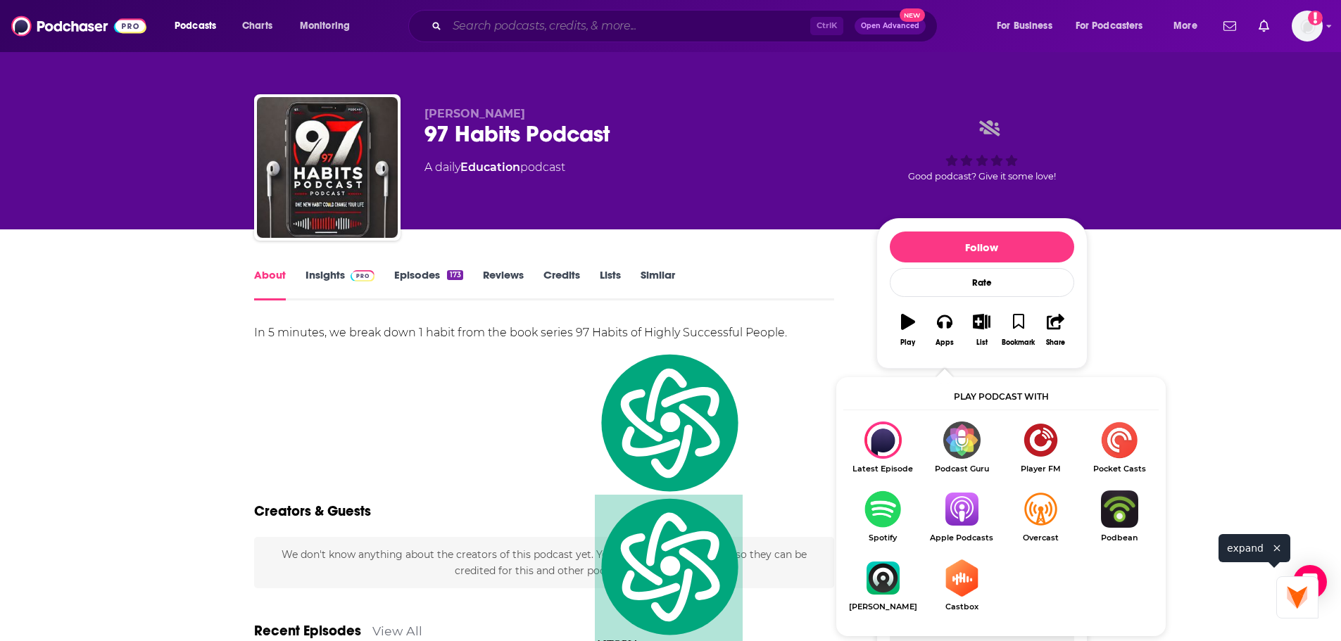
click at [540, 23] on input "Search podcasts, credits, & more..." at bounding box center [628, 26] width 363 height 23
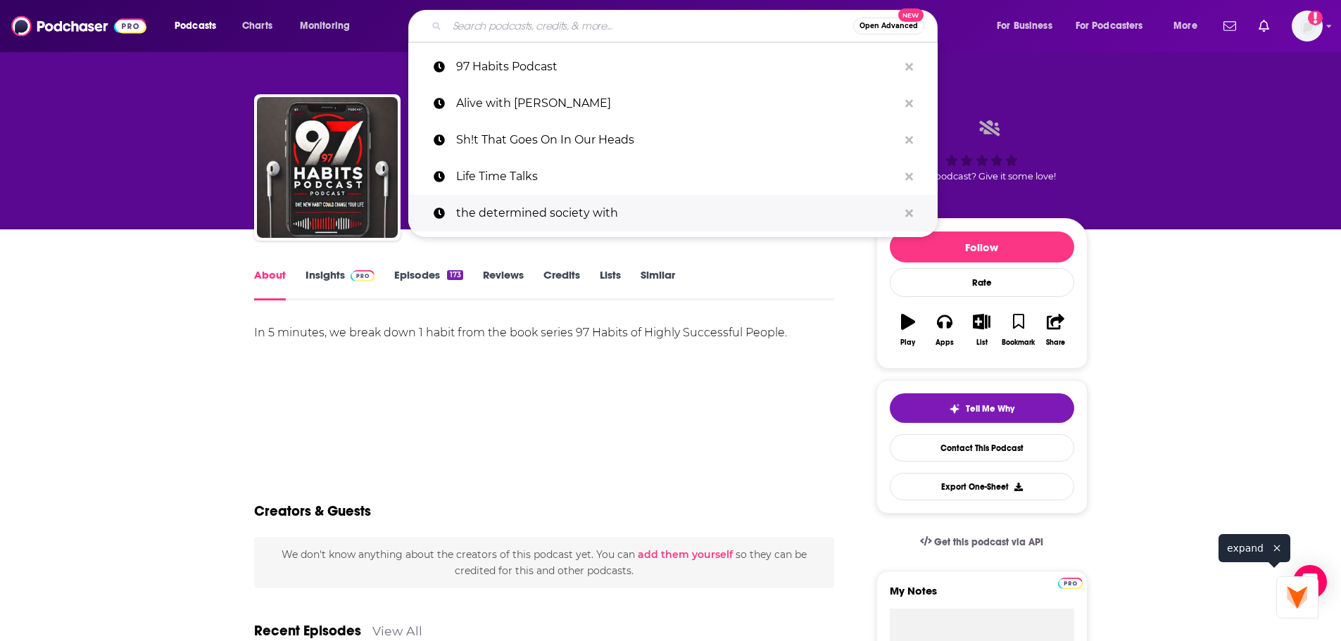
click at [661, 224] on p "the determined society with" at bounding box center [677, 213] width 442 height 37
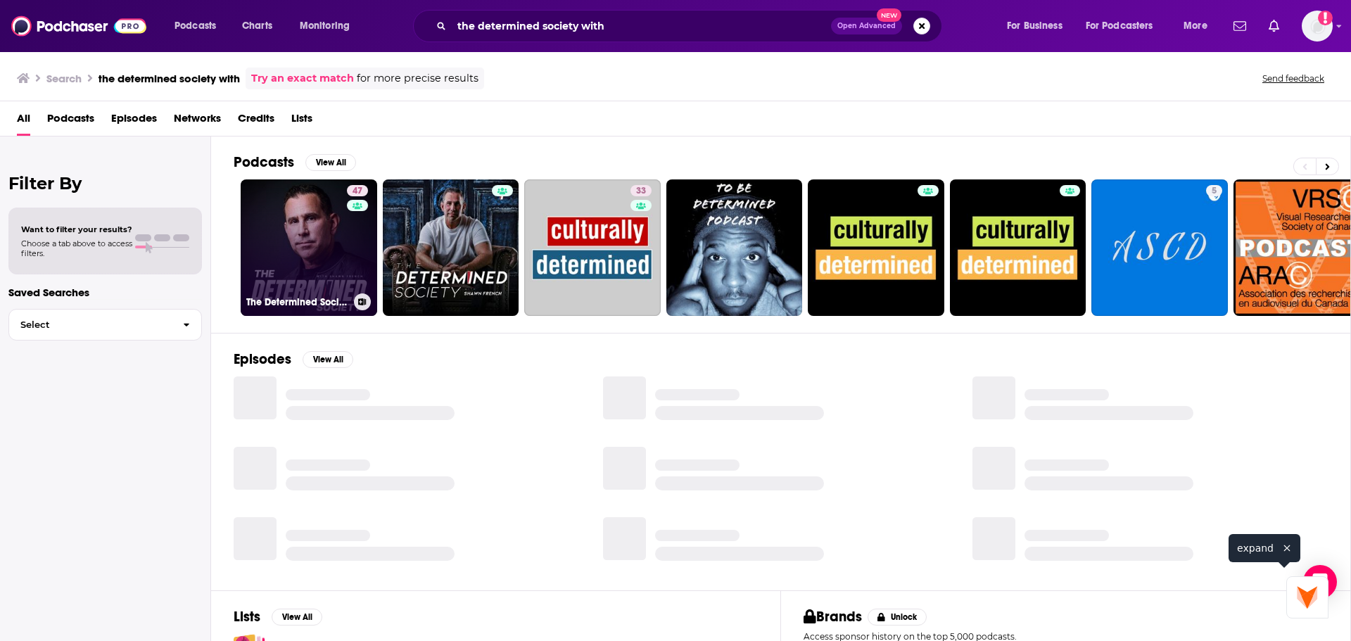
click at [326, 254] on link "47 The Determined Society with [PERSON_NAME]" at bounding box center [309, 247] width 137 height 137
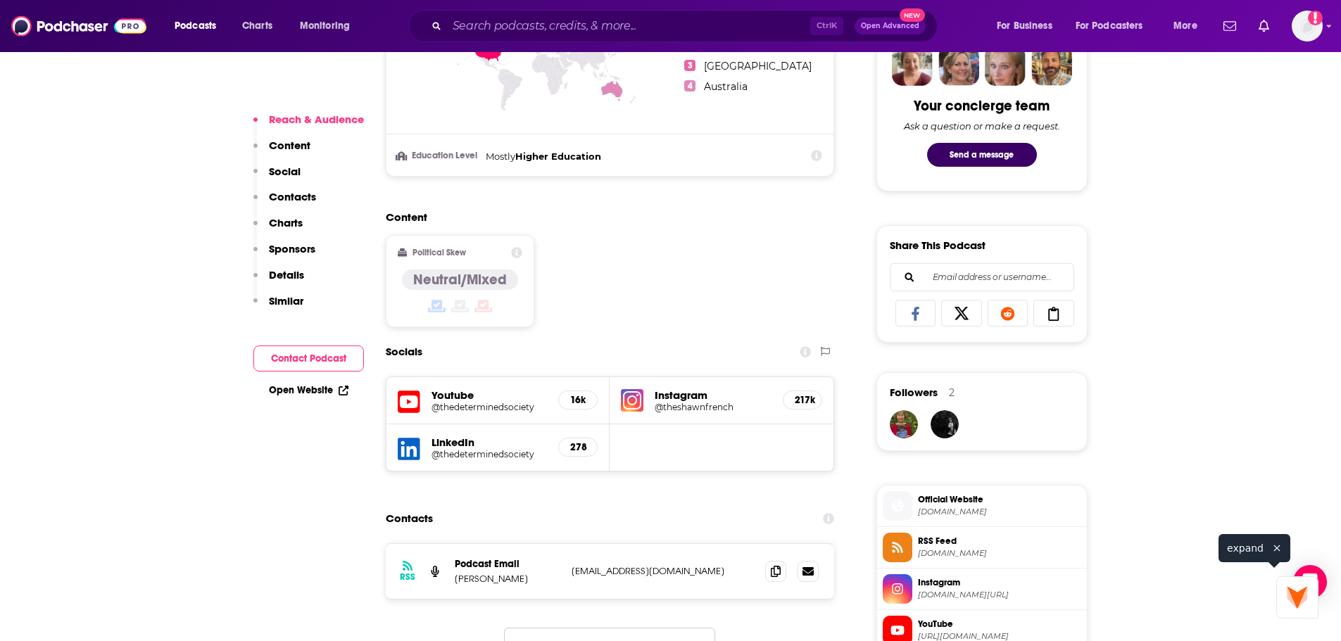
scroll to position [915, 0]
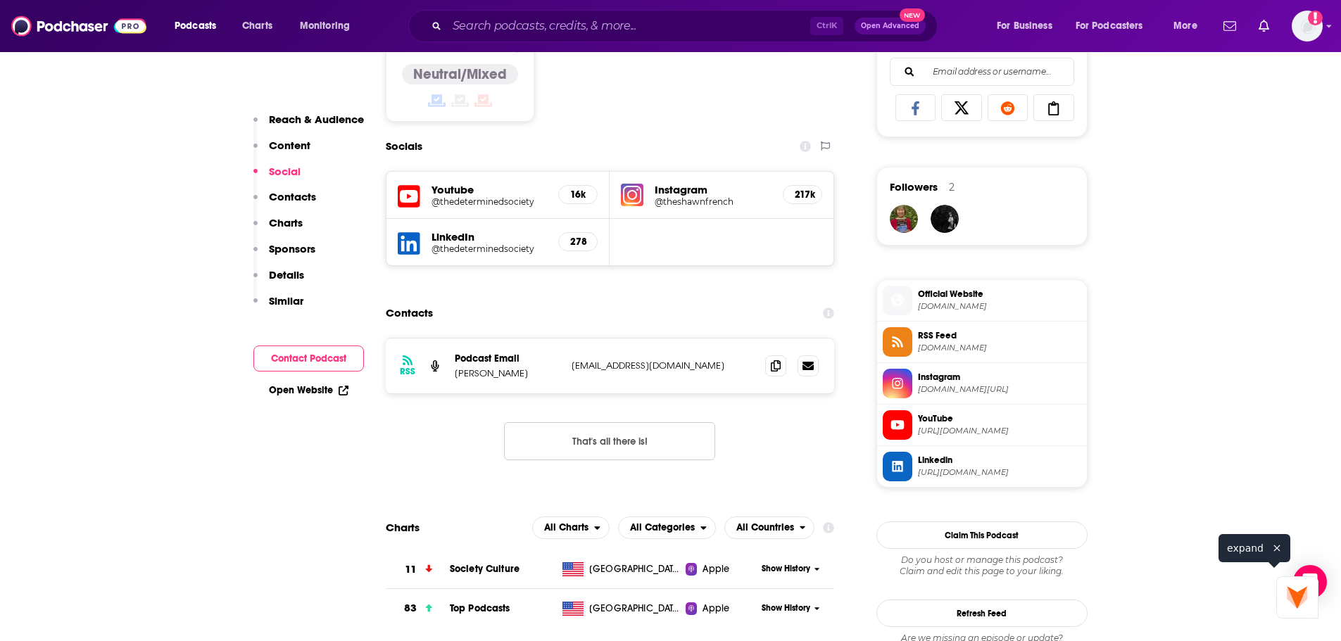
click at [472, 379] on p "[PERSON_NAME]" at bounding box center [508, 373] width 106 height 12
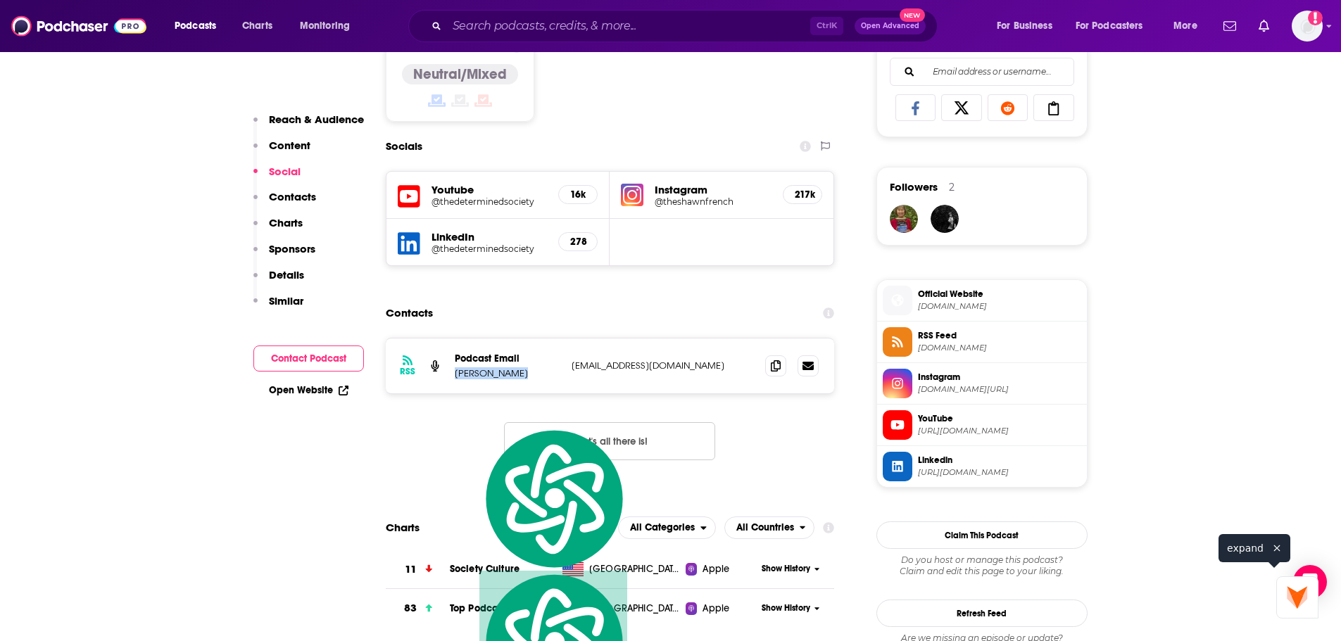
copy p "[PERSON_NAME]"
click at [575, 393] on div "RSS Podcast Email Shawn French Shawnmf32@gmail.com Shawnmf32@gmail.com" at bounding box center [610, 365] width 449 height 55
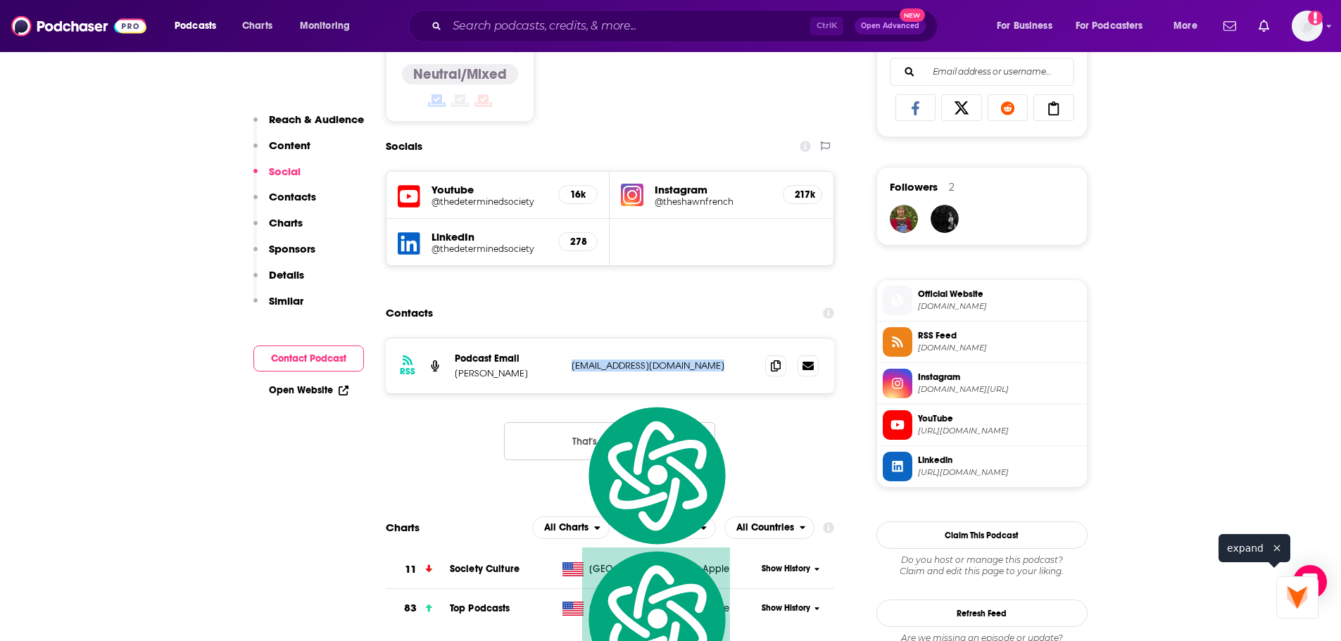
click at [927, 425] on span "YouTube" at bounding box center [999, 418] width 163 height 13
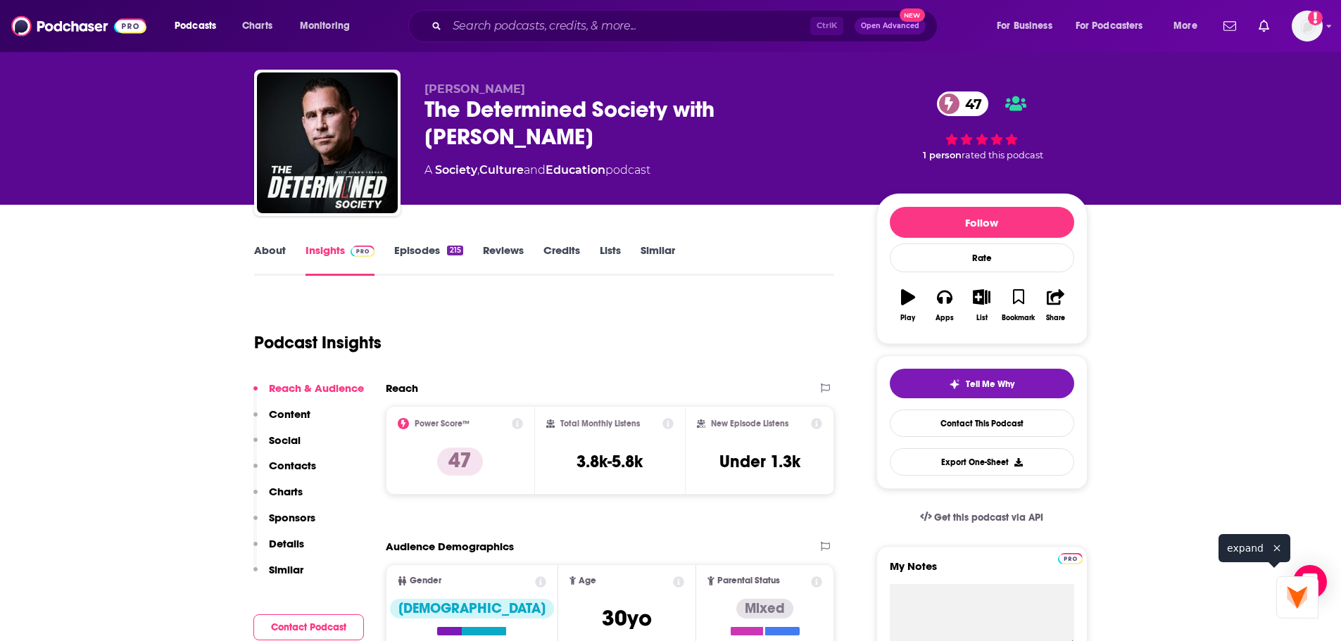
scroll to position [0, 0]
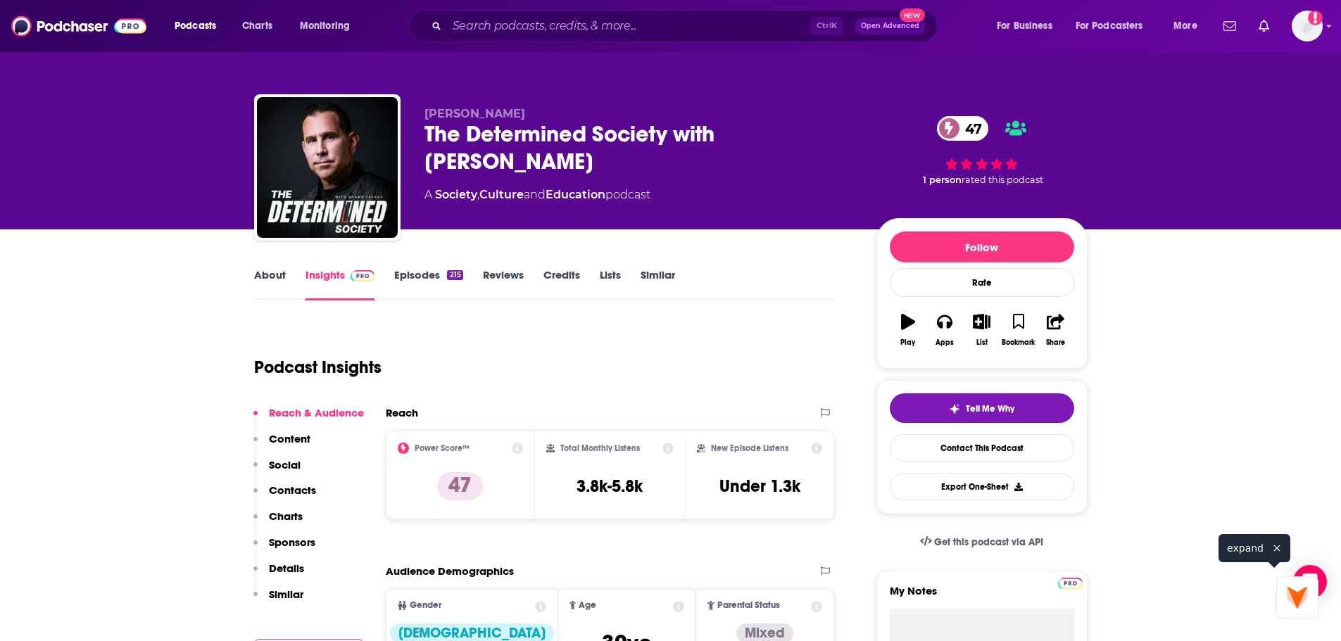
click at [284, 275] on link "About" at bounding box center [270, 284] width 32 height 32
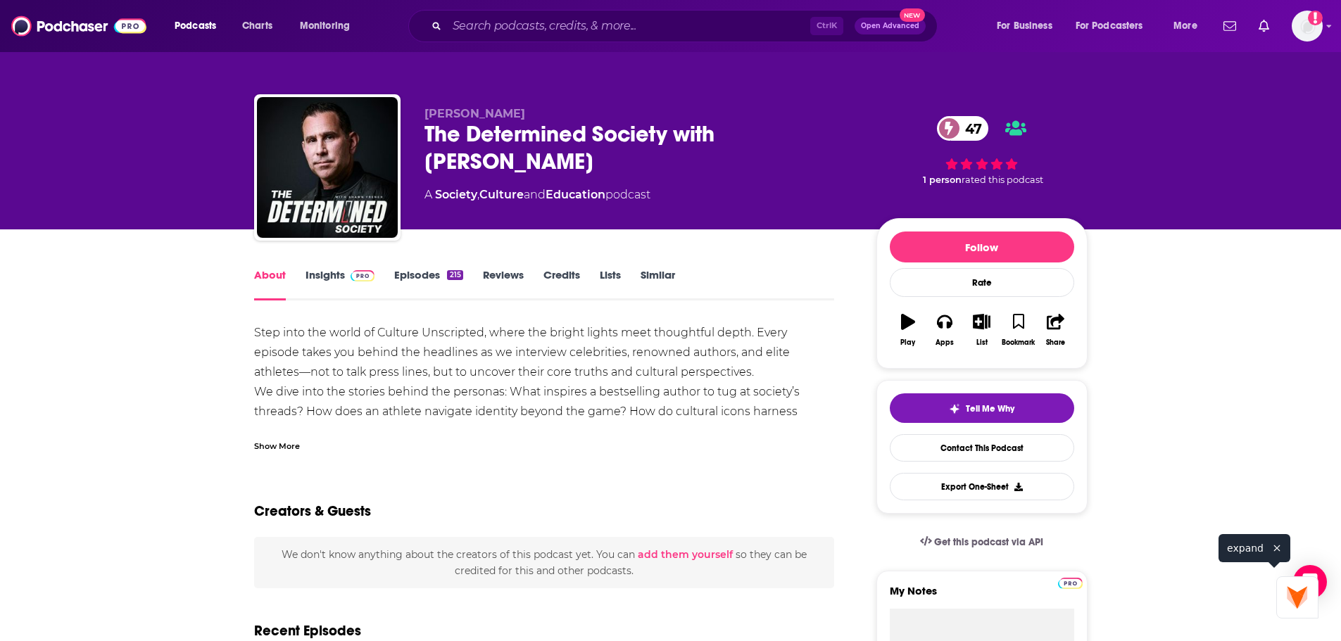
click at [296, 450] on div "Show More" at bounding box center [277, 444] width 46 height 13
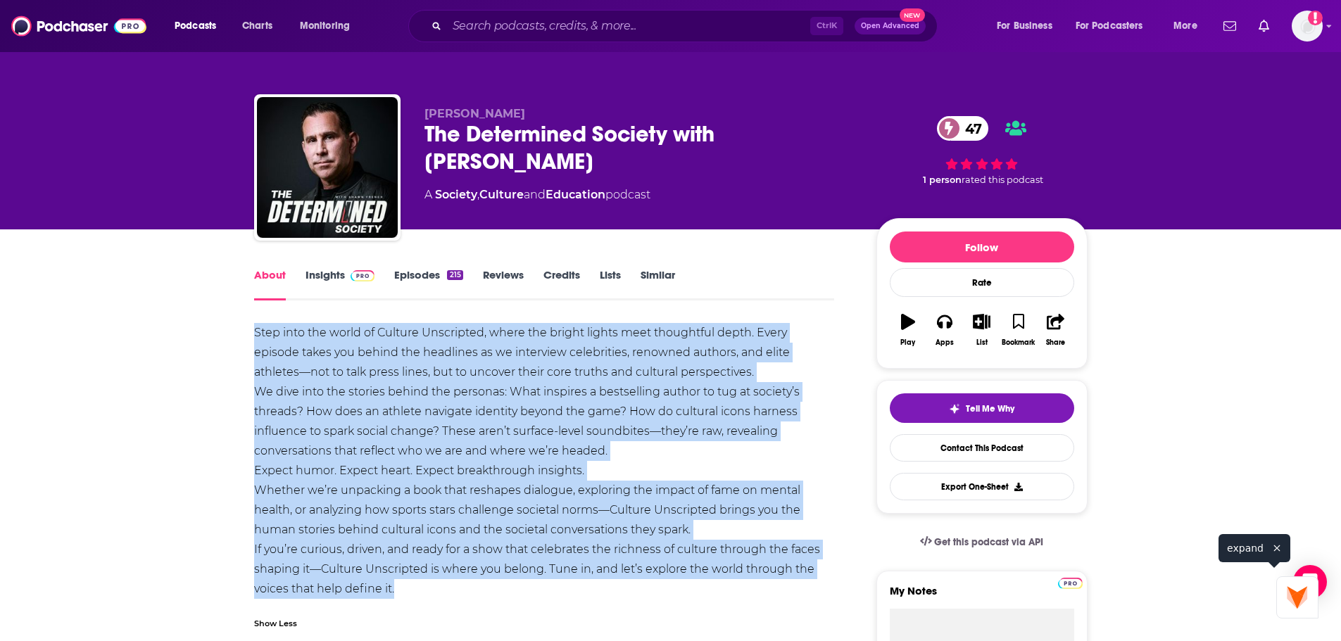
drag, startPoint x: 245, startPoint y: 332, endPoint x: 489, endPoint y: 595, distance: 359.0
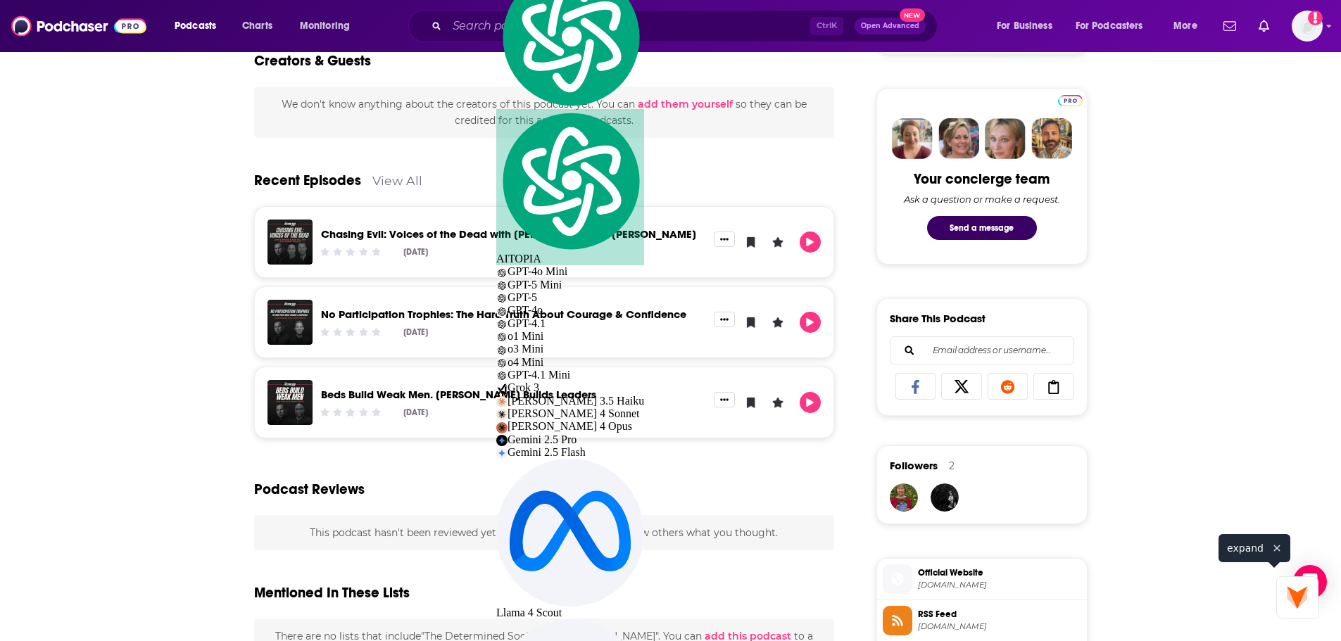
scroll to position [774, 0]
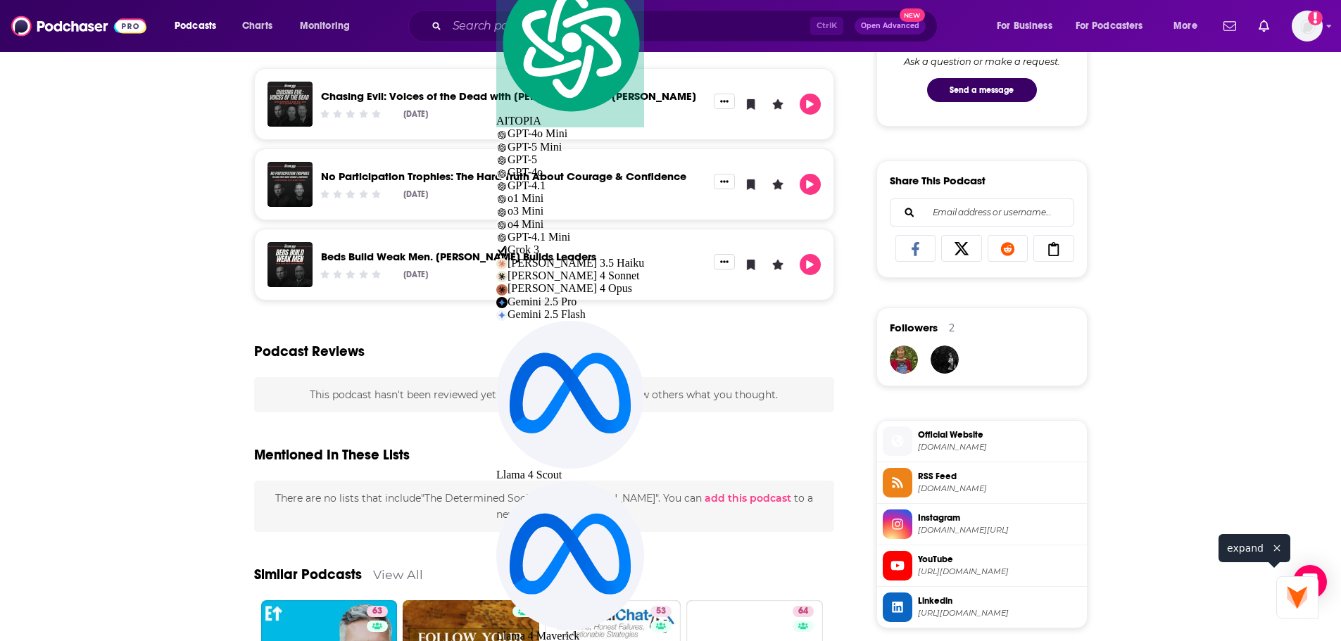
drag, startPoint x: 1172, startPoint y: 500, endPoint x: 1147, endPoint y: 463, distance: 44.1
click at [1172, 500] on div "About Insights Episodes 215 Reviews Credits Lists Similar Step into the world o…" at bounding box center [670, 291] width 1341 height 1673
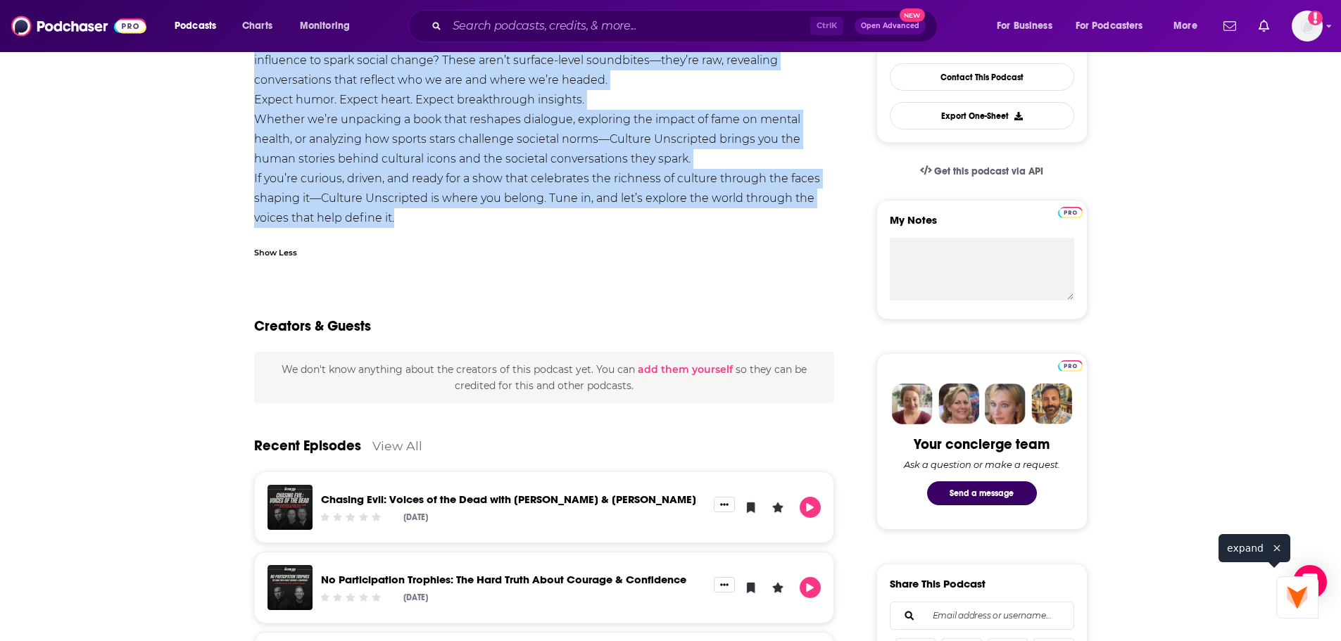
scroll to position [141, 0]
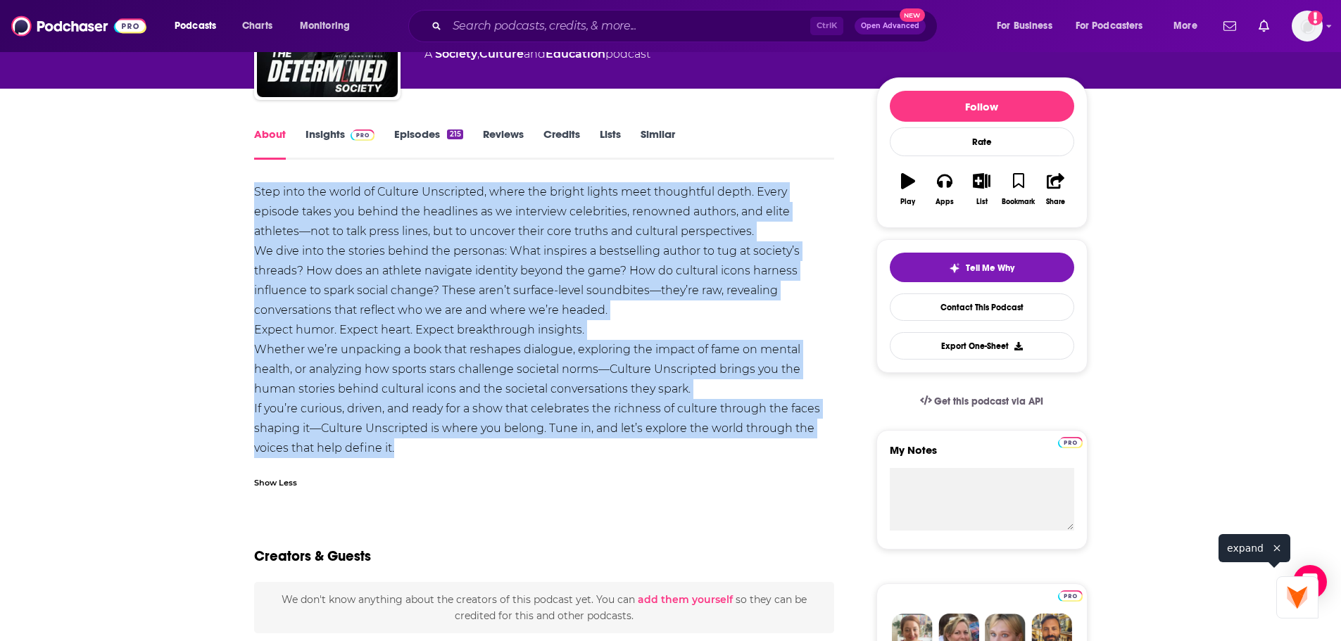
drag, startPoint x: 403, startPoint y: 172, endPoint x: 239, endPoint y: 201, distance: 165.7
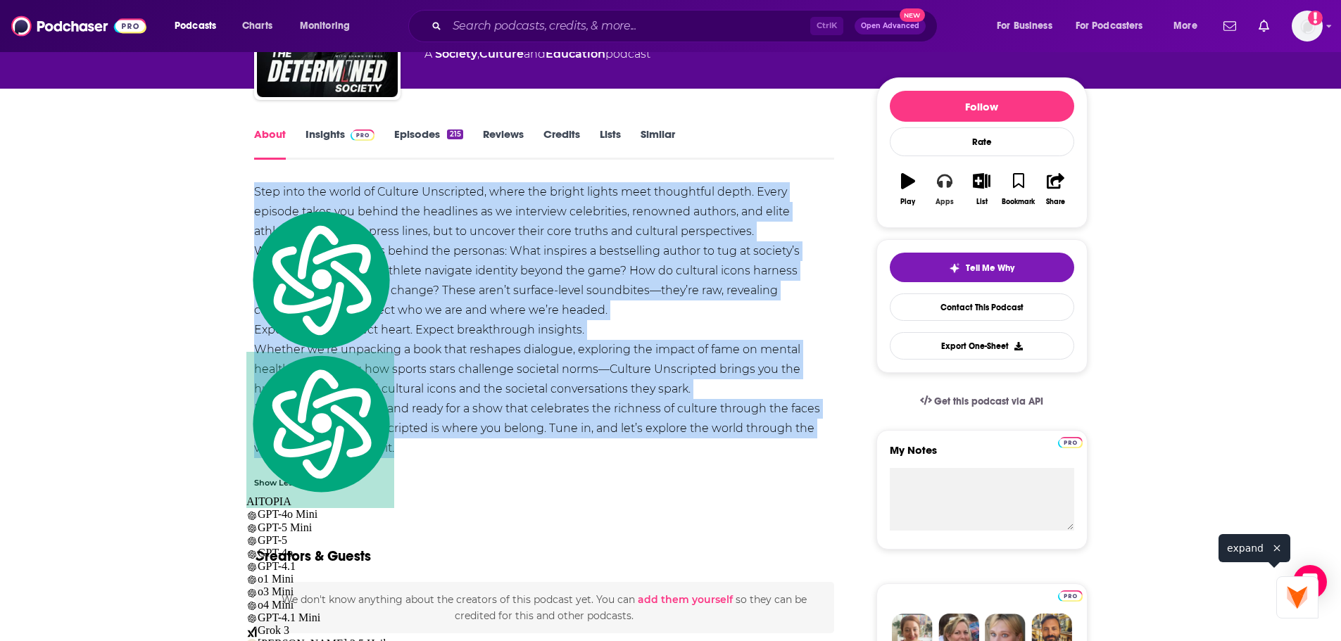
drag, startPoint x: 954, startPoint y: 190, endPoint x: 968, endPoint y: 189, distance: 13.4
click at [955, 189] on button "Apps" at bounding box center [944, 189] width 37 height 51
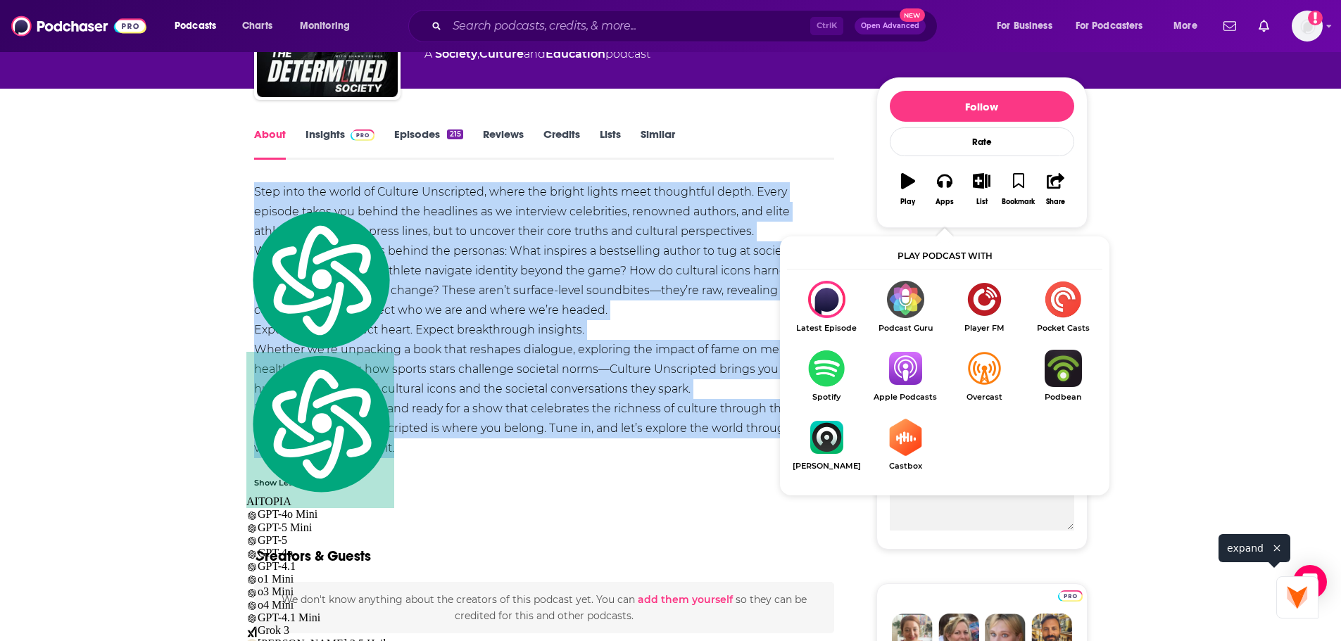
click at [904, 372] on img "Show Listen On dropdown" at bounding box center [905, 368] width 79 height 37
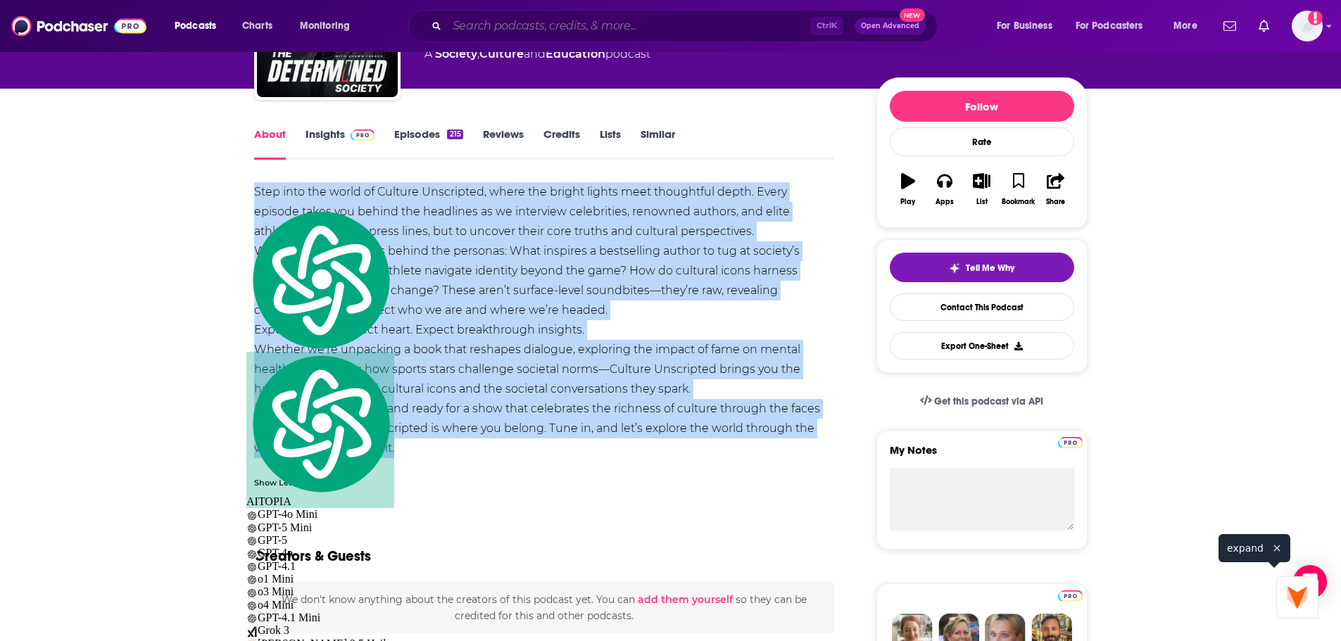
click at [733, 26] on input "Search podcasts, credits, & more..." at bounding box center [628, 26] width 363 height 23
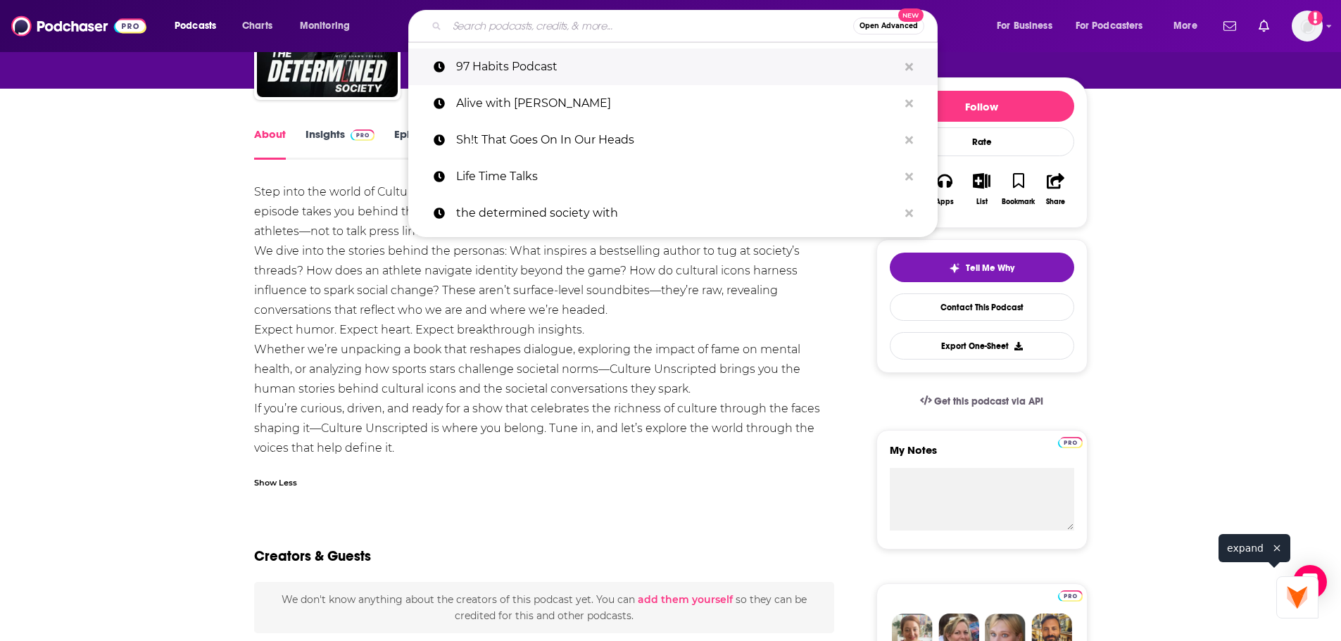
paste input "BeingBrigid Show"
type input "BeingBrigid Show"
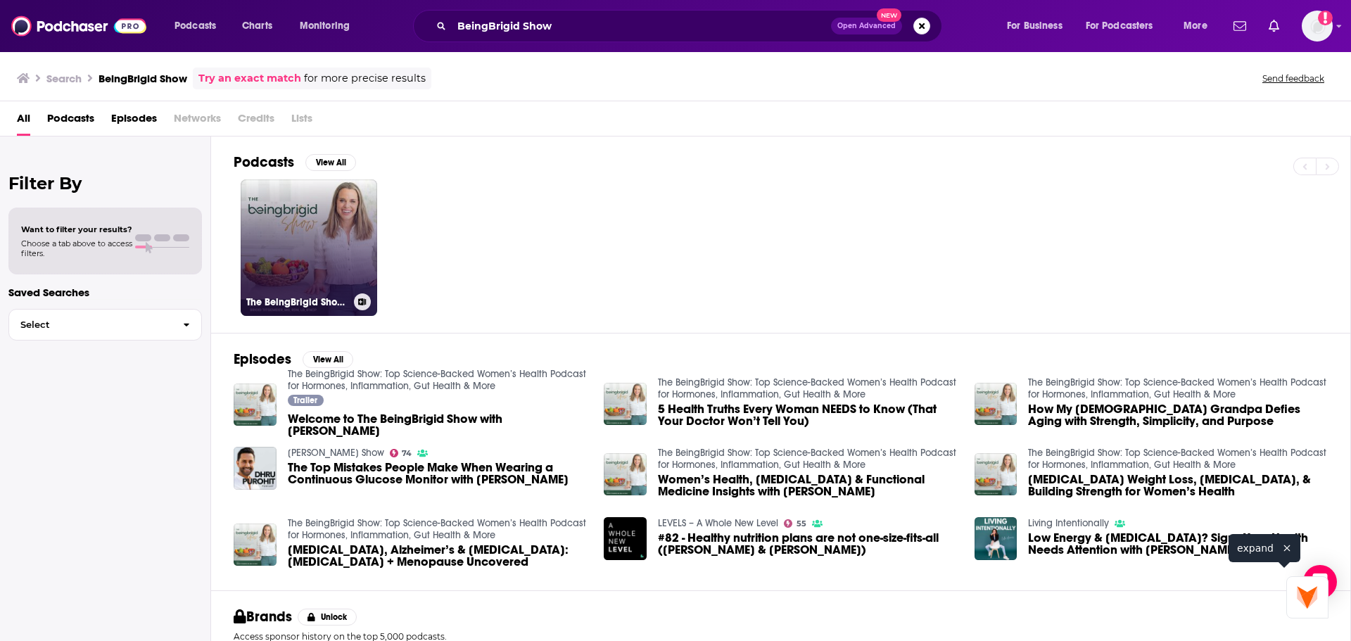
click at [327, 232] on link "The BeingBrigid Show: Top Science-Backed Women’s Health Podcast for Hormones, I…" at bounding box center [309, 247] width 137 height 137
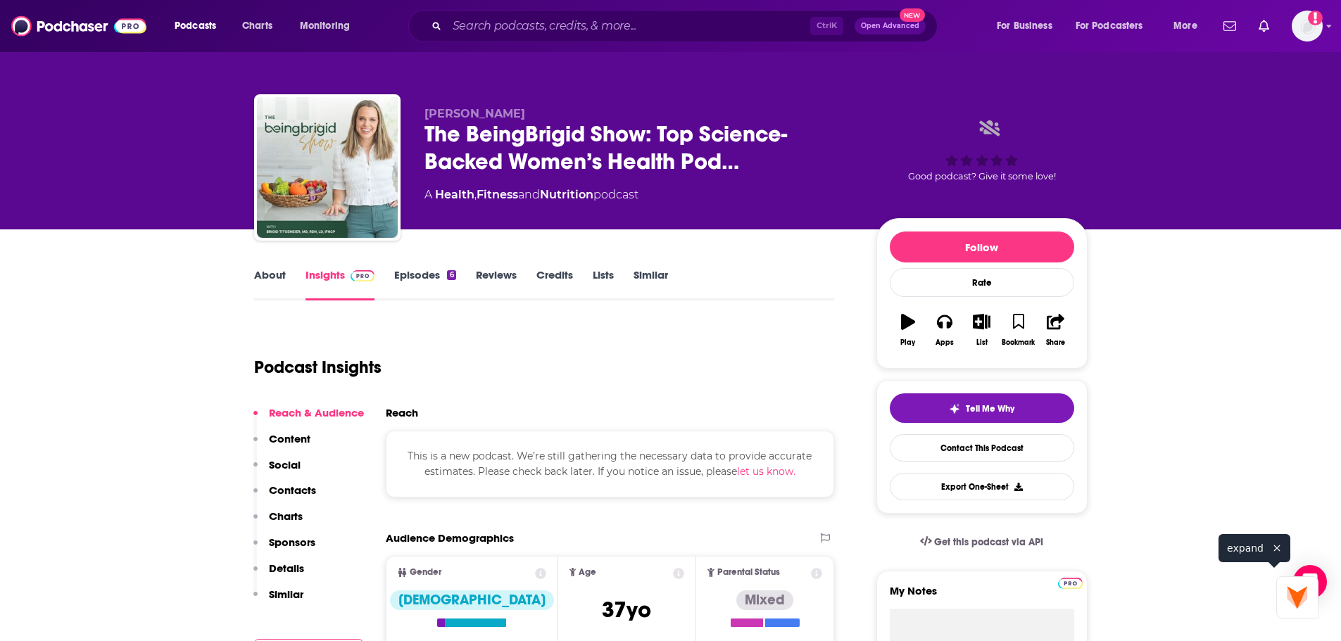
click at [282, 277] on link "About" at bounding box center [270, 284] width 32 height 32
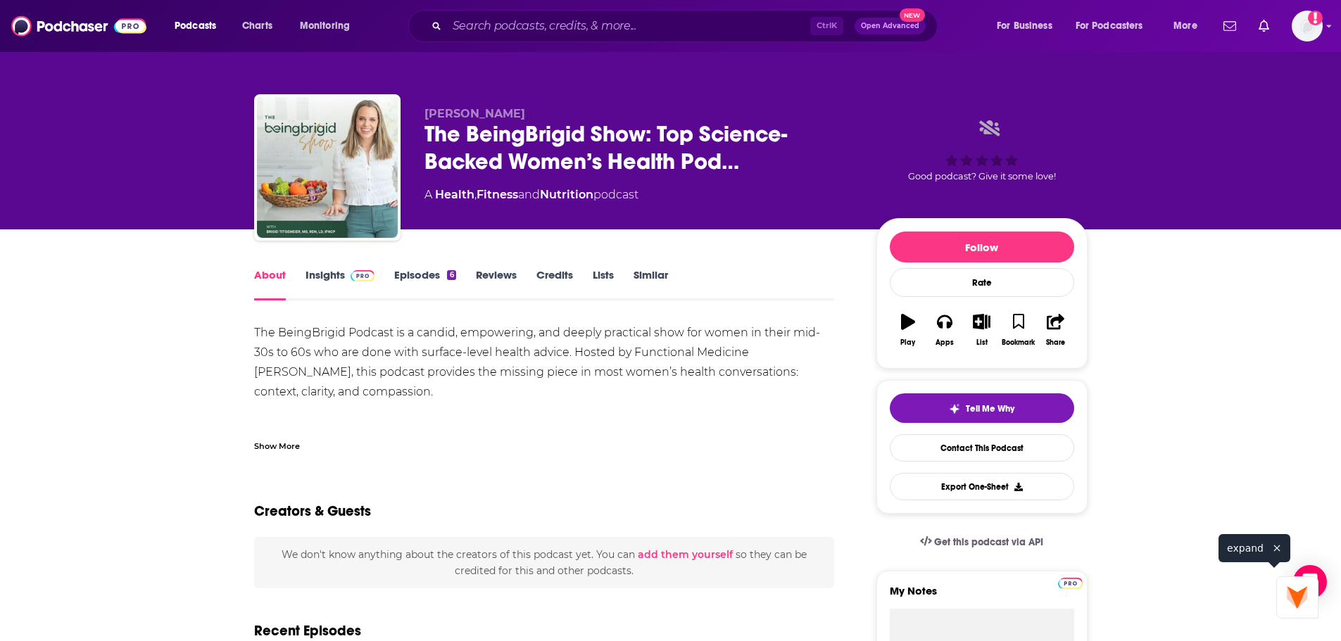
click at [270, 451] on div "Show More" at bounding box center [277, 444] width 46 height 13
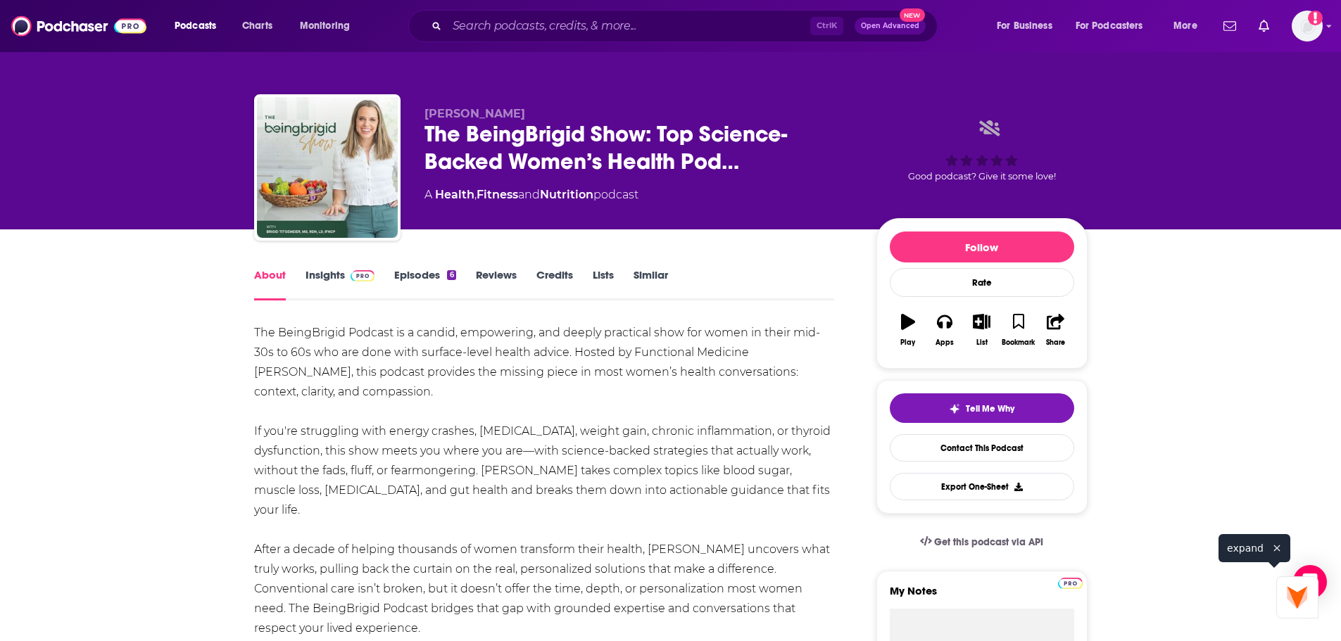
click at [313, 333] on div "The BeingBrigid Podcast is a candid, empowering, and deeply practical show for …" at bounding box center [544, 648] width 581 height 650
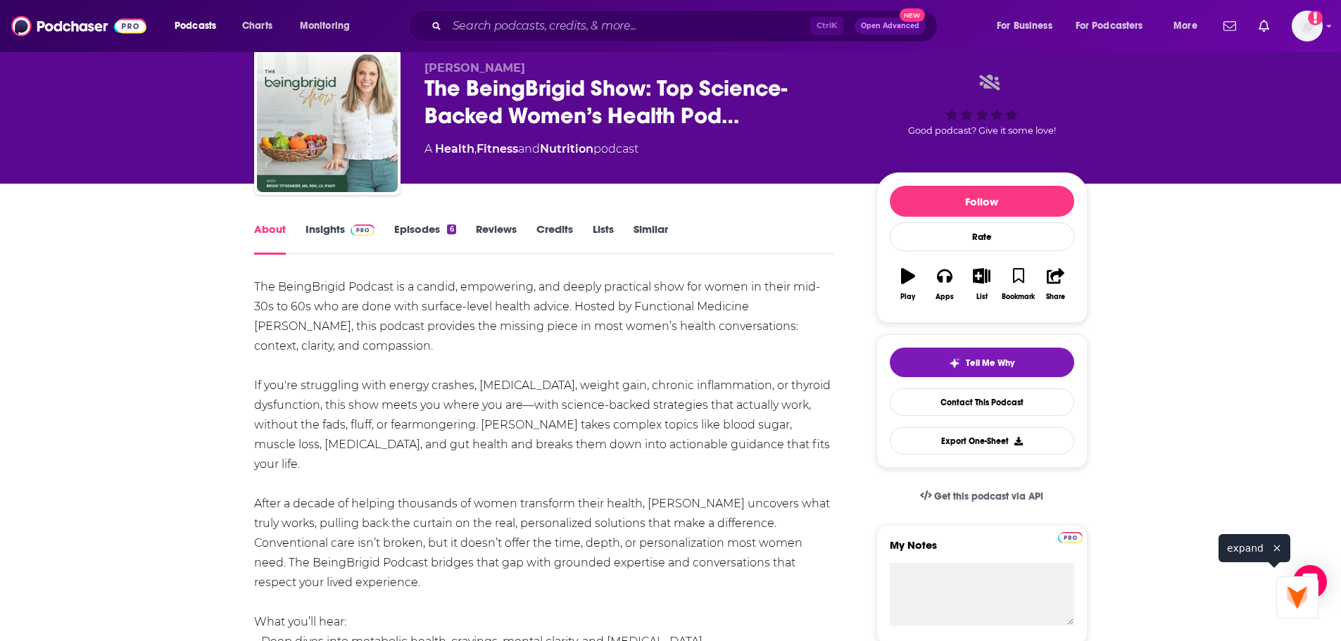
scroll to position [70, 0]
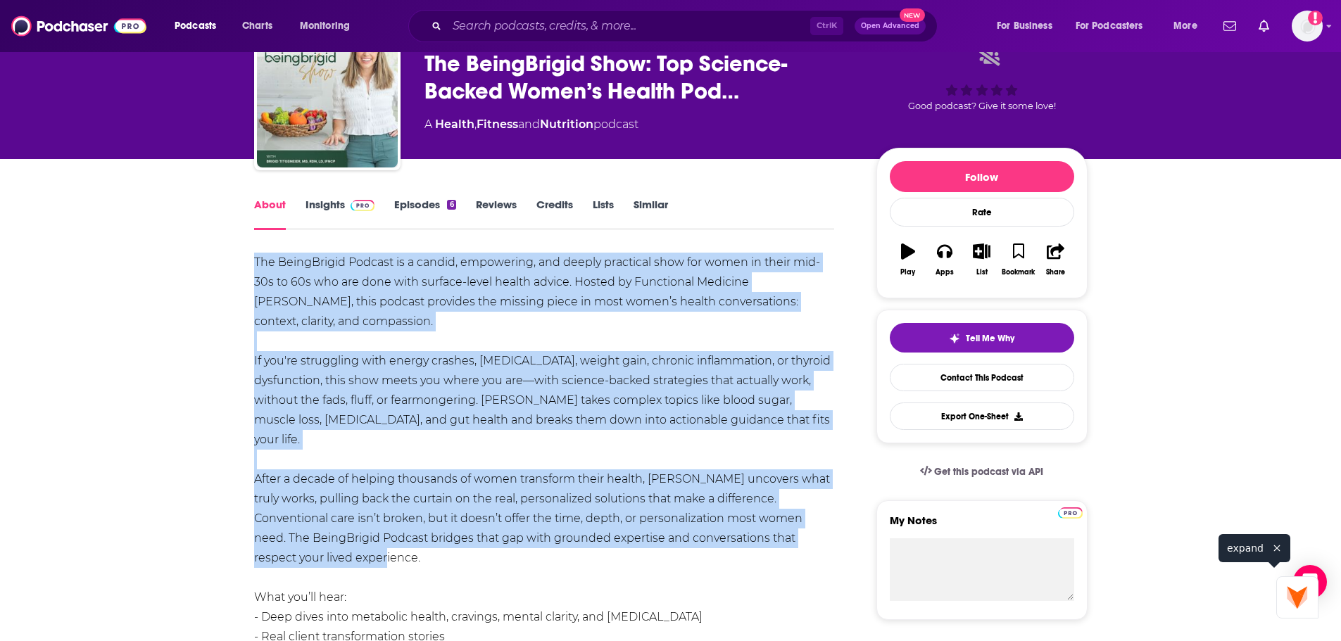
drag, startPoint x: 253, startPoint y: 255, endPoint x: 839, endPoint y: 529, distance: 646.9
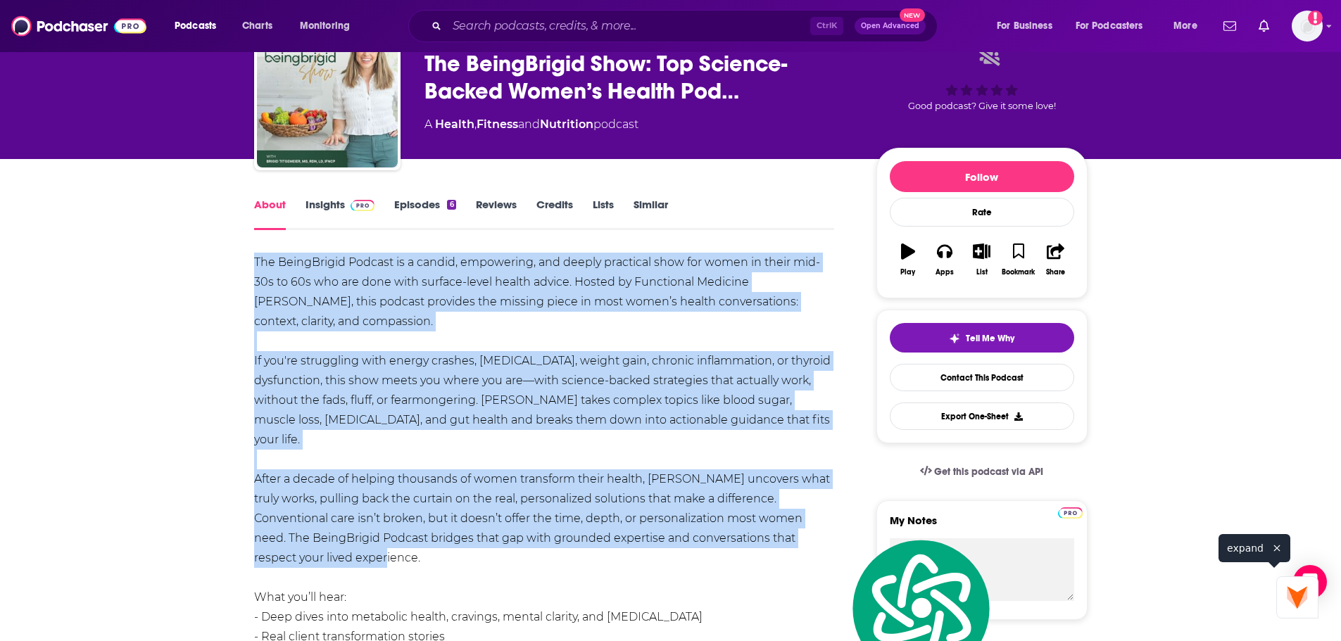
scroll to position [352, 0]
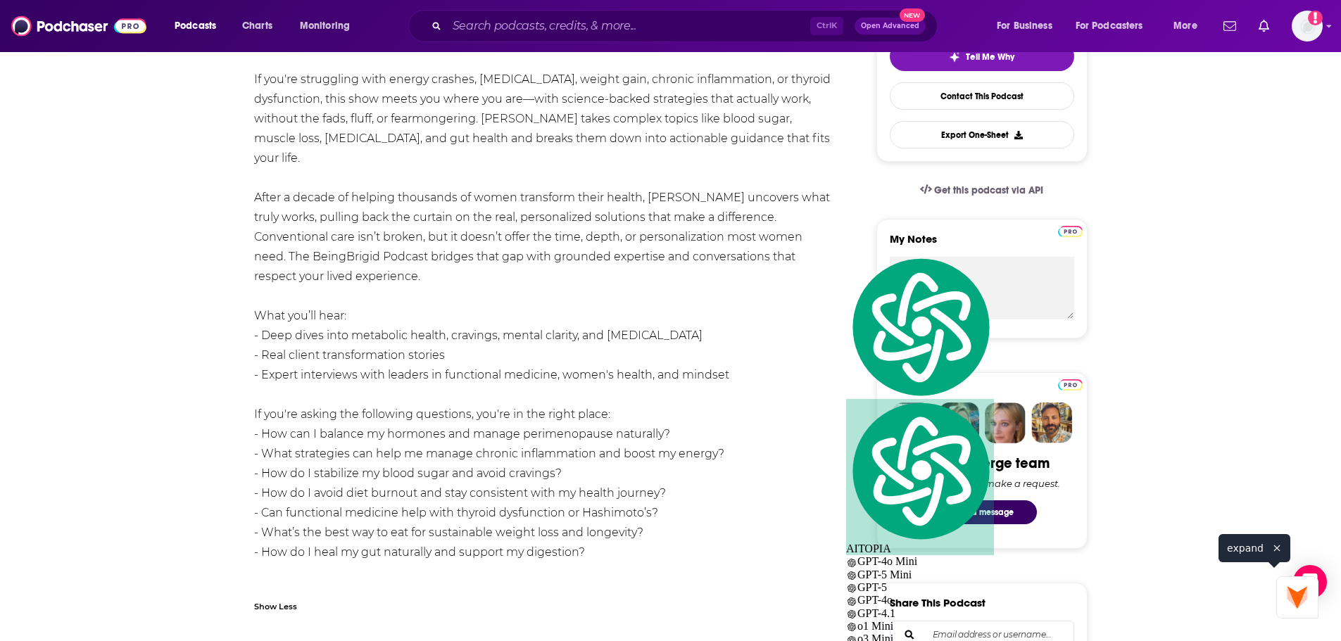
click at [536, 555] on div "The BeingBrigid Podcast is a candid, empowering, and deeply practical show for …" at bounding box center [544, 296] width 581 height 650
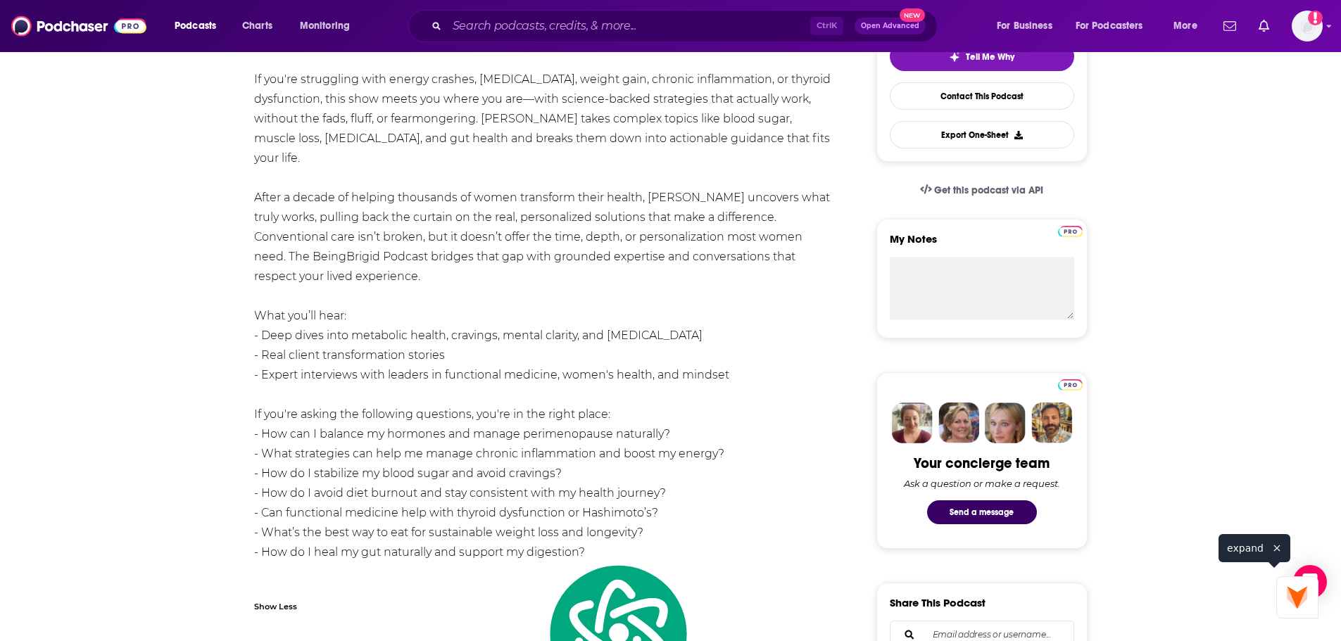
click at [536, 555] on div "The BeingBrigid Podcast is a candid, empowering, and deeply practical show for …" at bounding box center [544, 296] width 581 height 650
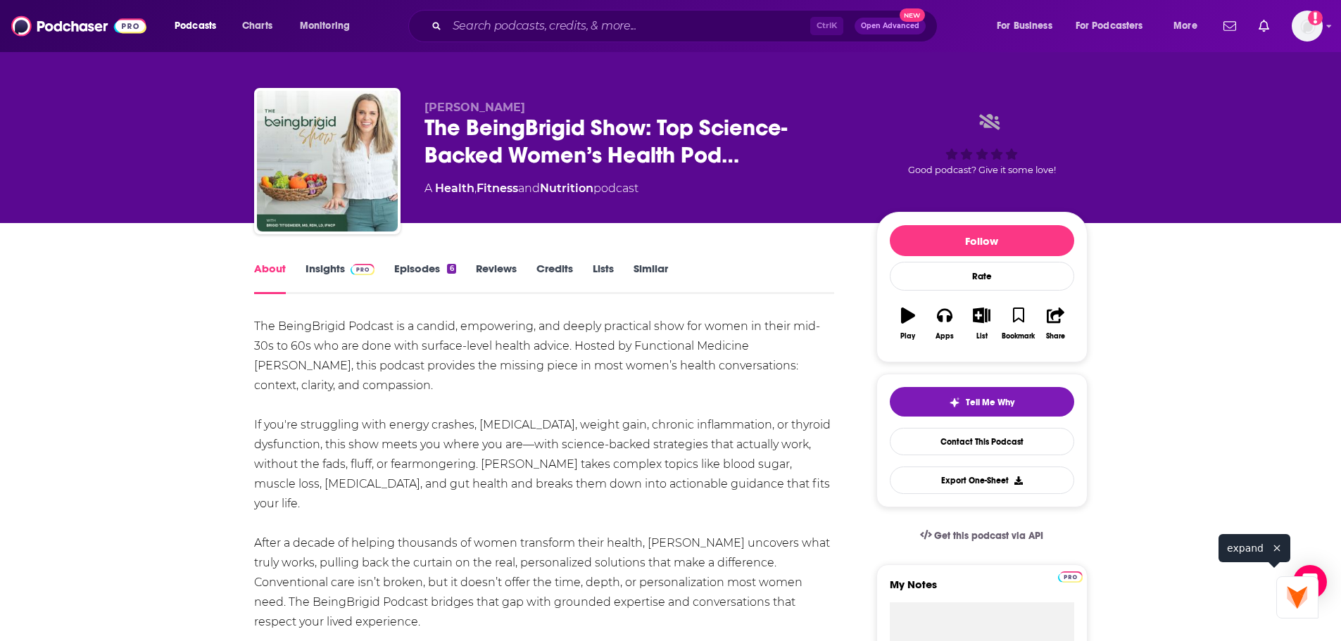
scroll to position [0, 0]
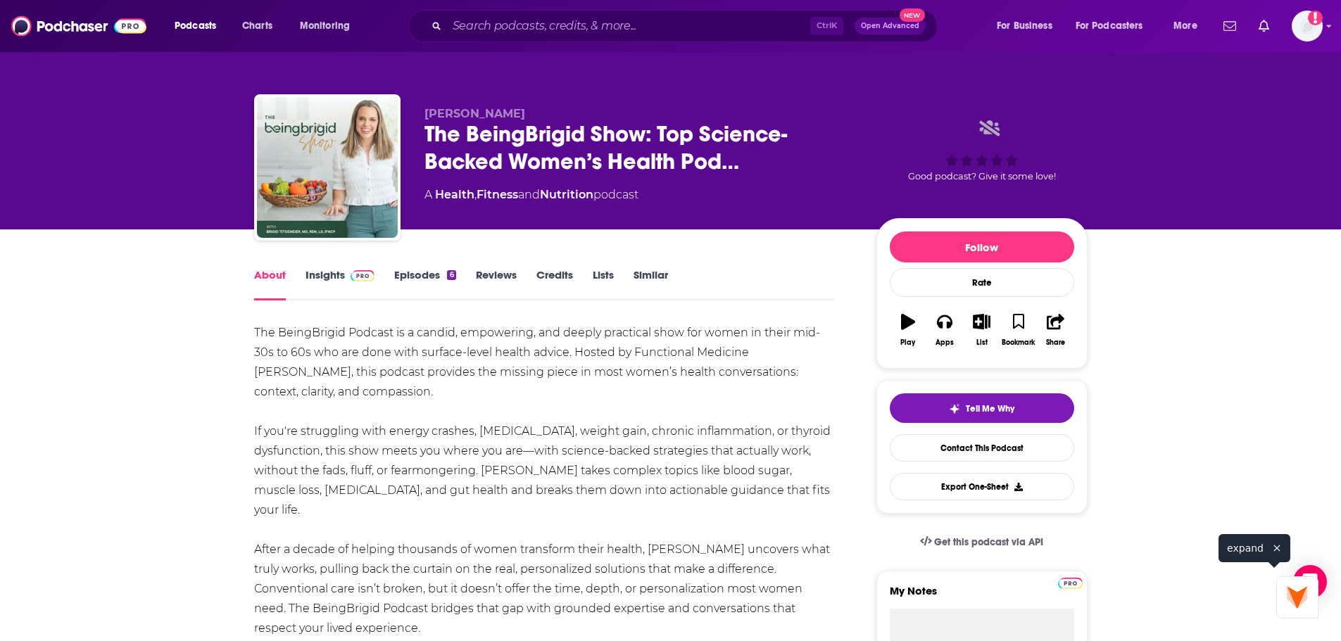
click at [976, 329] on icon "button" at bounding box center [982, 321] width 18 height 15
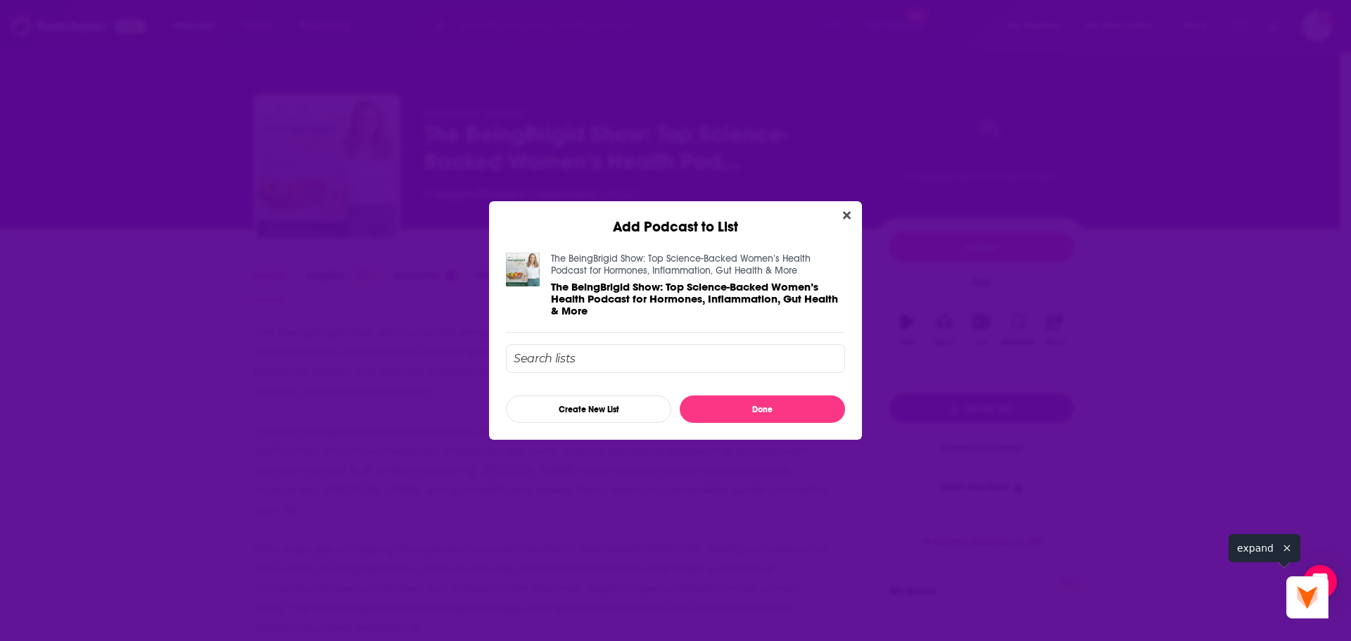
click at [844, 220] on div "Add Podcast to List" at bounding box center [675, 218] width 373 height 34
click at [847, 213] on button "Close" at bounding box center [846, 216] width 19 height 18
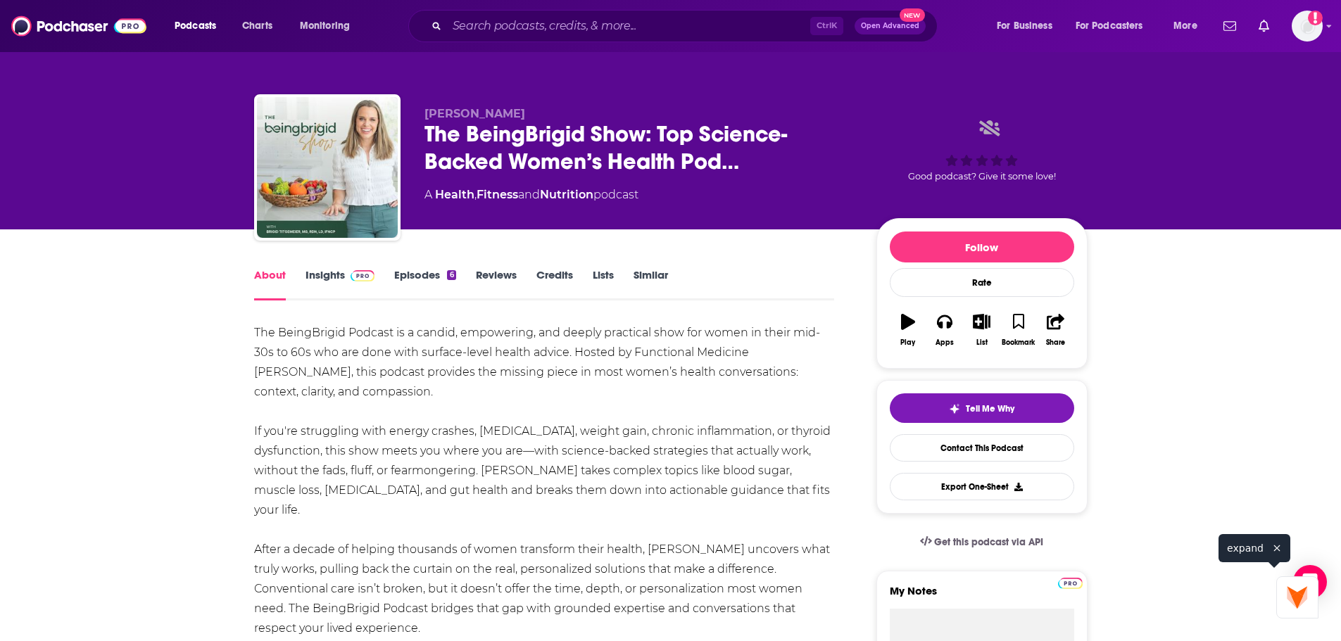
click at [322, 277] on link "Insights" at bounding box center [340, 284] width 70 height 32
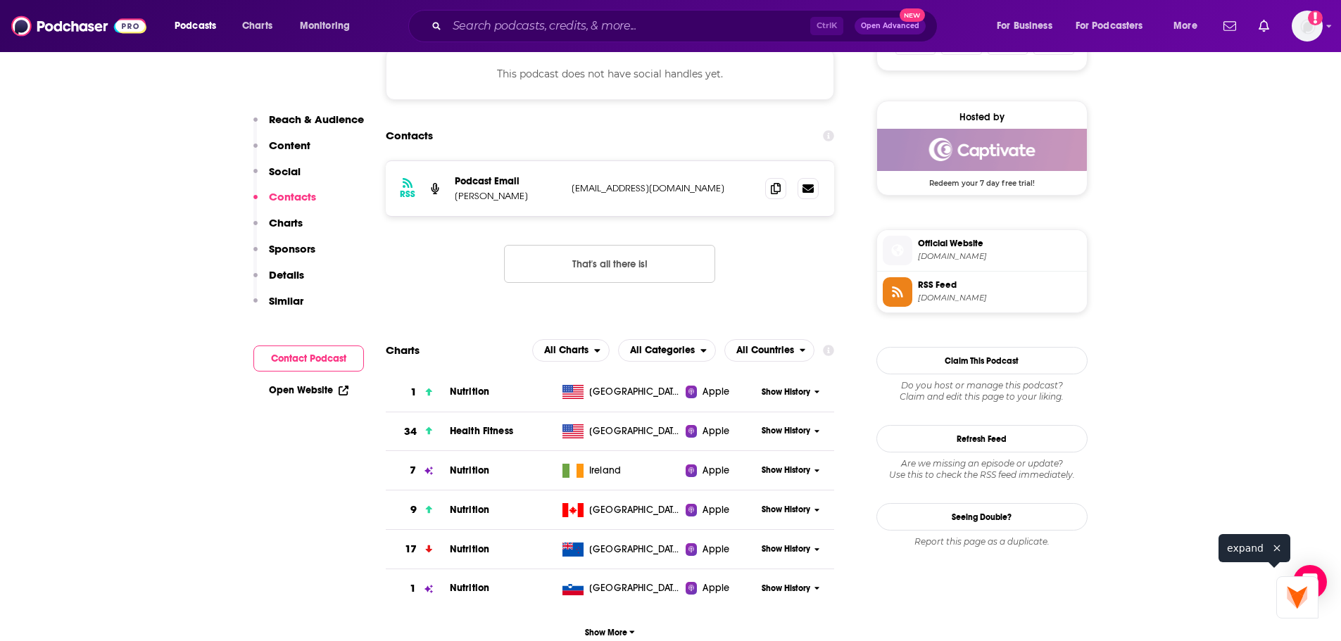
scroll to position [985, 0]
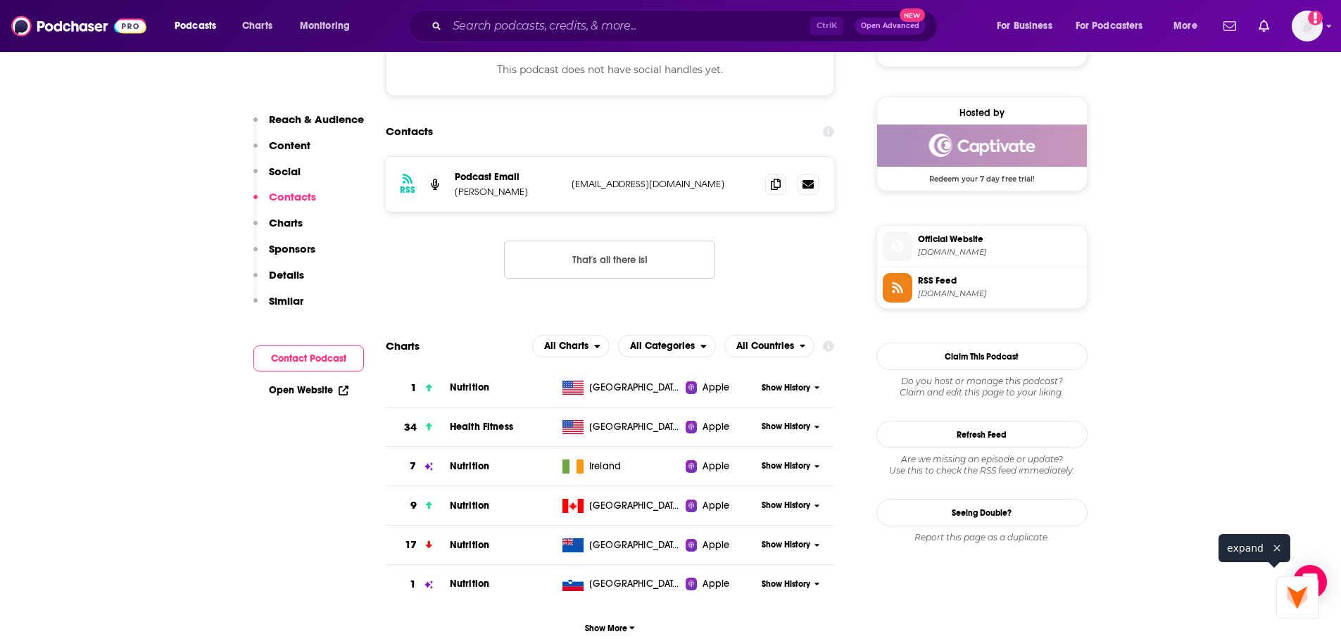
click at [972, 258] on span "[DOMAIN_NAME]" at bounding box center [999, 252] width 163 height 11
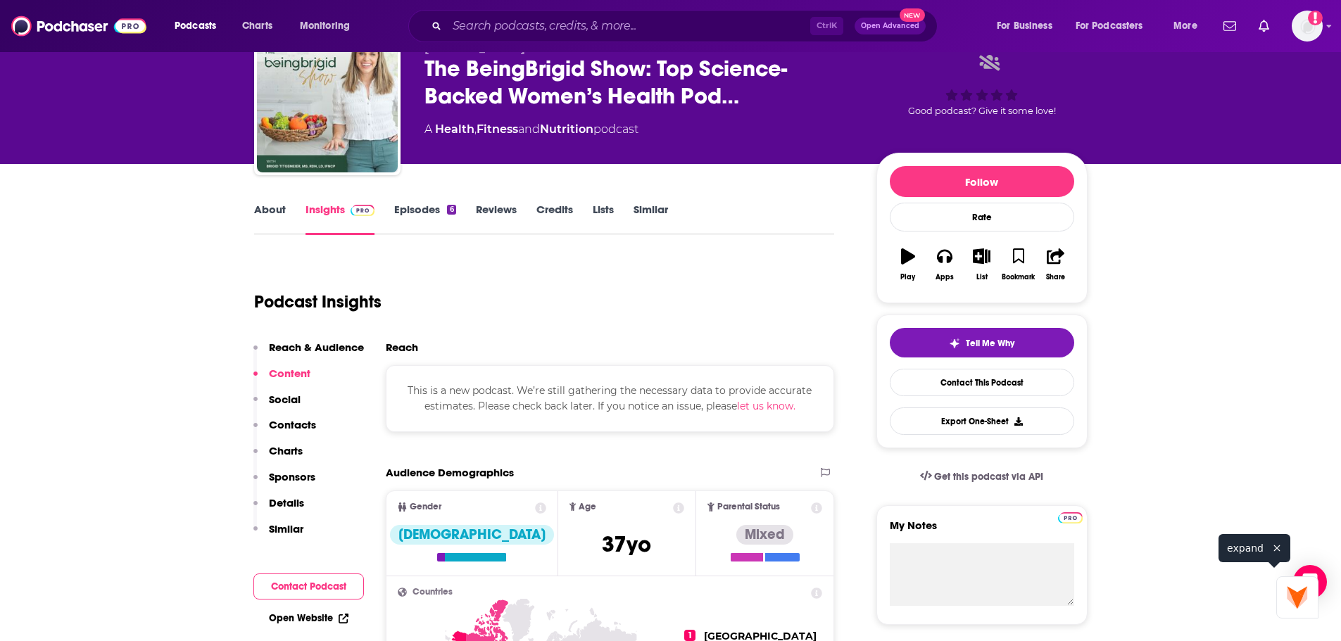
scroll to position [70, 0]
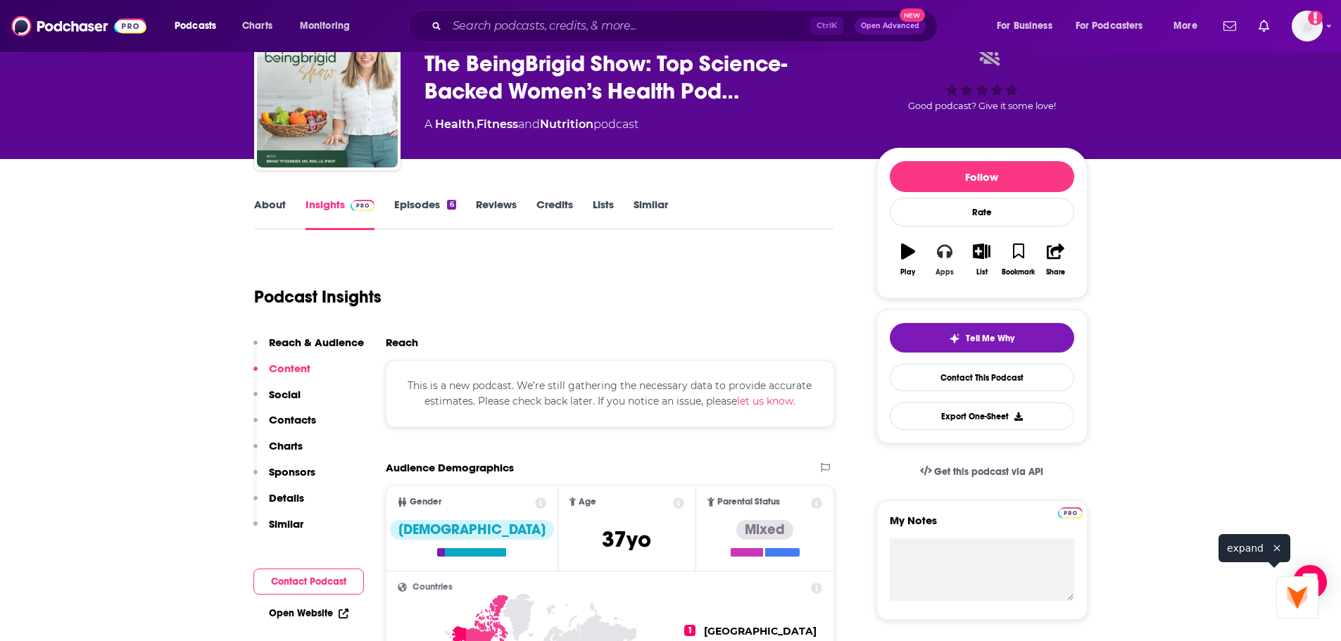
click at [942, 277] on div "Apps" at bounding box center [944, 272] width 18 height 8
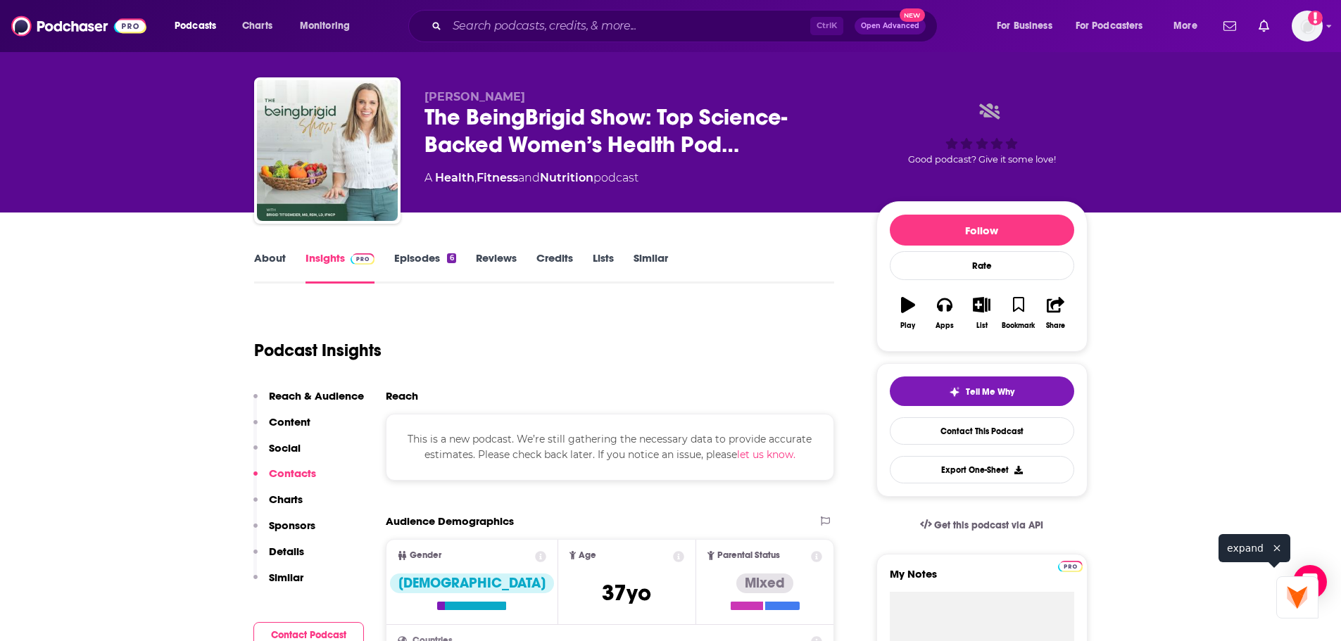
scroll to position [0, 0]
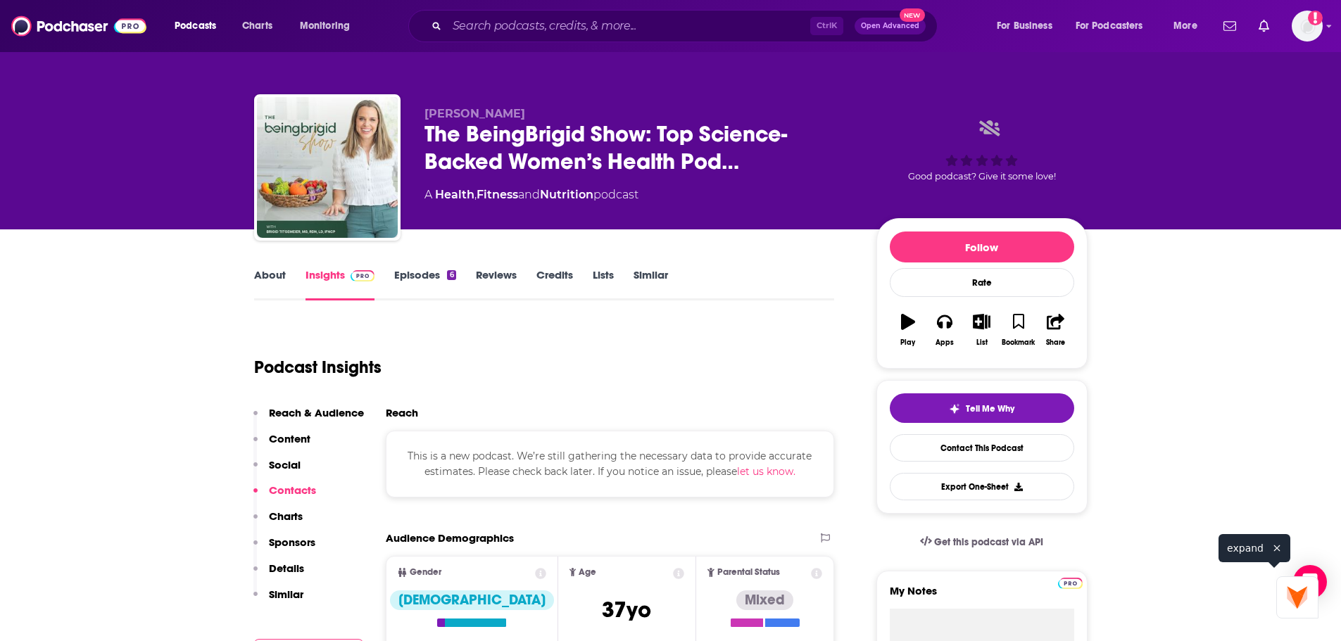
click at [419, 277] on link "Episodes 6" at bounding box center [424, 284] width 61 height 32
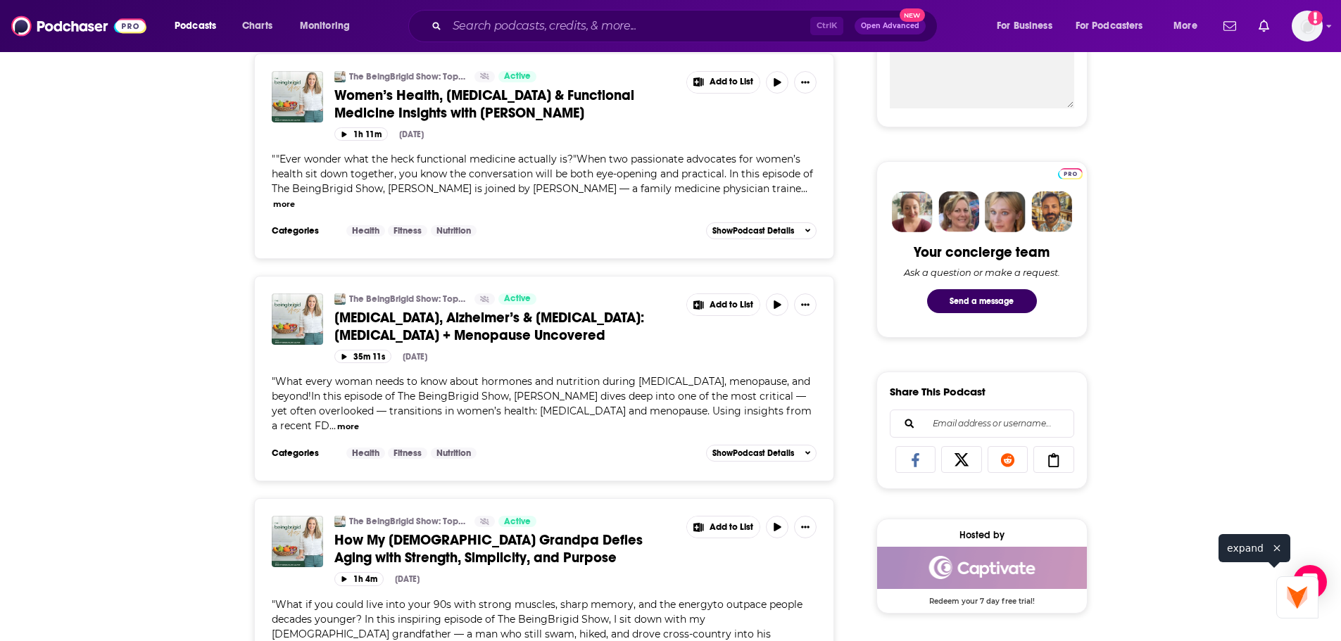
scroll to position [985, 0]
